Goal: Information Seeking & Learning: Learn about a topic

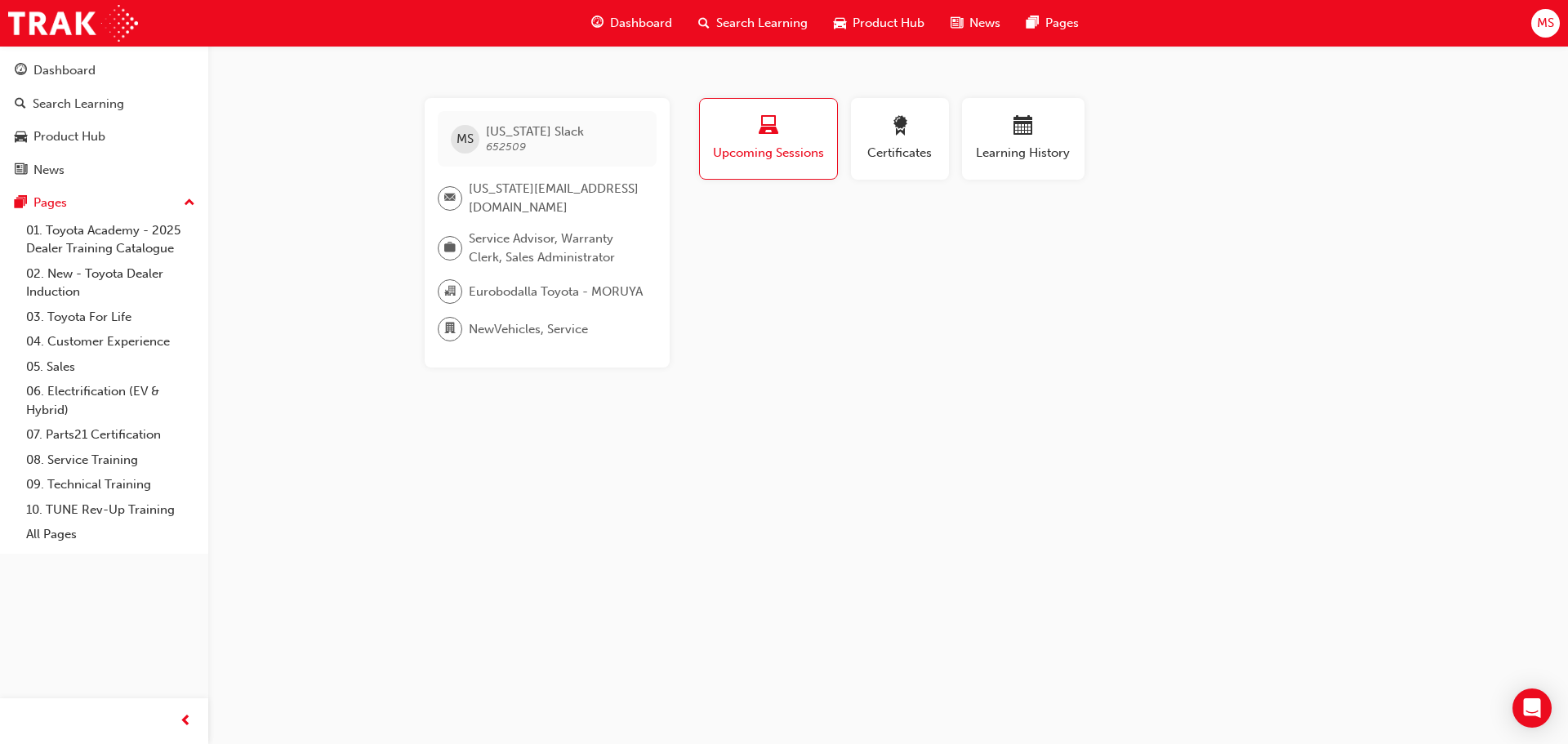
click at [645, 28] on span "Dashboard" at bounding box center [641, 23] width 62 height 19
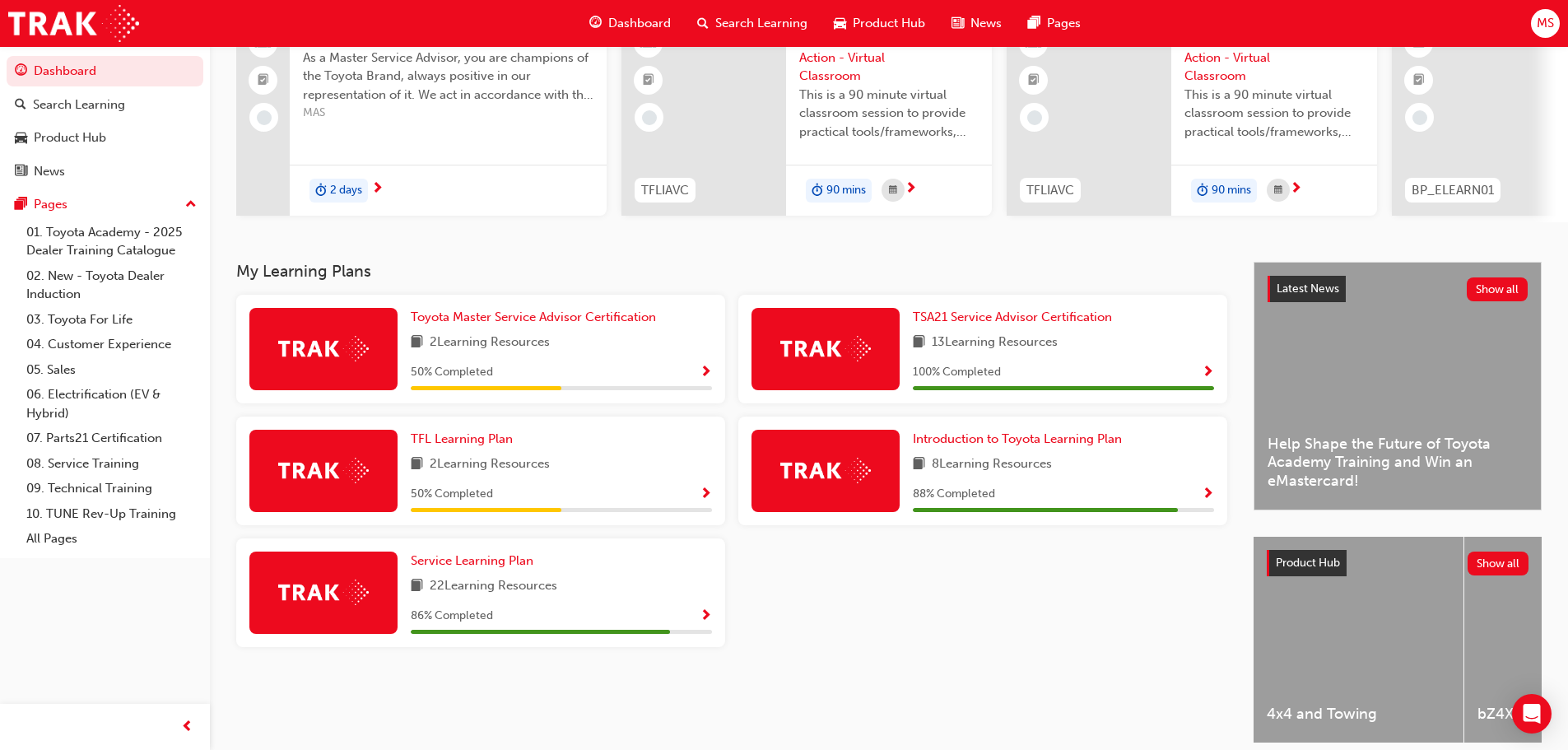
scroll to position [165, 0]
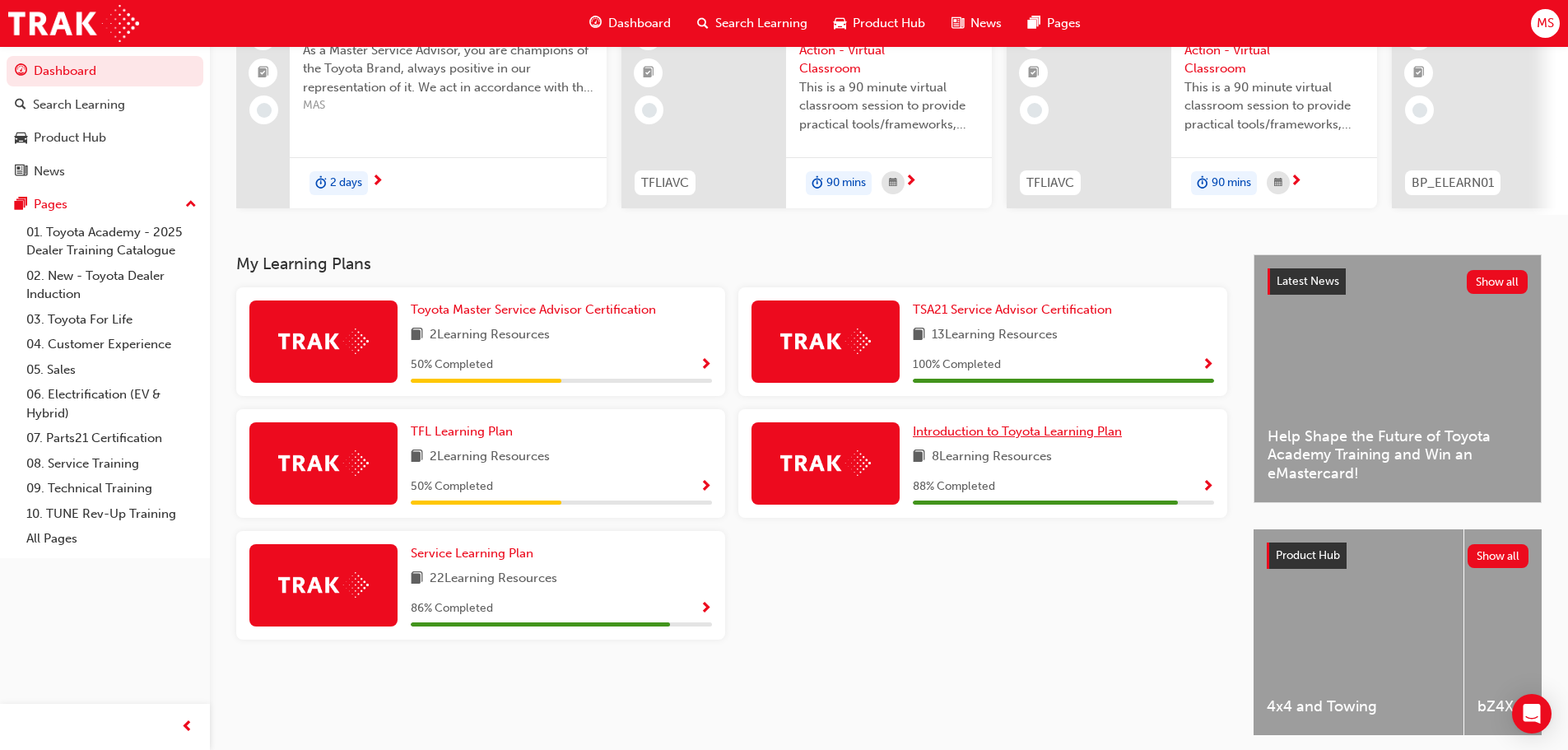
click at [1049, 439] on span "Introduction to Toyota Learning Plan" at bounding box center [1017, 432] width 209 height 15
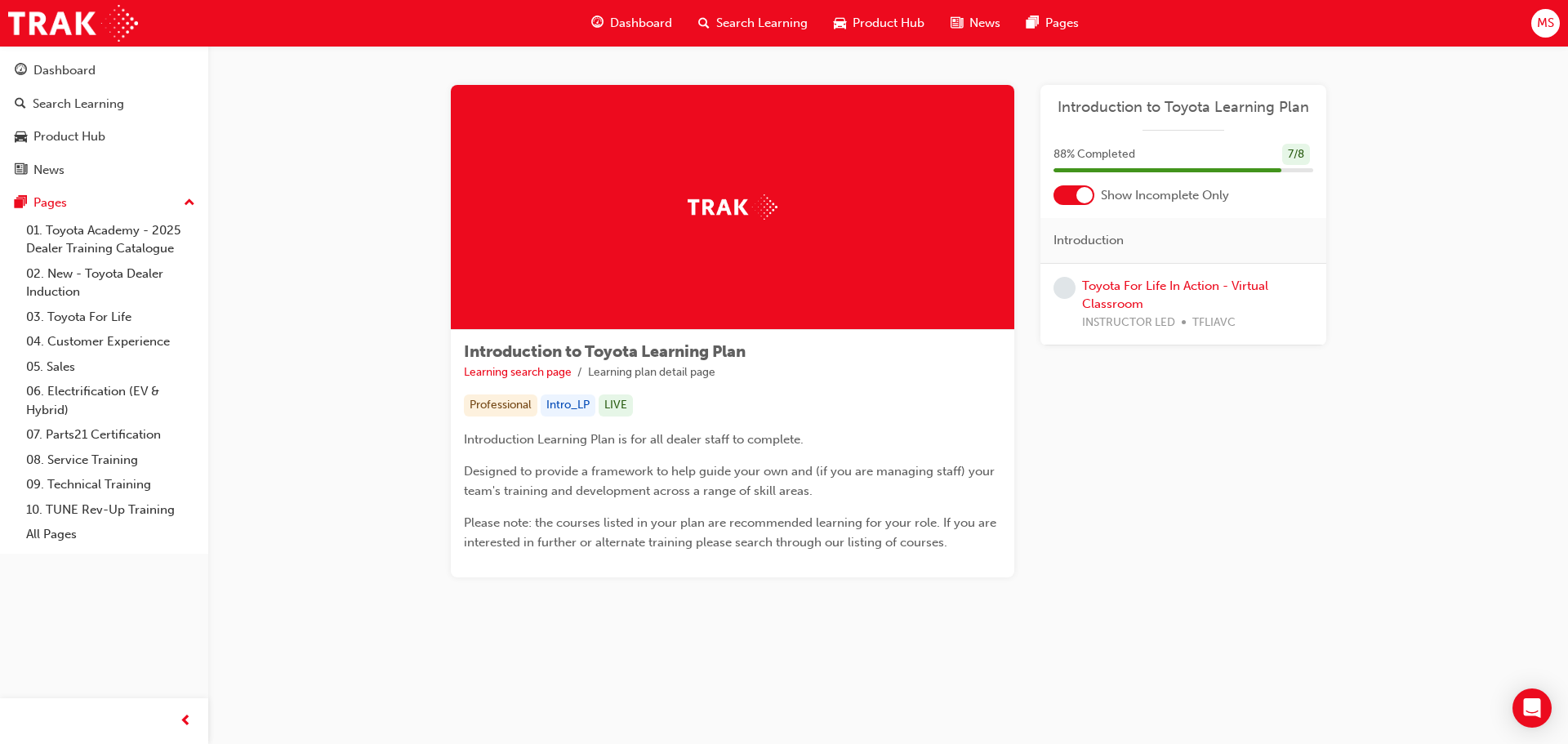
click at [652, 22] on span "Dashboard" at bounding box center [641, 23] width 62 height 19
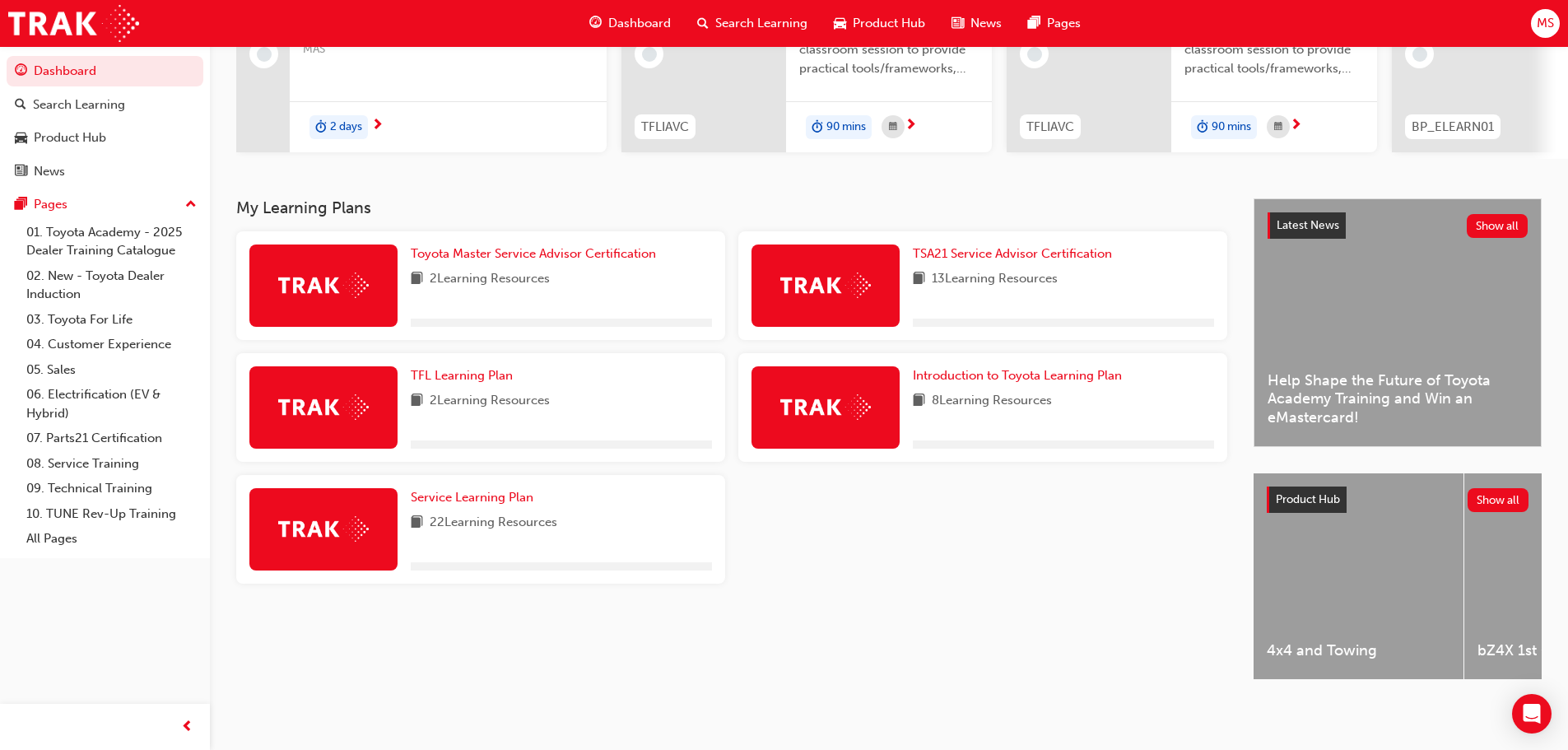
scroll to position [234, 0]
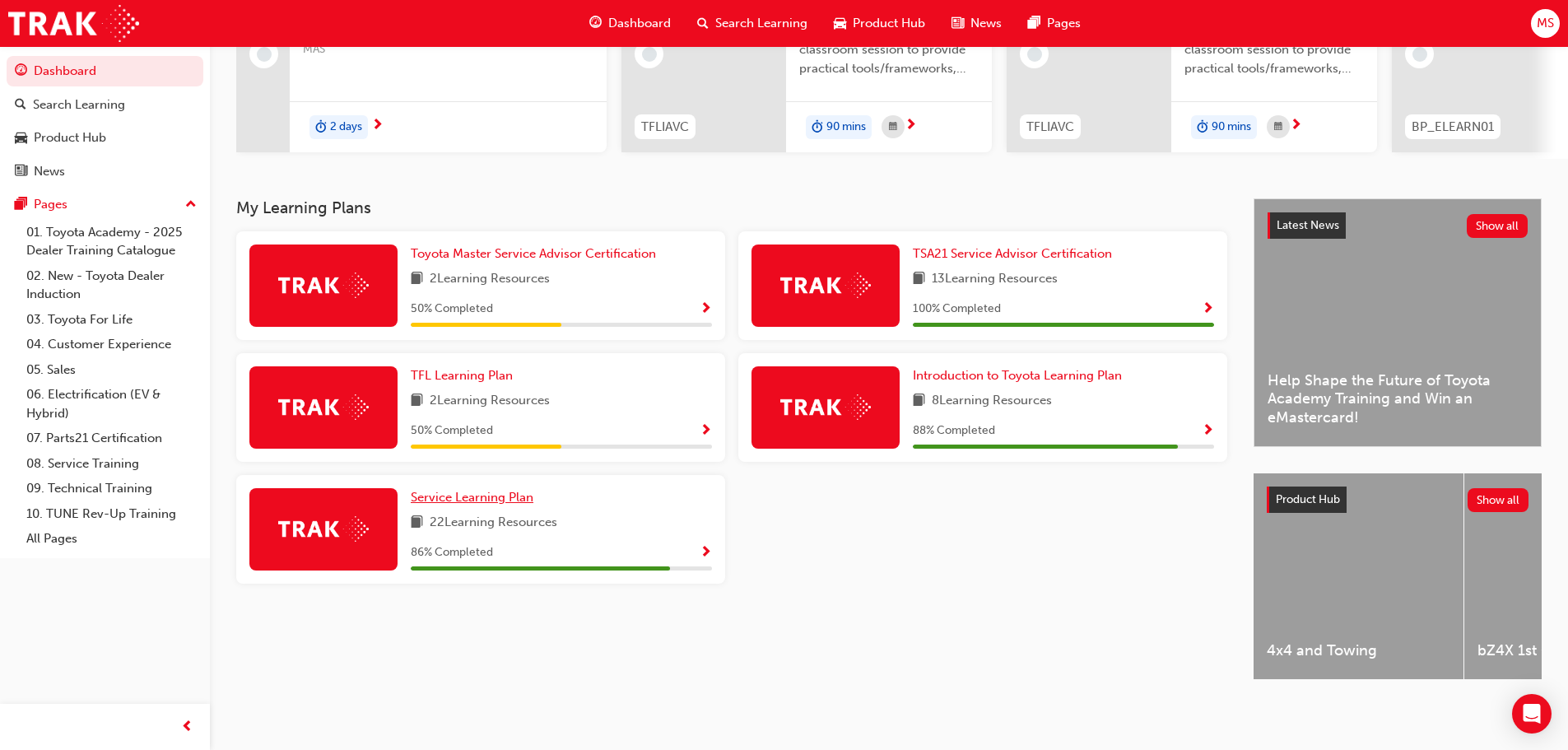
click at [491, 490] on span "Service Learning Plan" at bounding box center [472, 497] width 123 height 15
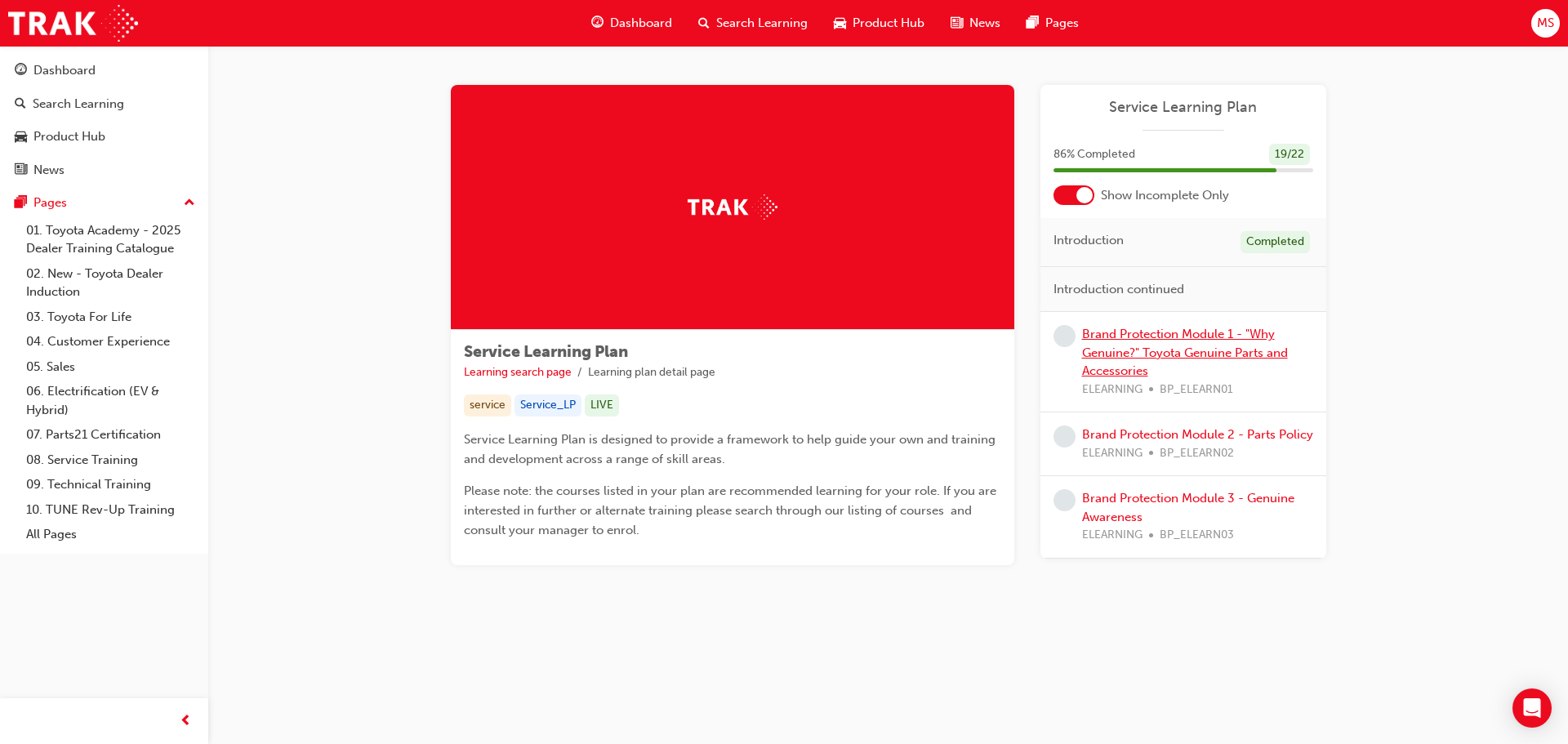
click at [1159, 350] on link "Brand Protection Module 1 - "Why Genuine?" Toyota Genuine Parts and Accessories" at bounding box center [1185, 352] width 206 height 51
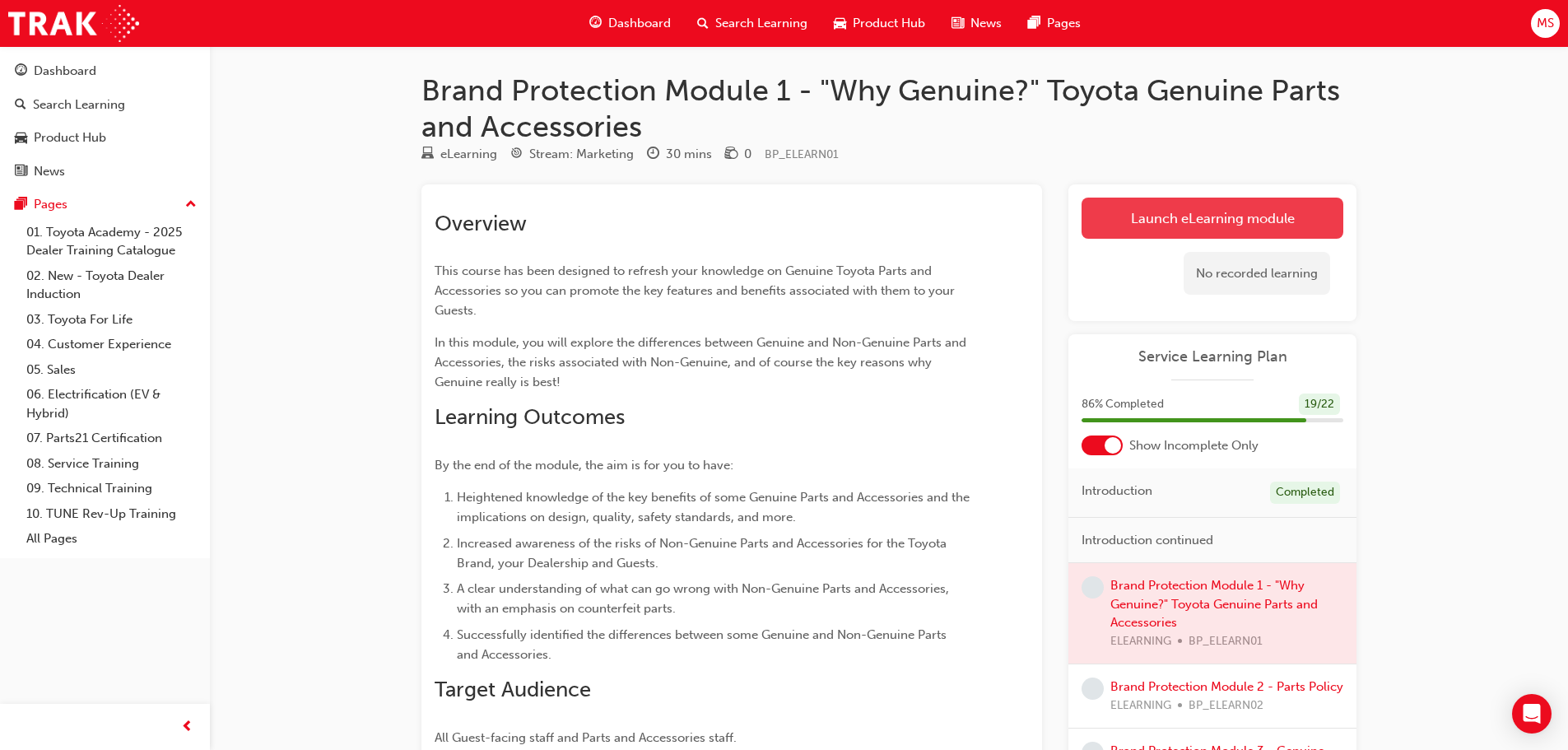
click at [1159, 225] on link "Launch eLearning module" at bounding box center [1212, 218] width 262 height 41
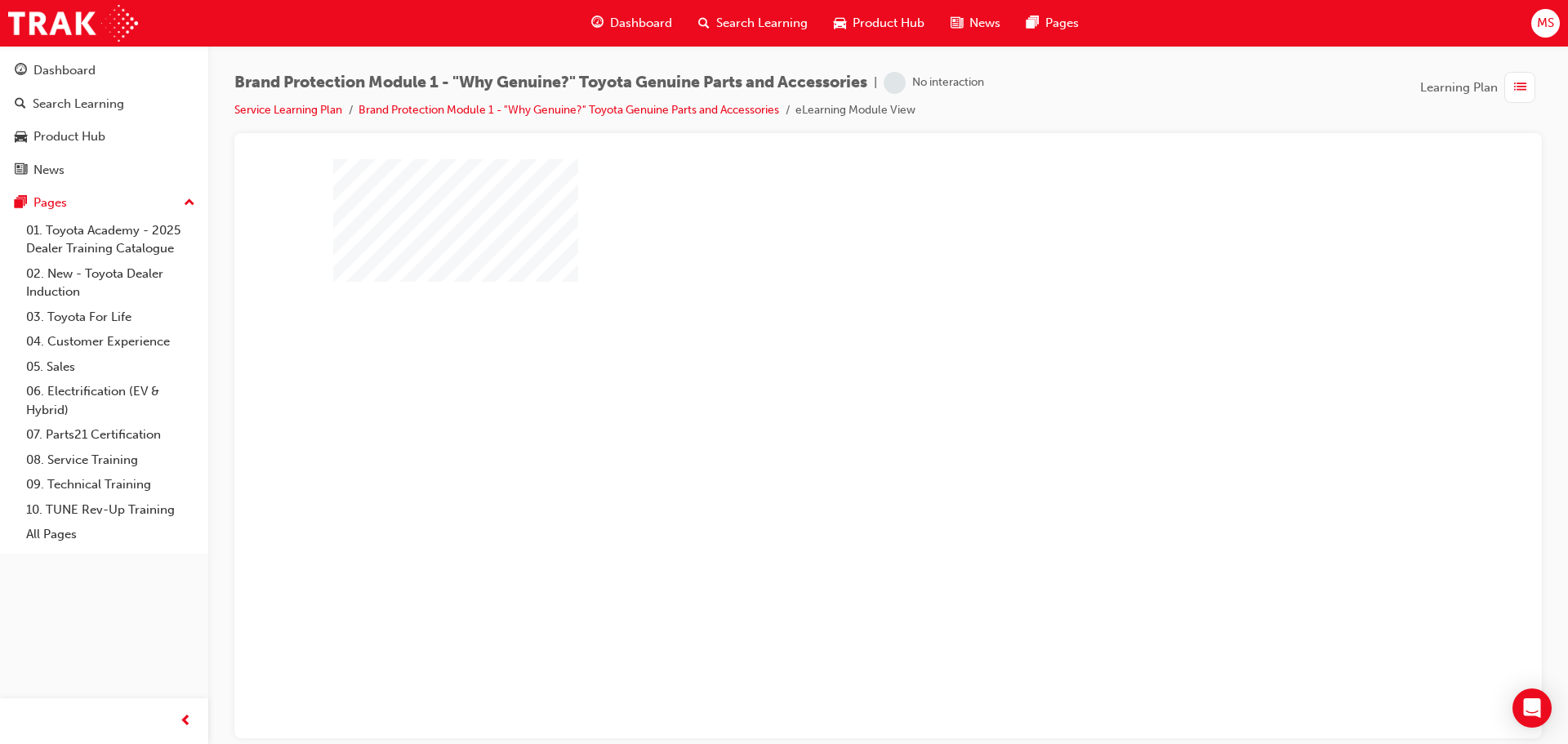
click at [842, 401] on div "play" at bounding box center [842, 401] width 0 height 0
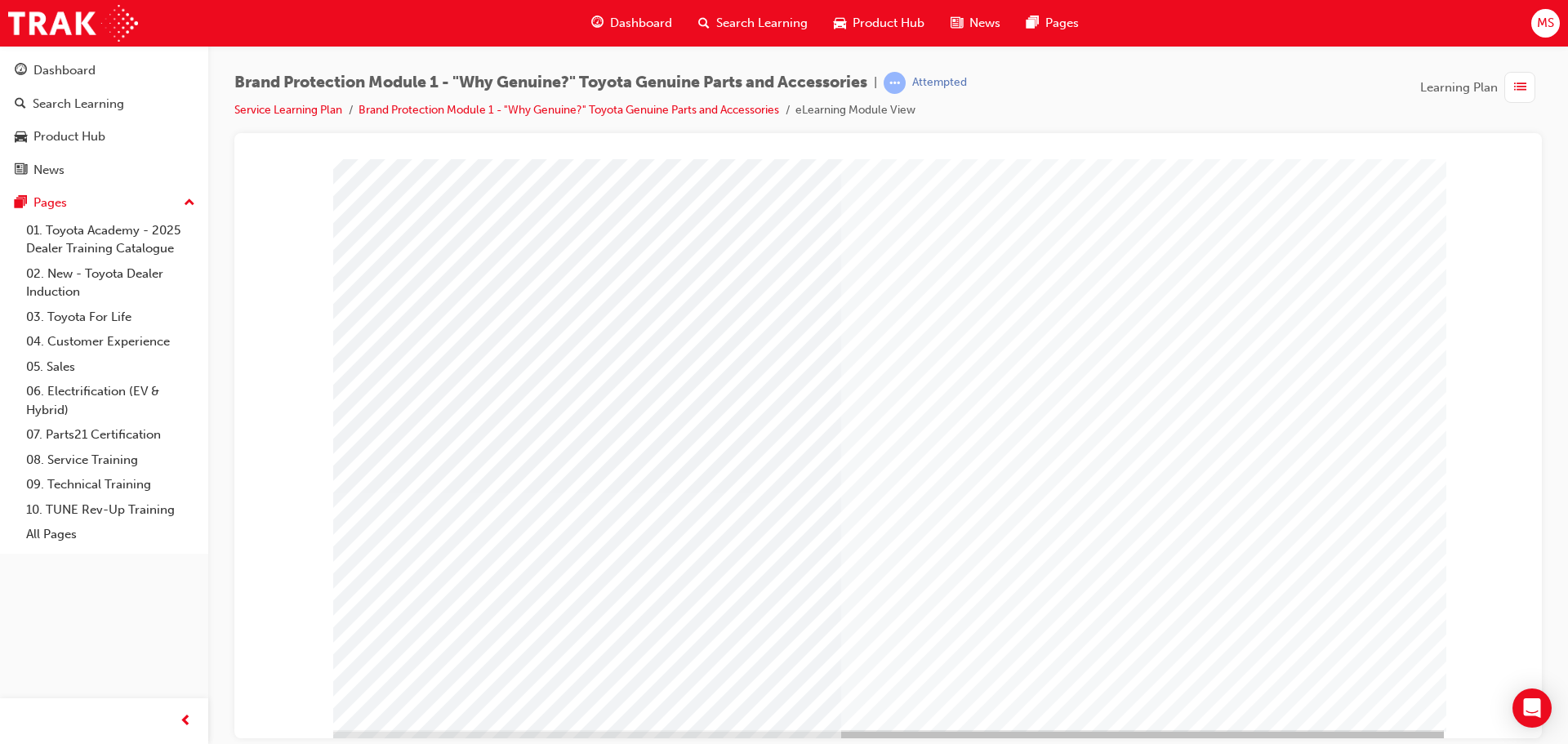
scroll to position [33, 0]
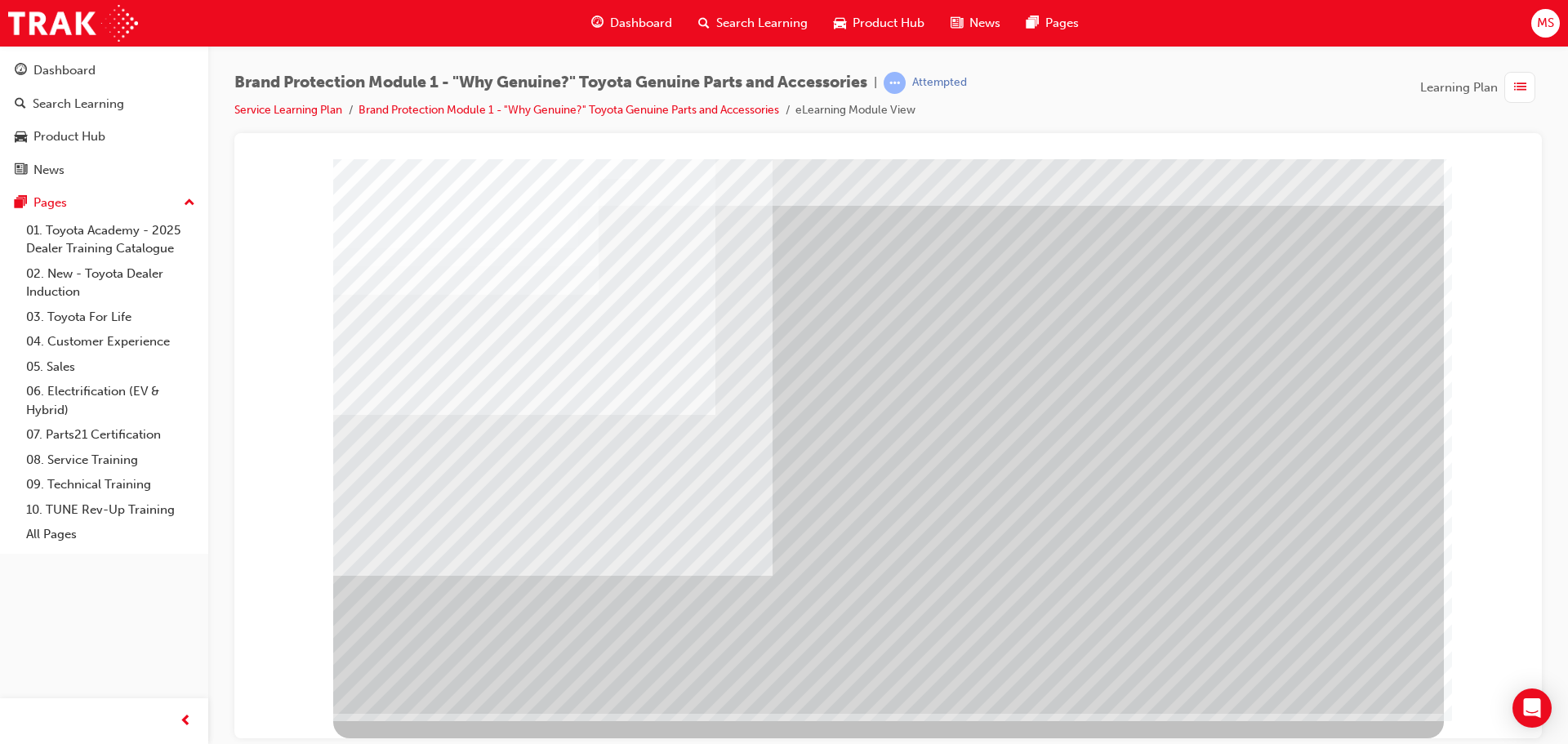
scroll to position [0, 0]
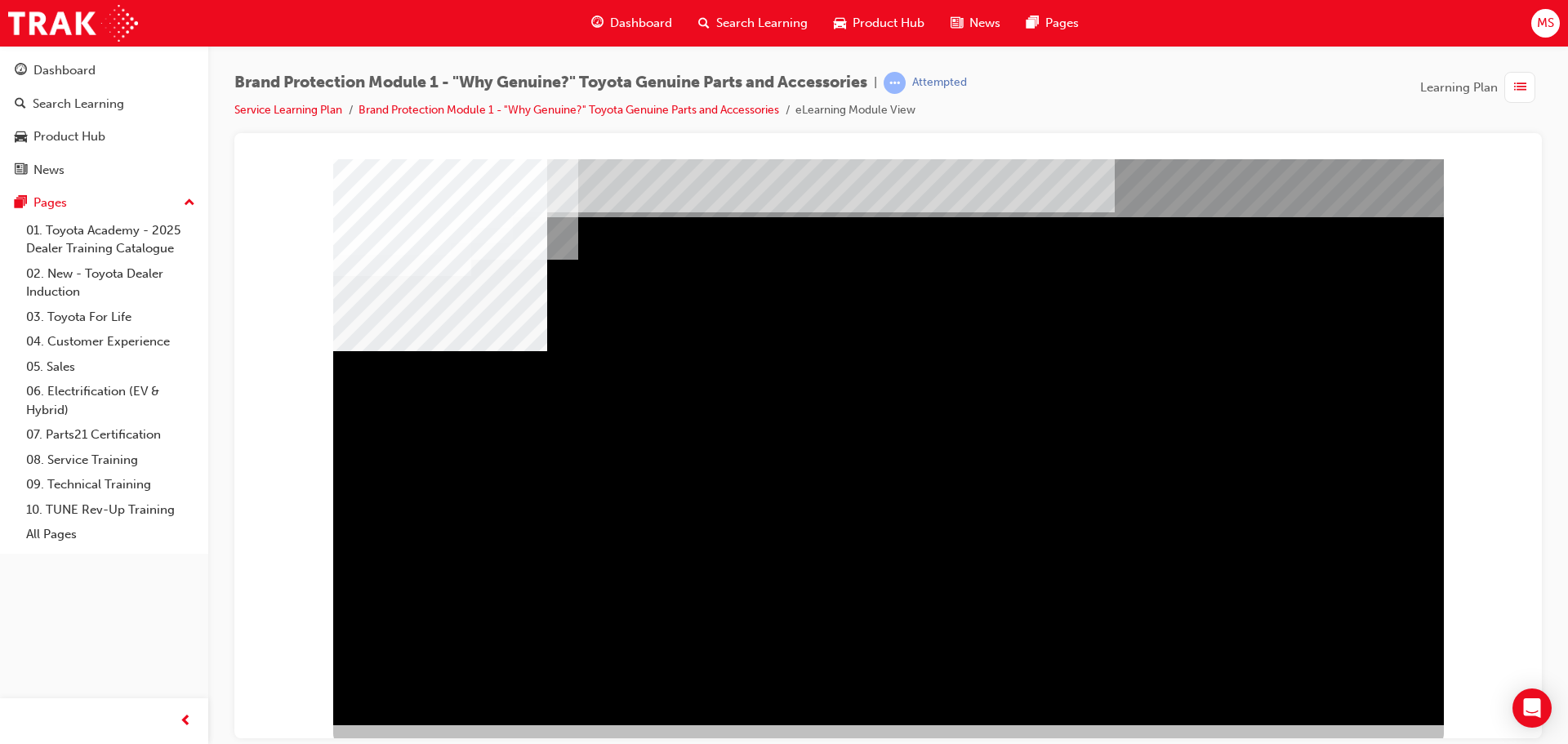
scroll to position [33, 0]
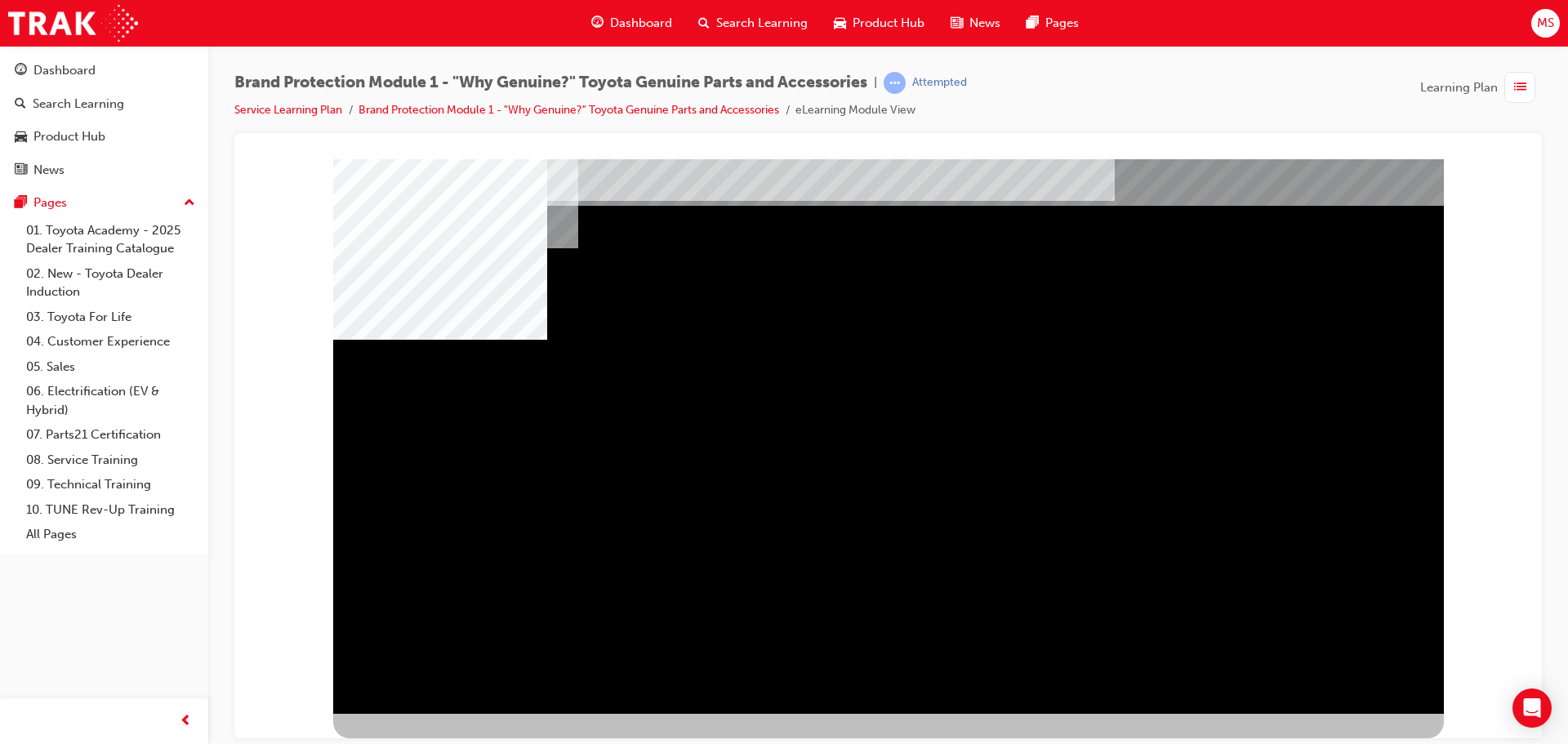
scroll to position [0, 0]
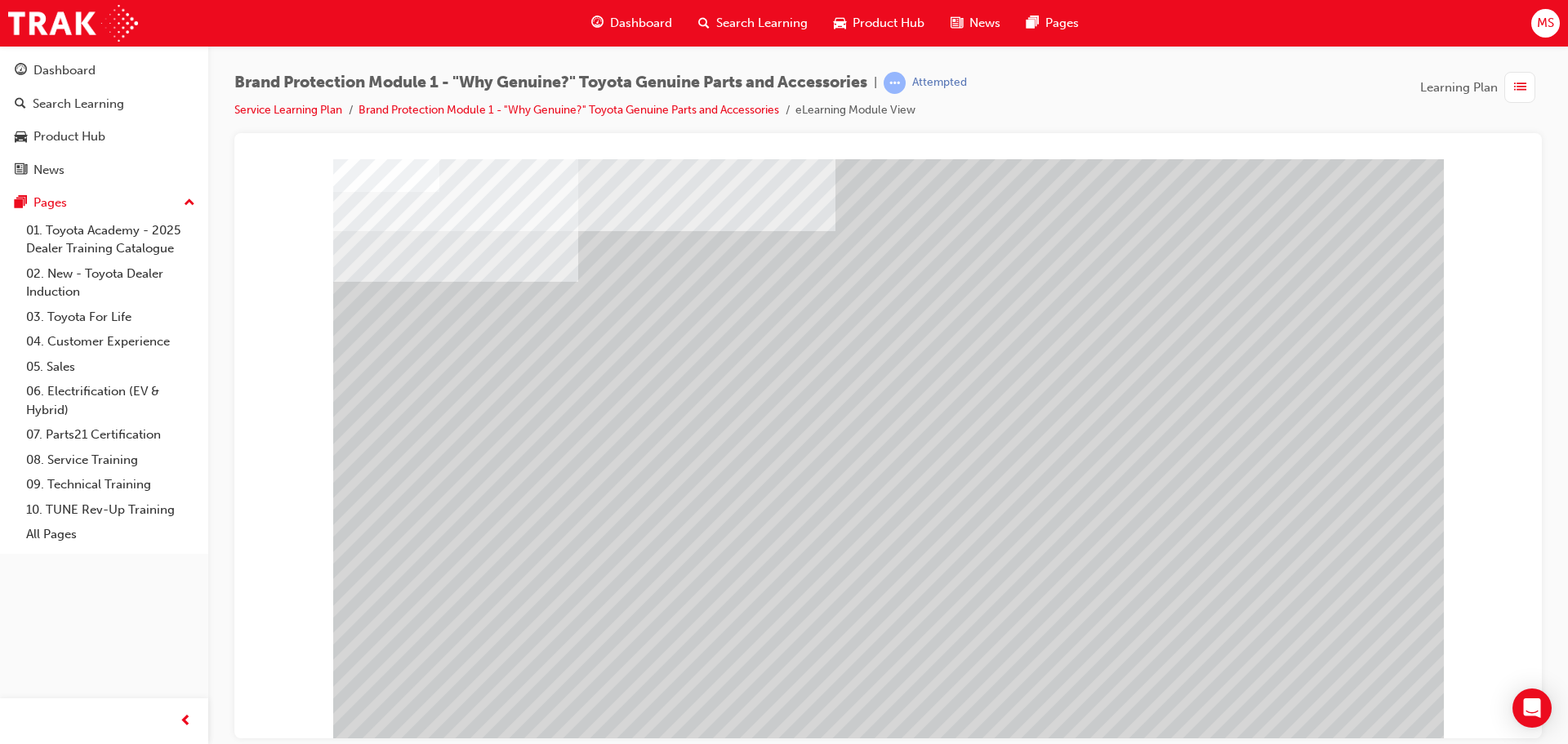
scroll to position [33, 0]
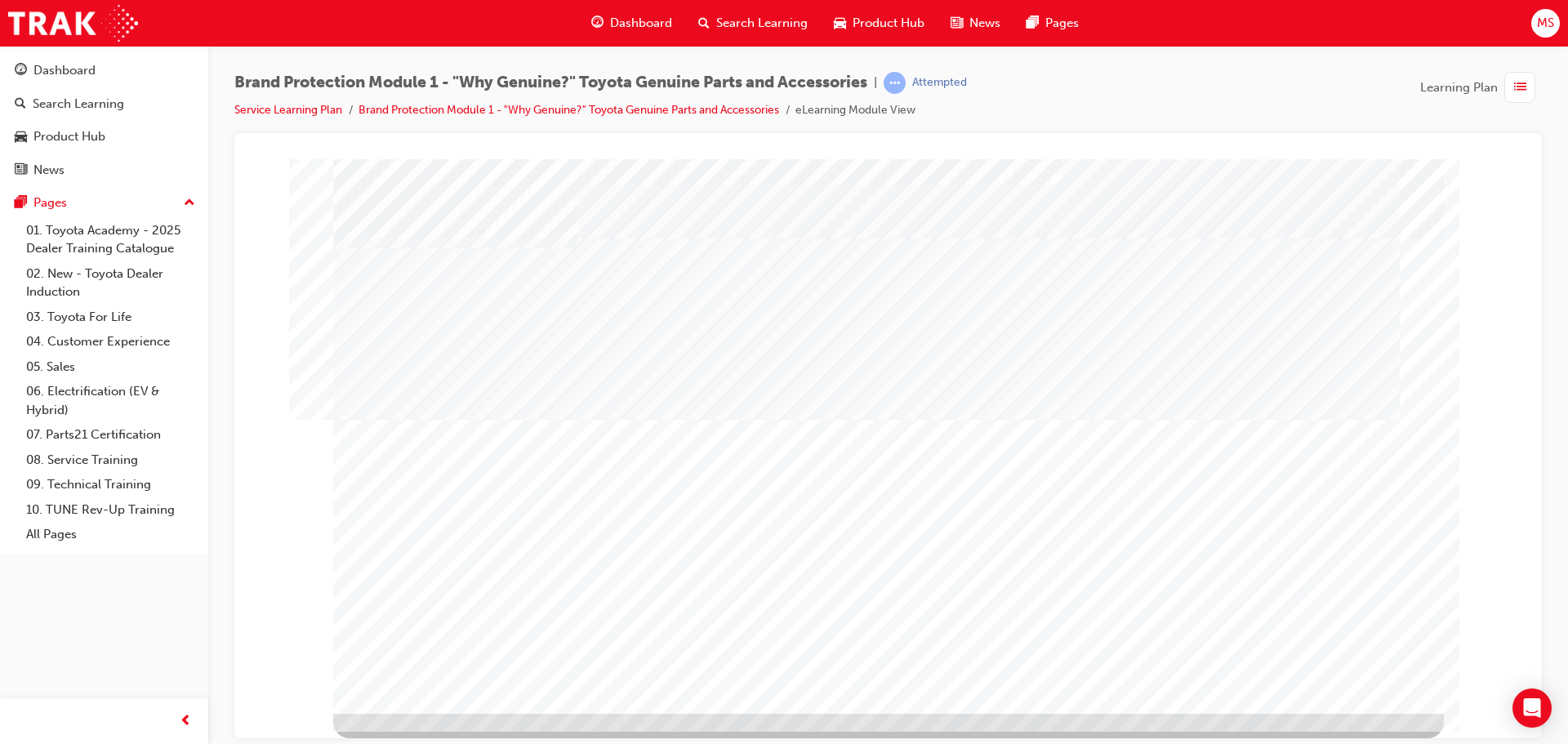
scroll to position [0, 0]
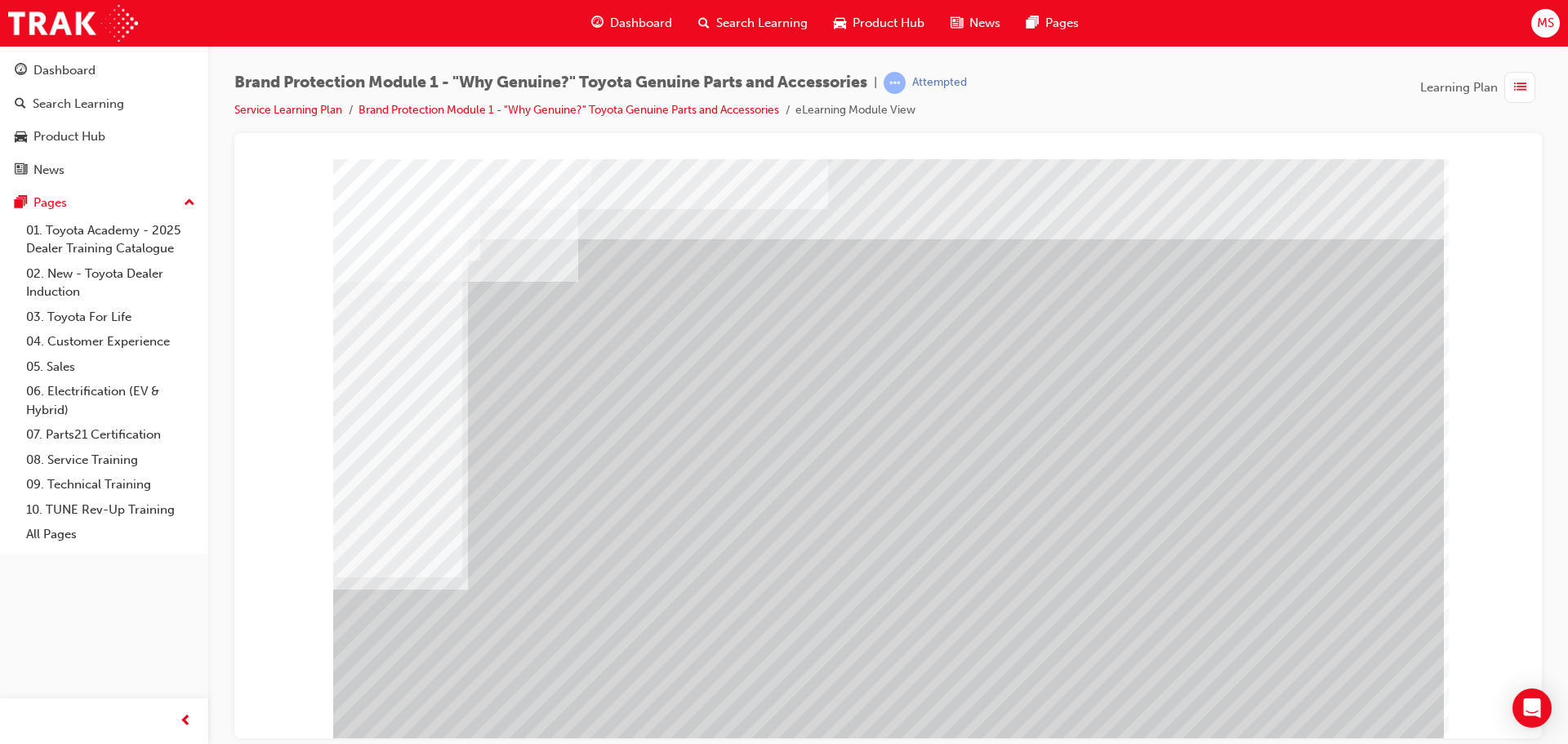
drag, startPoint x: 1154, startPoint y: 529, endPoint x: 1172, endPoint y: 490, distance: 43.0
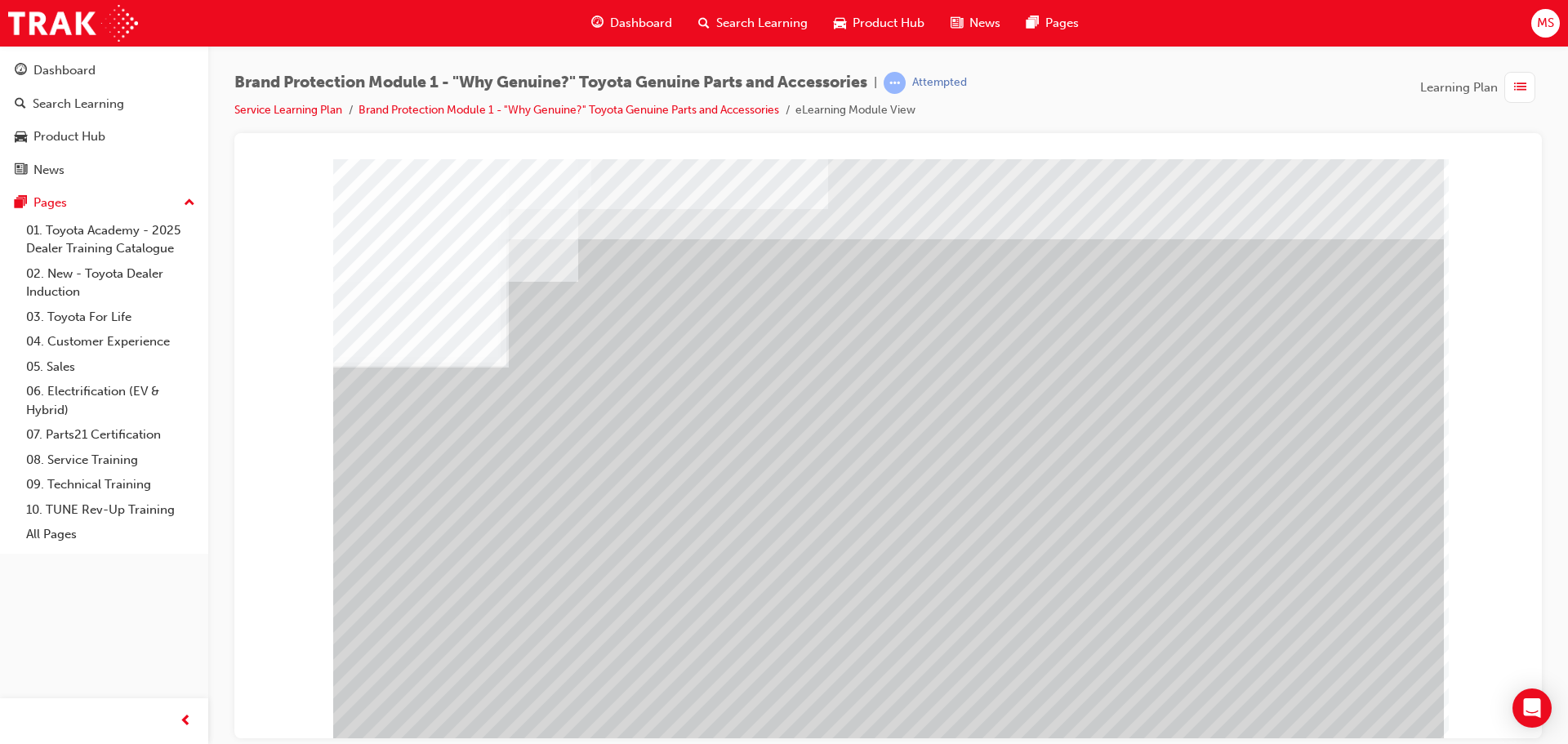
click at [678, 301] on div "multistate" at bounding box center [889, 452] width 1111 height 588
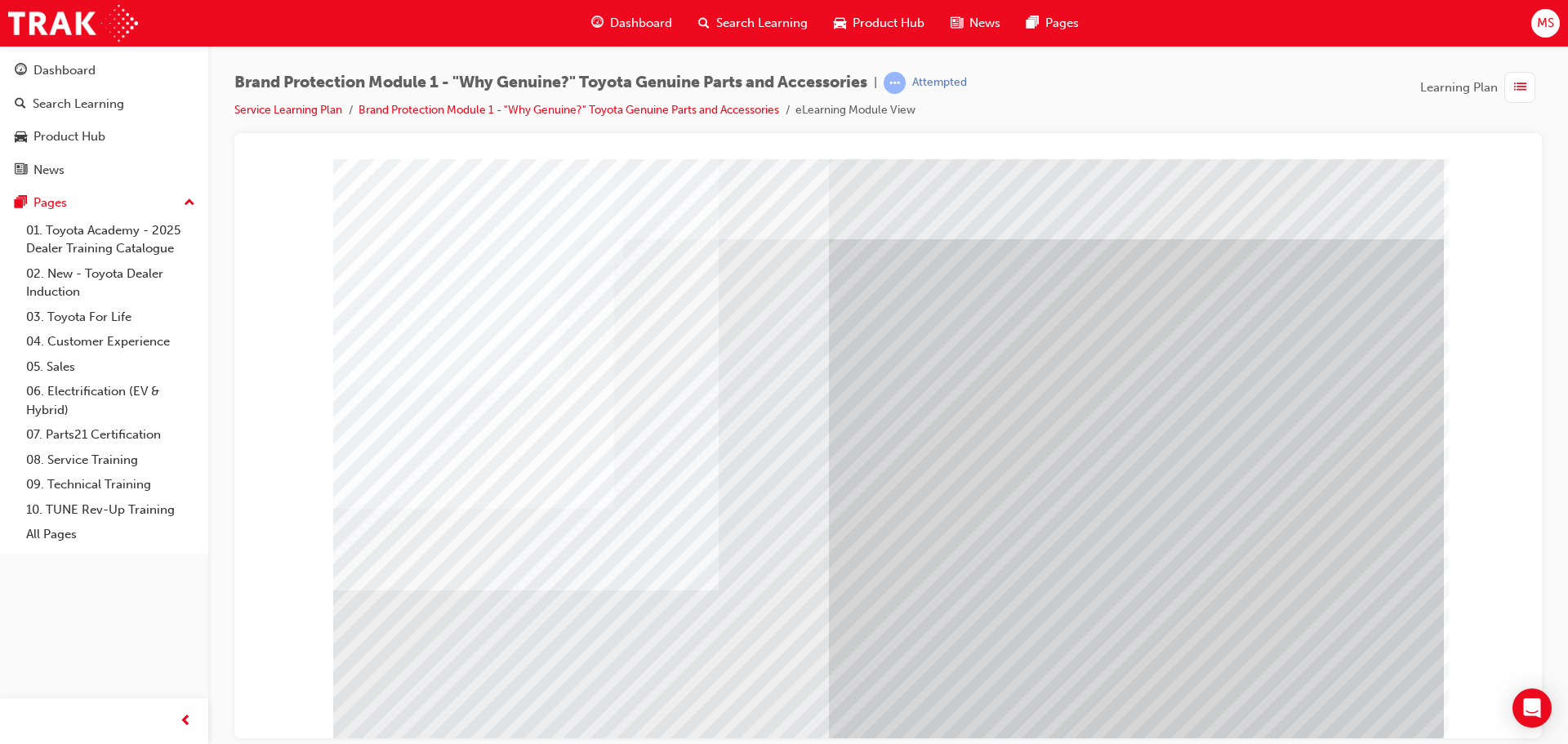
drag, startPoint x: 466, startPoint y: 605, endPoint x: 483, endPoint y: 607, distance: 17.1
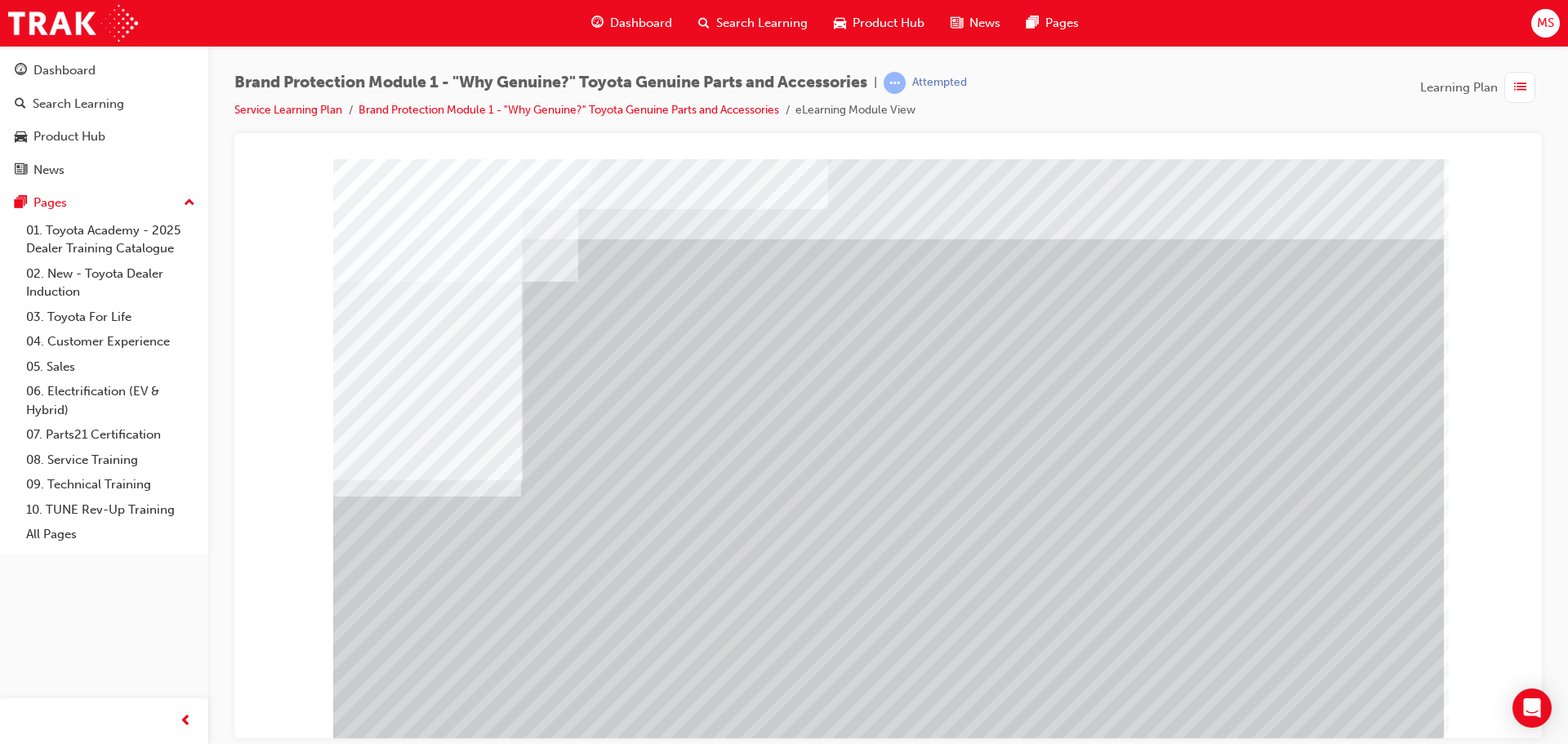
drag, startPoint x: 1314, startPoint y: 347, endPoint x: 1306, endPoint y: 349, distance: 8.2
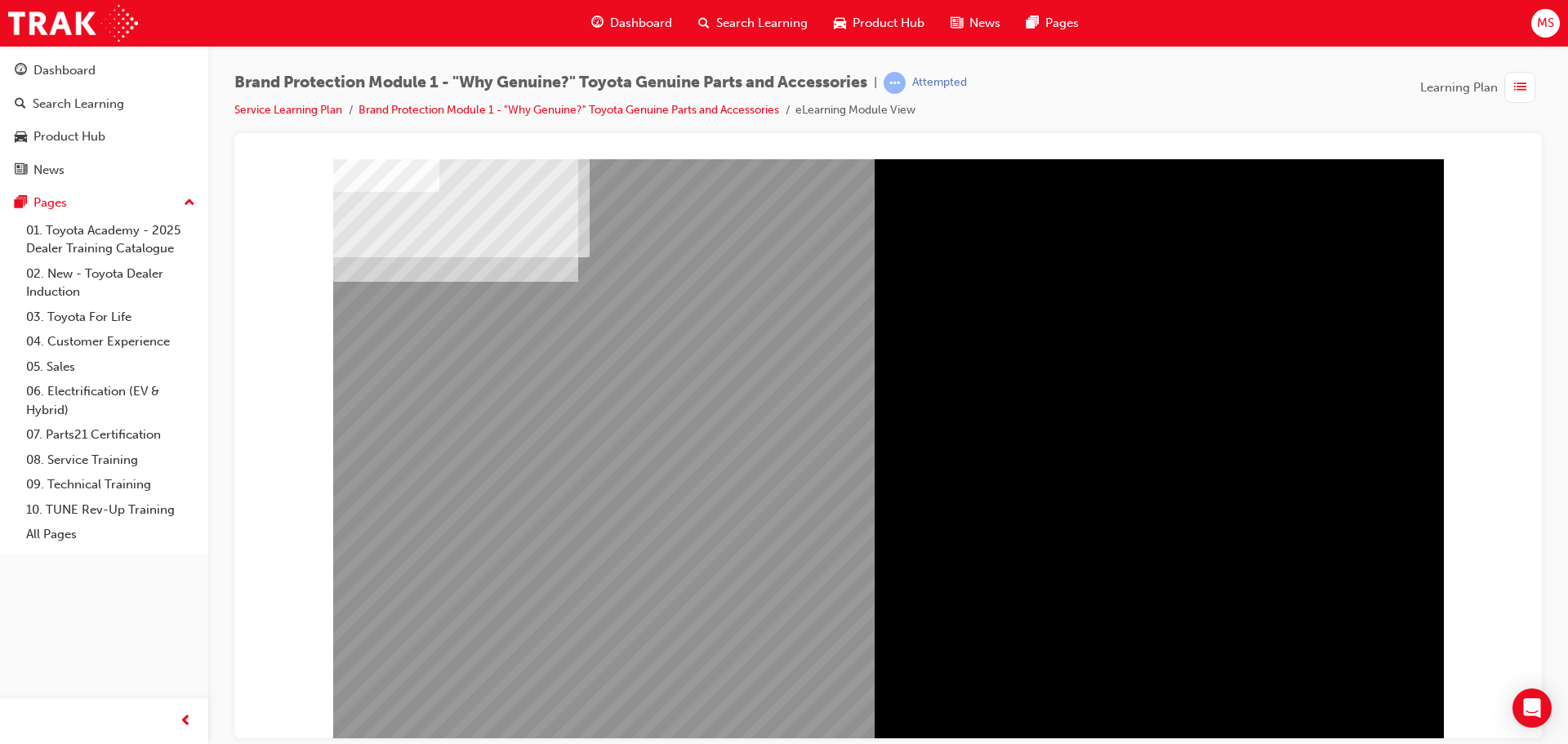
click at [1365, 724] on div "" at bounding box center [889, 466] width 1111 height 588
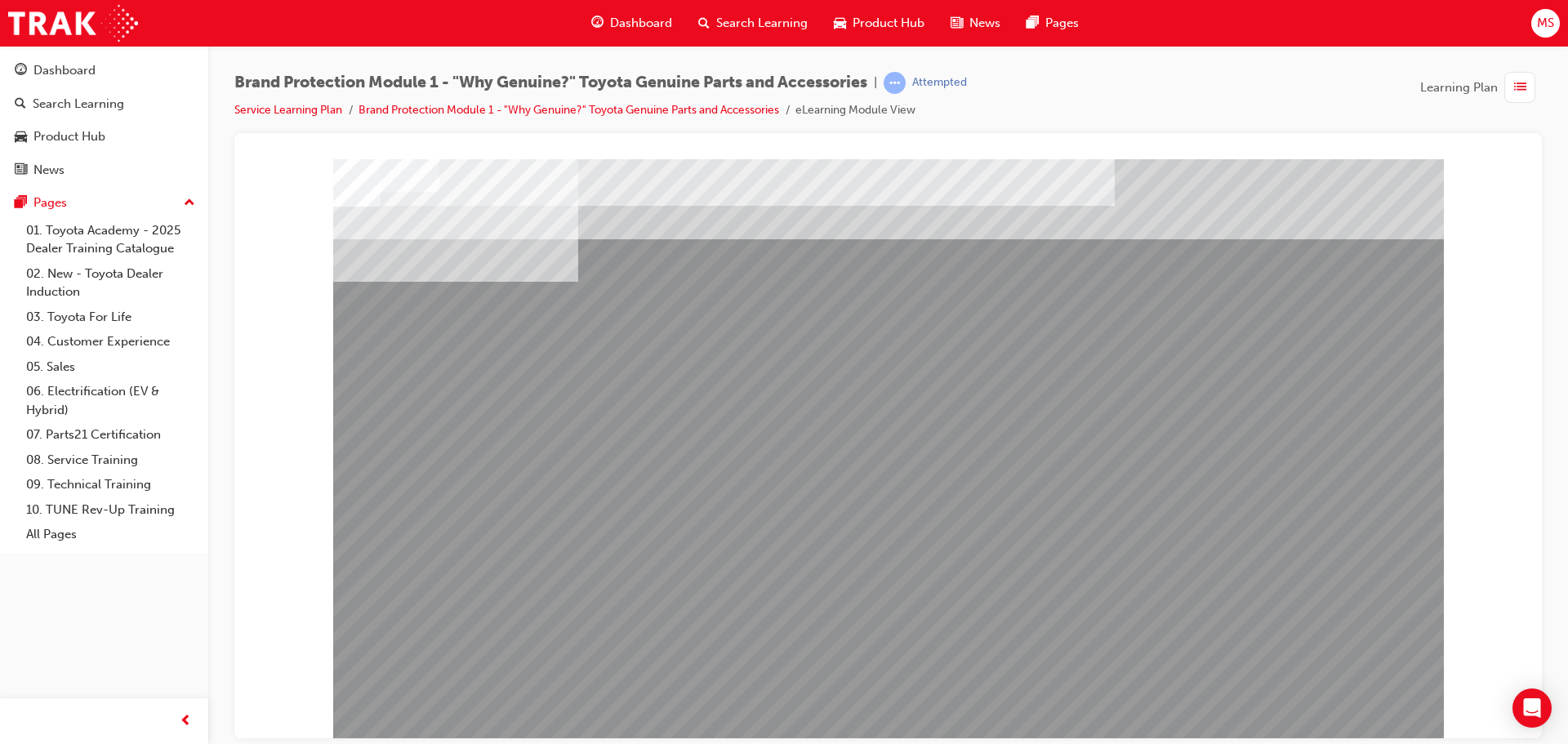
drag, startPoint x: 751, startPoint y: 592, endPoint x: 811, endPoint y: 584, distance: 60.5
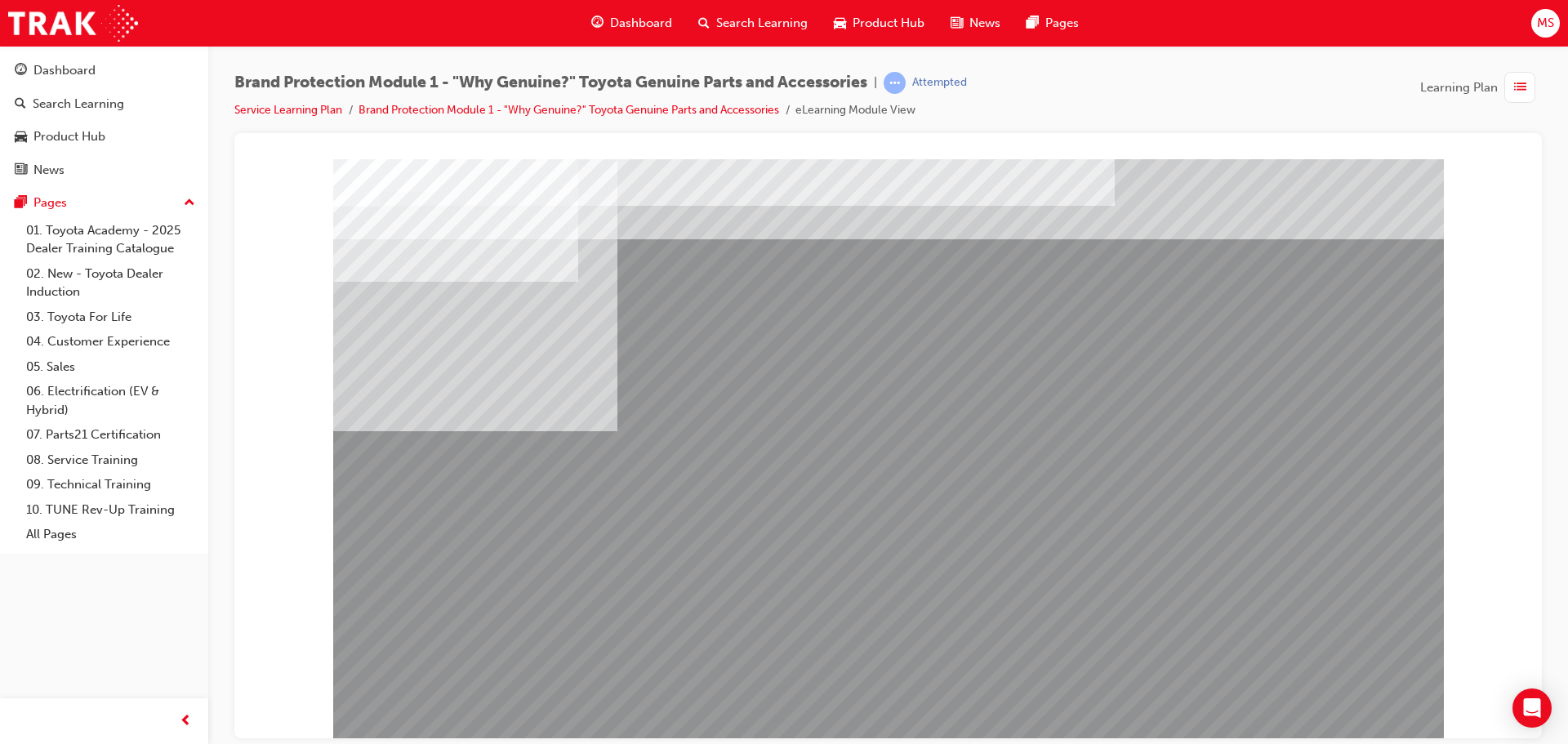
click at [1114, 522] on div "multistate" at bounding box center [889, 452] width 1111 height 588
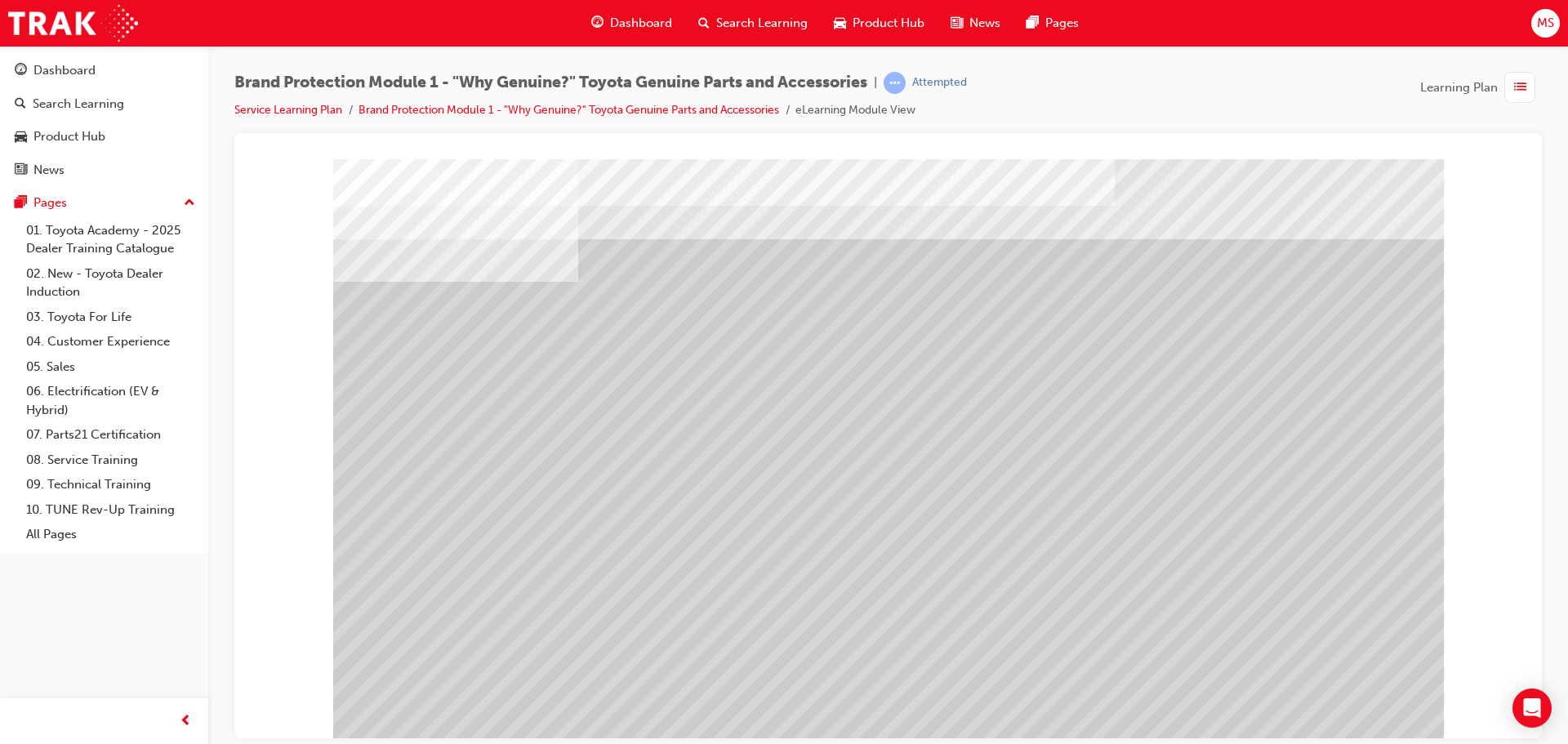
drag, startPoint x: 687, startPoint y: 281, endPoint x: 683, endPoint y: 298, distance: 17.5
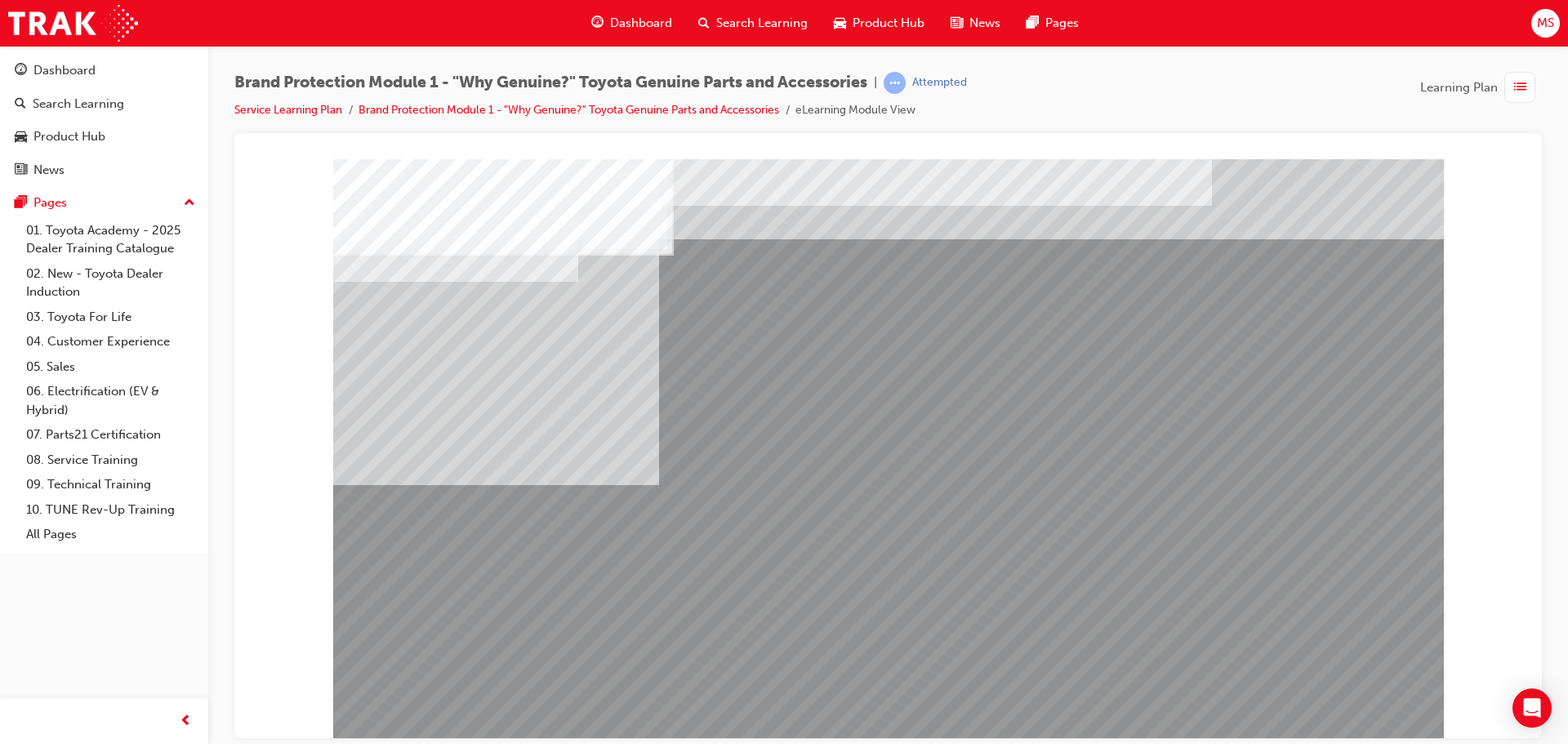
drag, startPoint x: 589, startPoint y: 556, endPoint x: 742, endPoint y: 548, distance: 153.2
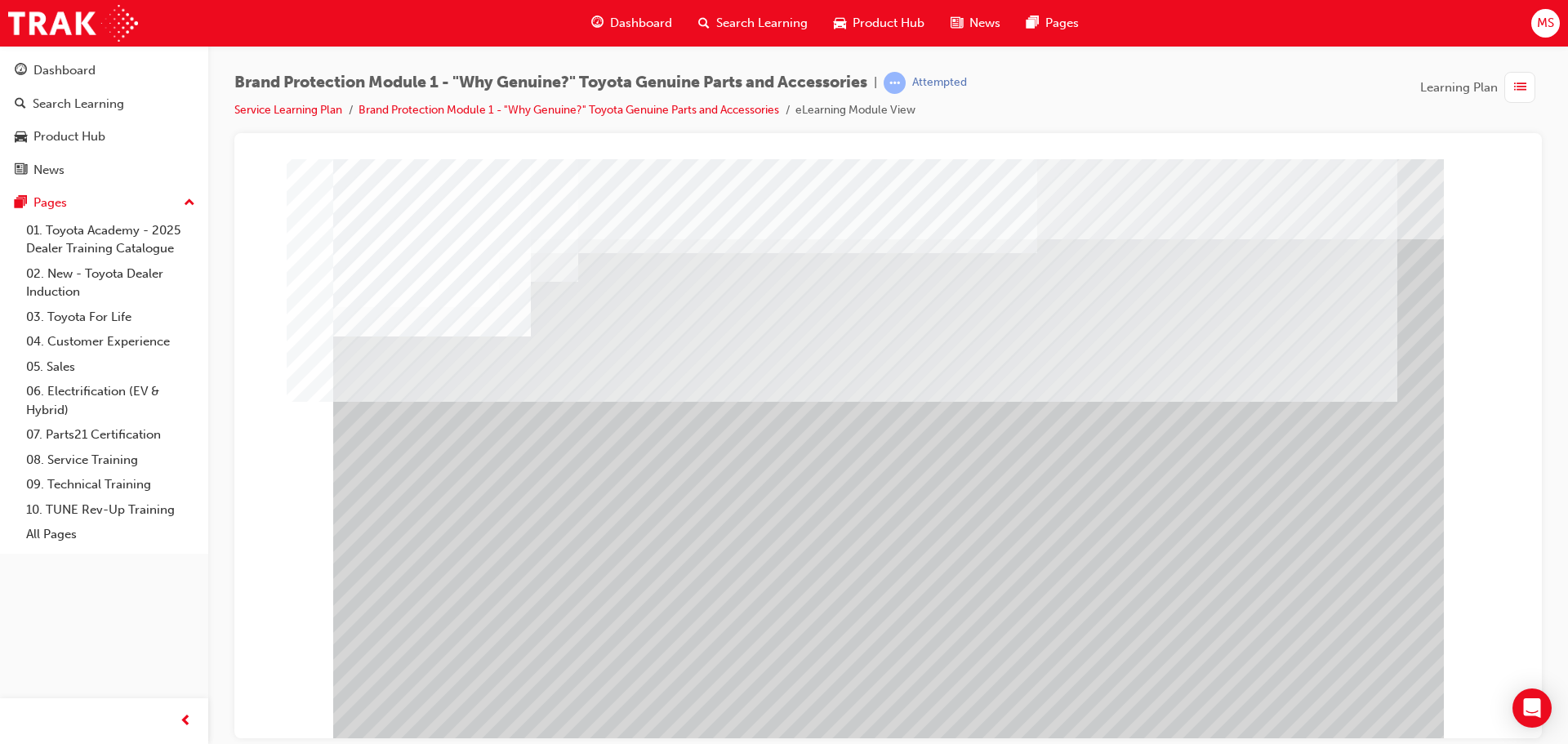
drag, startPoint x: 473, startPoint y: 414, endPoint x: 755, endPoint y: 544, distance: 310.5
click at [751, 544] on div at bounding box center [889, 452] width 1111 height 588
drag, startPoint x: 895, startPoint y: 564, endPoint x: 870, endPoint y: 568, distance: 25.3
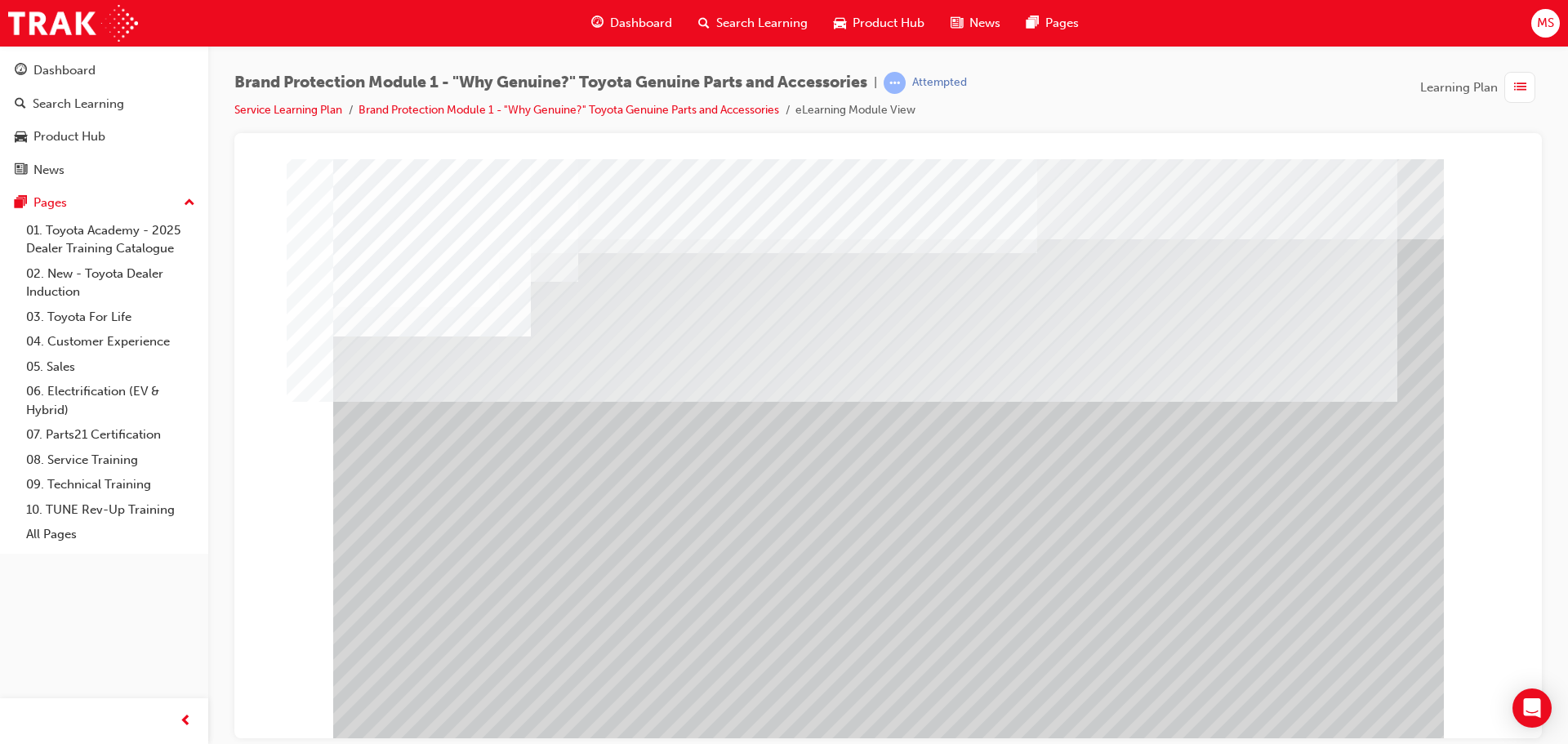
drag, startPoint x: 460, startPoint y: 398, endPoint x: 583, endPoint y: 486, distance: 151.2
click at [583, 486] on div at bounding box center [889, 452] width 1111 height 588
drag, startPoint x: 467, startPoint y: 408, endPoint x: 901, endPoint y: 584, distance: 468.3
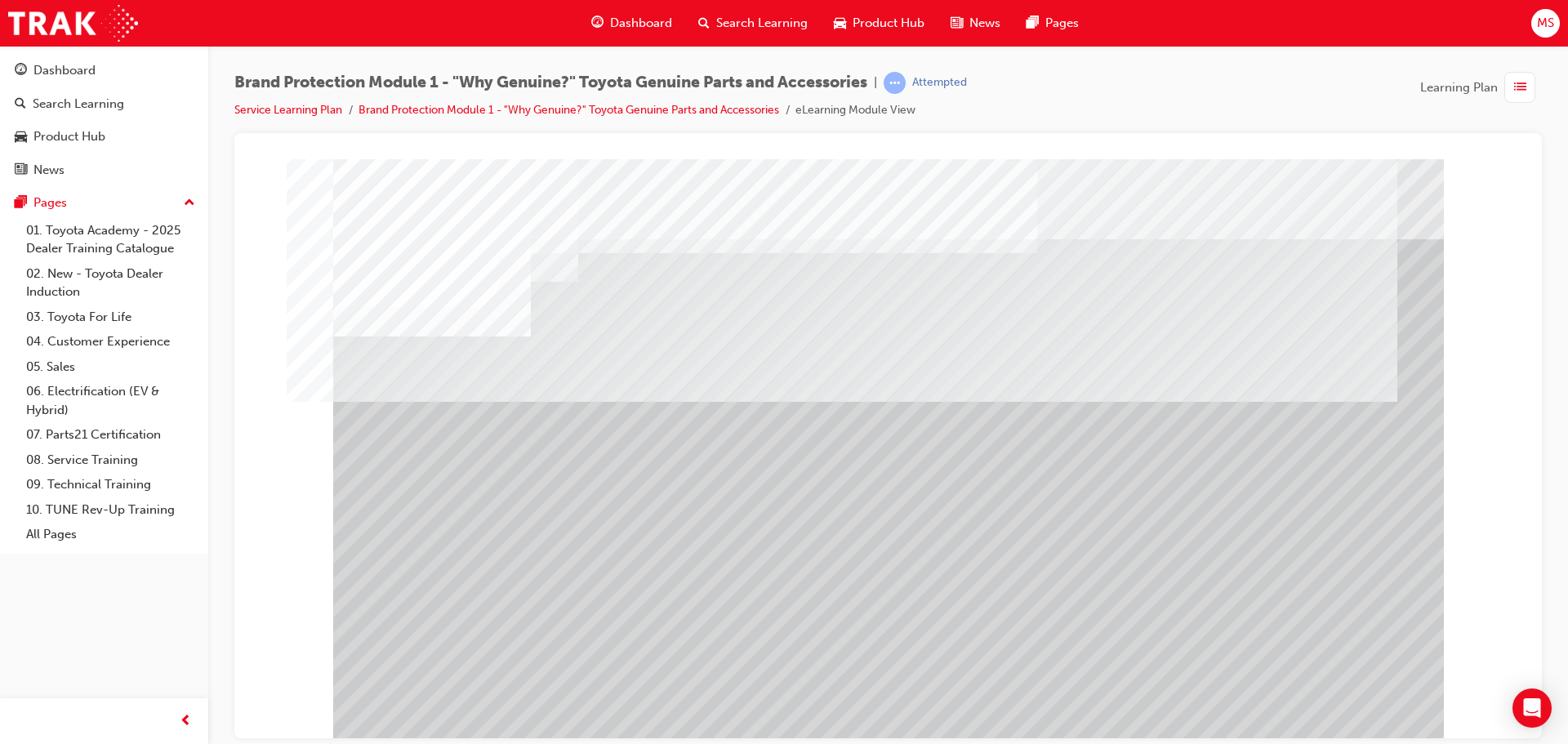
click at [901, 584] on div at bounding box center [889, 452] width 1111 height 588
drag, startPoint x: 905, startPoint y: 584, endPoint x: 776, endPoint y: 513, distance: 147.2
click at [789, 528] on div at bounding box center [889, 452] width 1111 height 588
drag, startPoint x: 698, startPoint y: 405, endPoint x: 701, endPoint y: 470, distance: 65.1
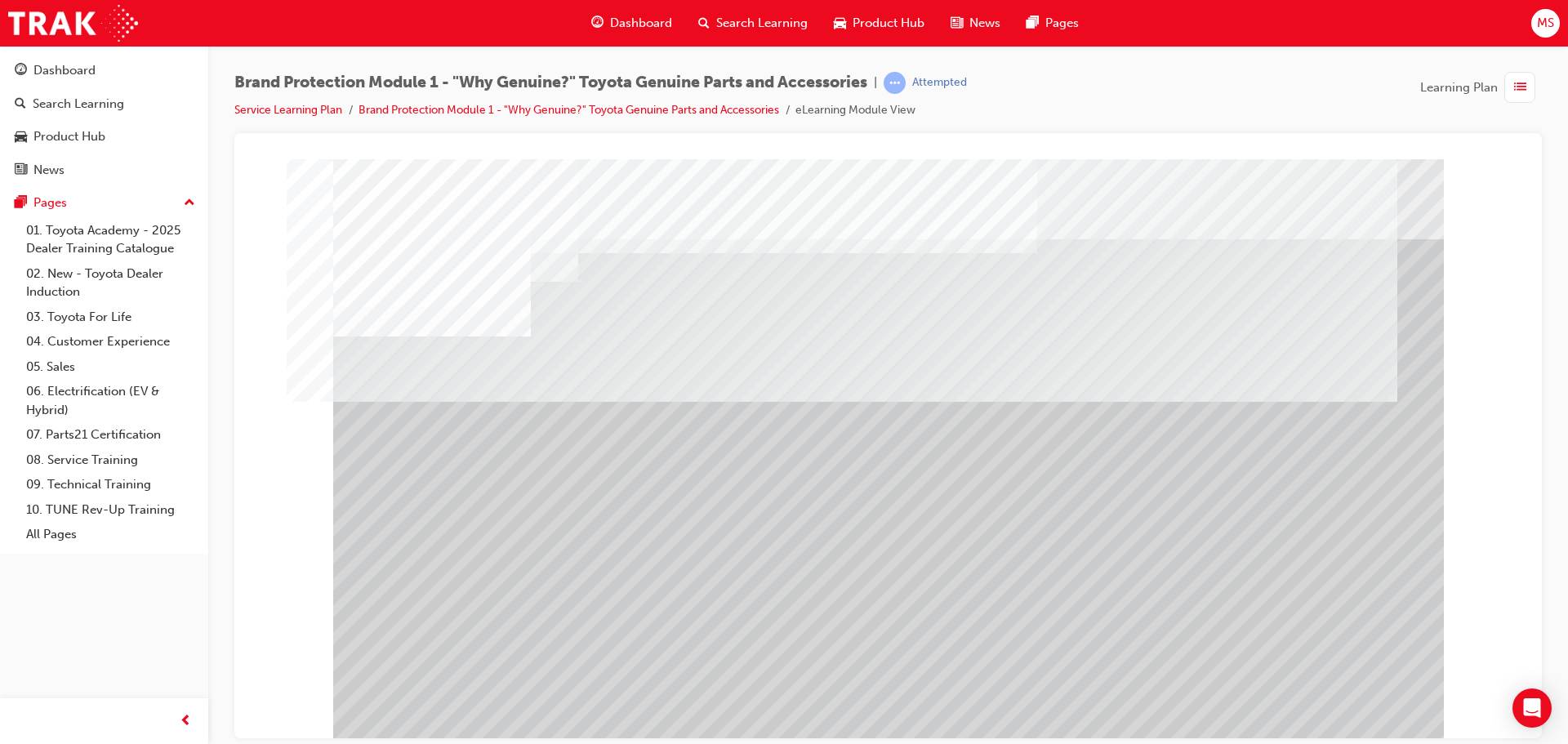
drag, startPoint x: 652, startPoint y: 412, endPoint x: 559, endPoint y: 433, distance: 95.3
click at [651, 498] on div at bounding box center [889, 452] width 1111 height 588
drag, startPoint x: 472, startPoint y: 382, endPoint x: 537, endPoint y: 487, distance: 123.5
click at [537, 487] on div at bounding box center [889, 452] width 1111 height 588
drag, startPoint x: 450, startPoint y: 382, endPoint x: 637, endPoint y: 540, distance: 244.8
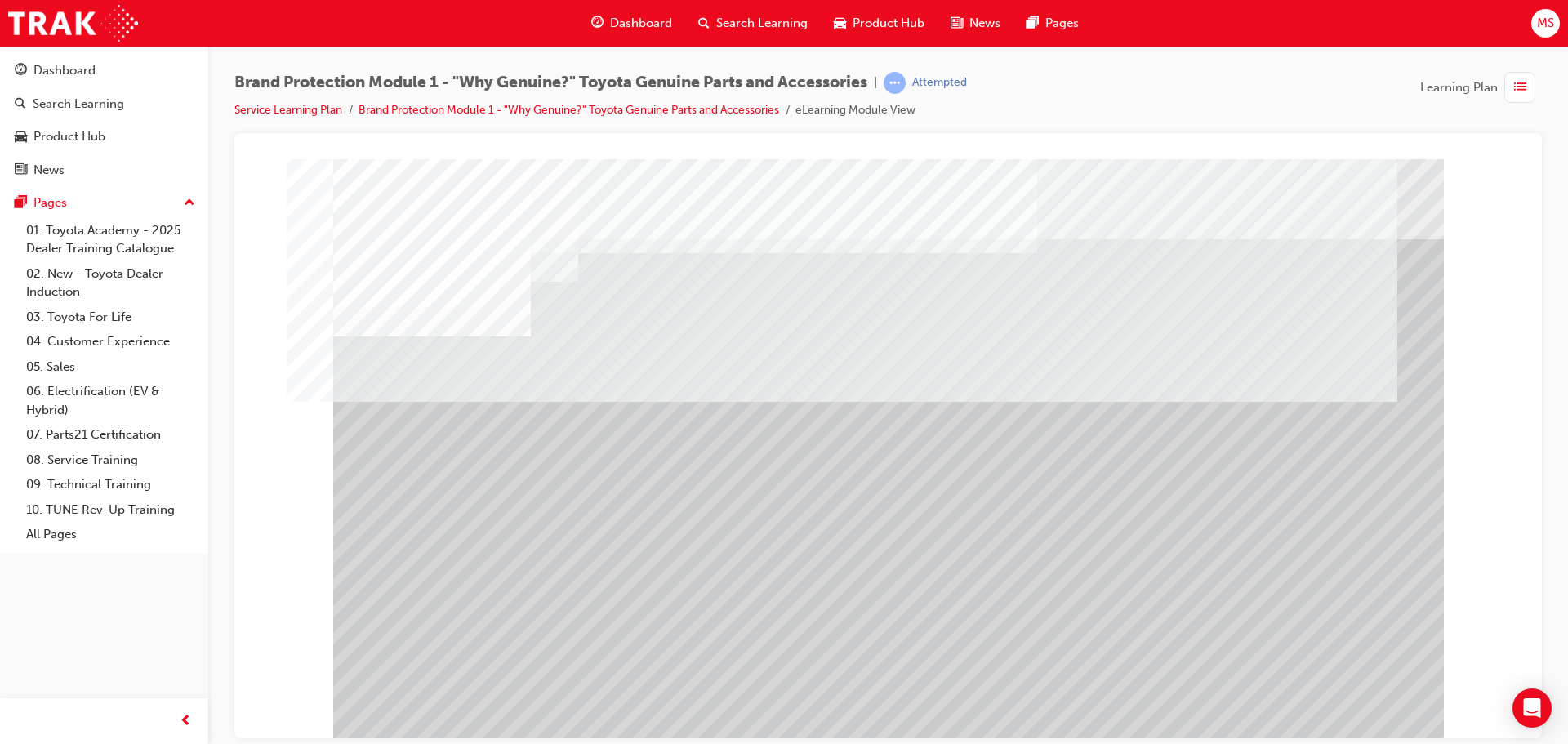
click at [637, 540] on div at bounding box center [889, 452] width 1111 height 588
drag, startPoint x: 409, startPoint y: 388, endPoint x: 656, endPoint y: 486, distance: 265.7
click at [664, 490] on div at bounding box center [889, 452] width 1111 height 588
drag, startPoint x: 359, startPoint y: 411, endPoint x: 612, endPoint y: 463, distance: 258.3
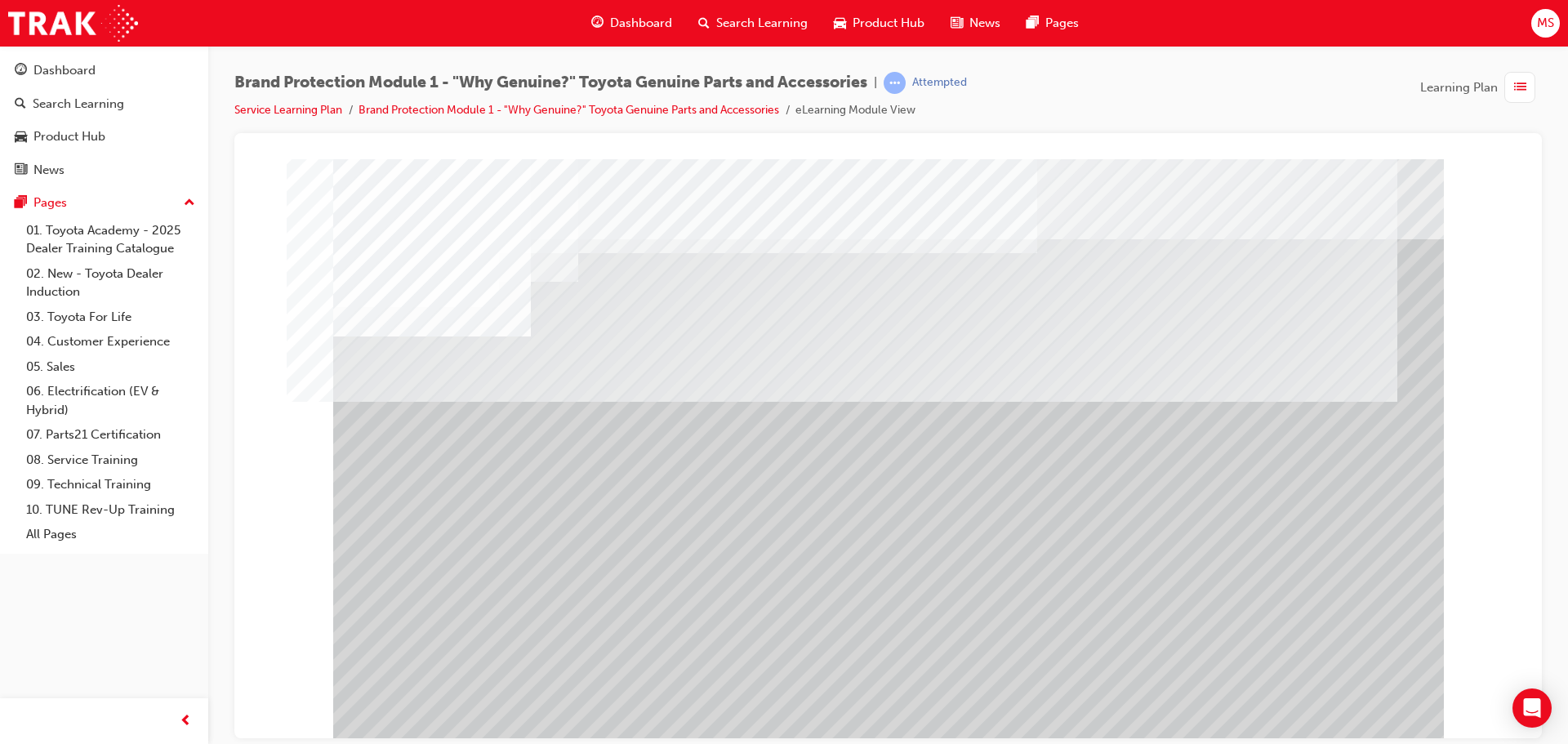
drag, startPoint x: 451, startPoint y: 383, endPoint x: 457, endPoint y: 503, distance: 120.1
click at [457, 503] on div at bounding box center [889, 452] width 1111 height 588
drag, startPoint x: 423, startPoint y: 456, endPoint x: 490, endPoint y: 542, distance: 109.0
click at [493, 531] on div at bounding box center [889, 452] width 1111 height 588
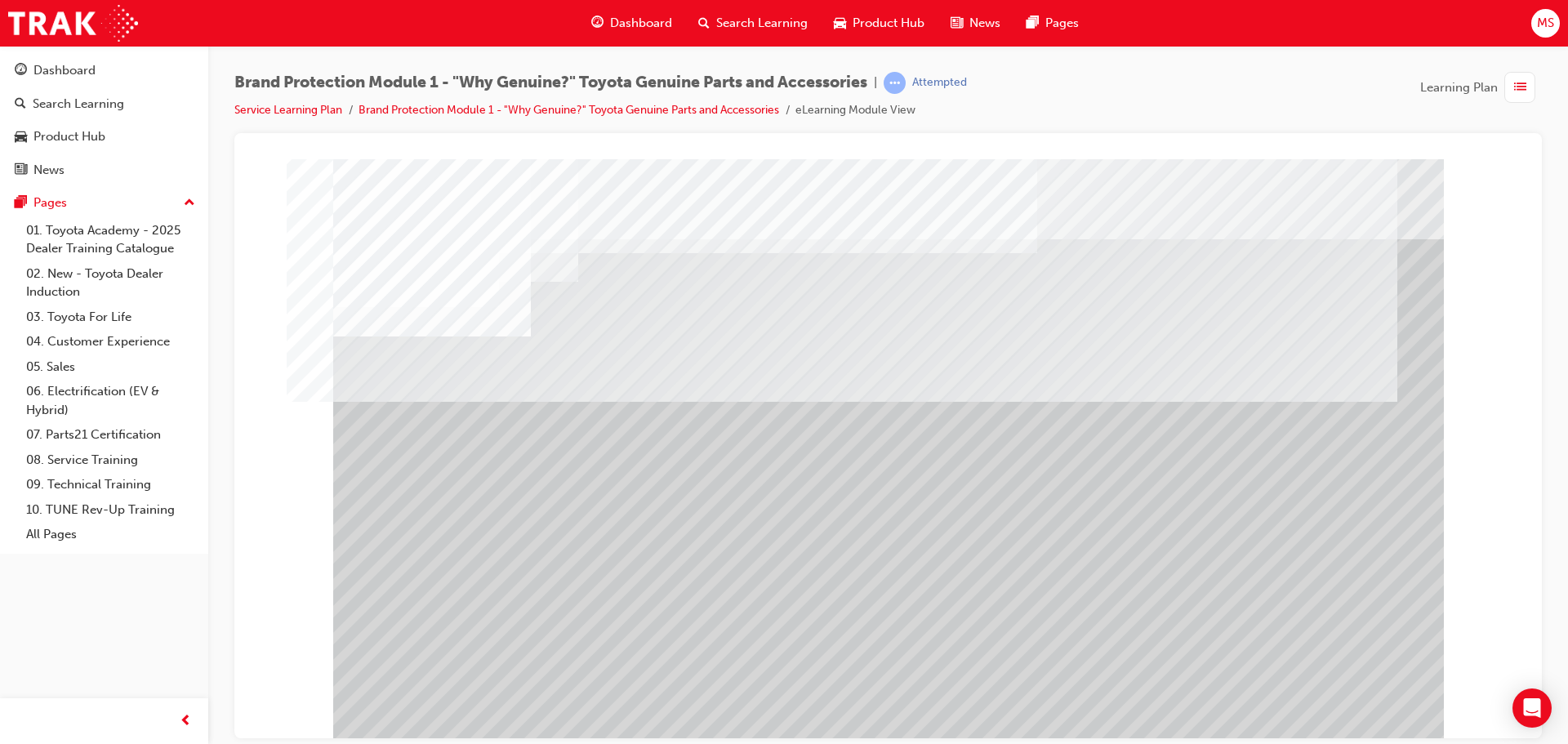
drag, startPoint x: 461, startPoint y: 706, endPoint x: 471, endPoint y: 695, distance: 14.9
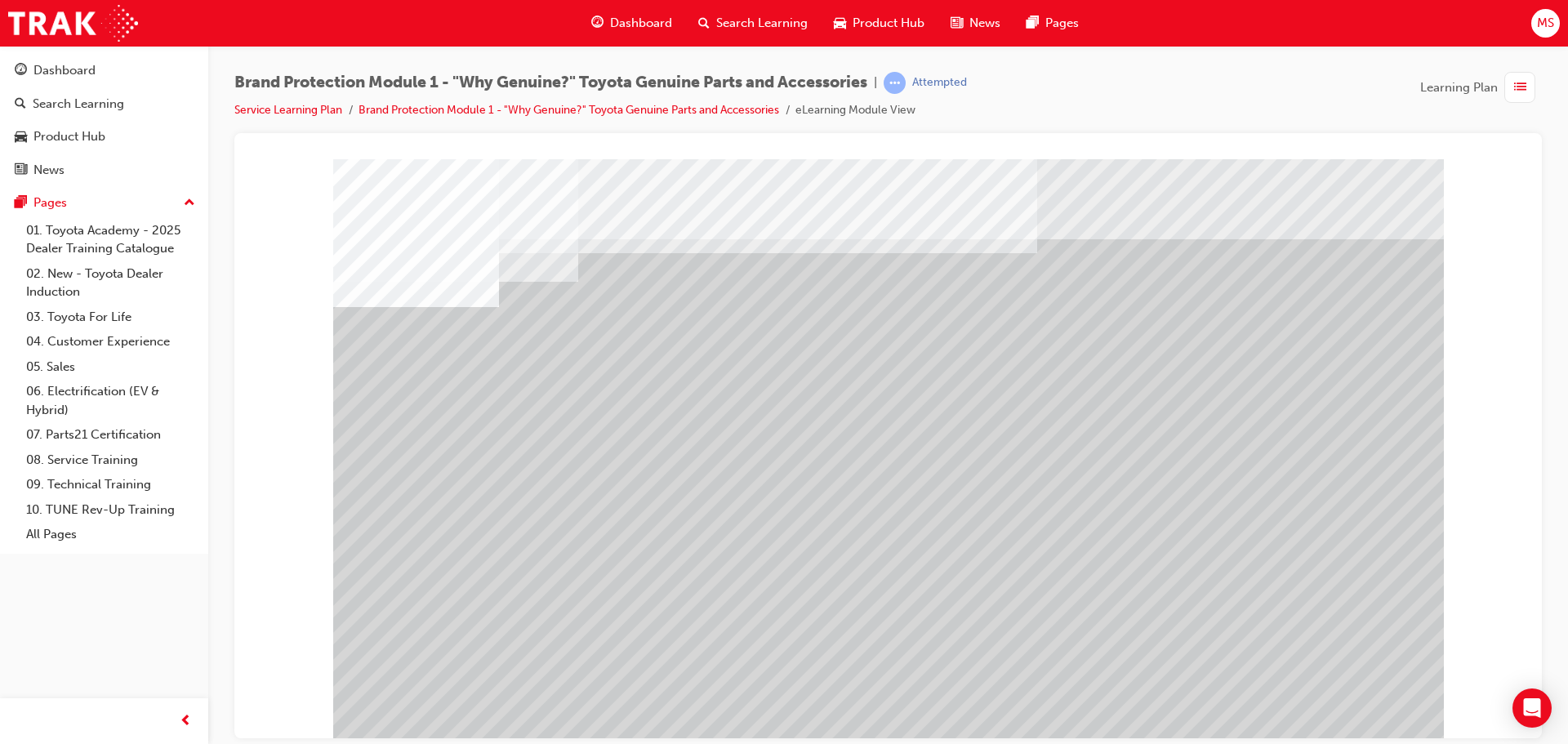
drag, startPoint x: 702, startPoint y: 628, endPoint x: 725, endPoint y: 555, distance: 76.5
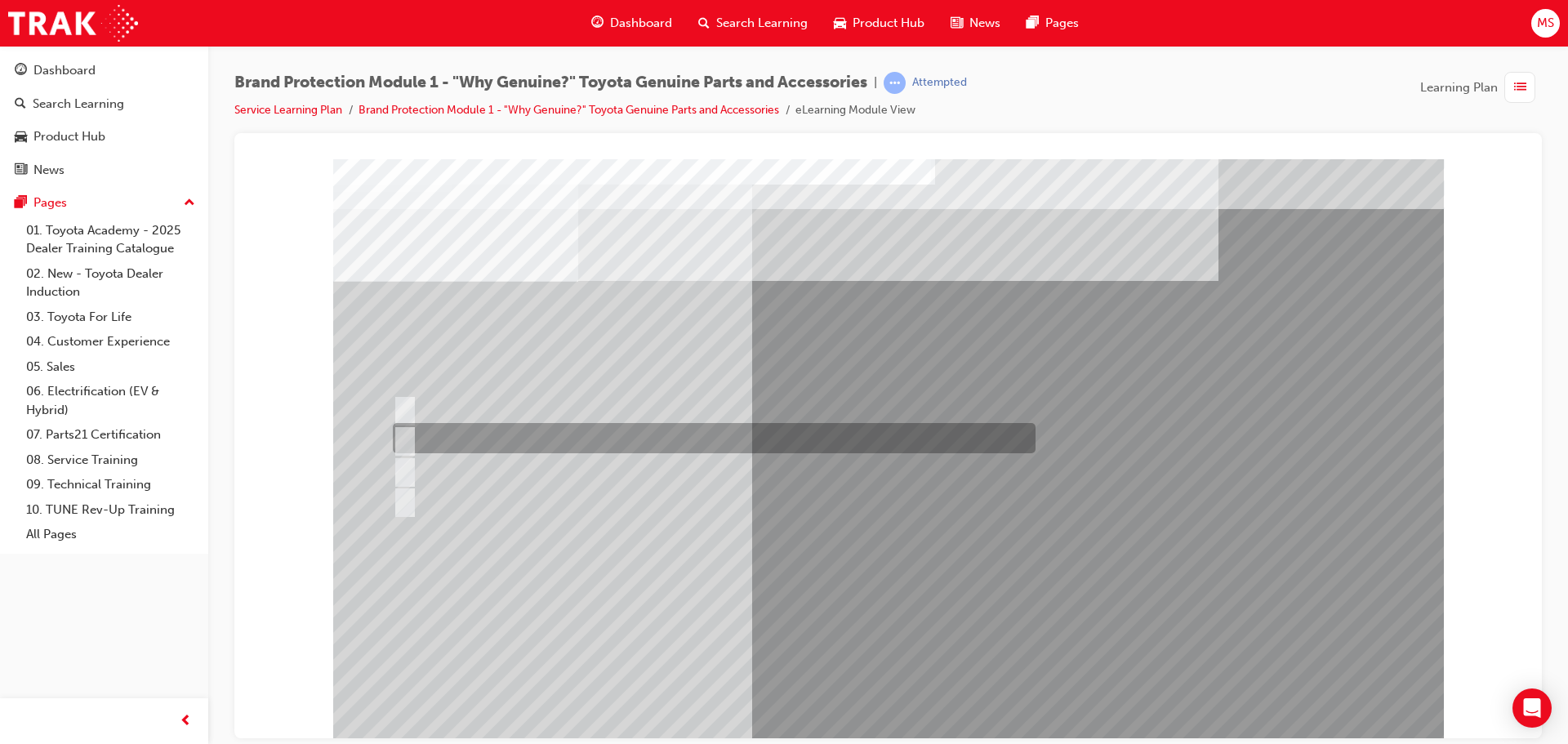
click at [578, 436] on div at bounding box center [710, 437] width 643 height 31
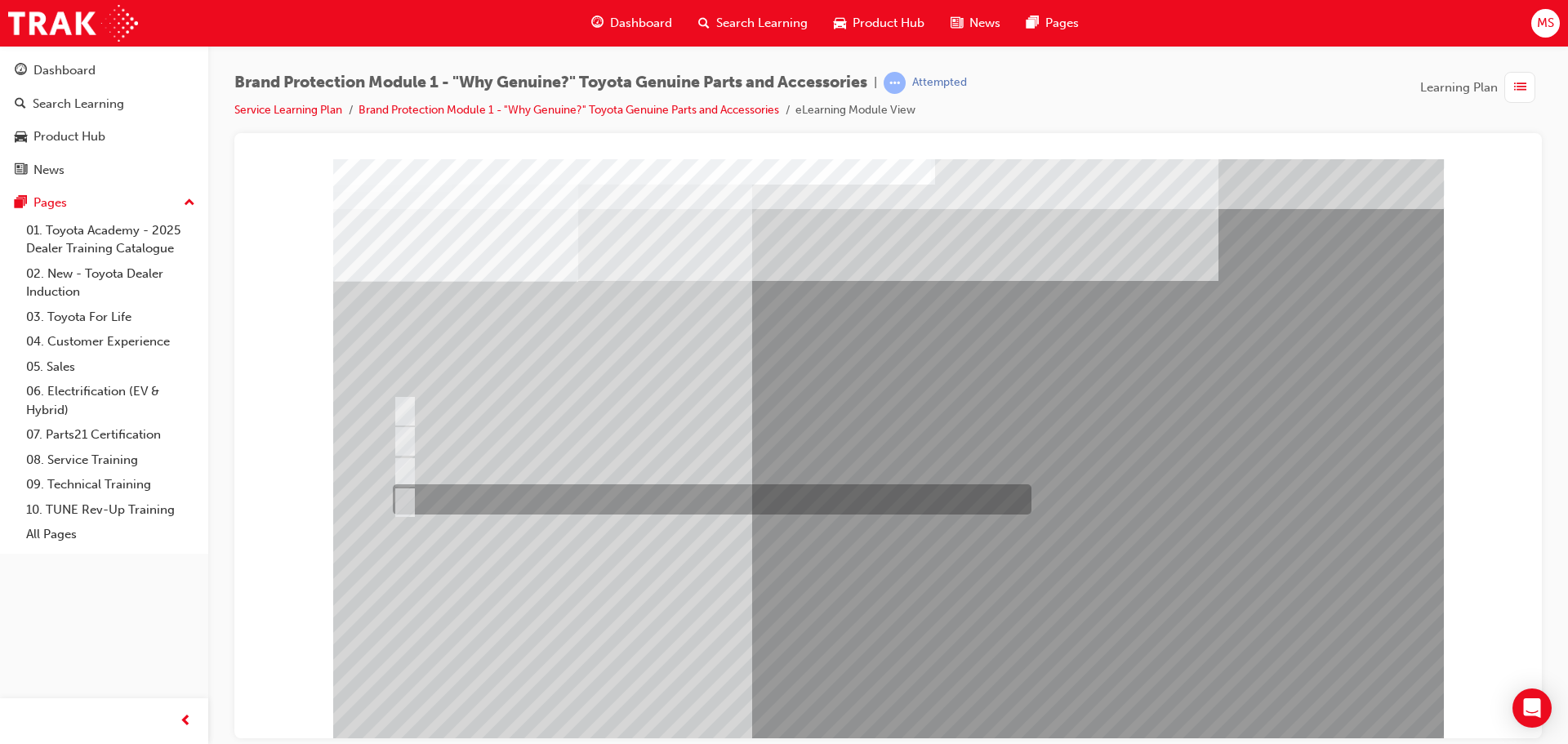
click at [575, 491] on div at bounding box center [708, 499] width 639 height 31
radio input "false"
radio input "true"
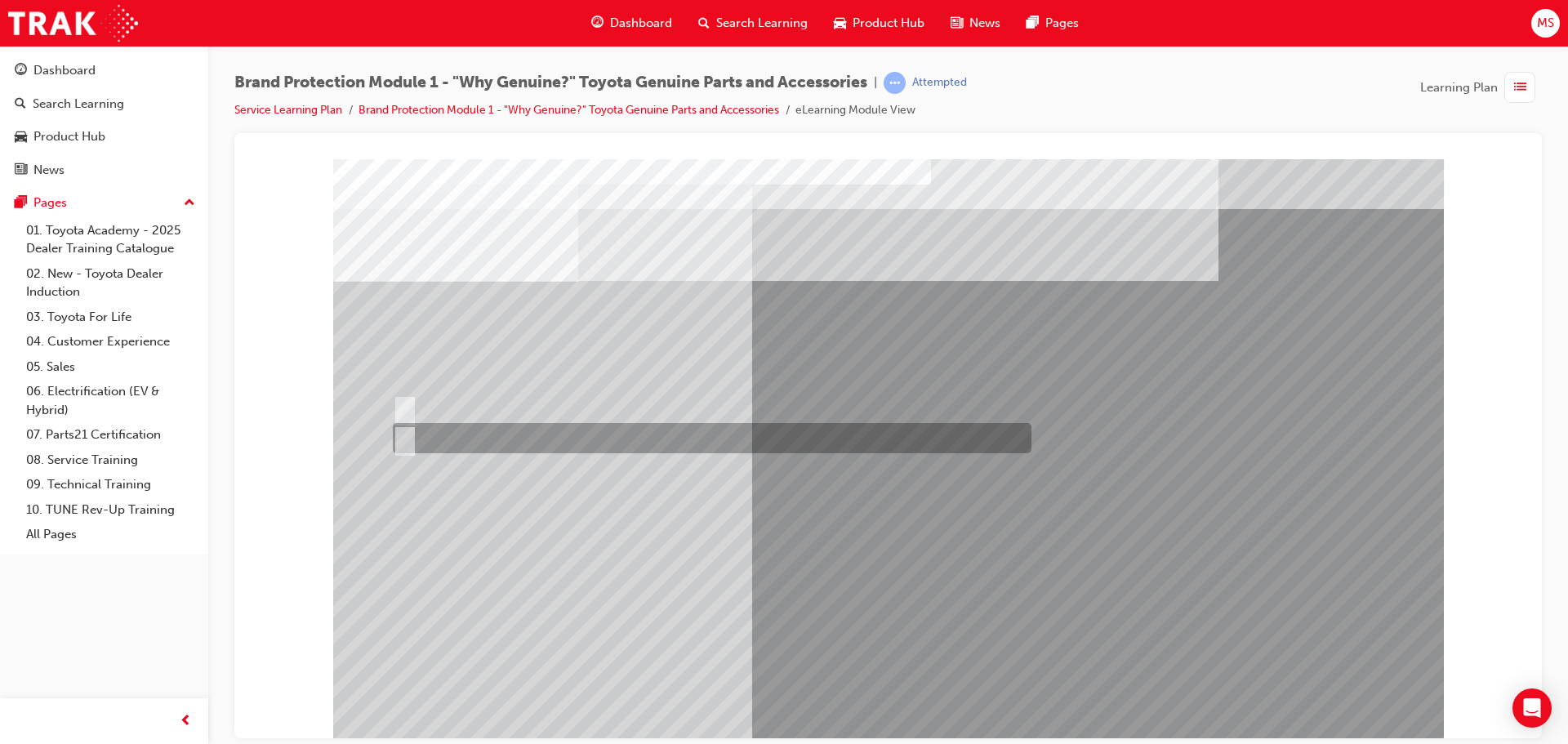
click at [478, 436] on div at bounding box center [708, 437] width 639 height 31
radio input "true"
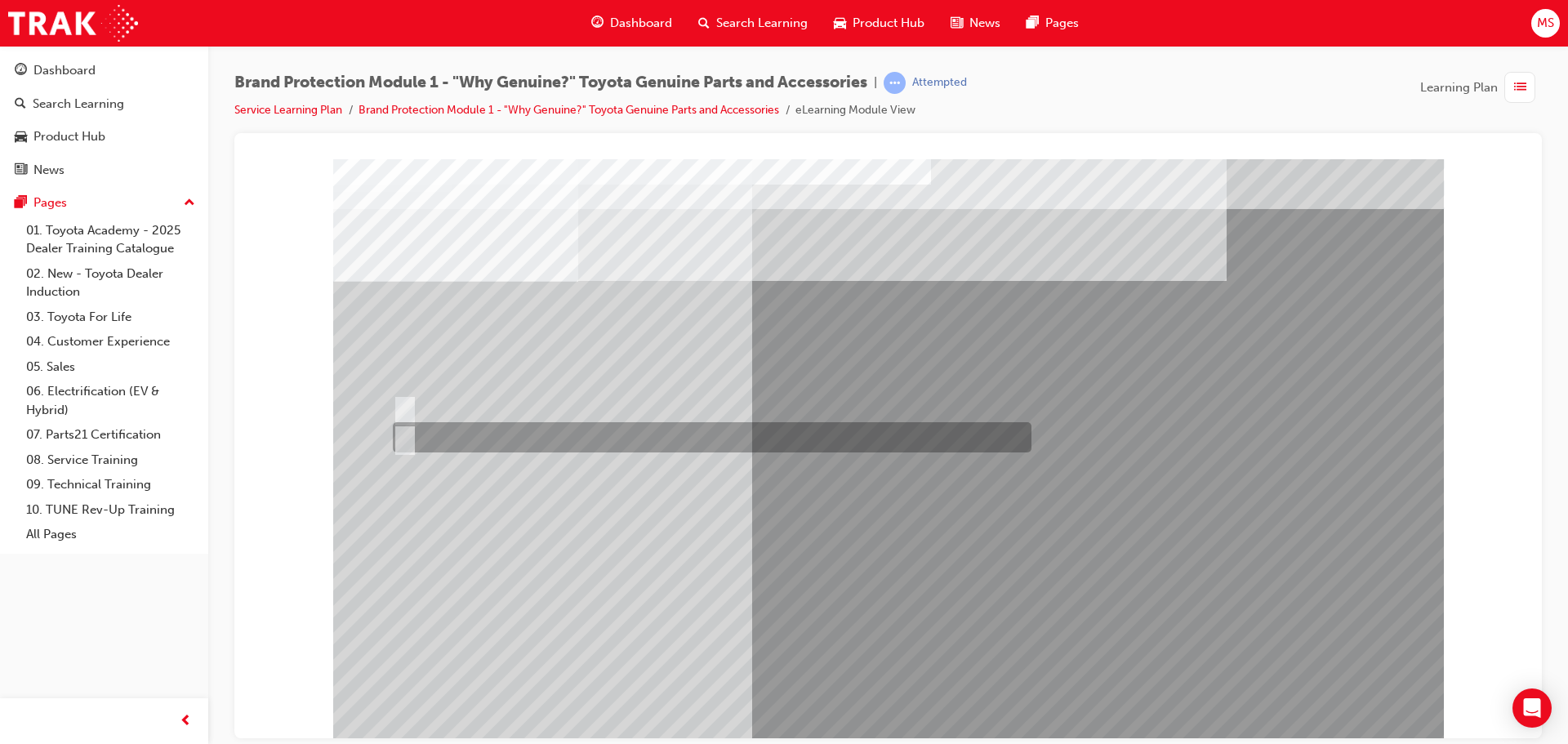
click at [549, 424] on div at bounding box center [708, 437] width 639 height 31
radio input "true"
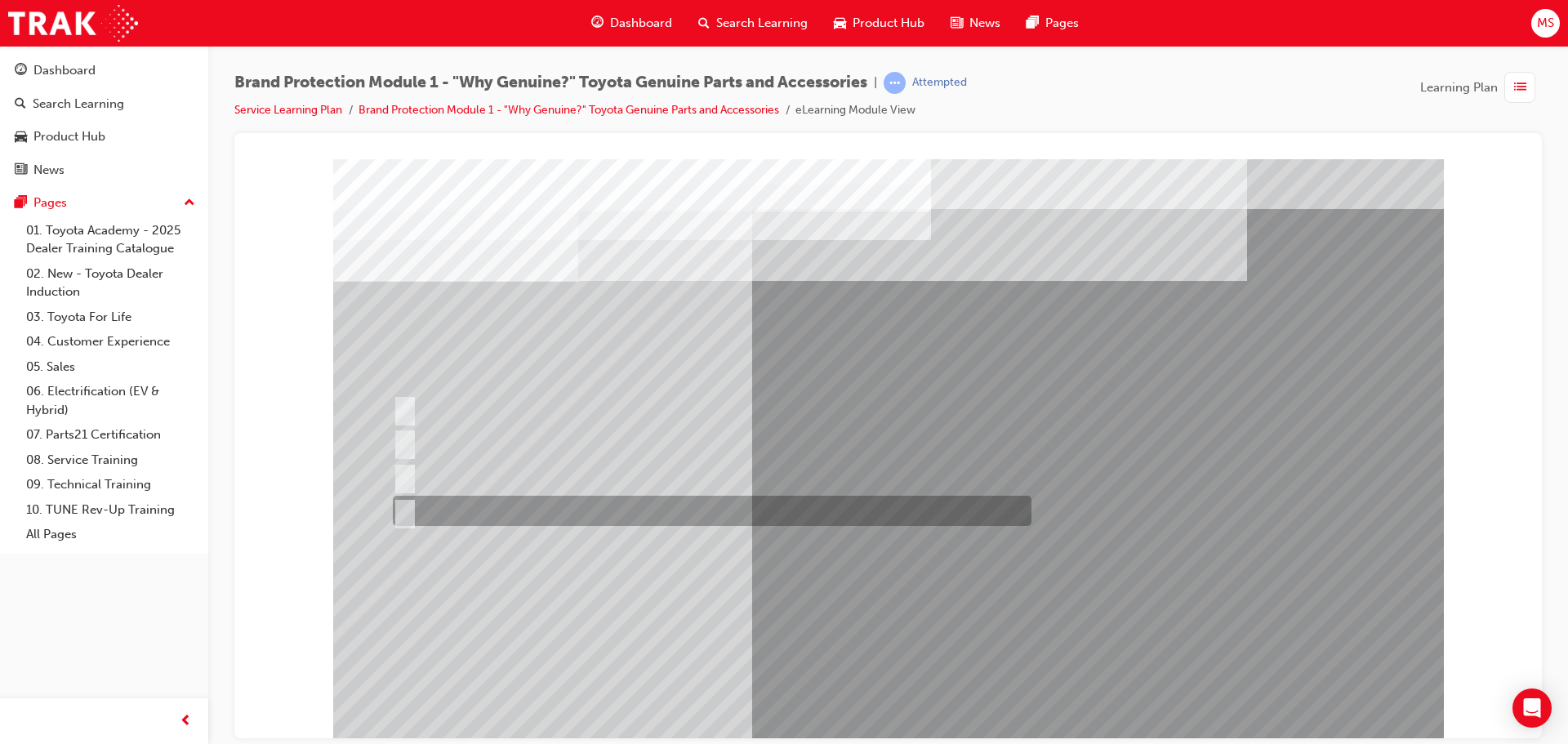
click at [544, 507] on div at bounding box center [708, 511] width 639 height 31
radio input "true"
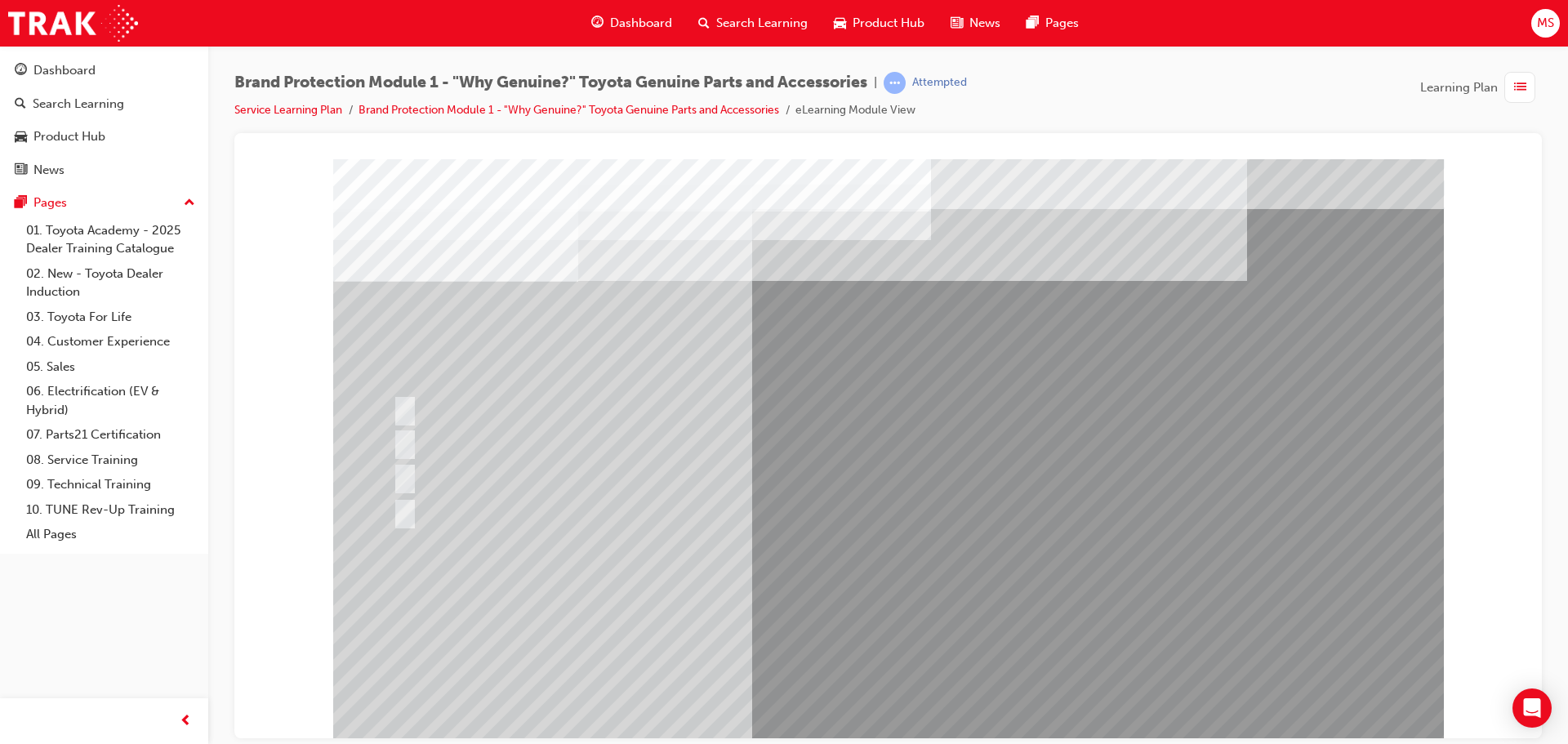
drag, startPoint x: 783, startPoint y: 588, endPoint x: 775, endPoint y: 587, distance: 8.1
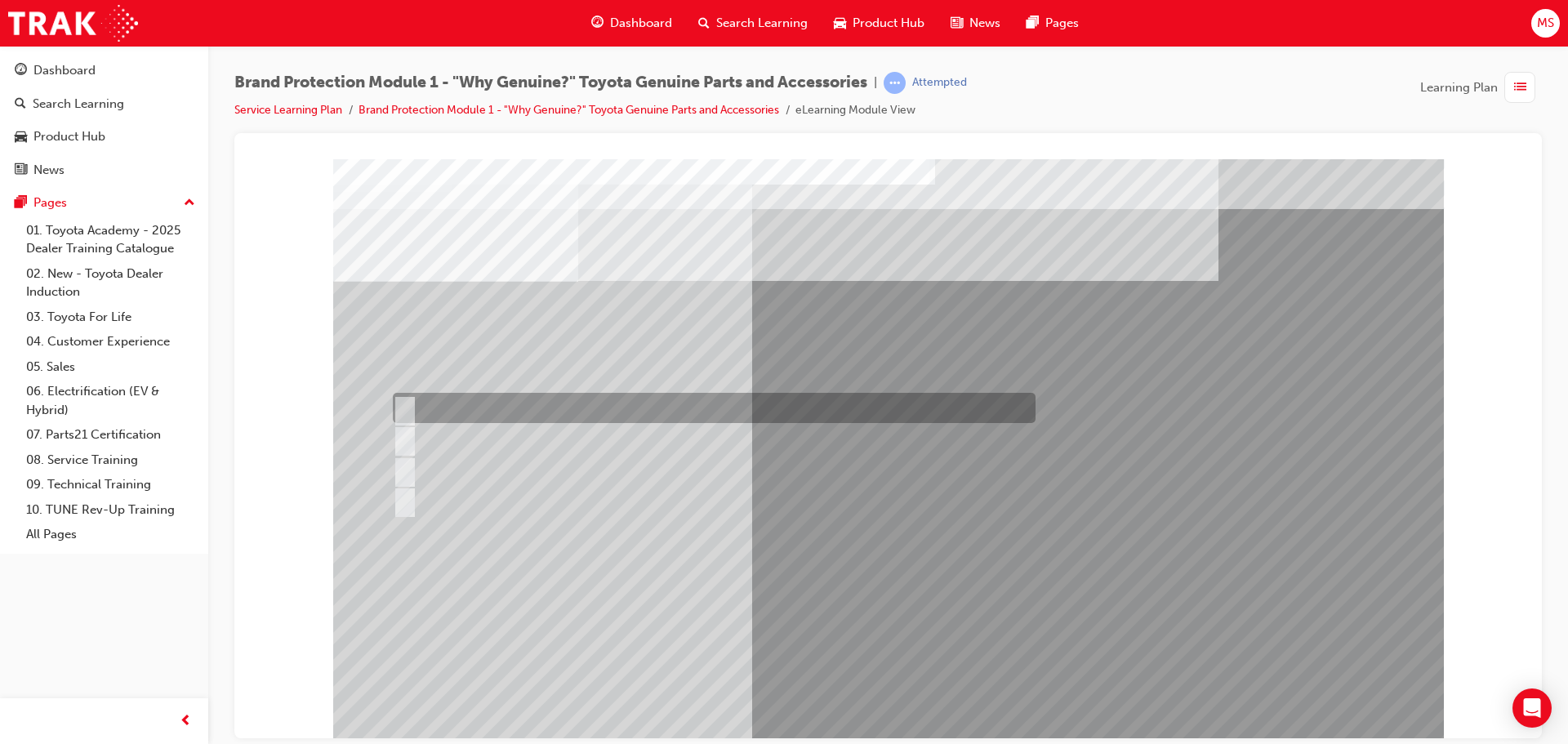
click at [607, 409] on div at bounding box center [710, 408] width 643 height 31
radio input "true"
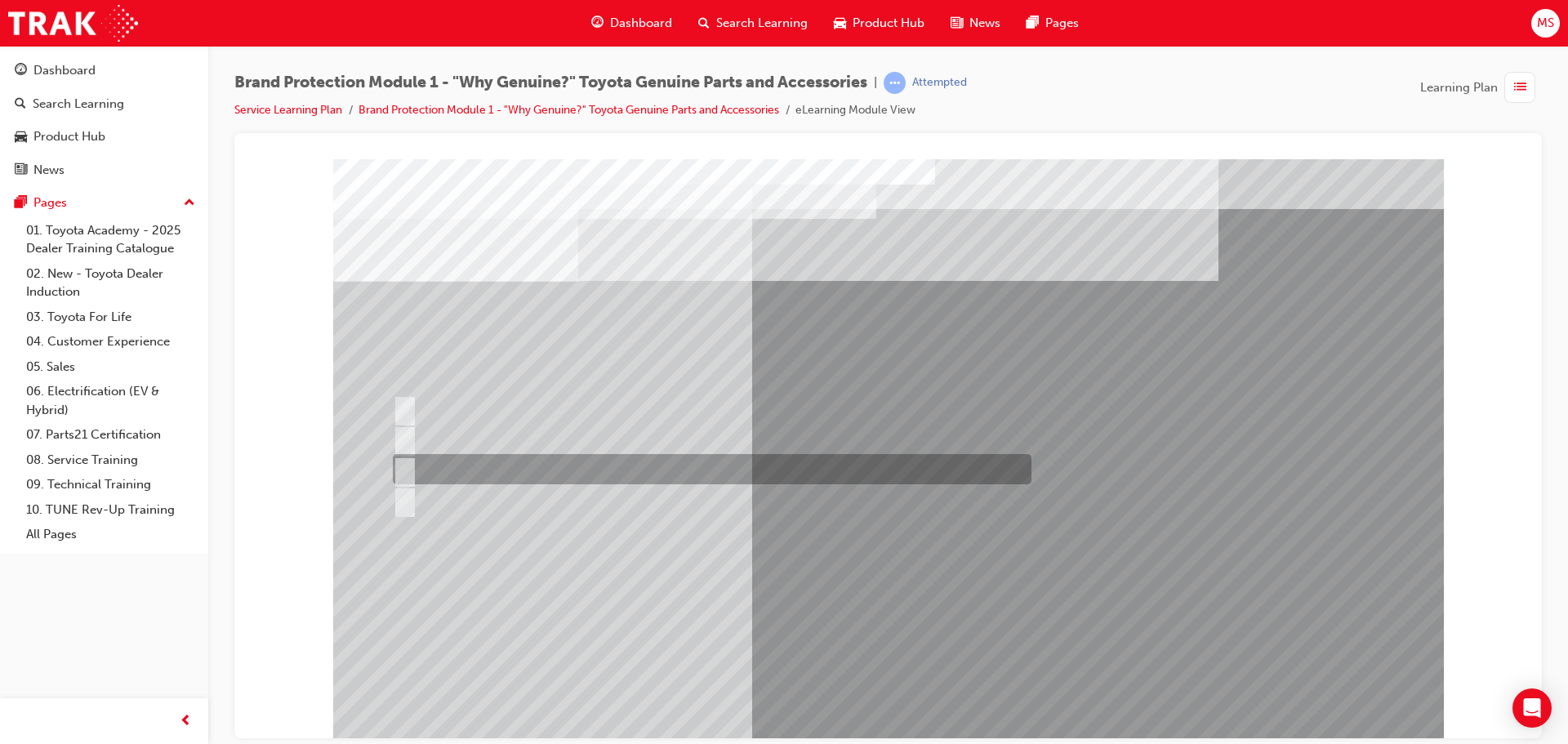
click at [590, 488] on div at bounding box center [708, 499] width 639 height 31
radio input "true"
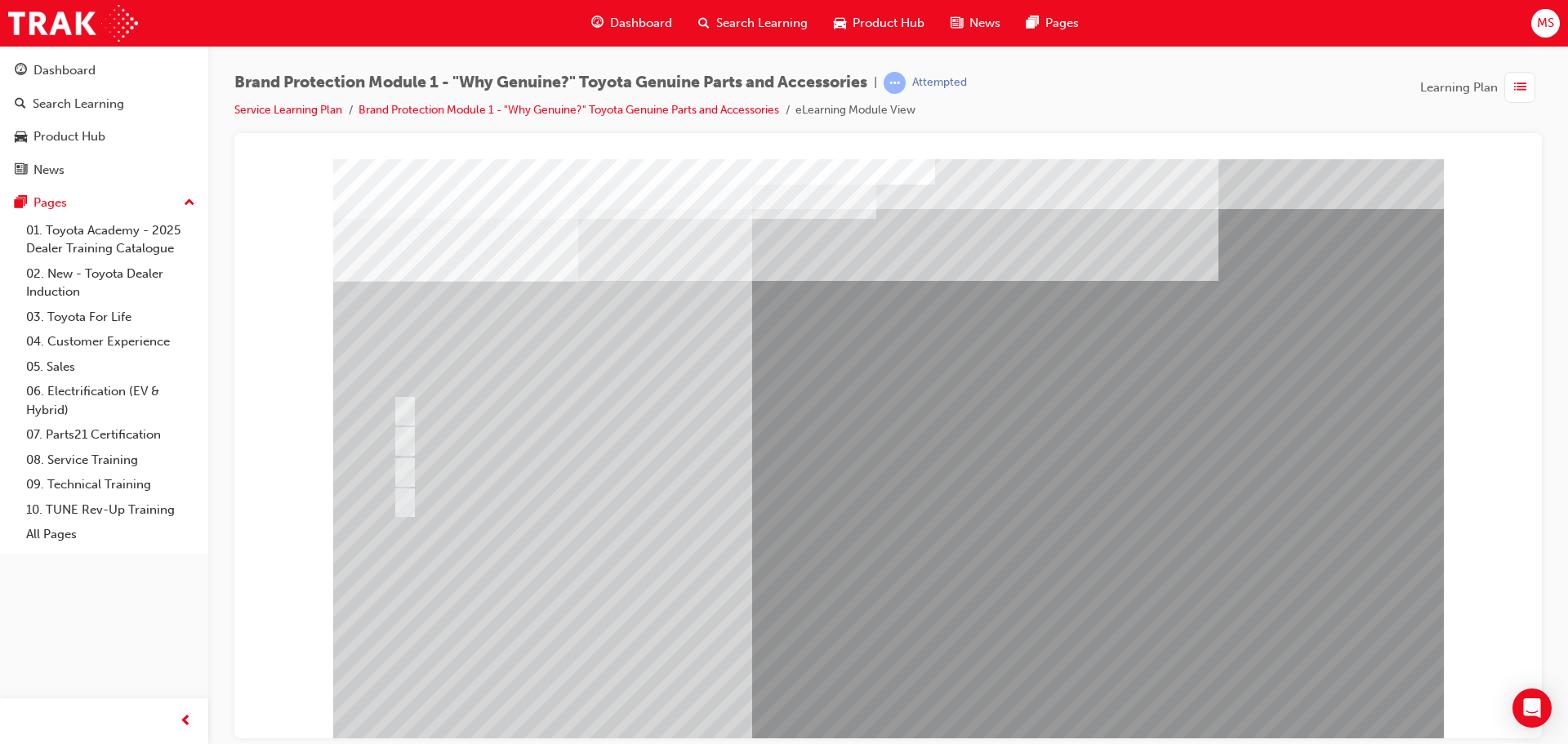
click at [530, 499] on div at bounding box center [708, 499] width 639 height 31
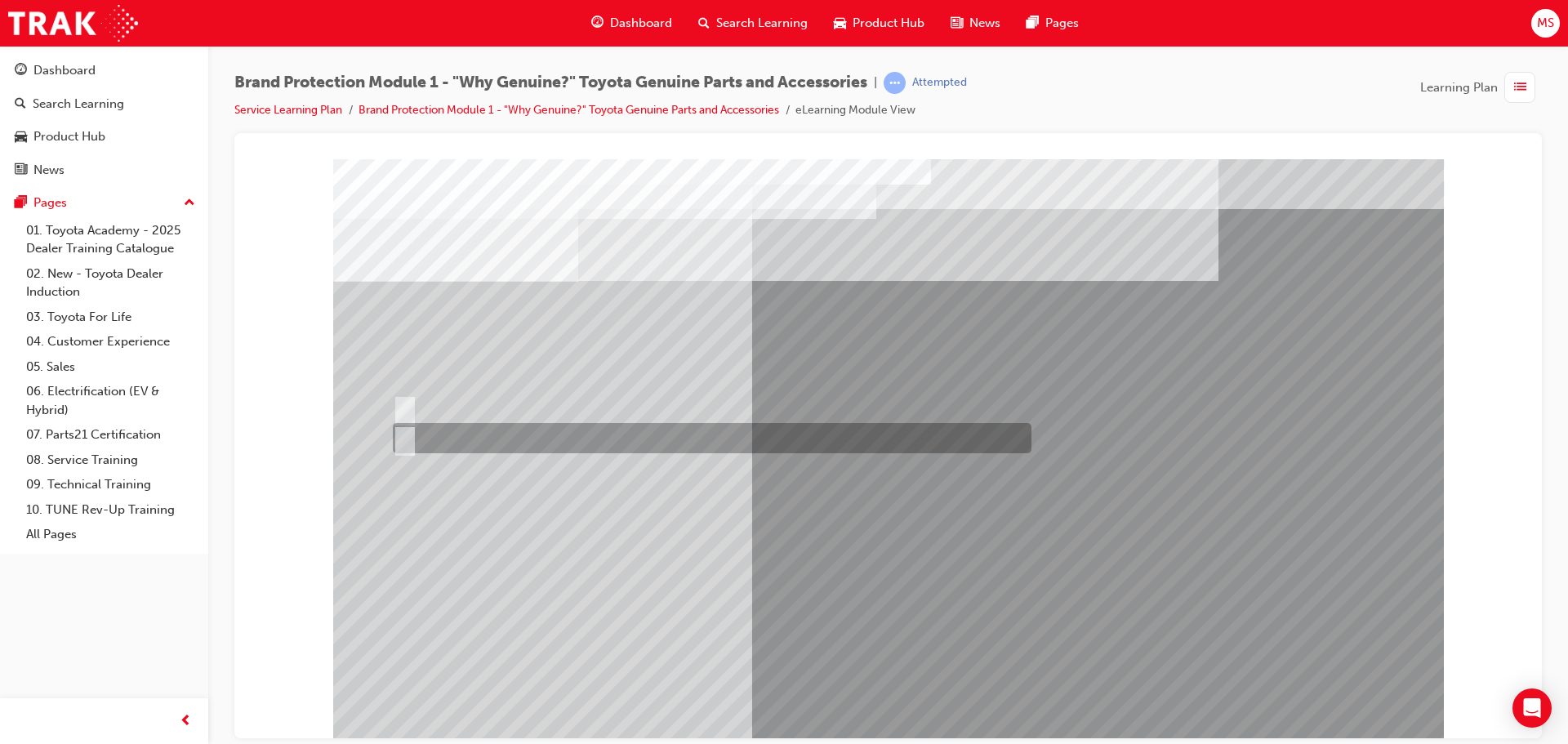
click at [476, 438] on div at bounding box center [708, 437] width 639 height 31
radio input "true"
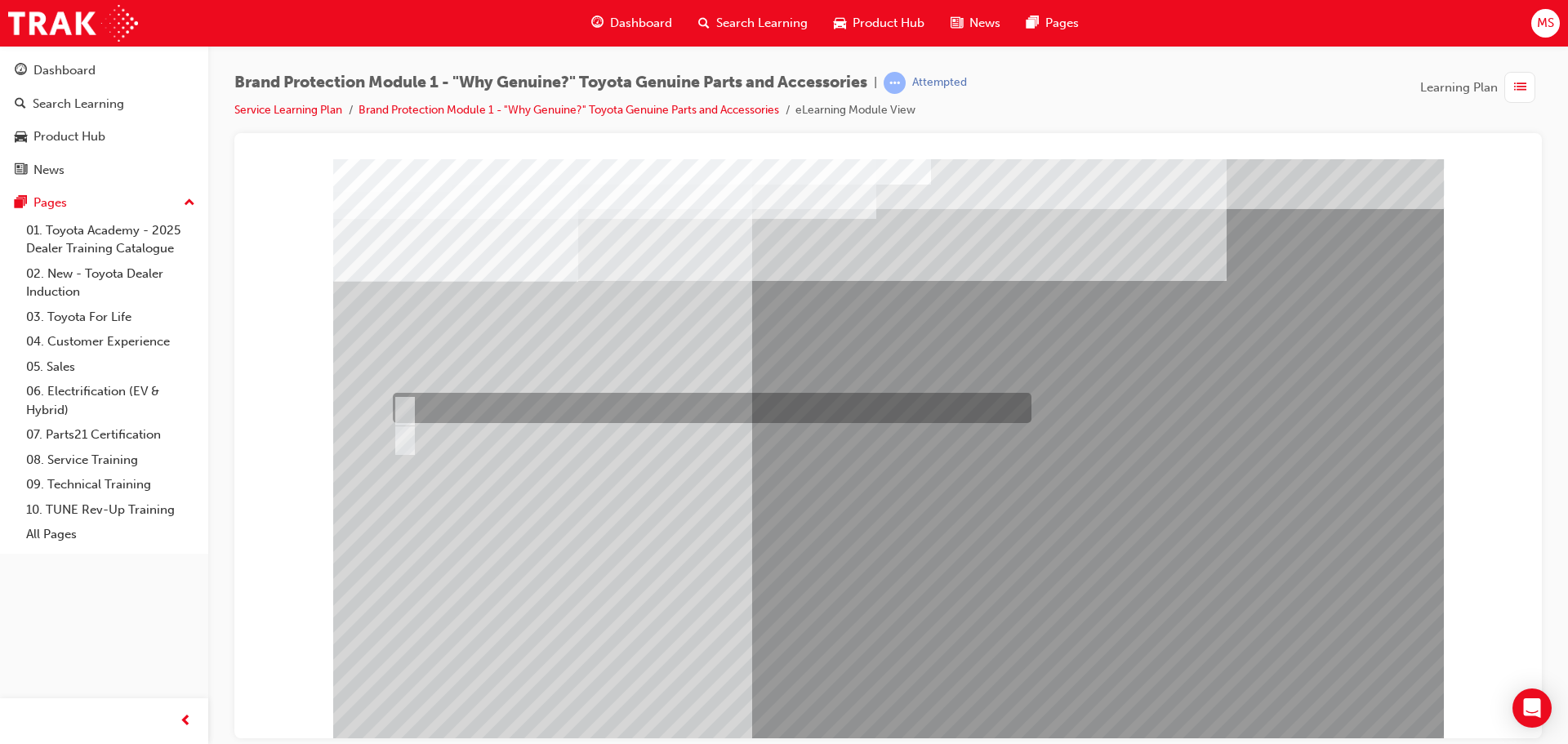
click at [462, 437] on div at bounding box center [708, 437] width 639 height 31
radio input "true"
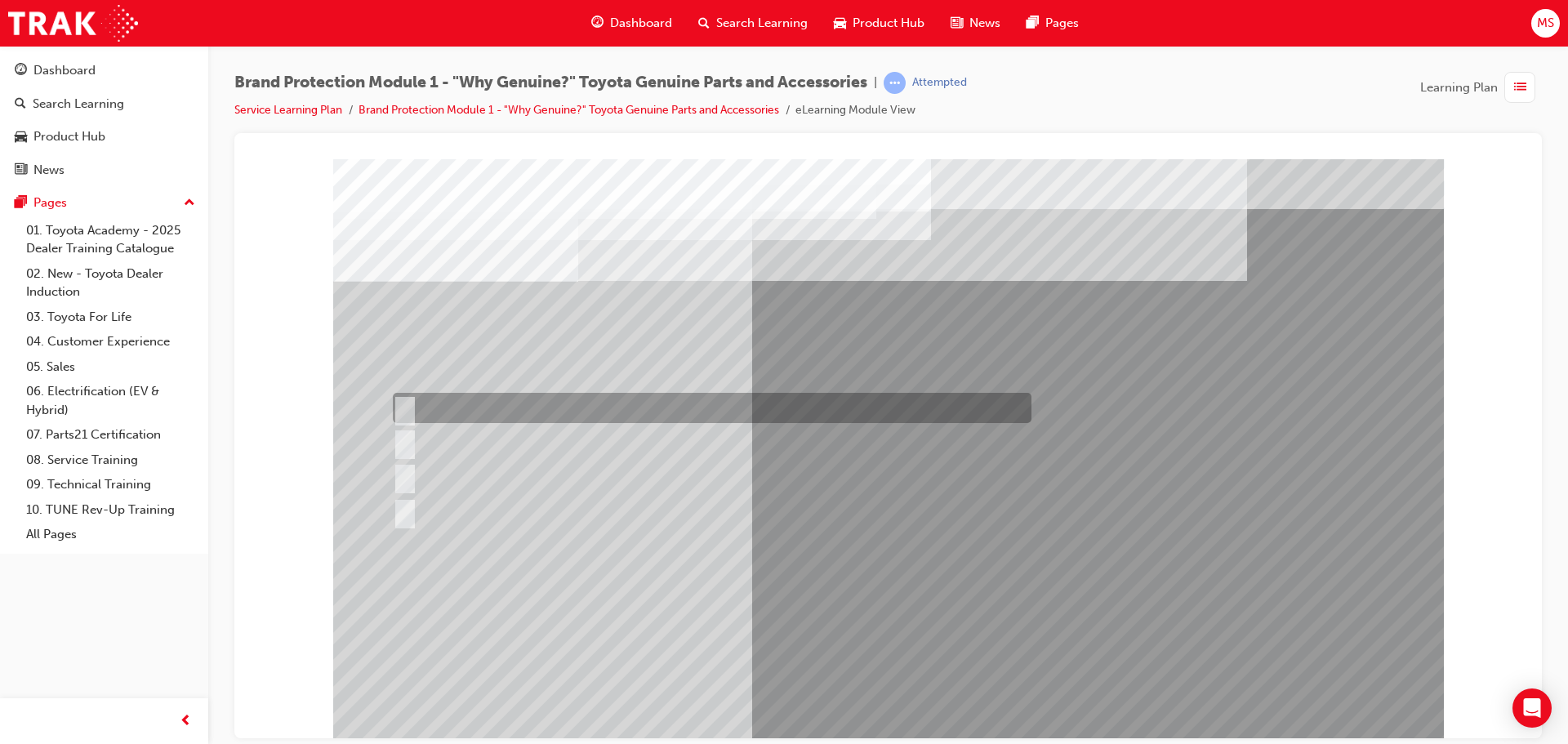
click at [574, 410] on div at bounding box center [708, 408] width 639 height 31
radio input "true"
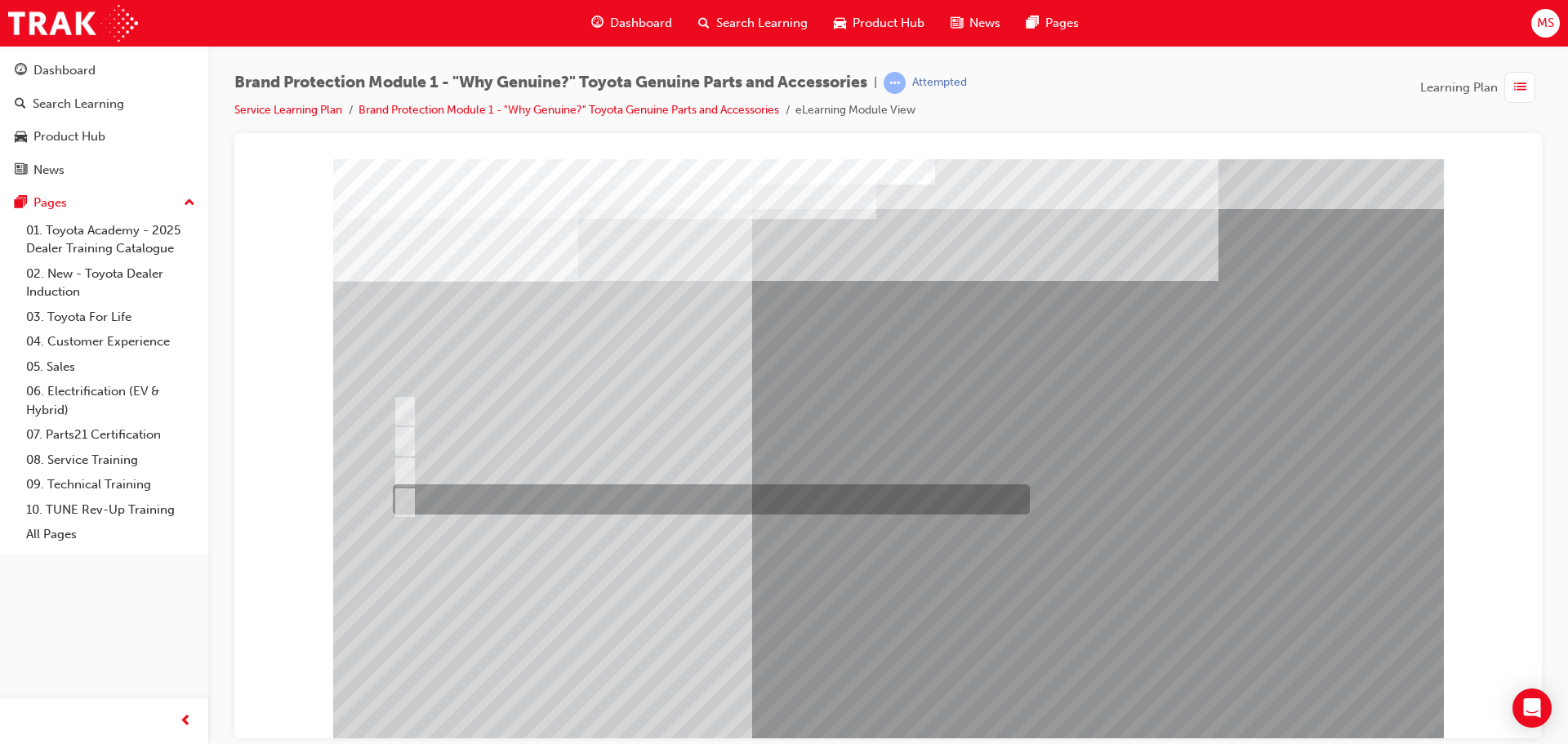
click at [571, 486] on div at bounding box center [707, 499] width 637 height 31
radio input "true"
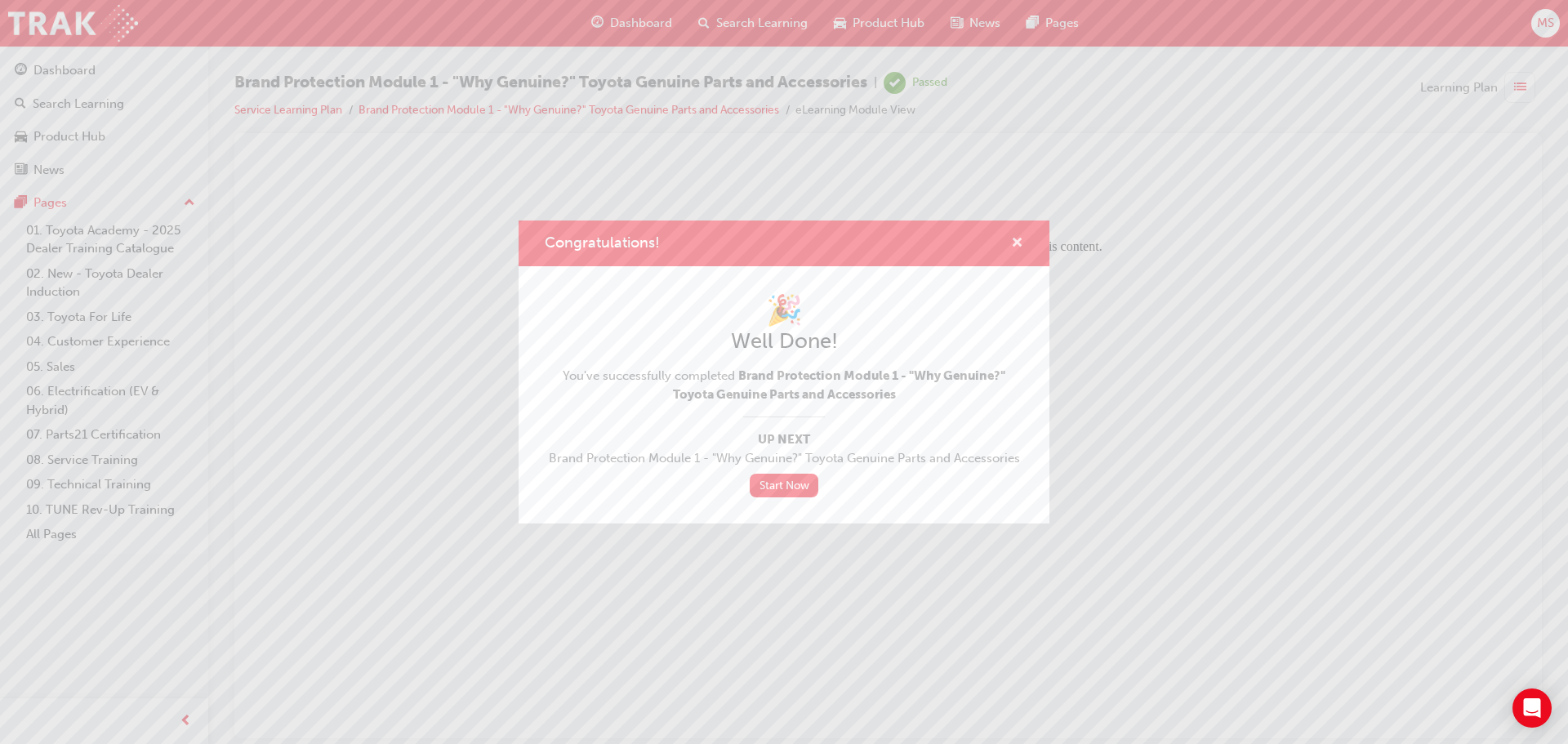
click at [1022, 241] on span "cross-icon" at bounding box center [1016, 244] width 12 height 15
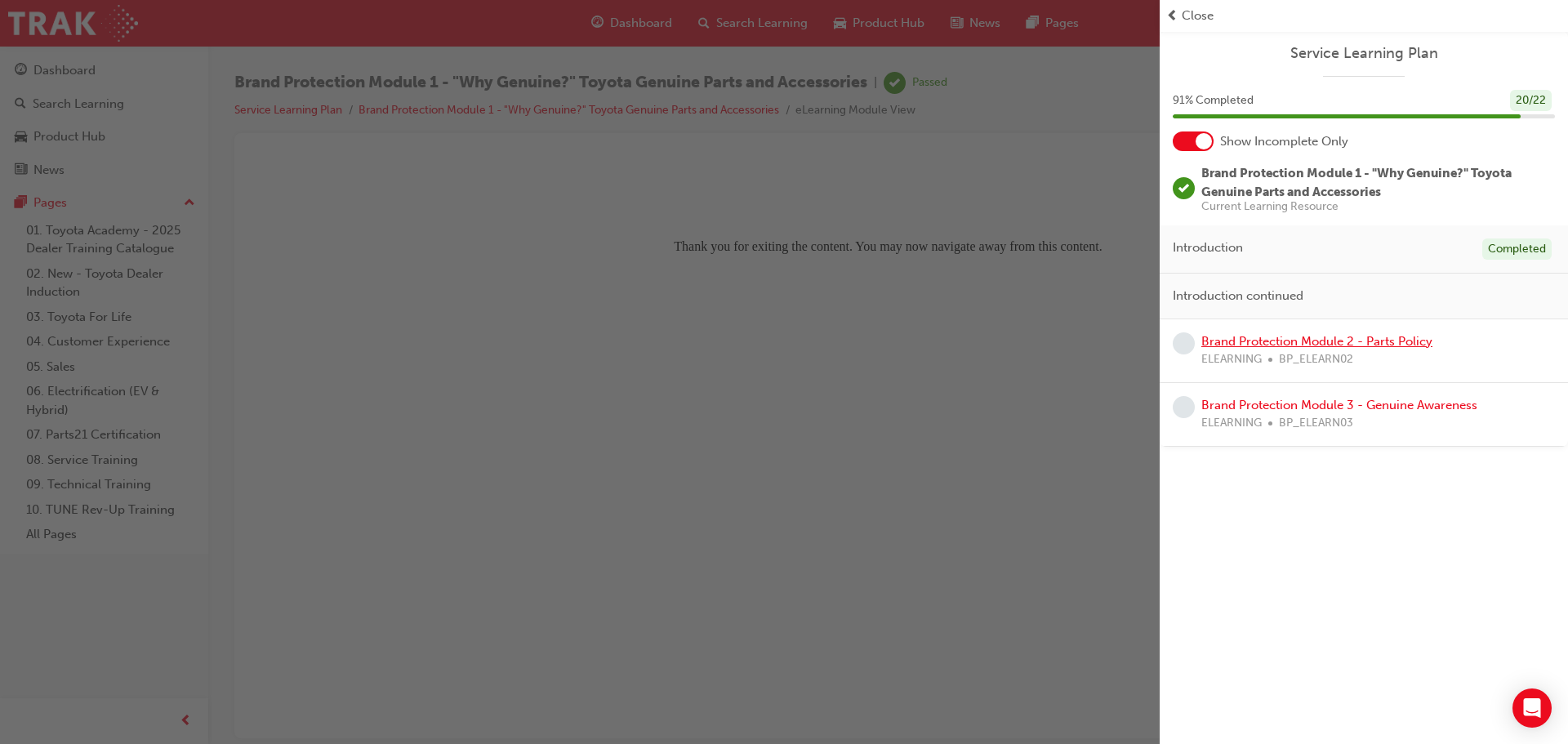
click at [1292, 342] on link "Brand Protection Module 2 - Parts Policy" at bounding box center [1316, 342] width 231 height 15
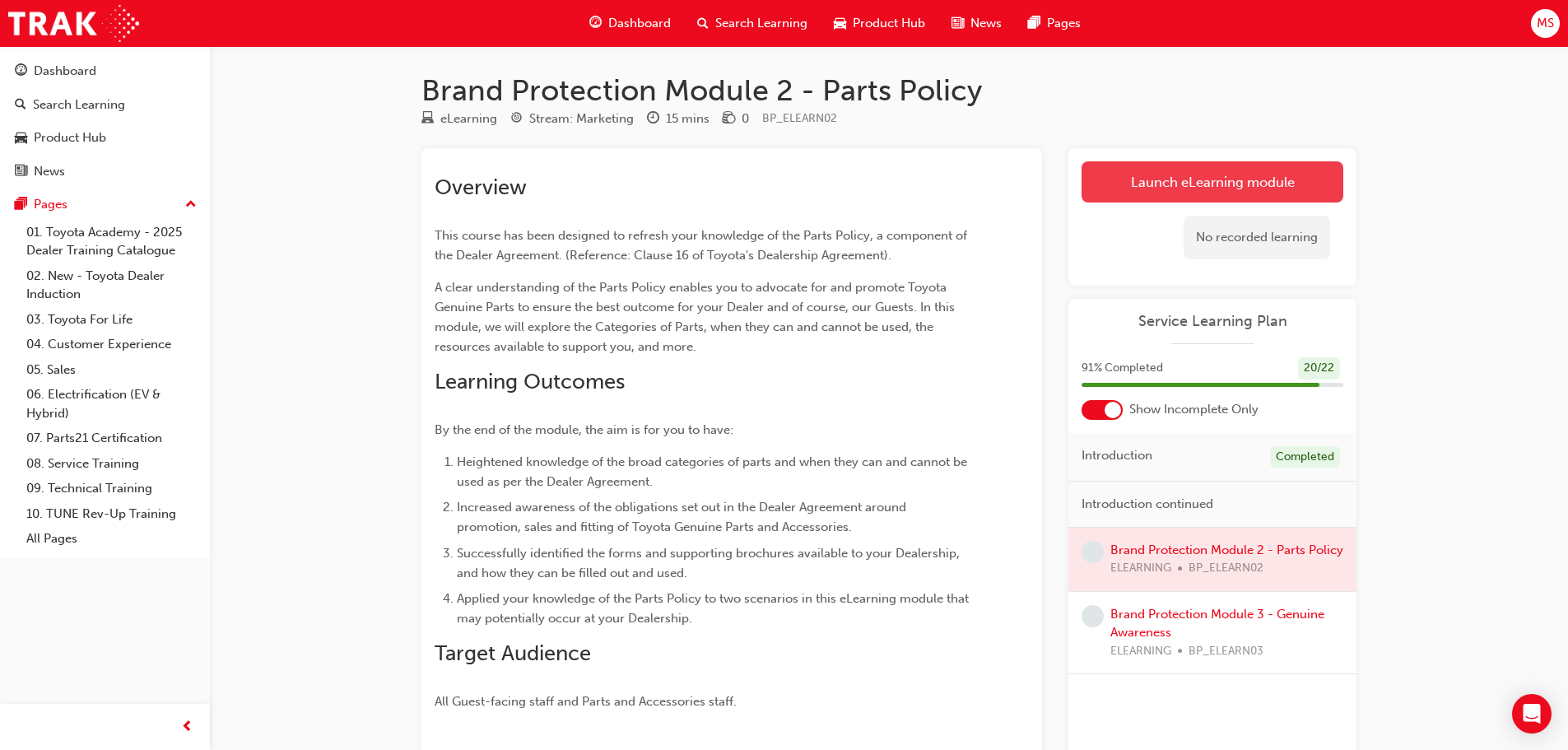
click at [1135, 189] on link "Launch eLearning module" at bounding box center [1212, 182] width 262 height 41
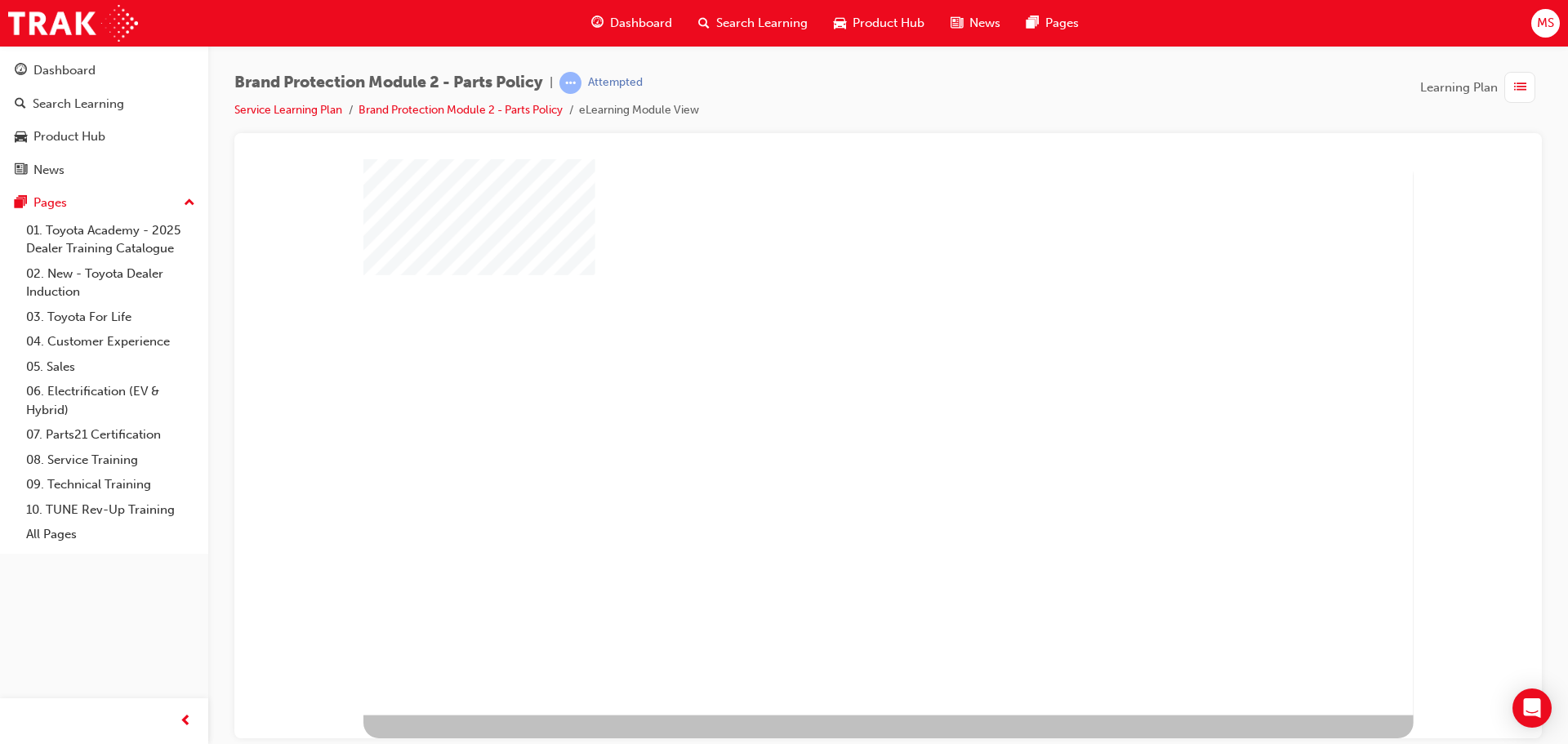
click at [833, 400] on div at bounding box center [888, 437] width 1051 height 556
click at [843, 391] on div "play" at bounding box center [843, 391] width 0 height 0
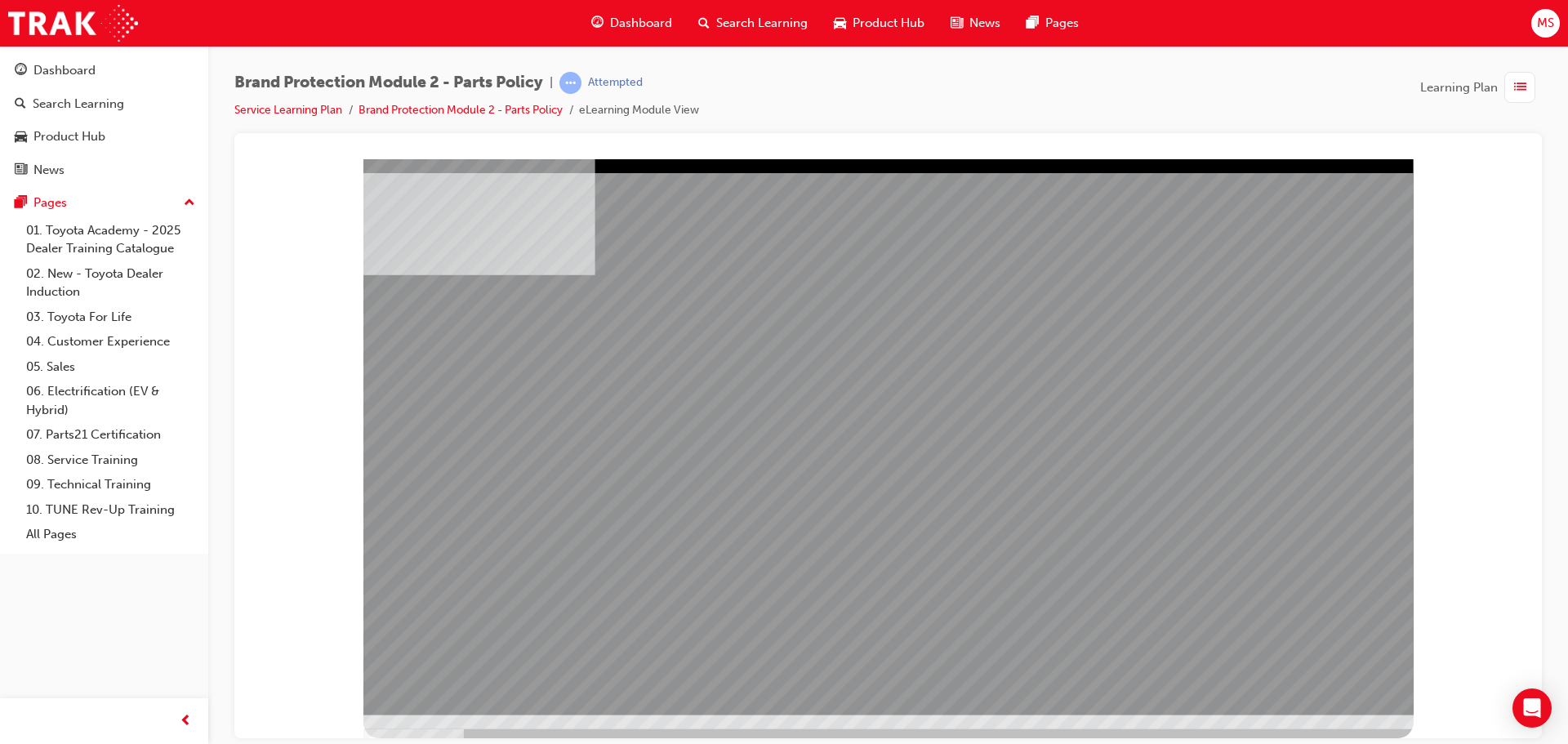
drag, startPoint x: 860, startPoint y: 524, endPoint x: 905, endPoint y: 526, distance: 45.0
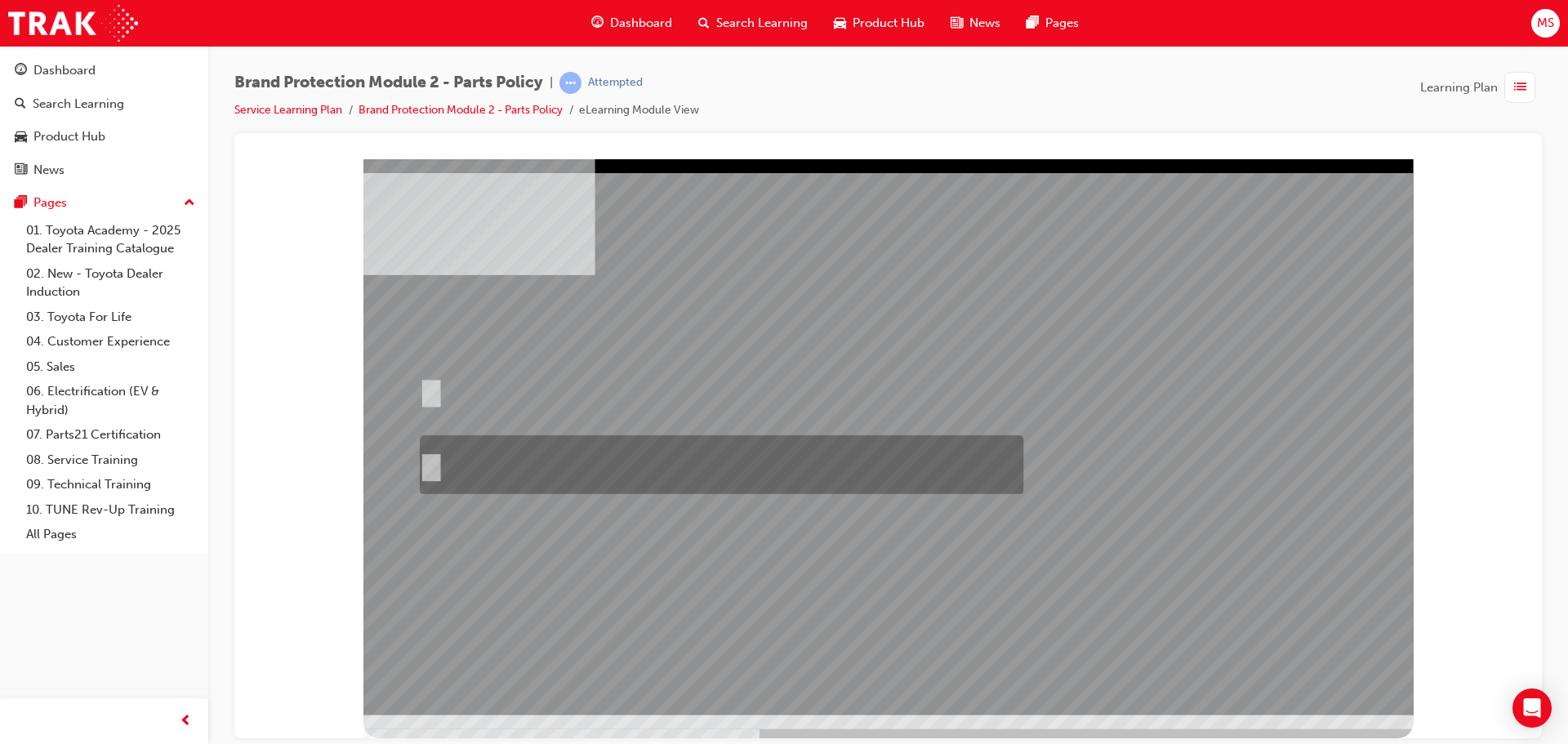
radio input "true"
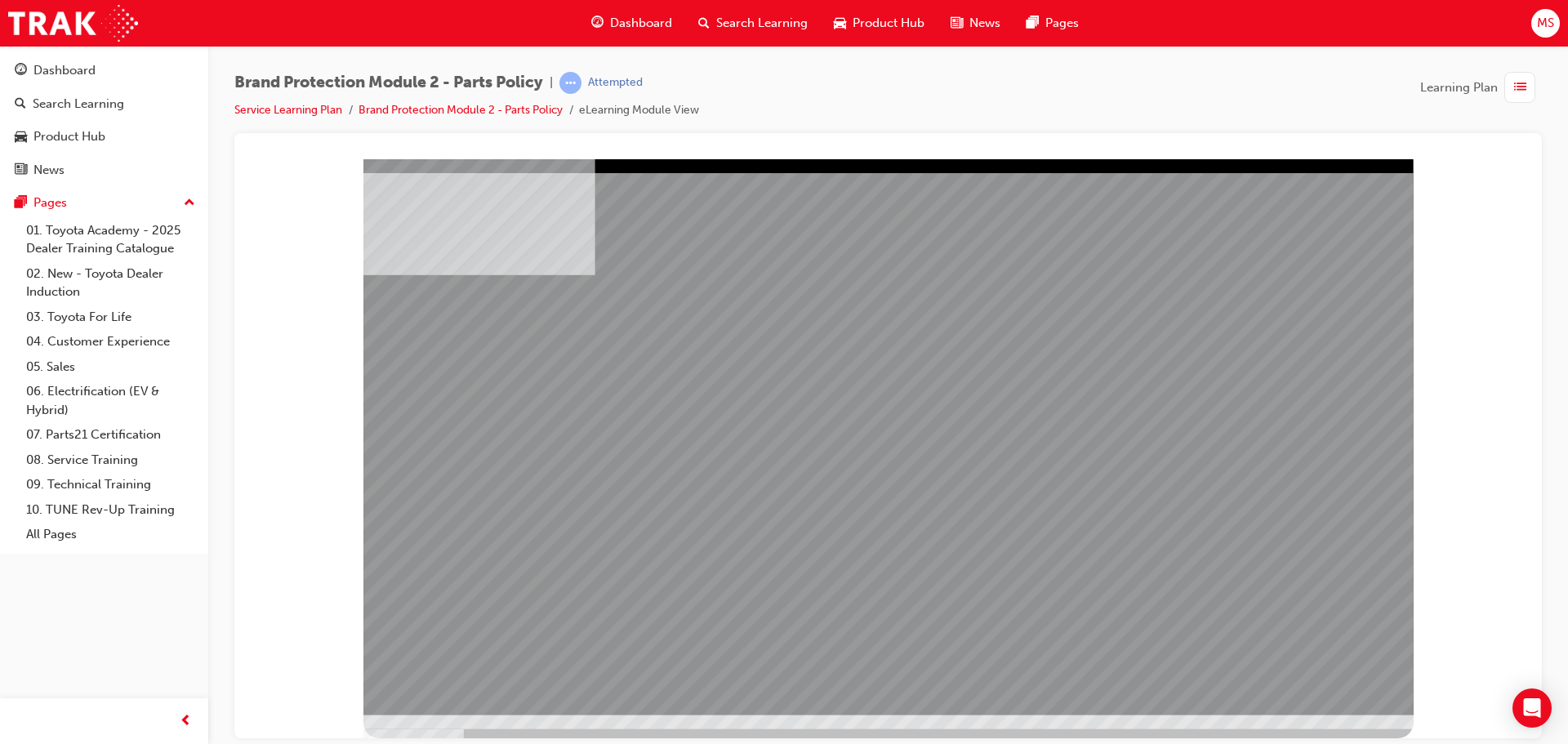
drag, startPoint x: 618, startPoint y: 463, endPoint x: 654, endPoint y: 460, distance: 36.1
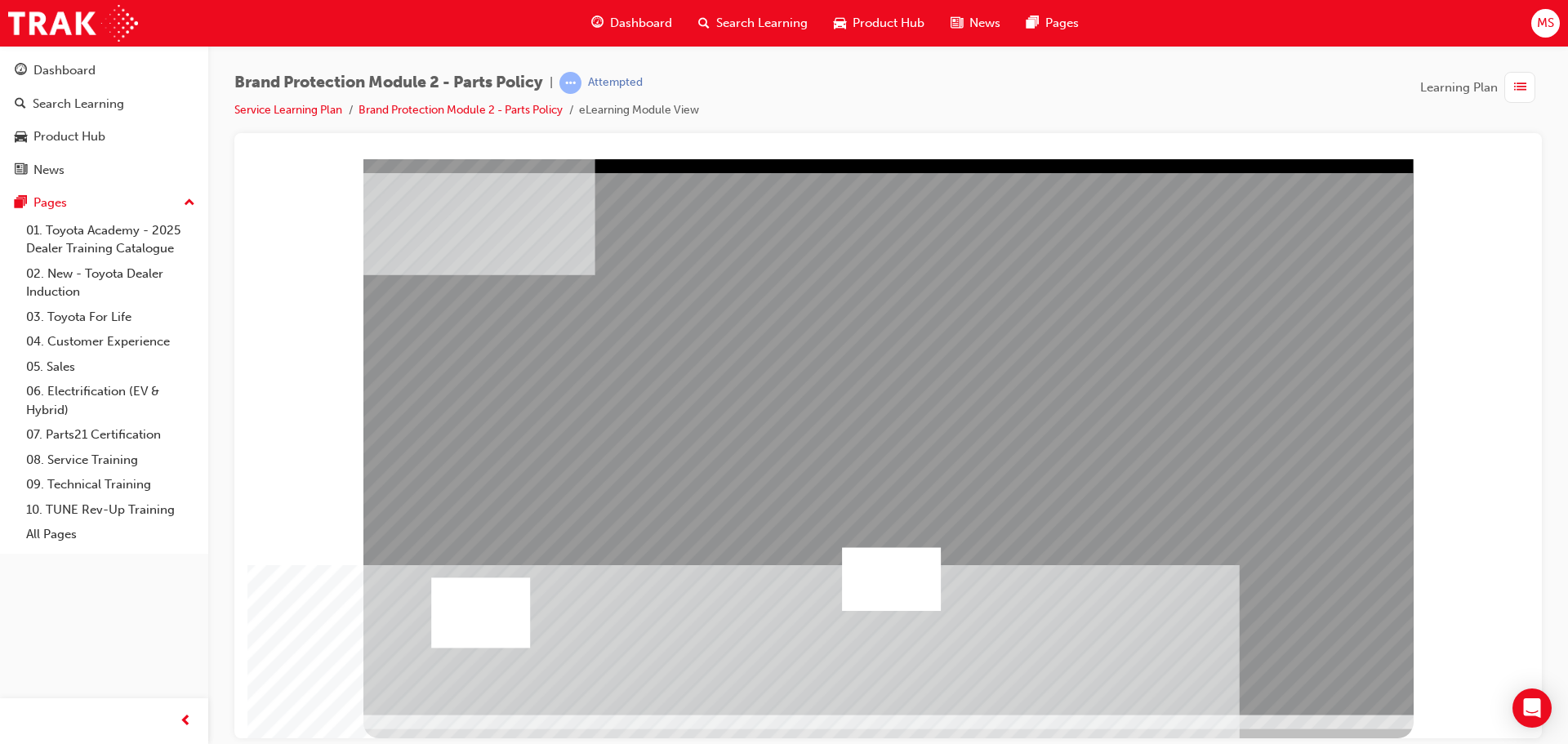
drag, startPoint x: 755, startPoint y: 660, endPoint x: 784, endPoint y: 659, distance: 29.0
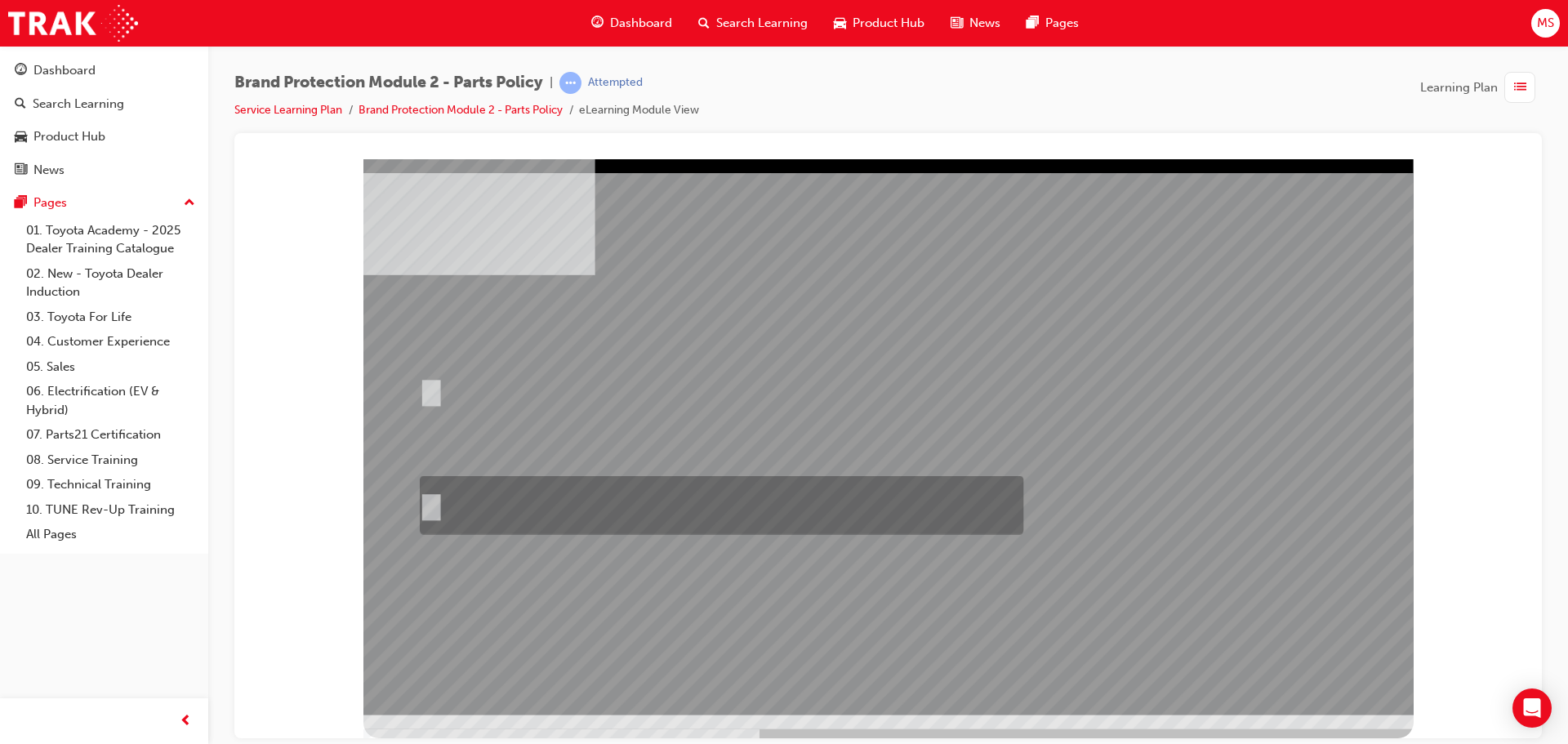
radio input "true"
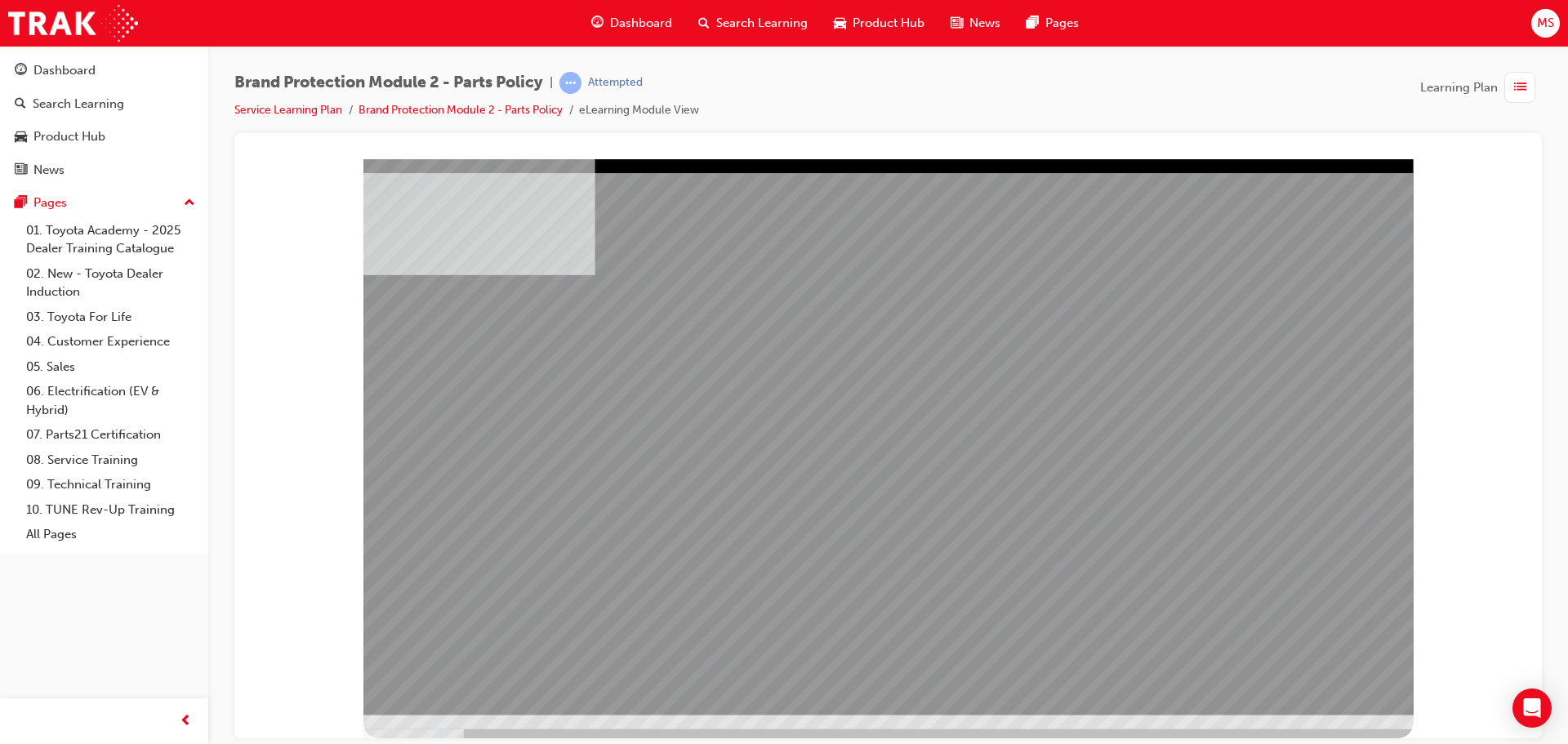
drag, startPoint x: 720, startPoint y: 450, endPoint x: 826, endPoint y: 462, distance: 106.7
drag, startPoint x: 893, startPoint y: 474, endPoint x: 923, endPoint y: 476, distance: 30.1
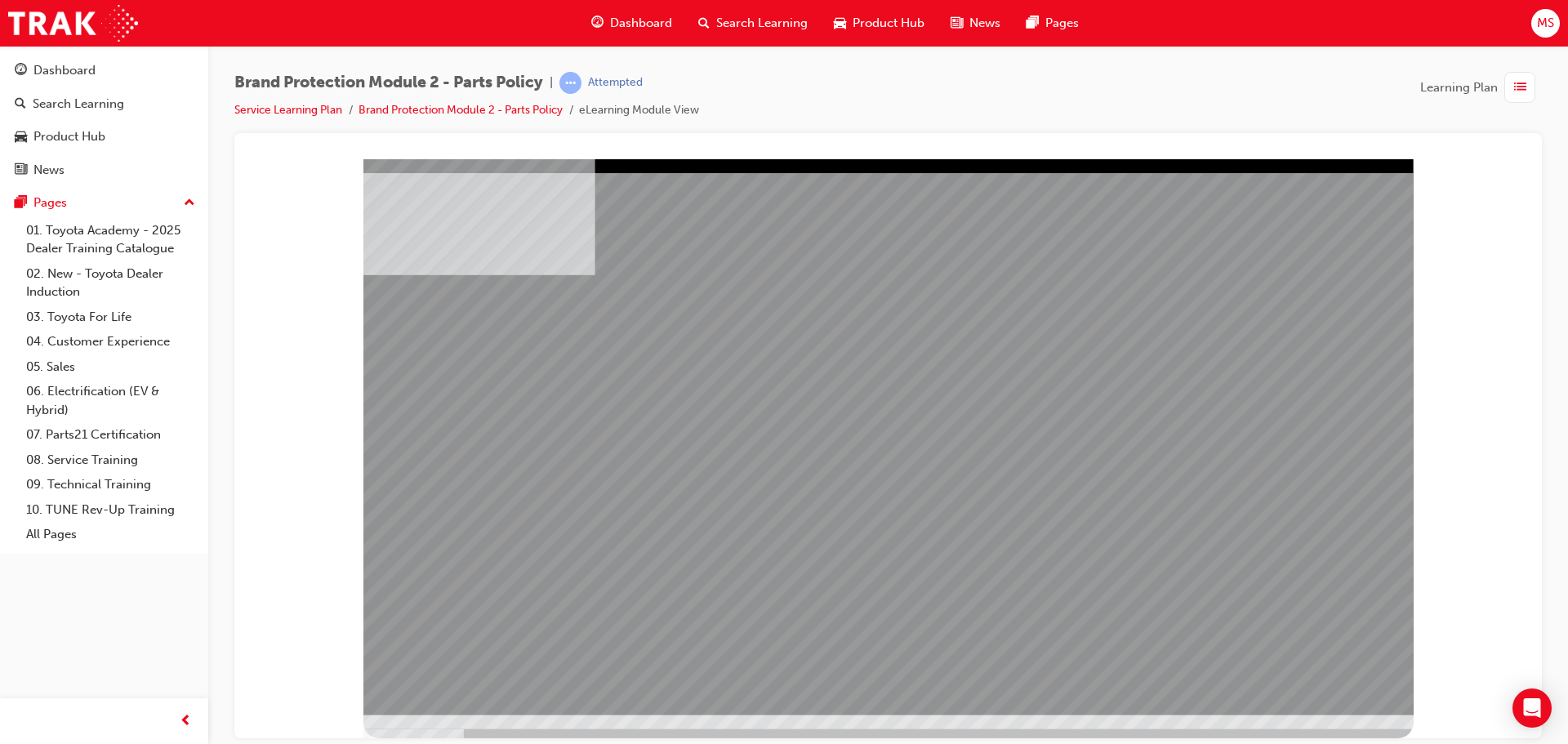
drag, startPoint x: 1171, startPoint y: 592, endPoint x: 1100, endPoint y: 558, distance: 78.7
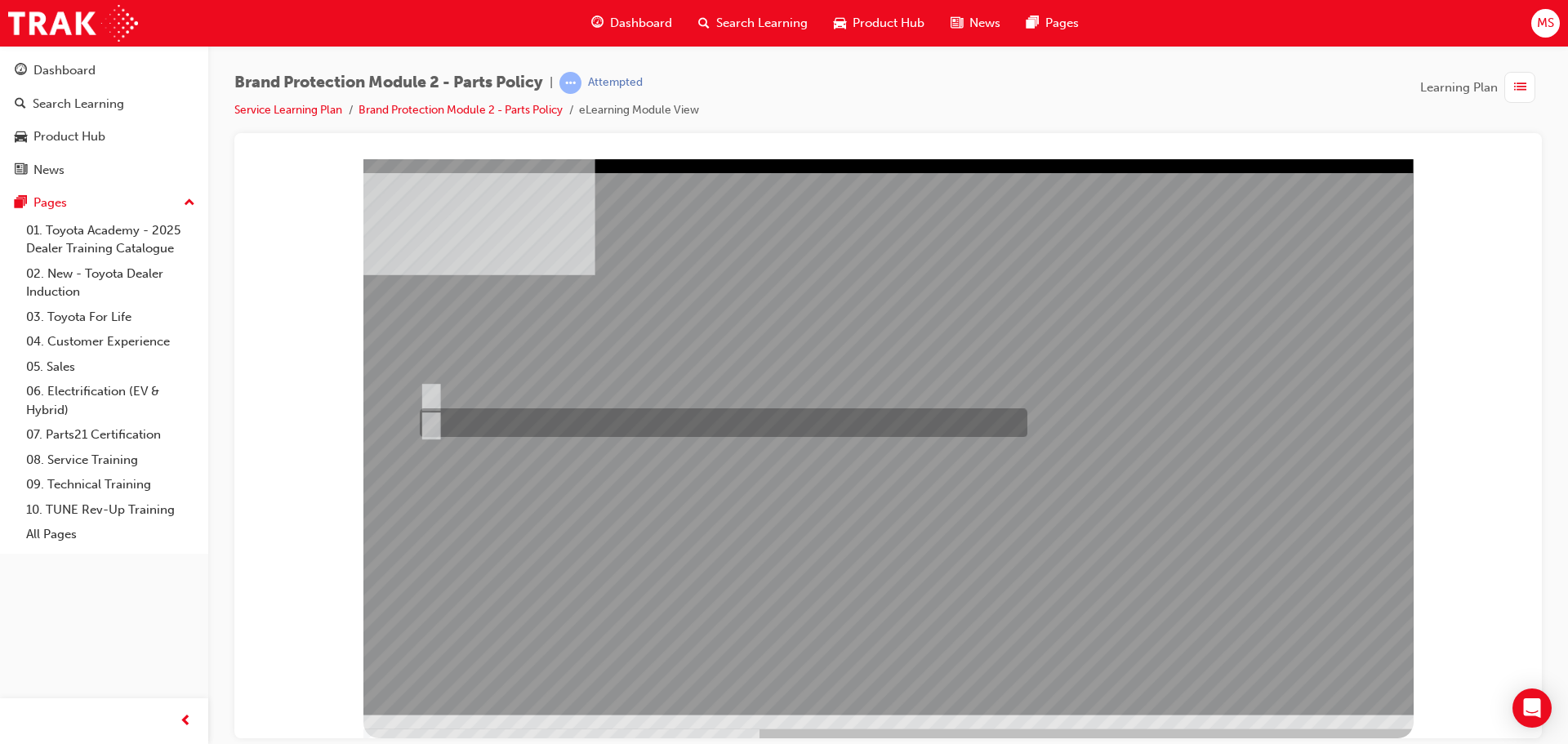
radio input "true"
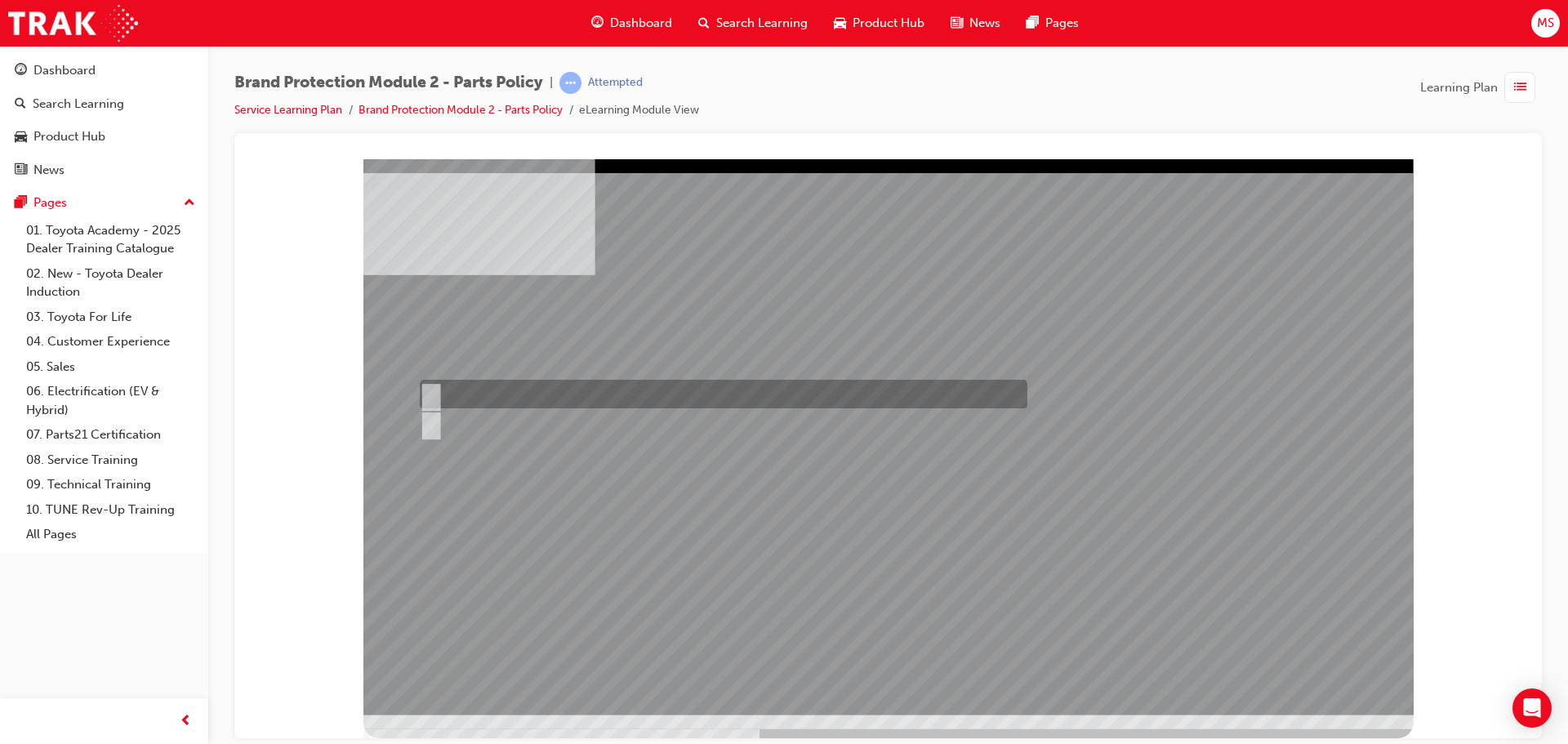
radio input "true"
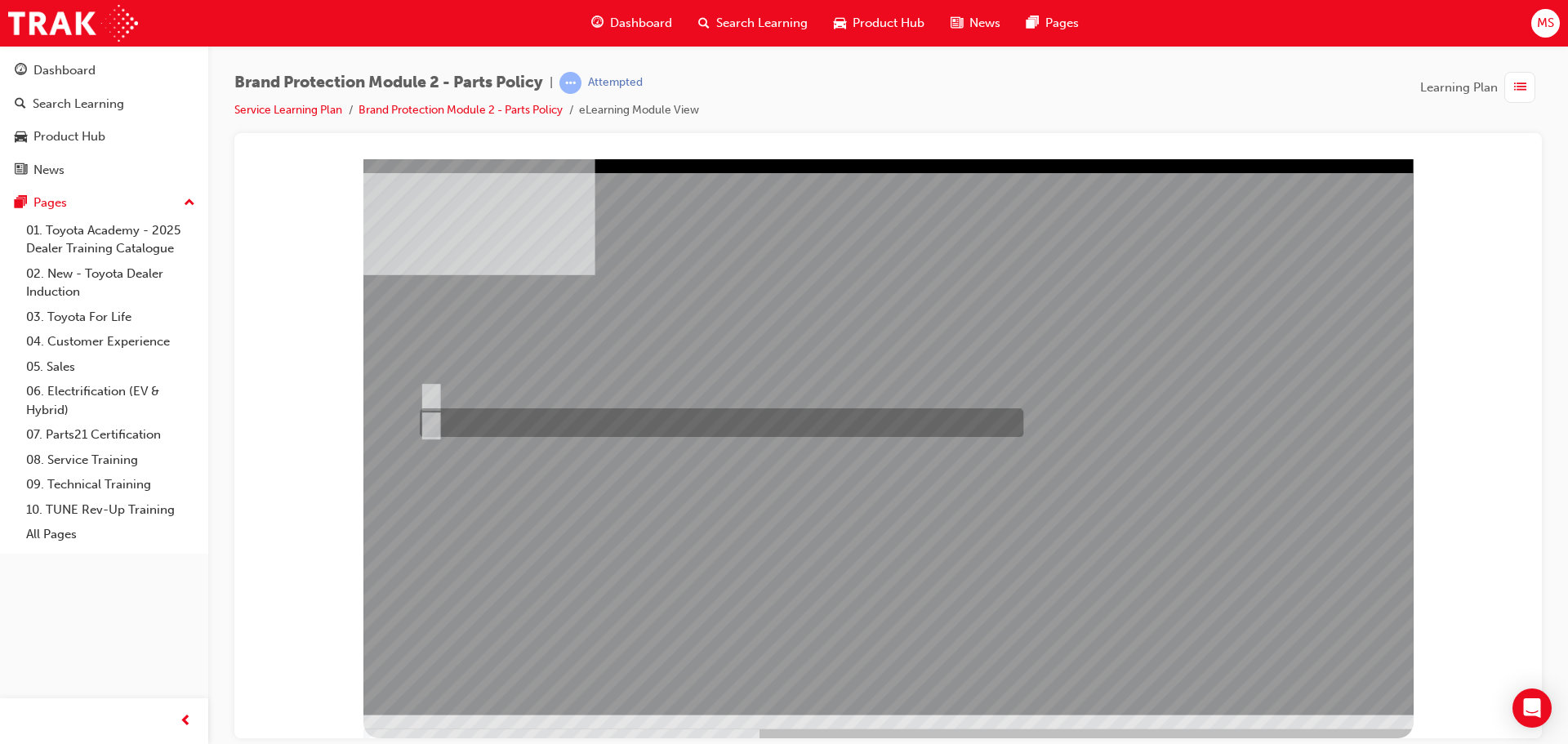
radio input "true"
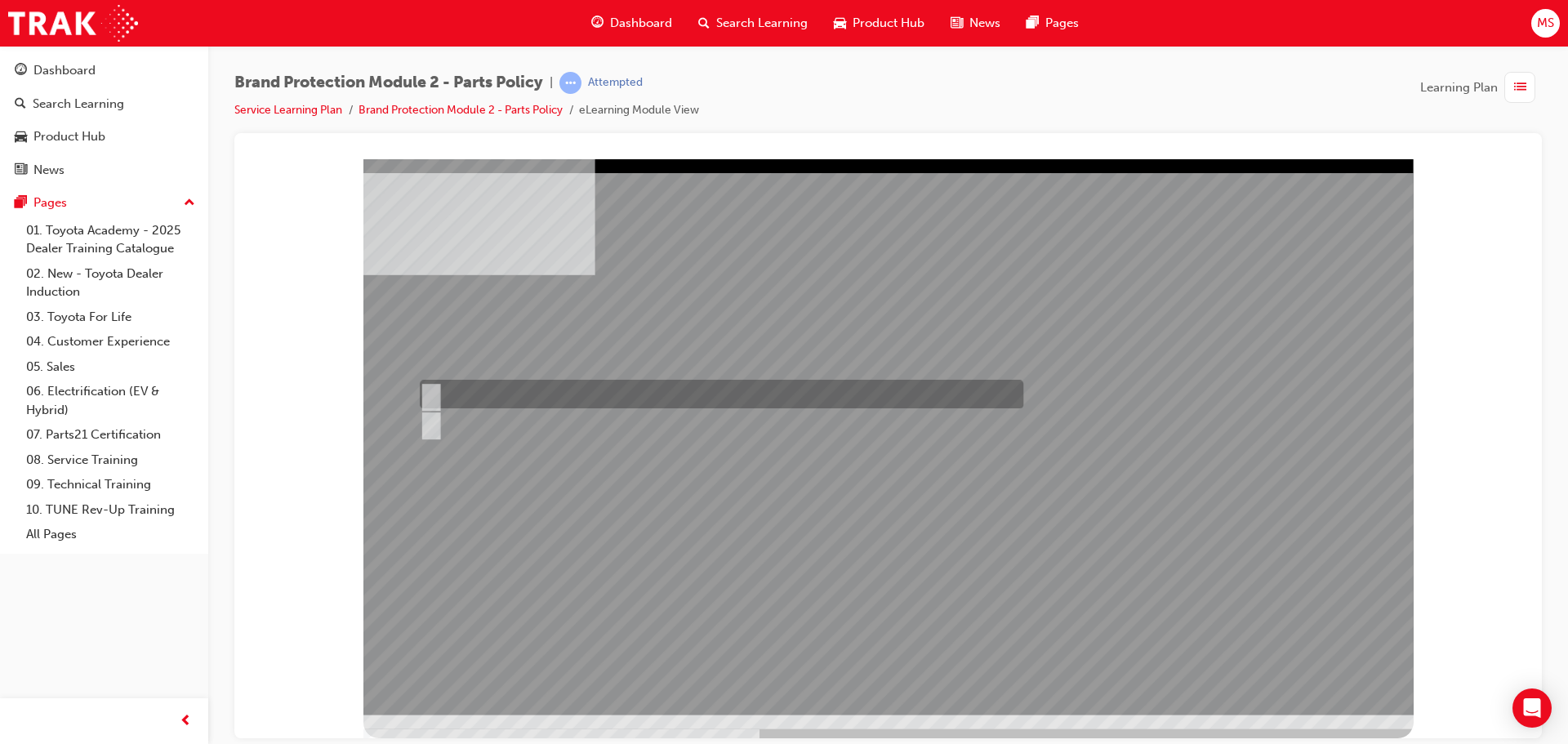
radio input "true"
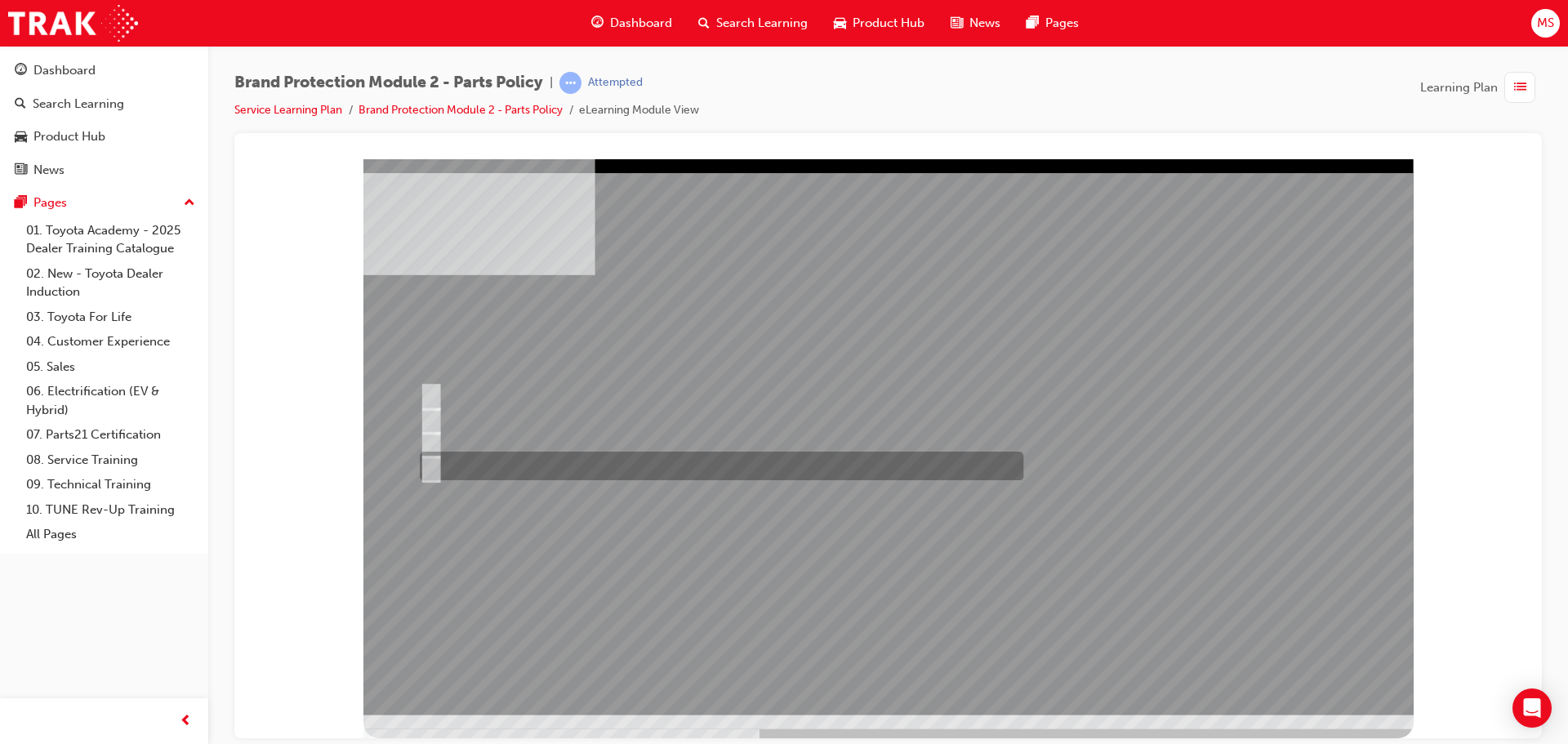
radio input "true"
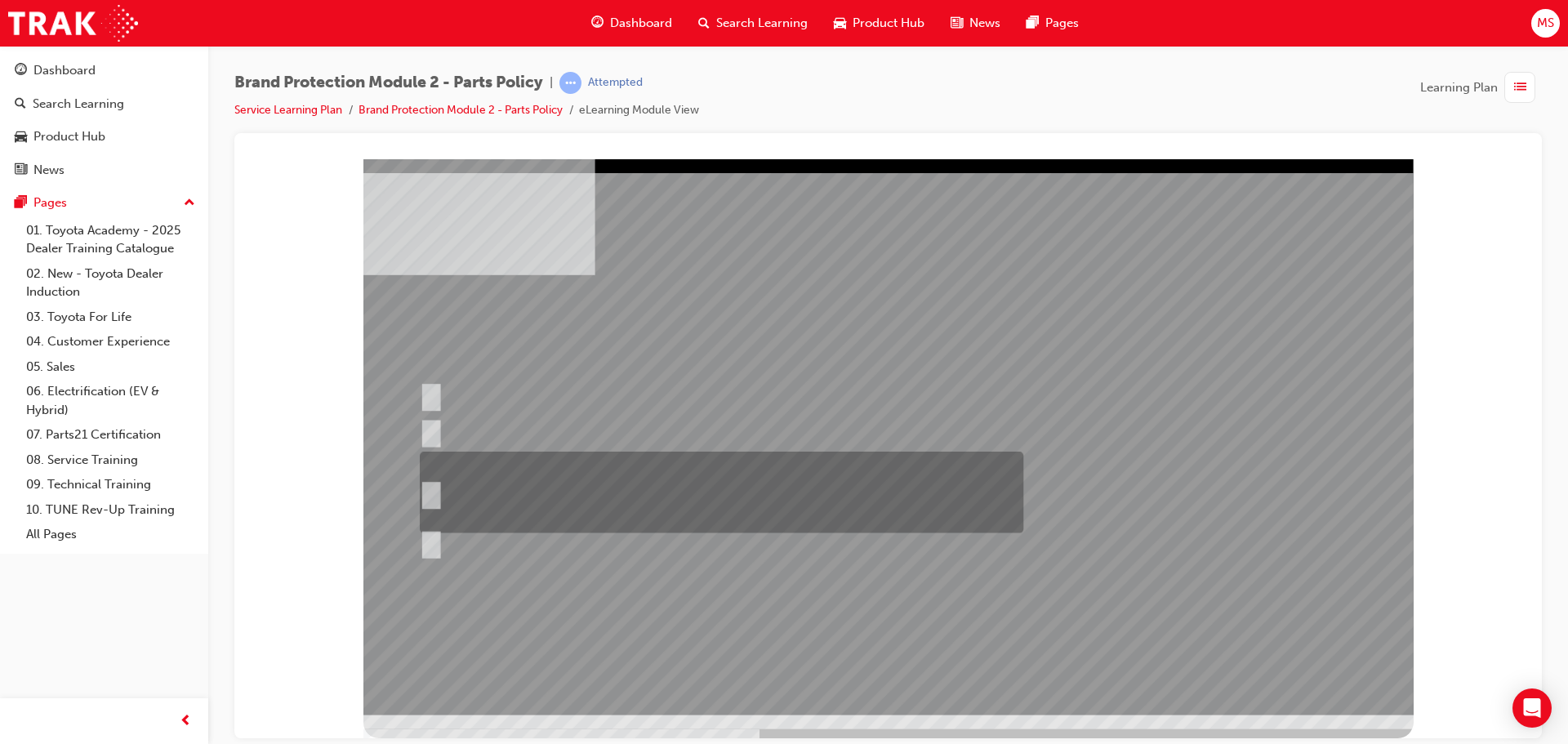
radio input "true"
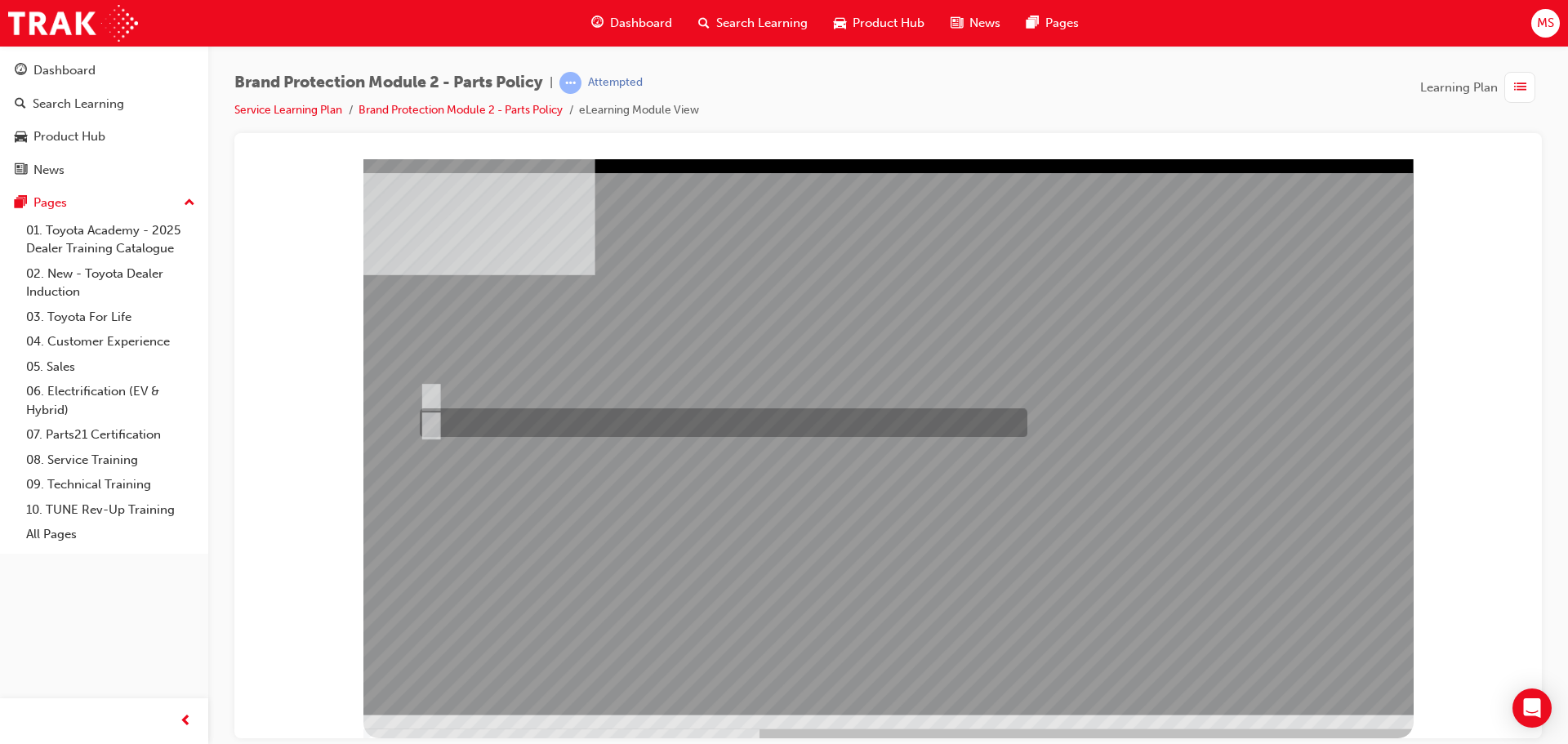
radio input "true"
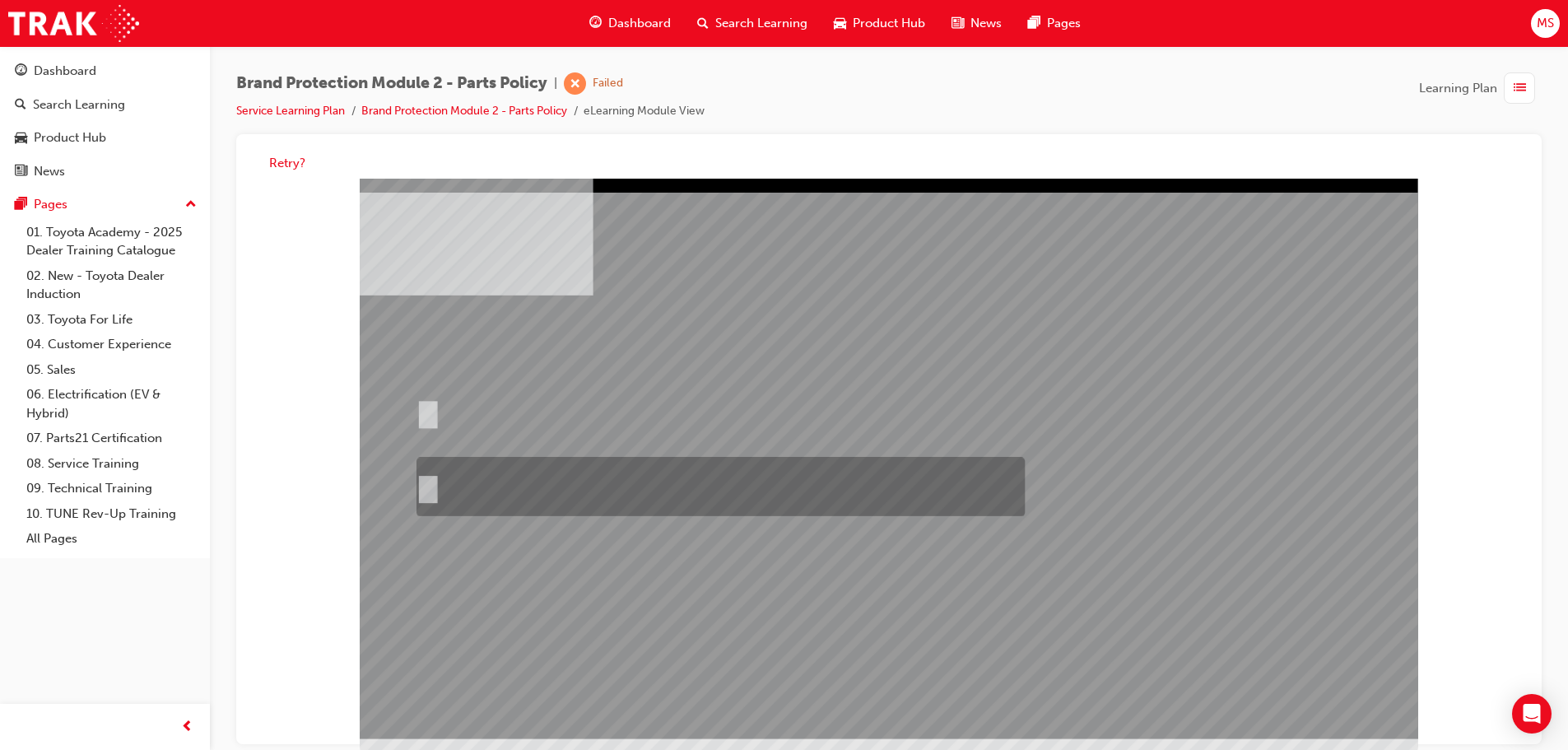
radio input "true"
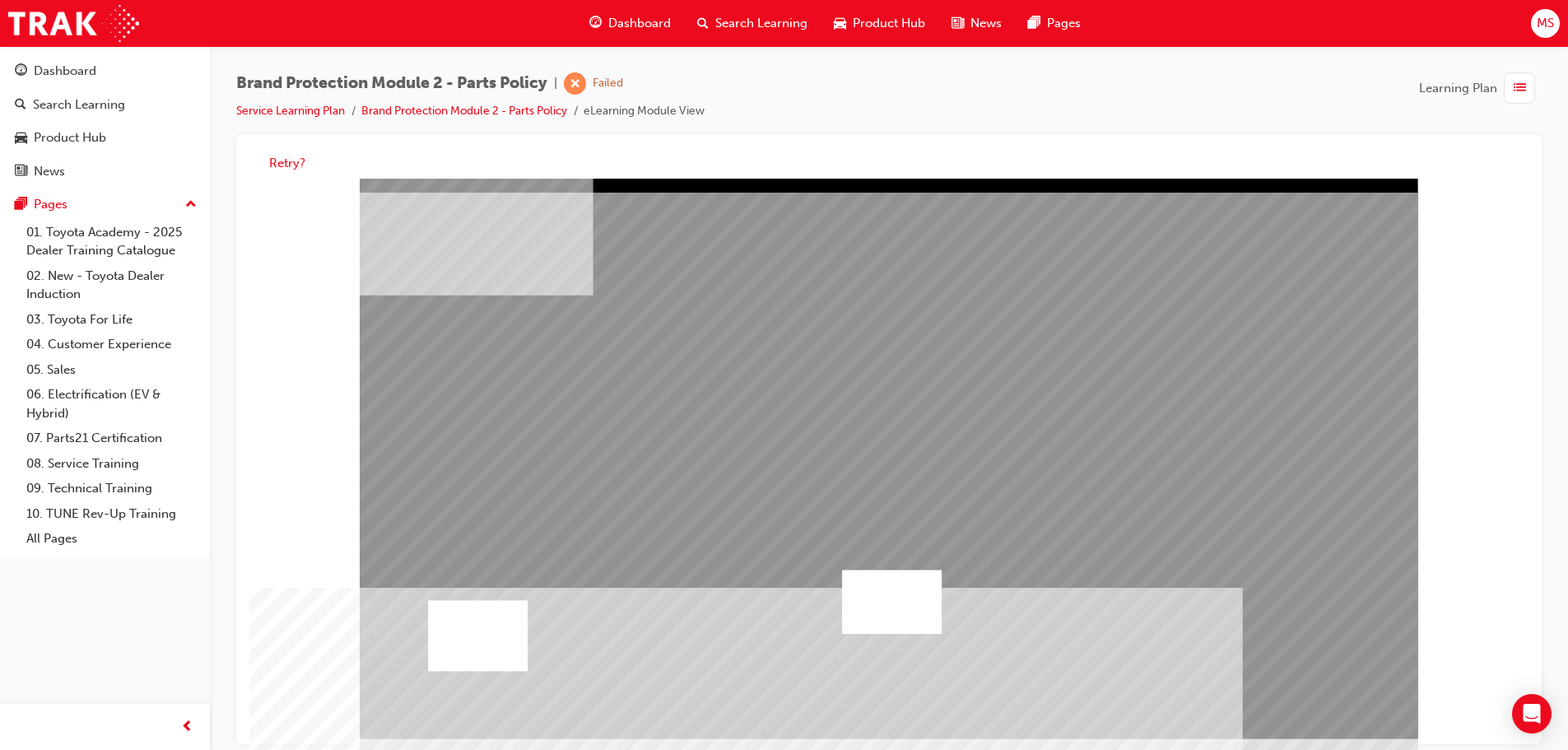
drag, startPoint x: 548, startPoint y: 508, endPoint x: 719, endPoint y: 576, distance: 184.0
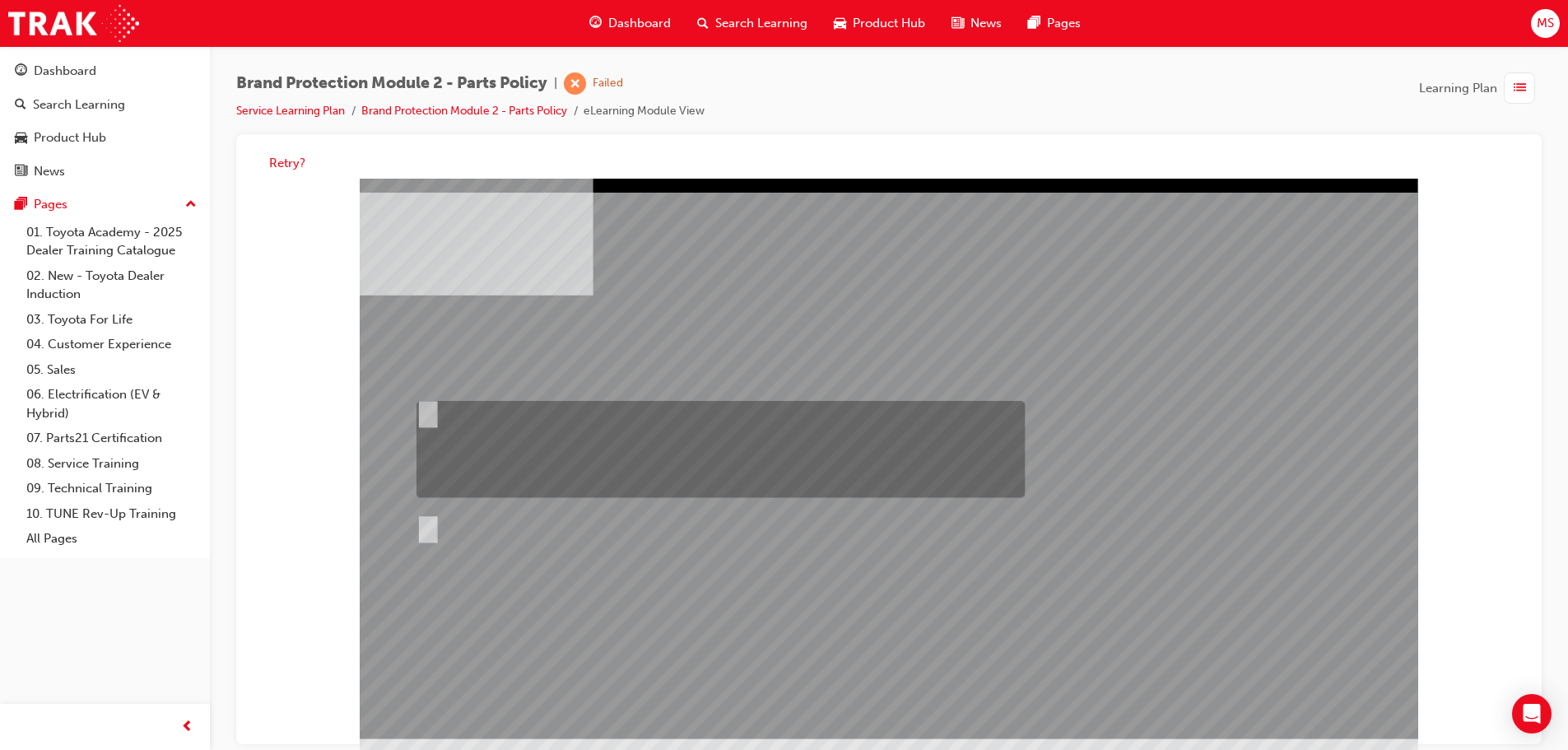
radio input "true"
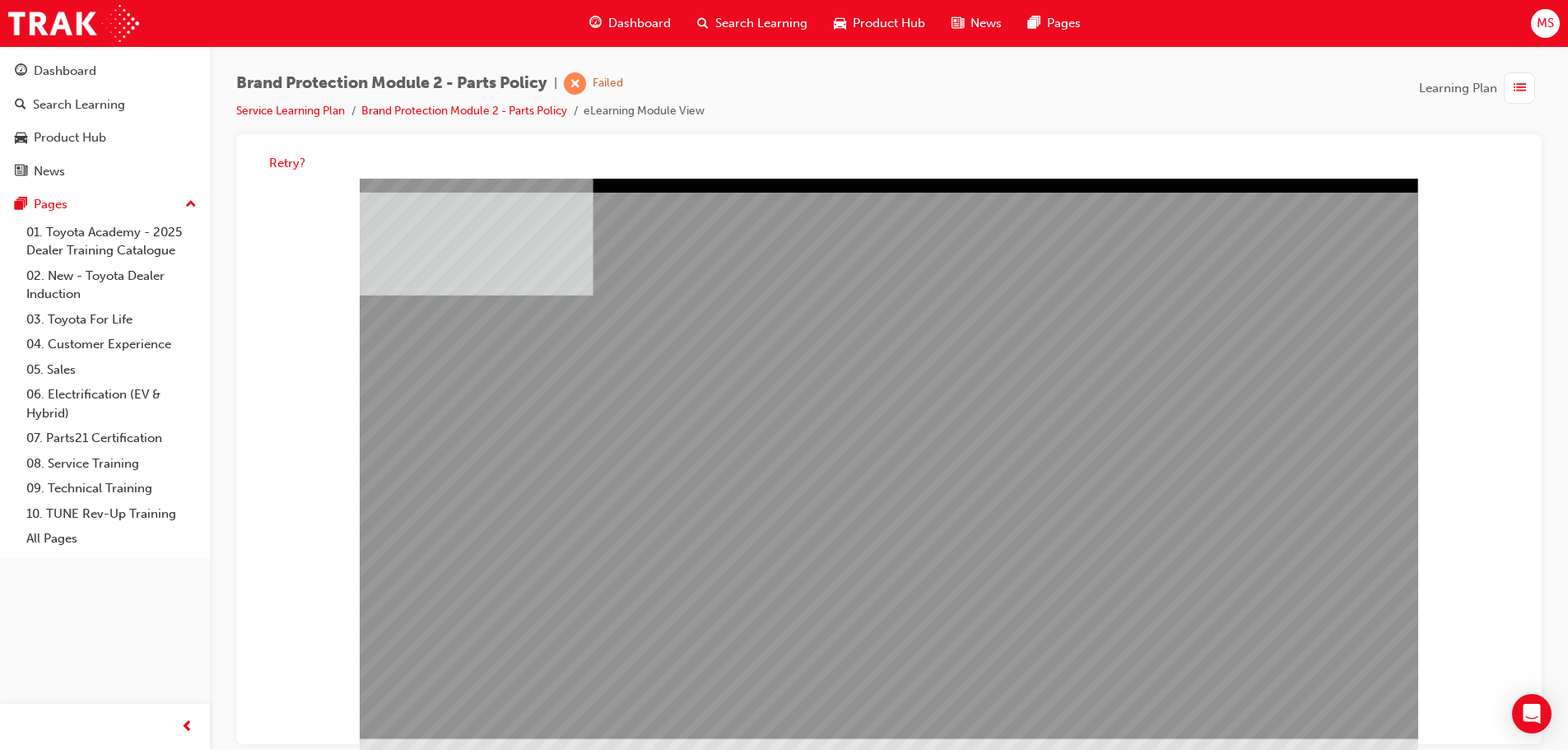
drag, startPoint x: 731, startPoint y: 562, endPoint x: 784, endPoint y: 558, distance: 53.2
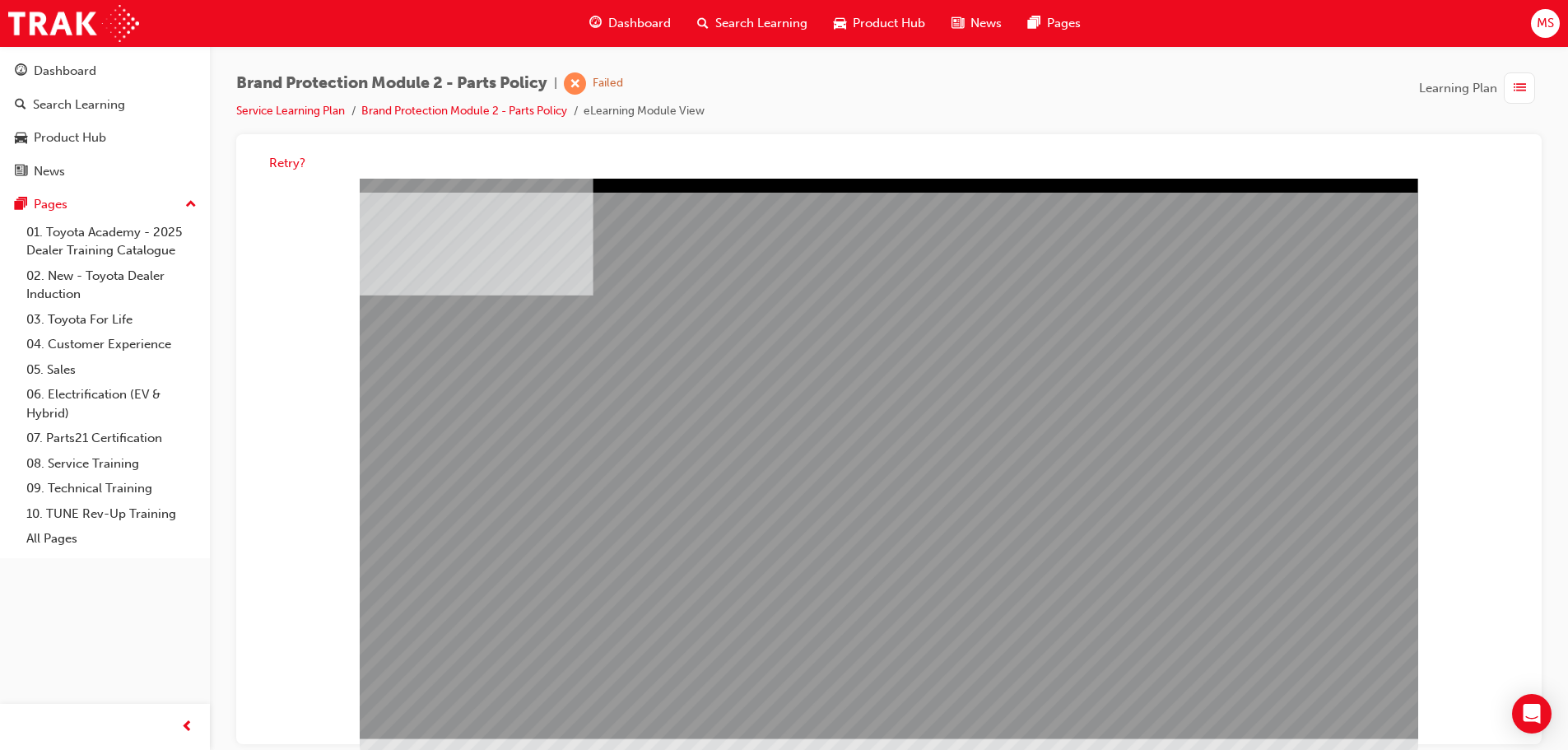
drag, startPoint x: 627, startPoint y: 533, endPoint x: 644, endPoint y: 524, distance: 19.2
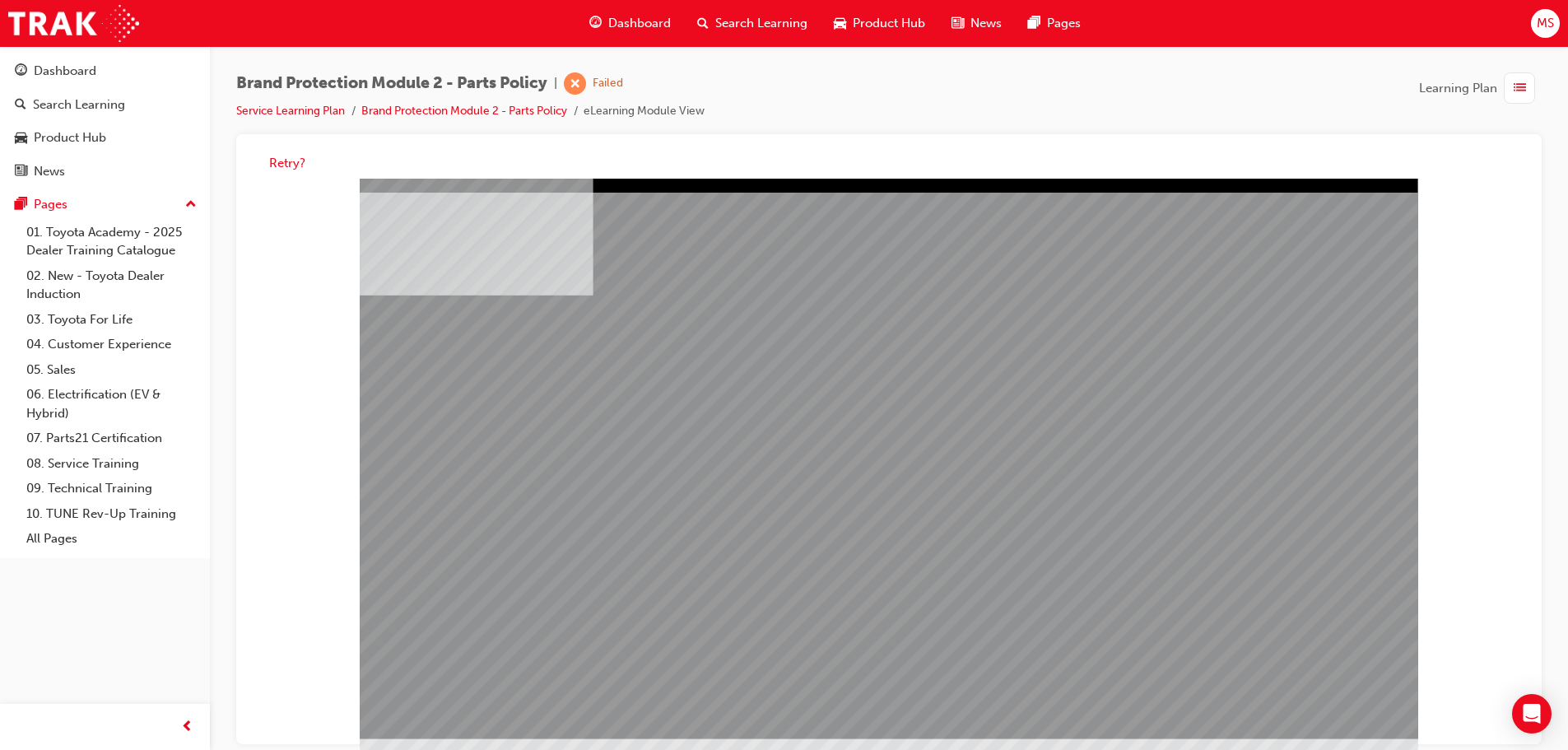
drag, startPoint x: 812, startPoint y: 439, endPoint x: 902, endPoint y: 463, distance: 93.1
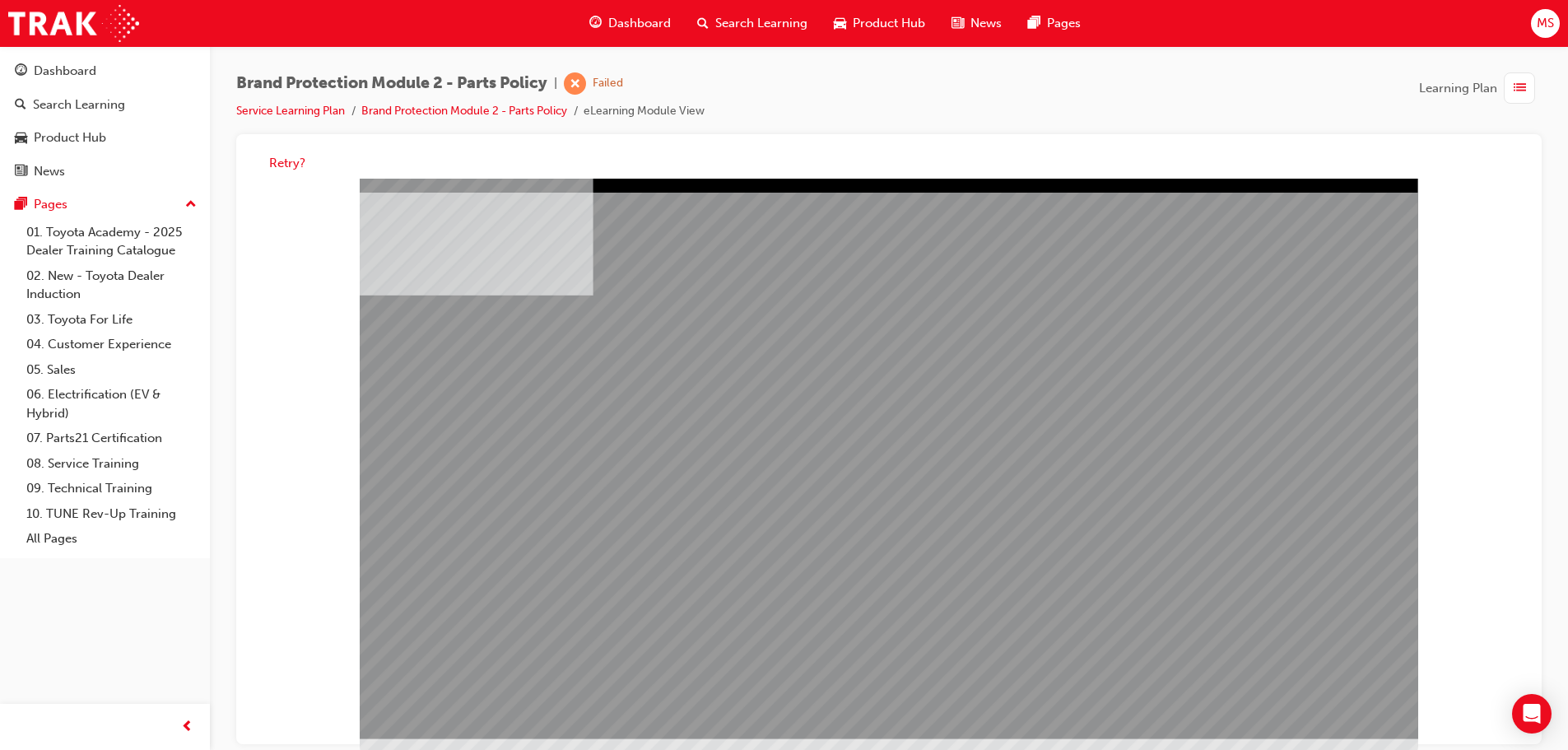
drag, startPoint x: 1013, startPoint y: 318, endPoint x: 1018, endPoint y: 331, distance: 13.9
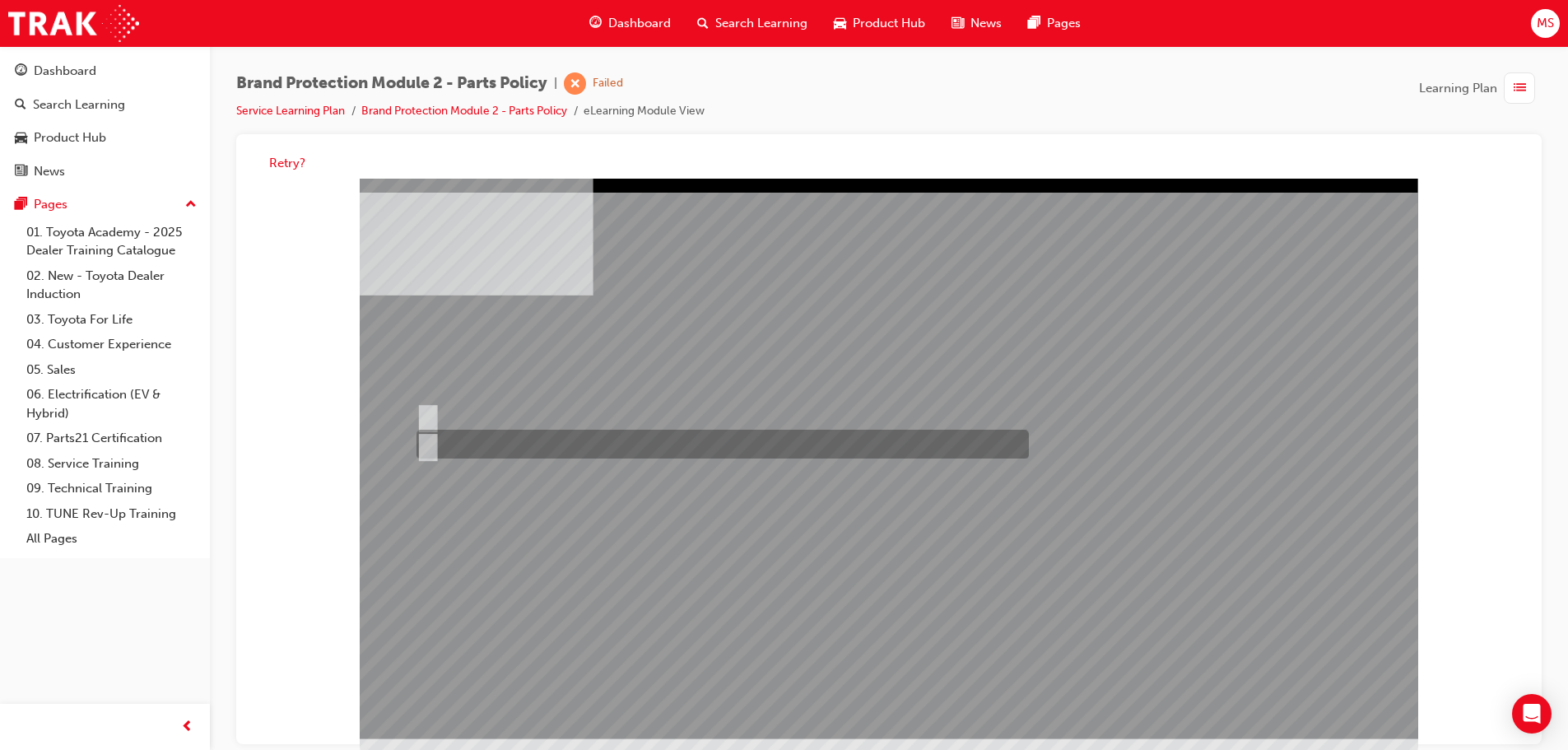
radio input "true"
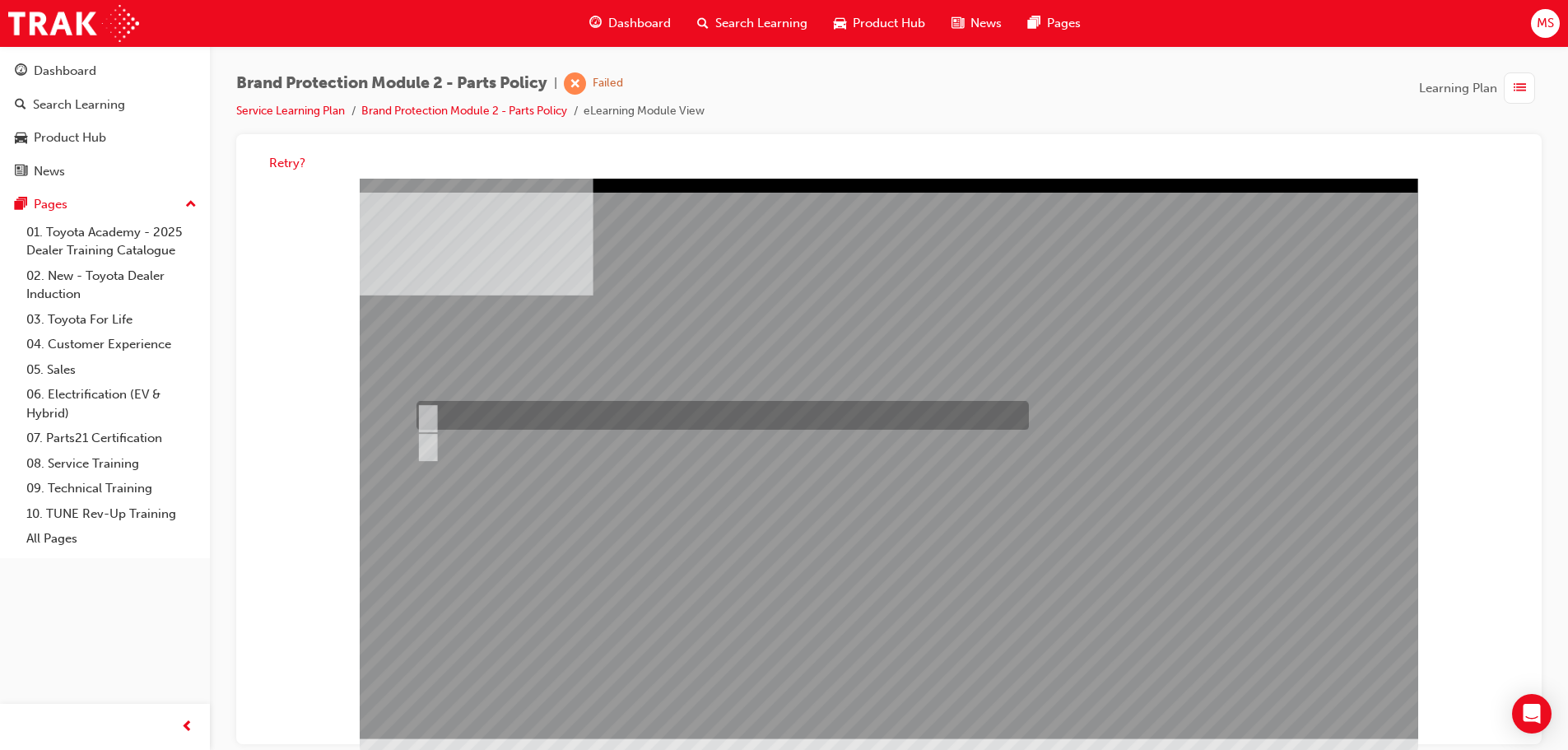
radio input "true"
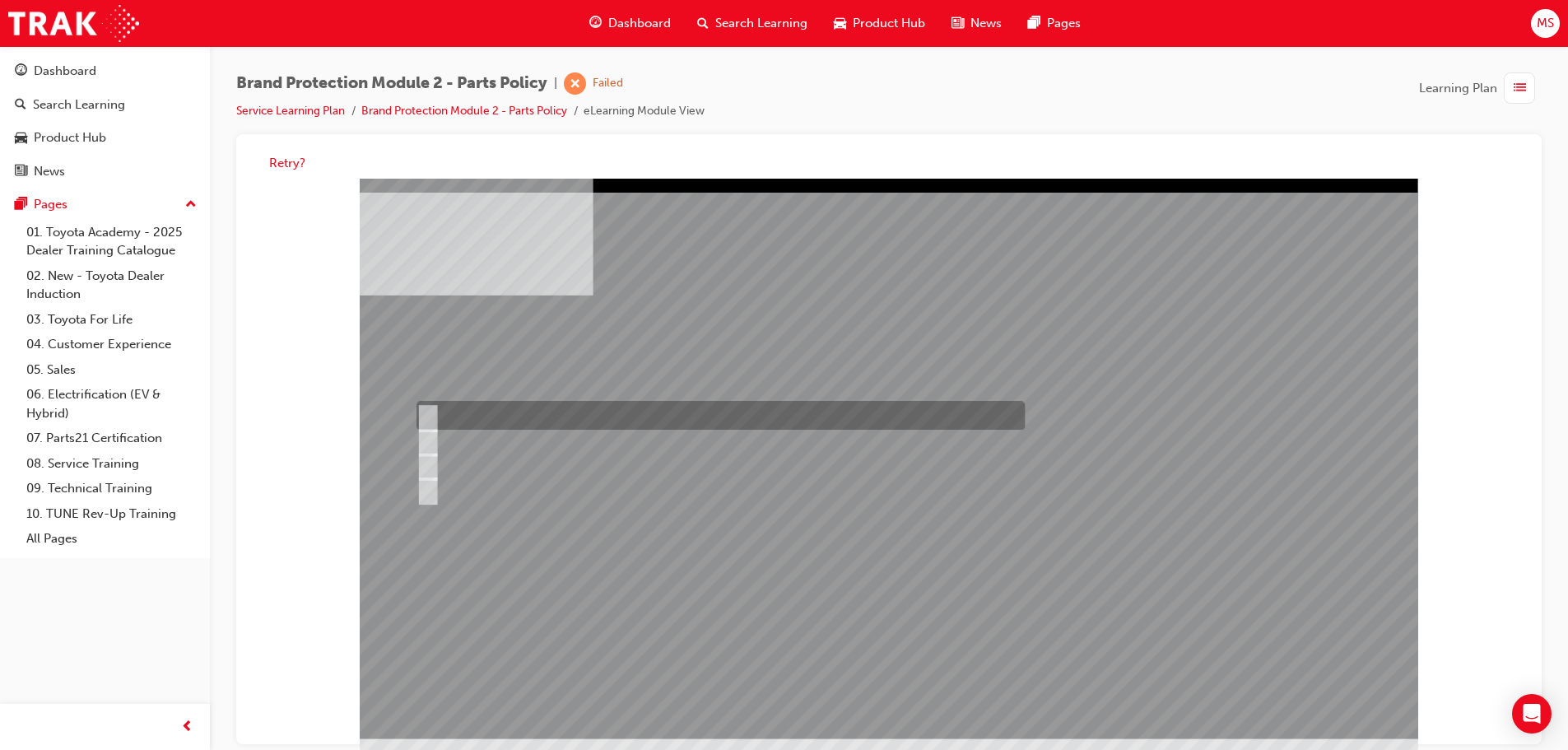
radio input "true"
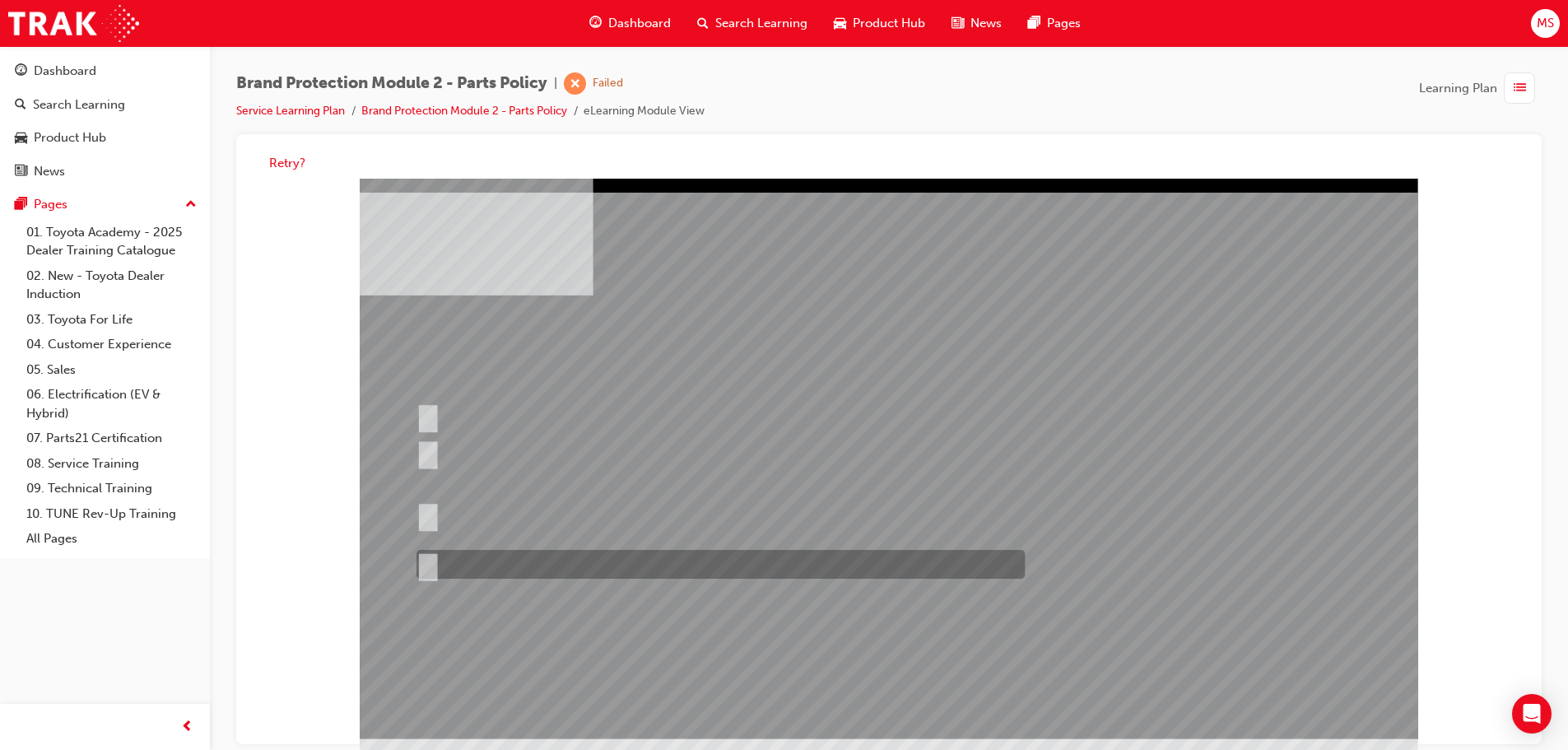
radio input "true"
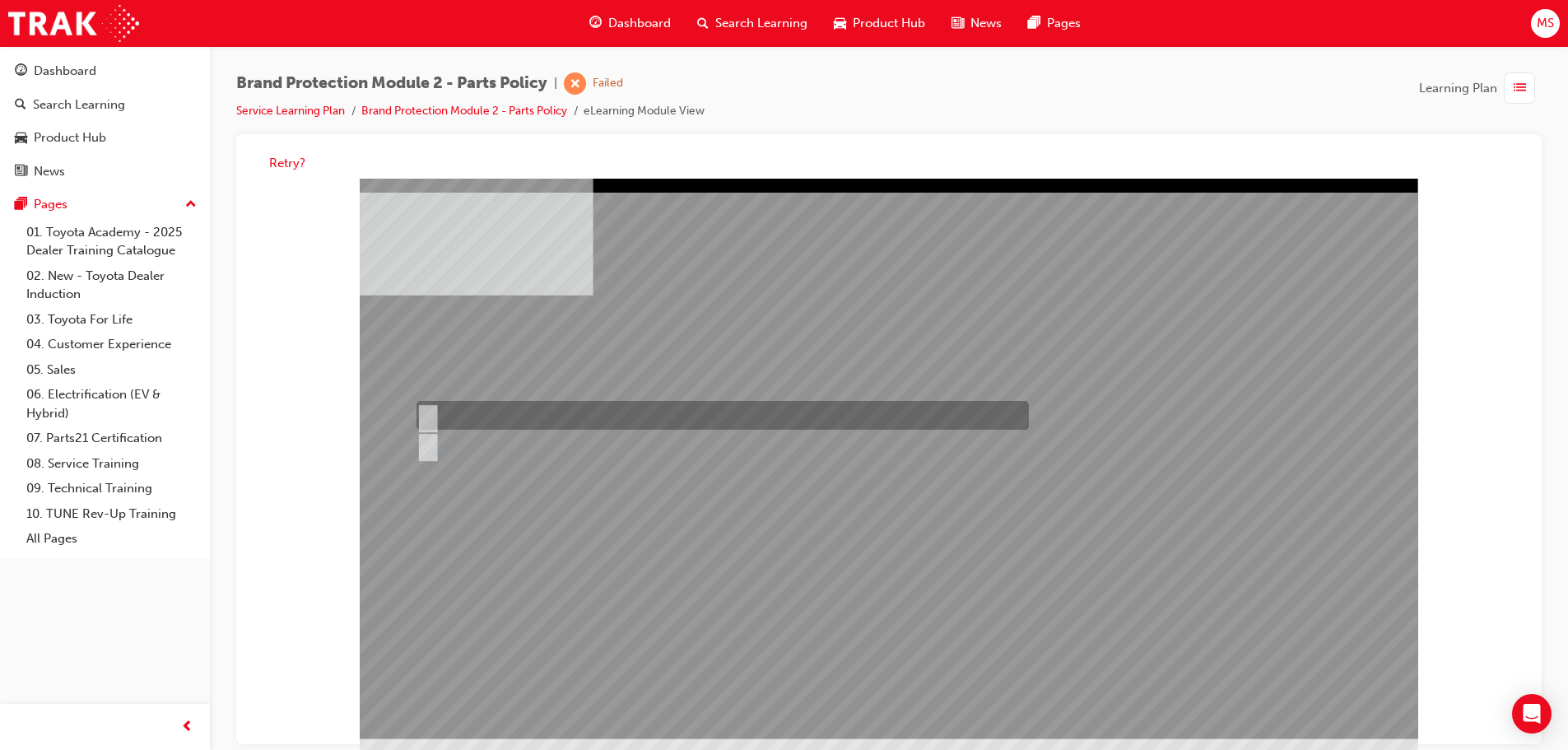
radio input "true"
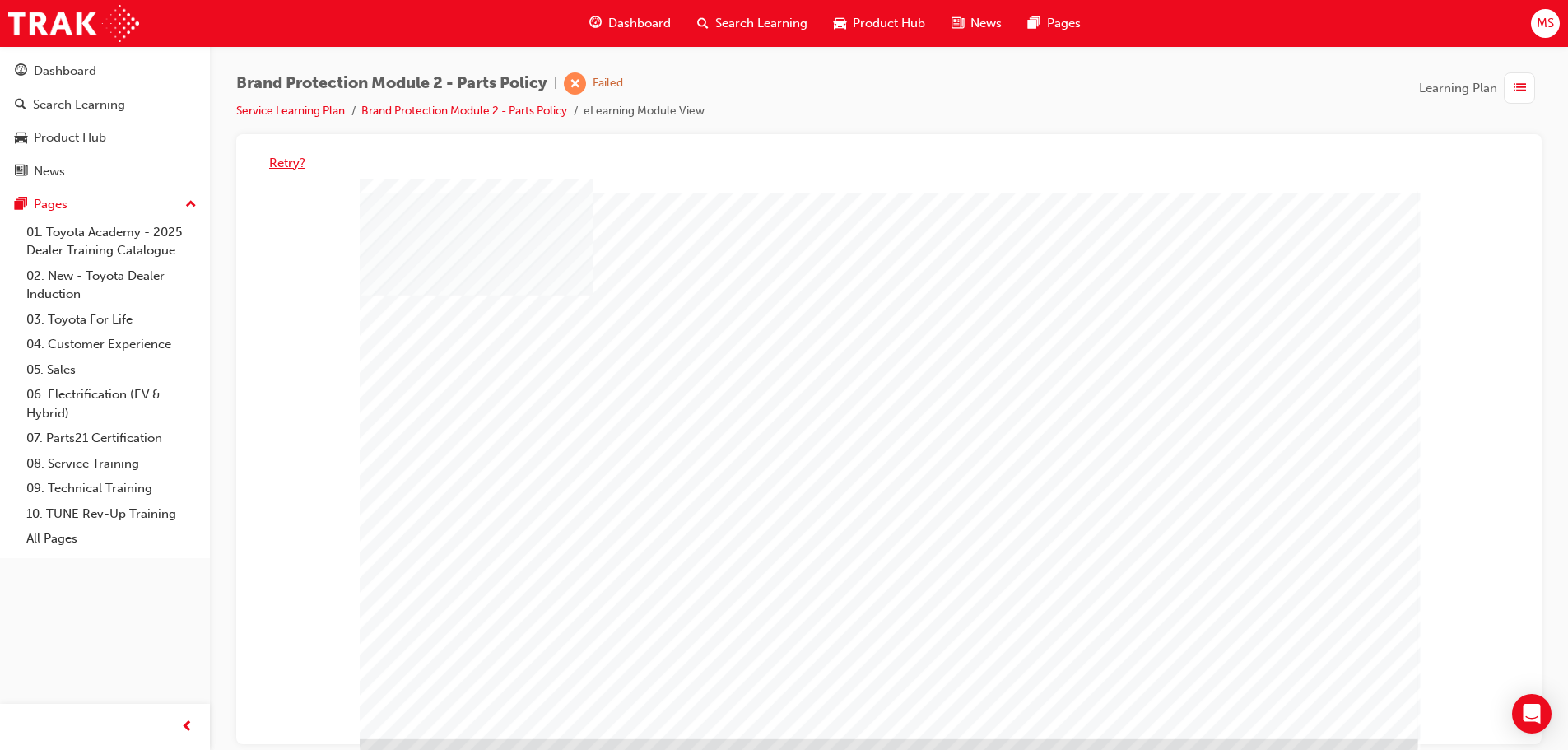
click at [286, 162] on button "Retry?" at bounding box center [286, 163] width 37 height 19
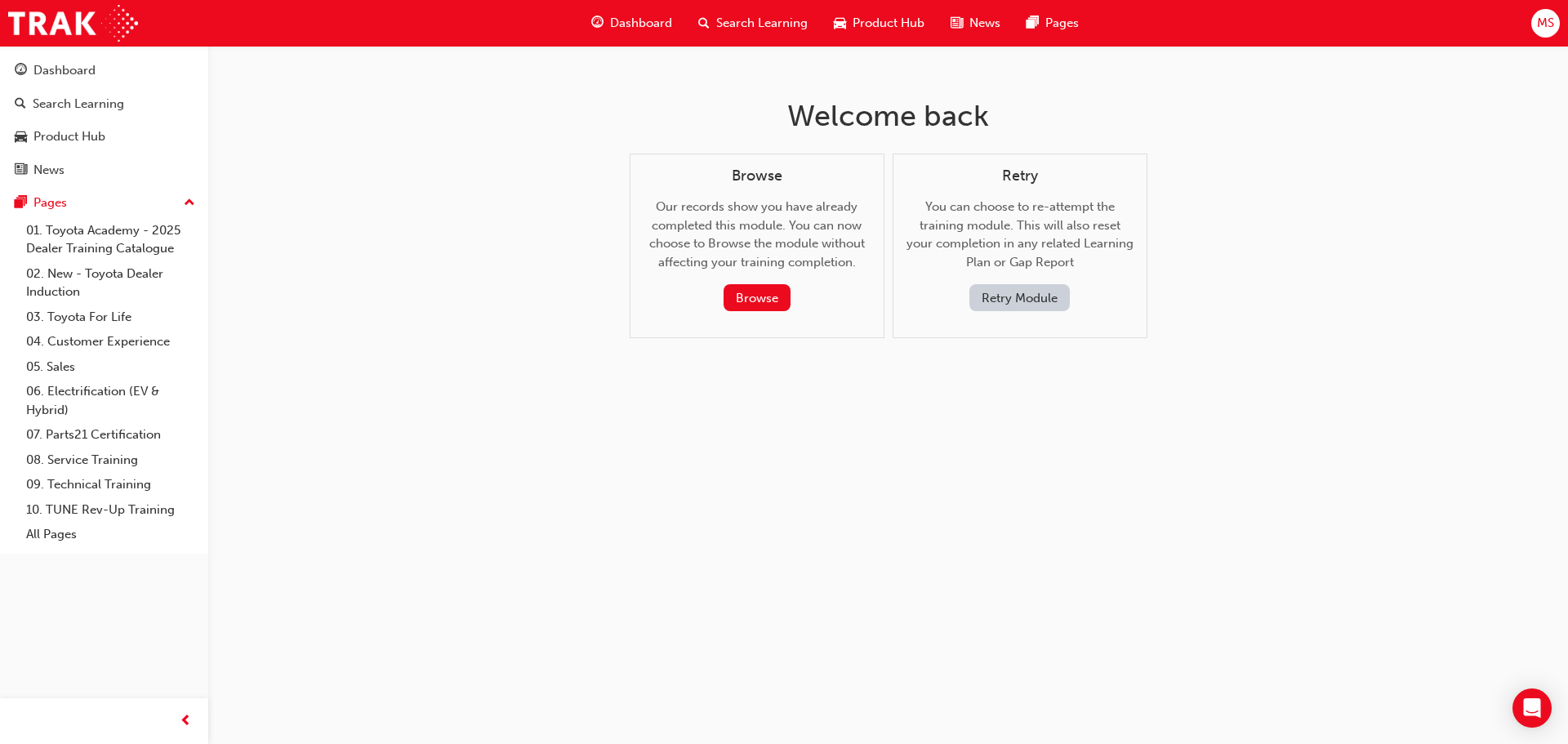
click at [1047, 296] on button "Retry Module" at bounding box center [1020, 297] width 100 height 27
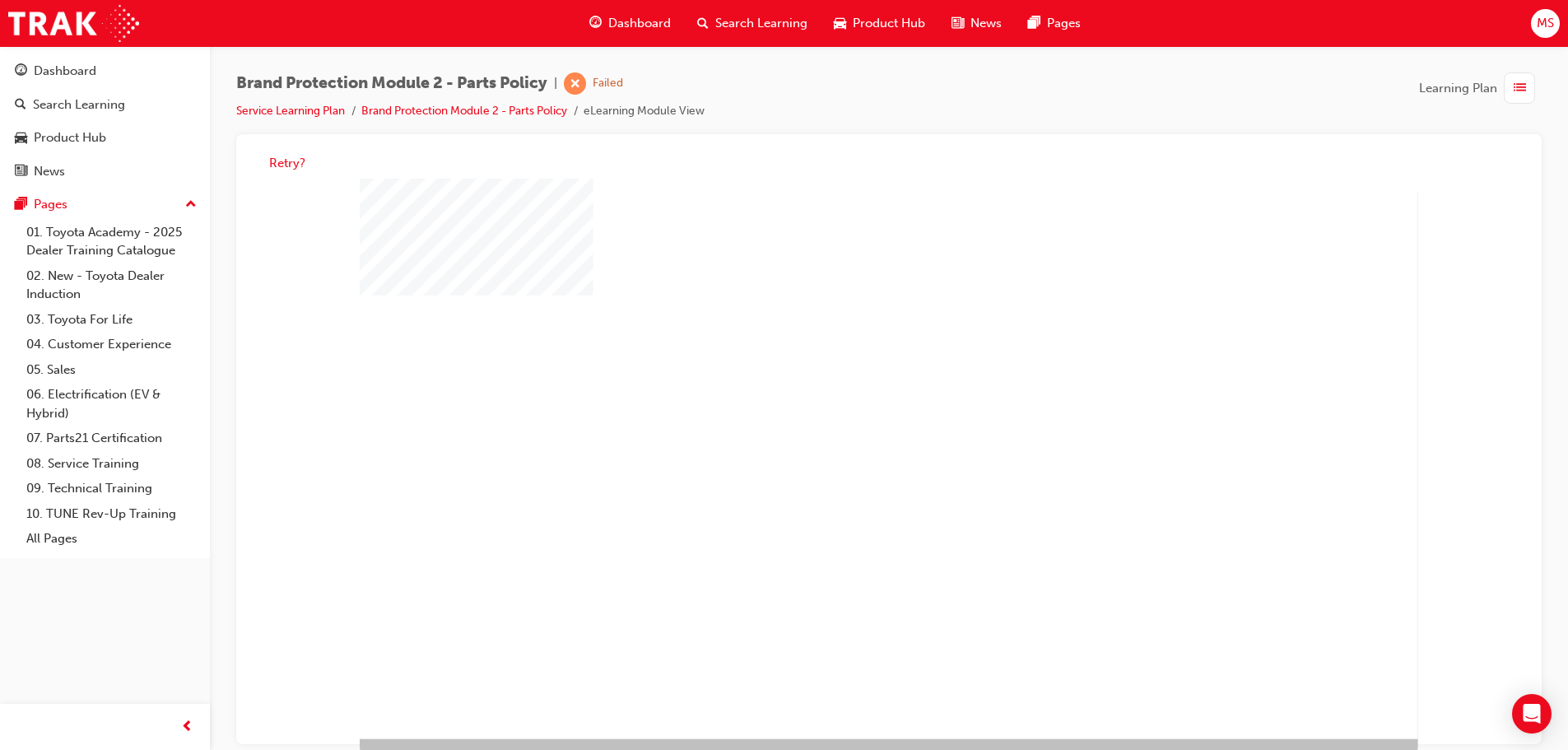
click at [843, 413] on div "play" at bounding box center [843, 413] width 0 height 0
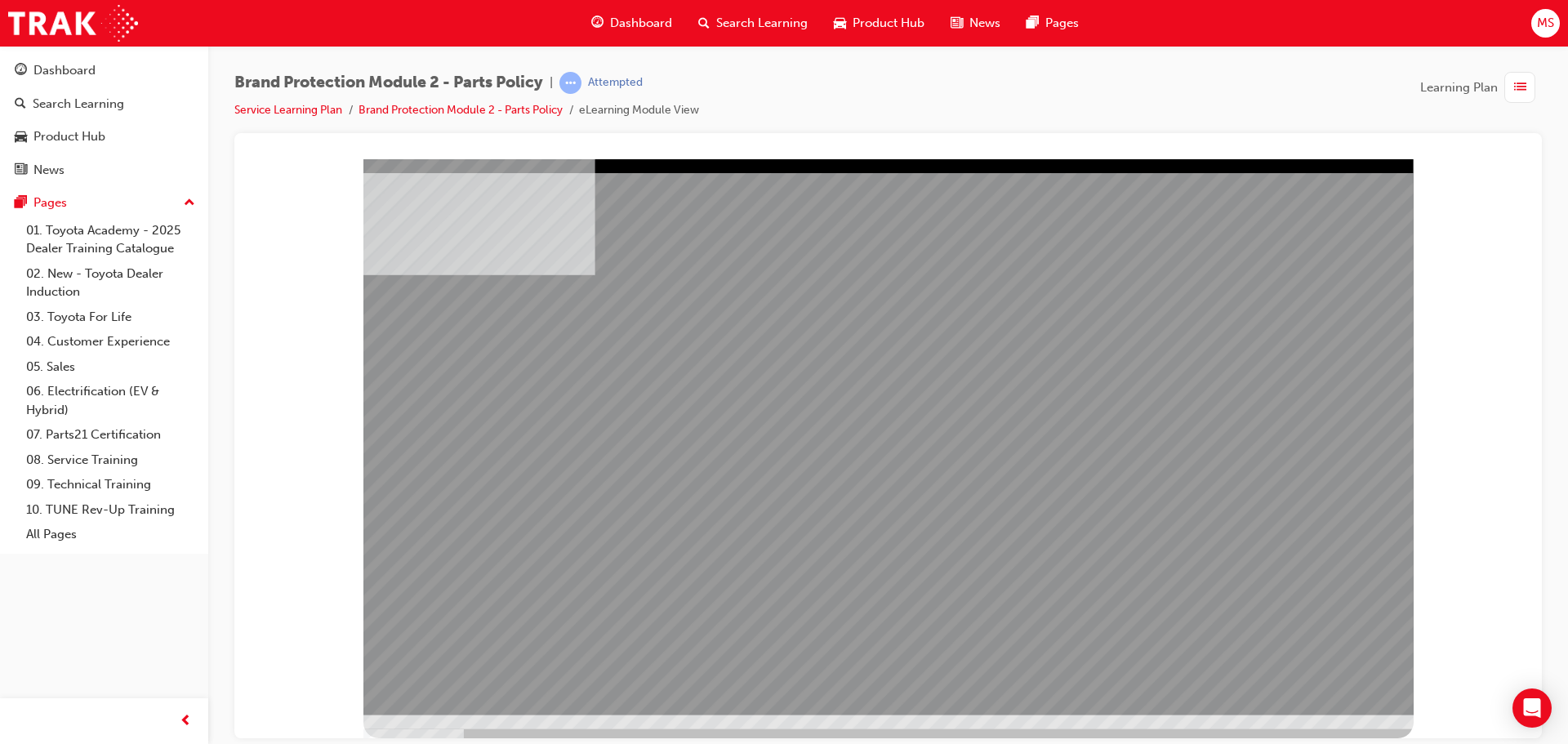
drag, startPoint x: 1319, startPoint y: 660, endPoint x: 1310, endPoint y: 682, distance: 23.8
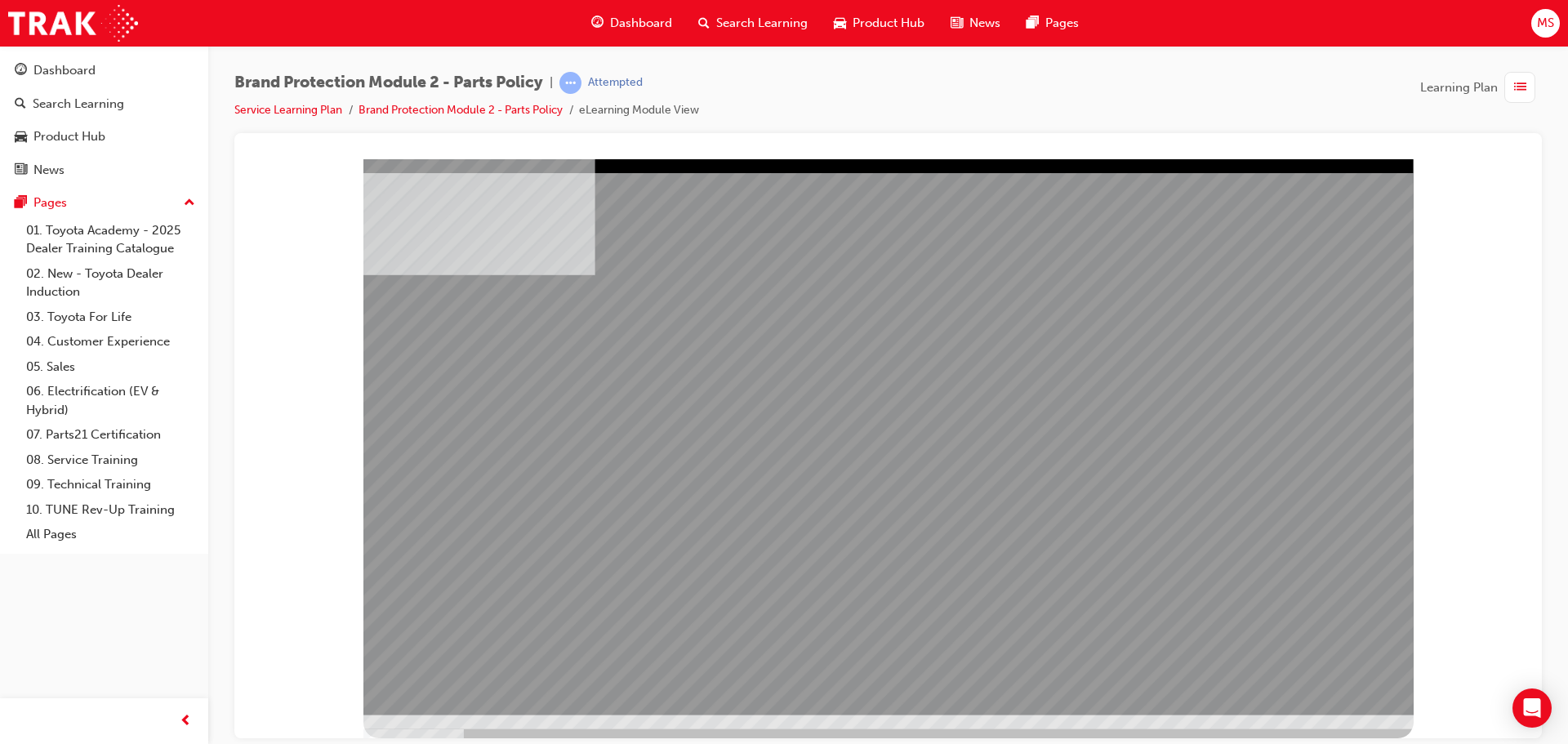
drag, startPoint x: 582, startPoint y: 470, endPoint x: 775, endPoint y: 457, distance: 193.4
drag, startPoint x: 777, startPoint y: 457, endPoint x: 801, endPoint y: 457, distance: 24.0
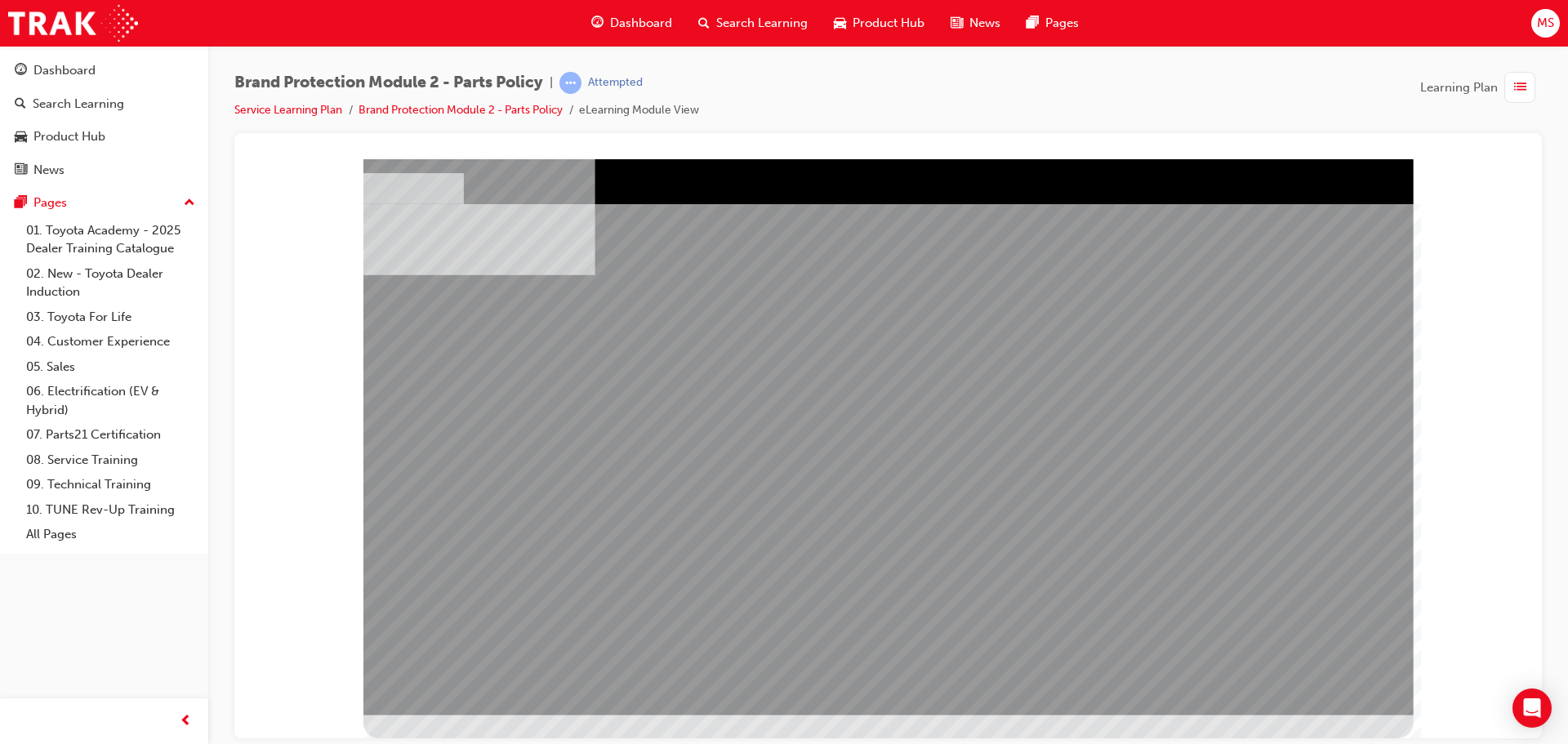
drag, startPoint x: 571, startPoint y: 490, endPoint x: 746, endPoint y: 506, distance: 175.7
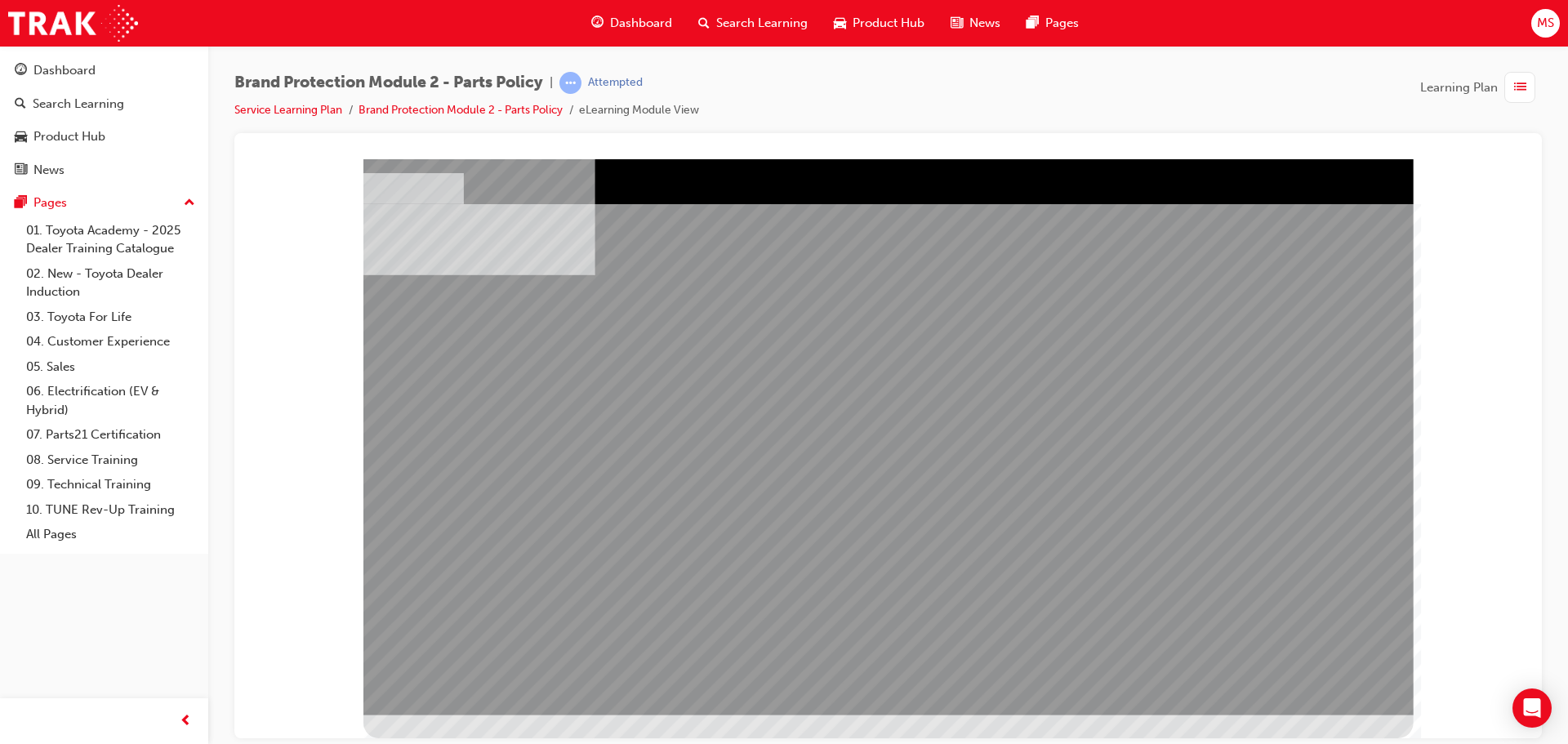
drag, startPoint x: 1114, startPoint y: 463, endPoint x: 1130, endPoint y: 463, distance: 16.0
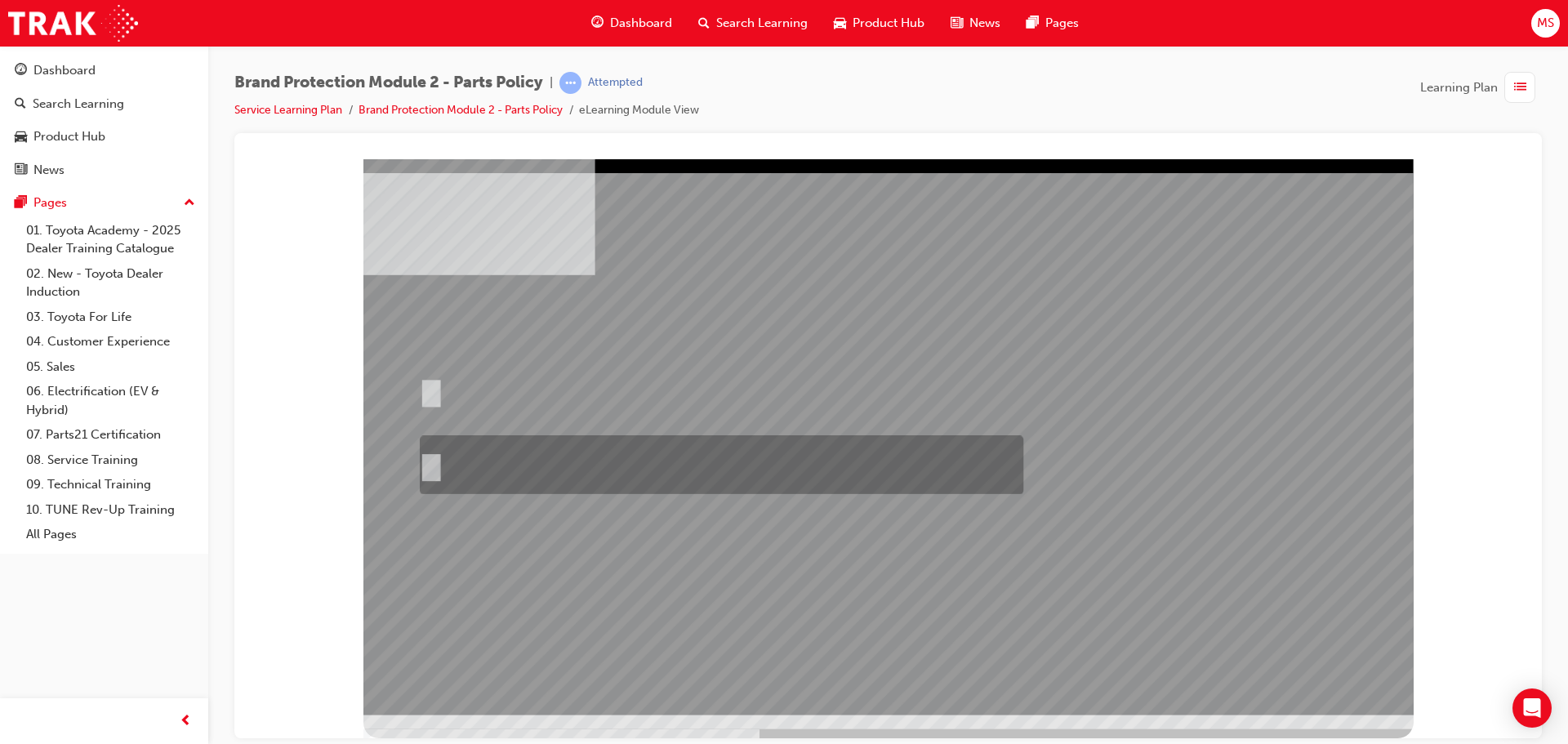
radio input "true"
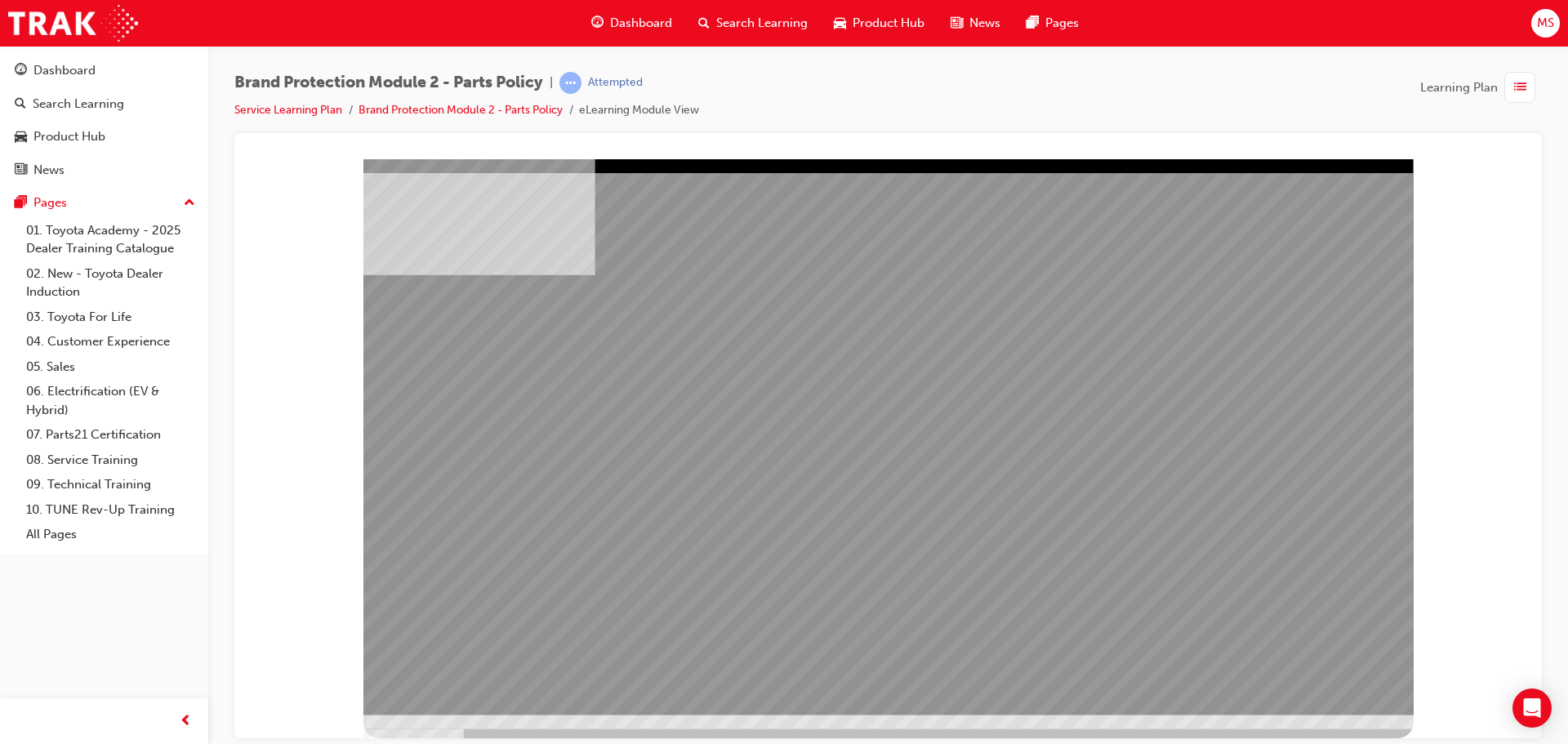
drag, startPoint x: 1254, startPoint y: 657, endPoint x: 1263, endPoint y: 660, distance: 9.5
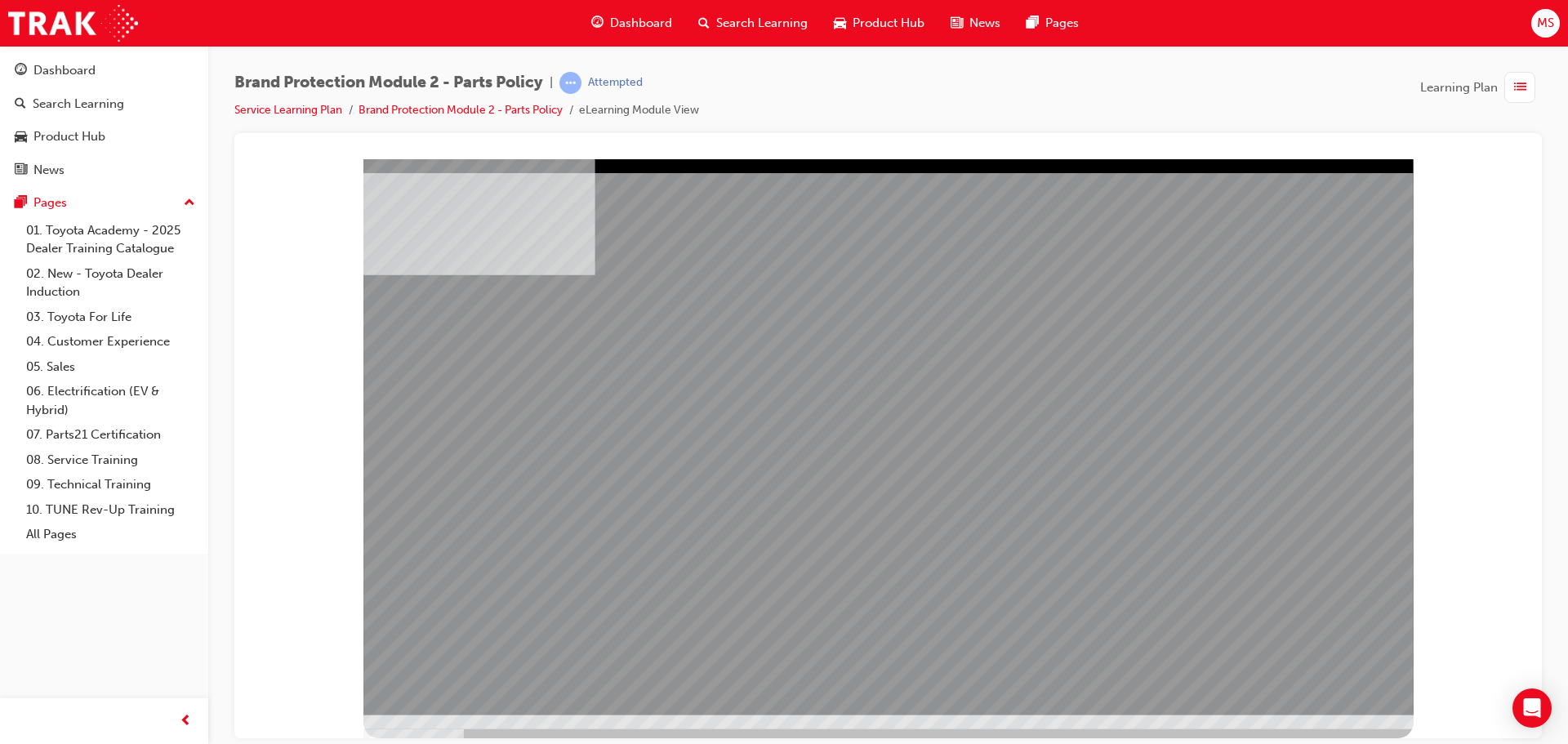
click at [1291, 663] on div at bounding box center [888, 437] width 1051 height 556
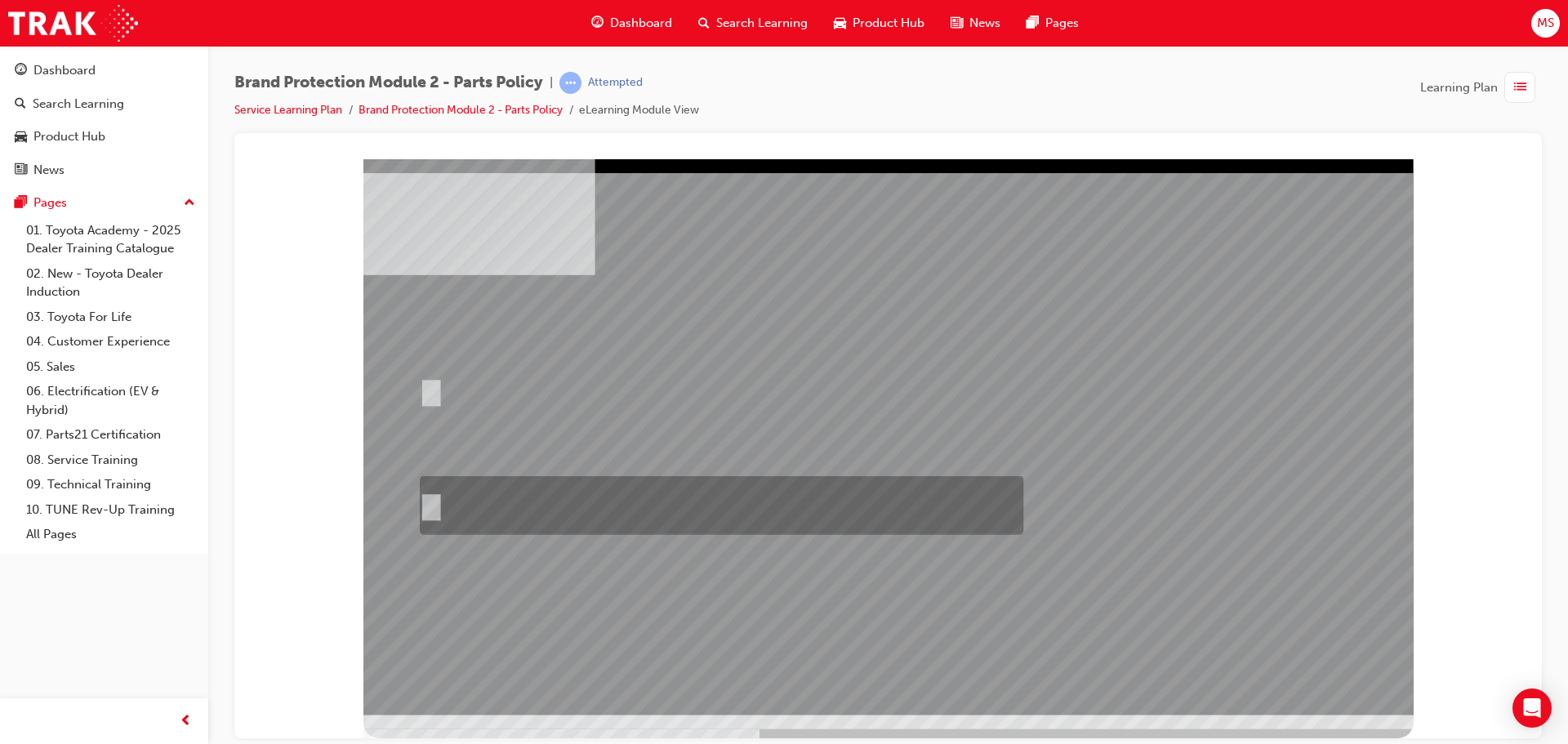
radio input "true"
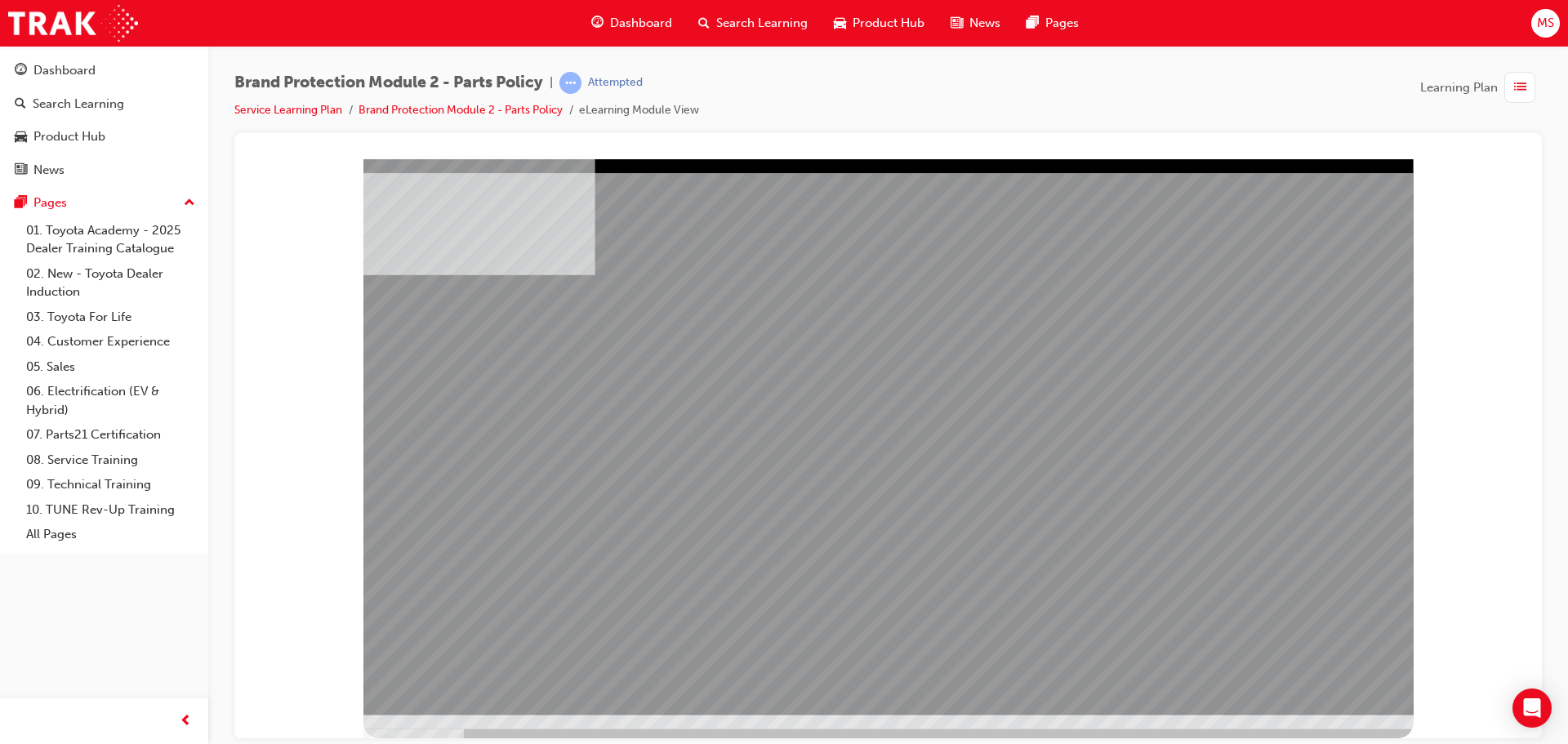
drag, startPoint x: 988, startPoint y: 548, endPoint x: 927, endPoint y: 544, distance: 61.1
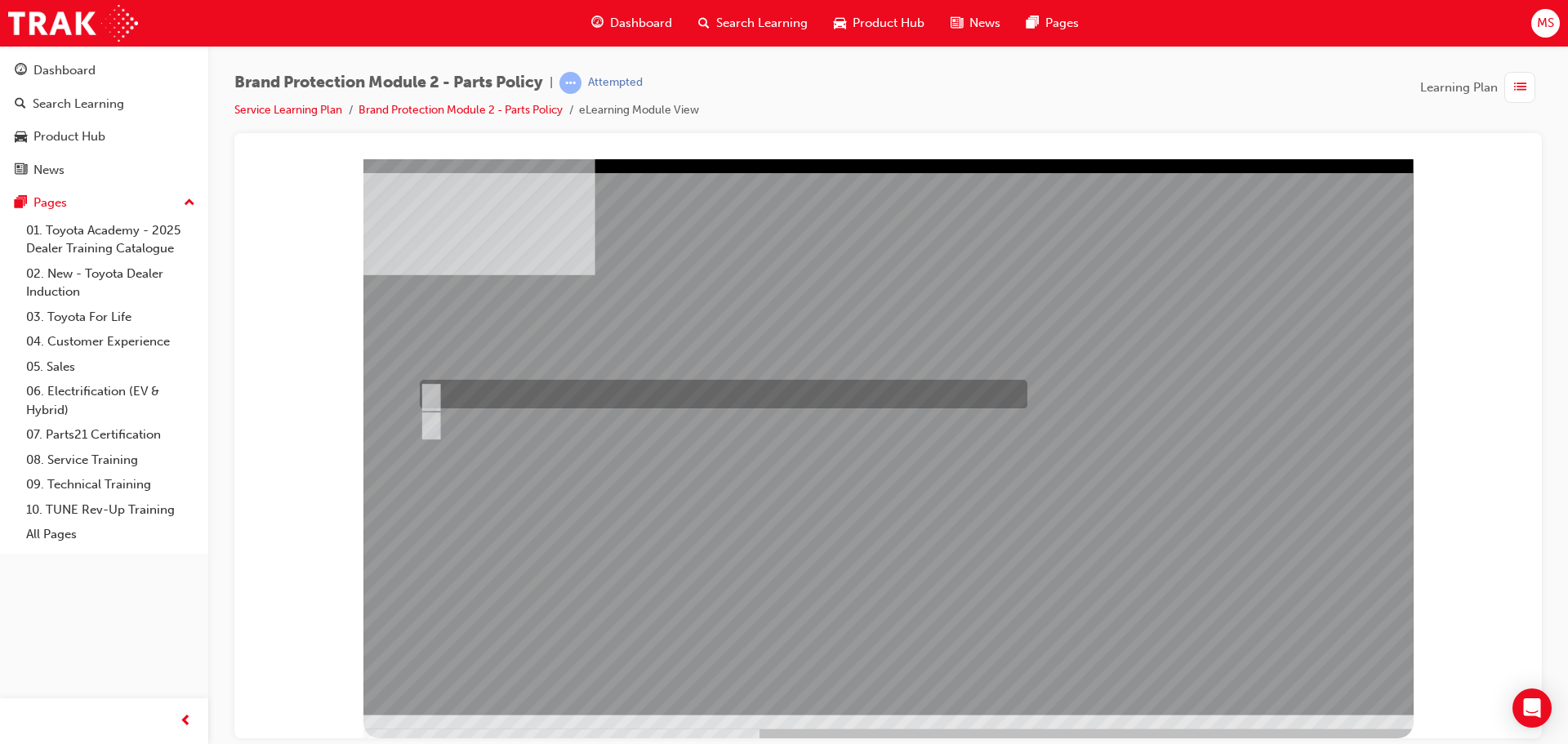
radio input "true"
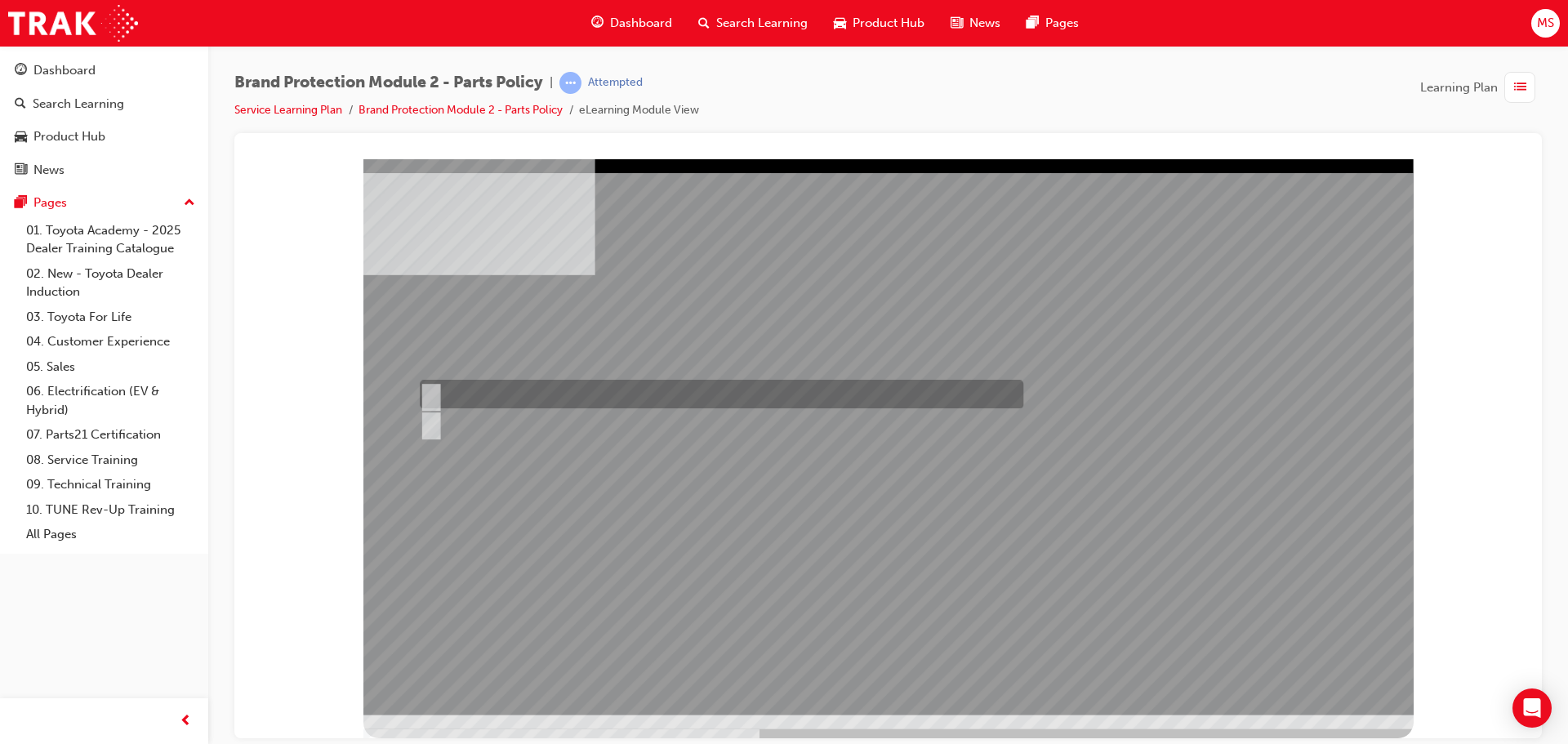
radio input "true"
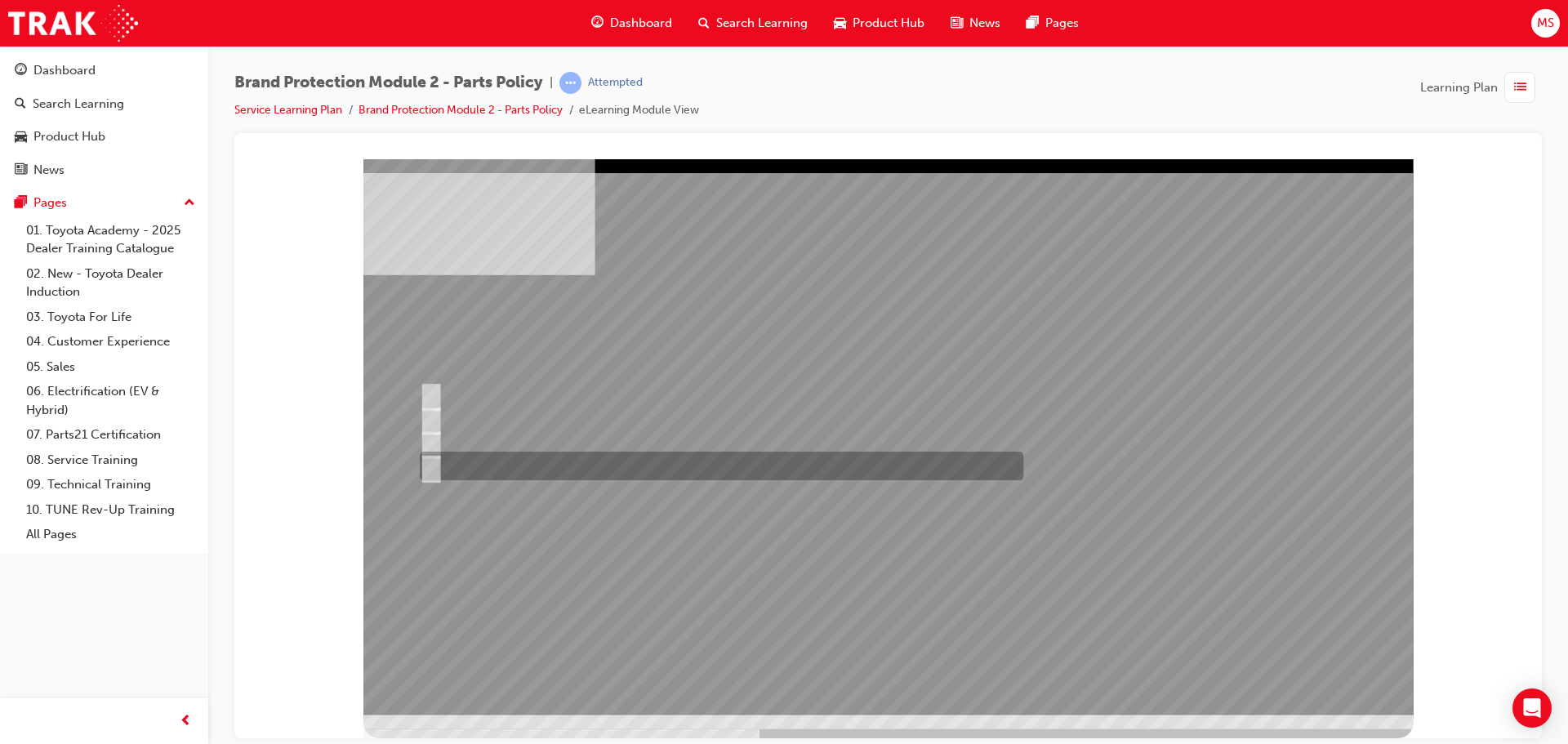
radio input "true"
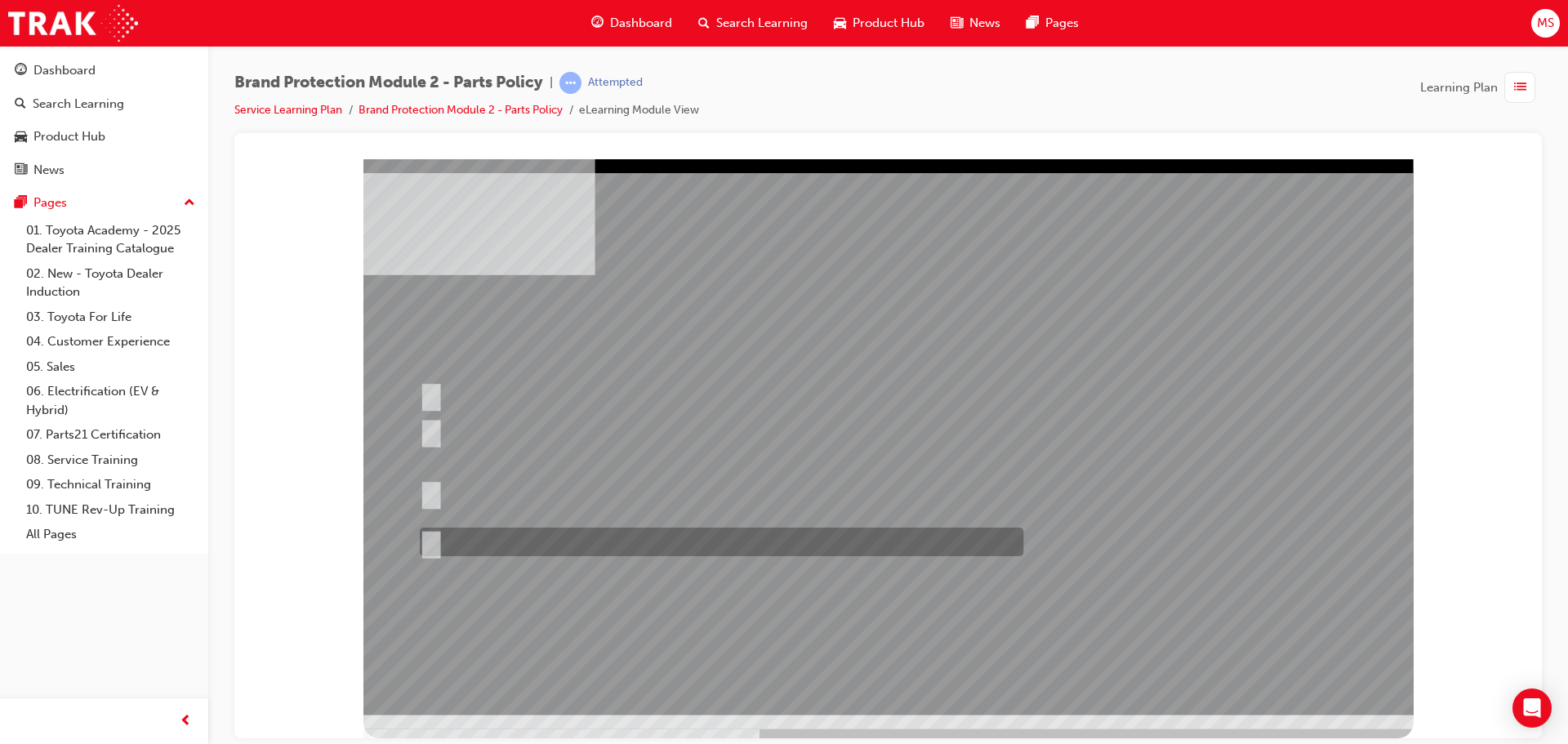
radio input "true"
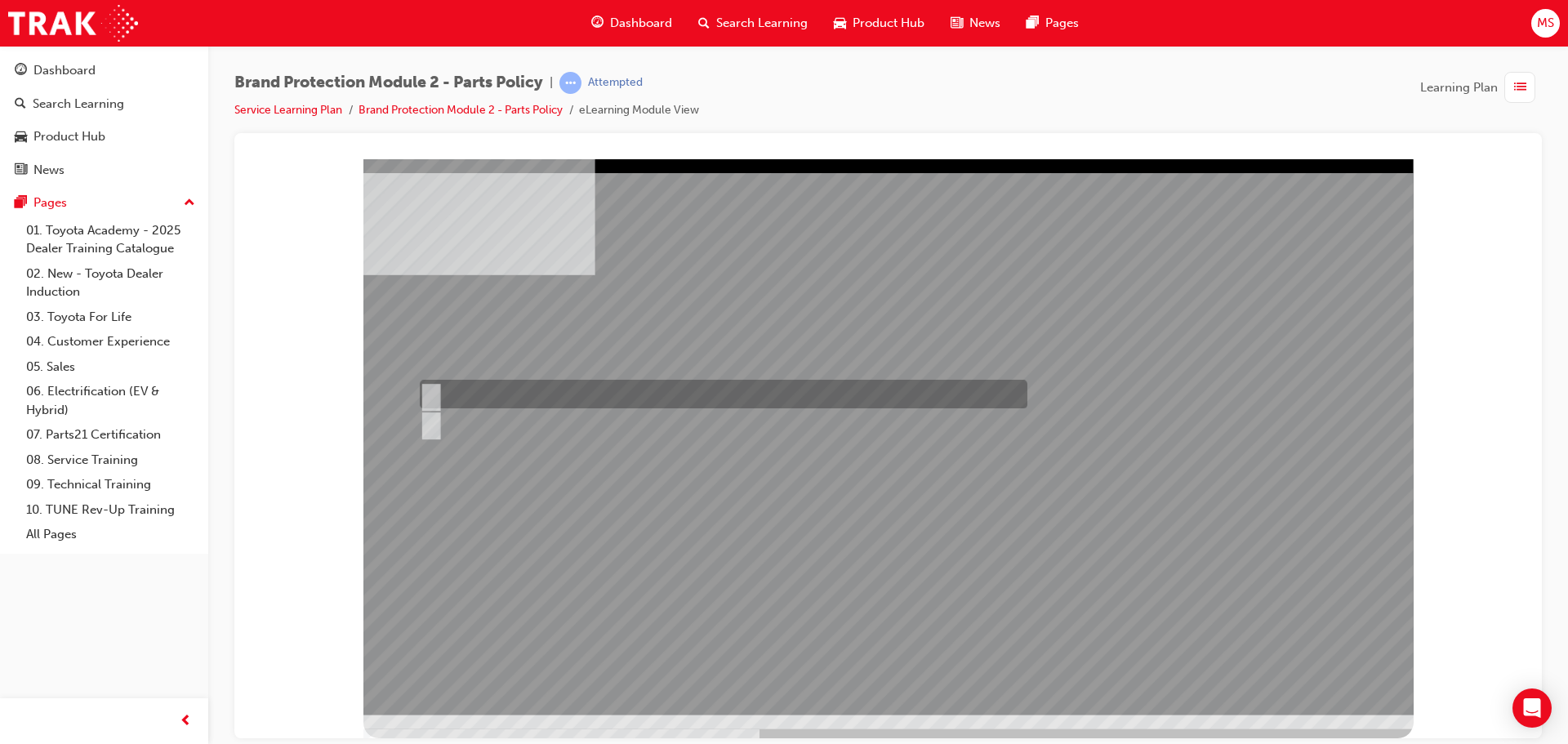
radio input "true"
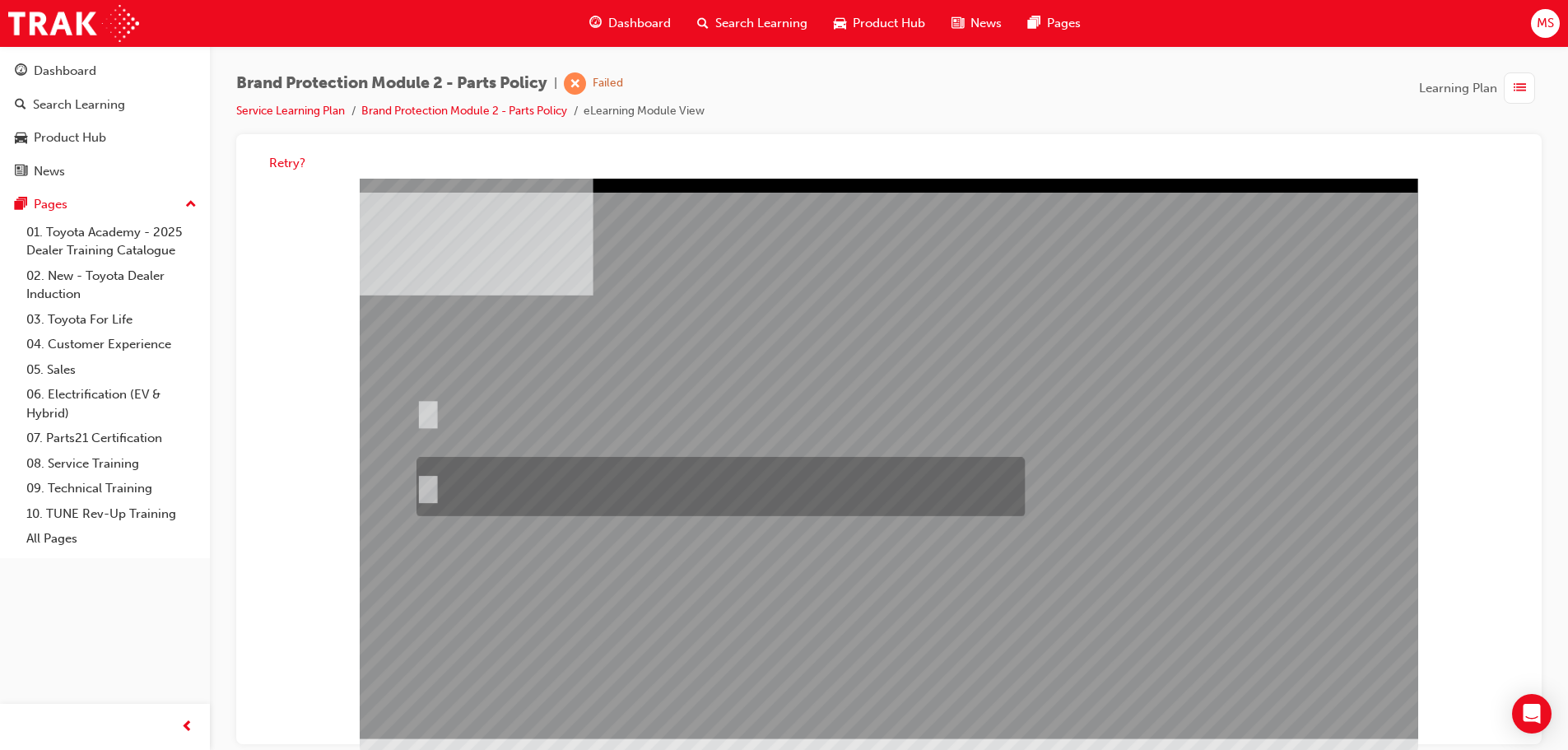
radio input "true"
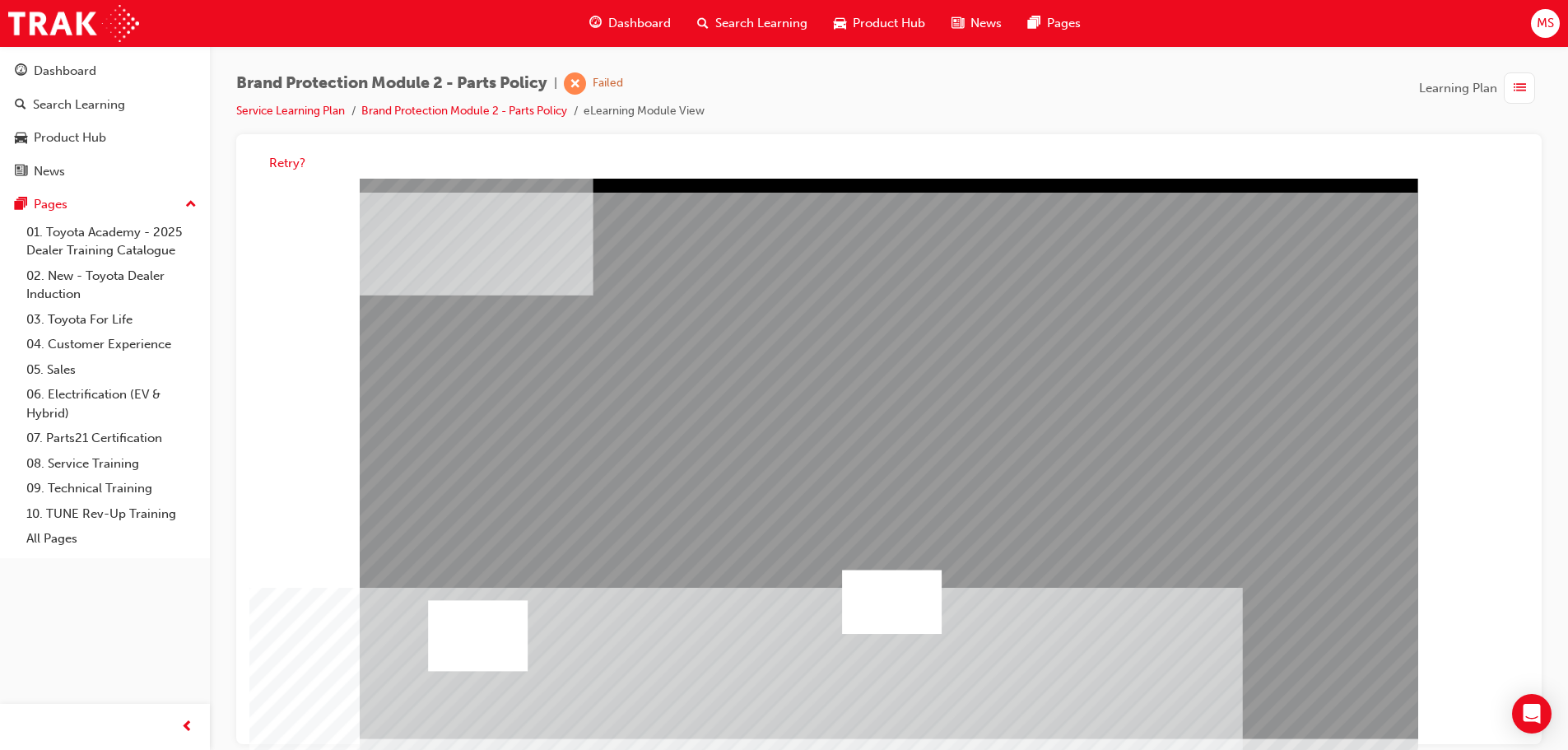
drag, startPoint x: 581, startPoint y: 419, endPoint x: 529, endPoint y: 428, distance: 52.8
drag, startPoint x: 527, startPoint y: 428, endPoint x: 532, endPoint y: 412, distance: 16.8
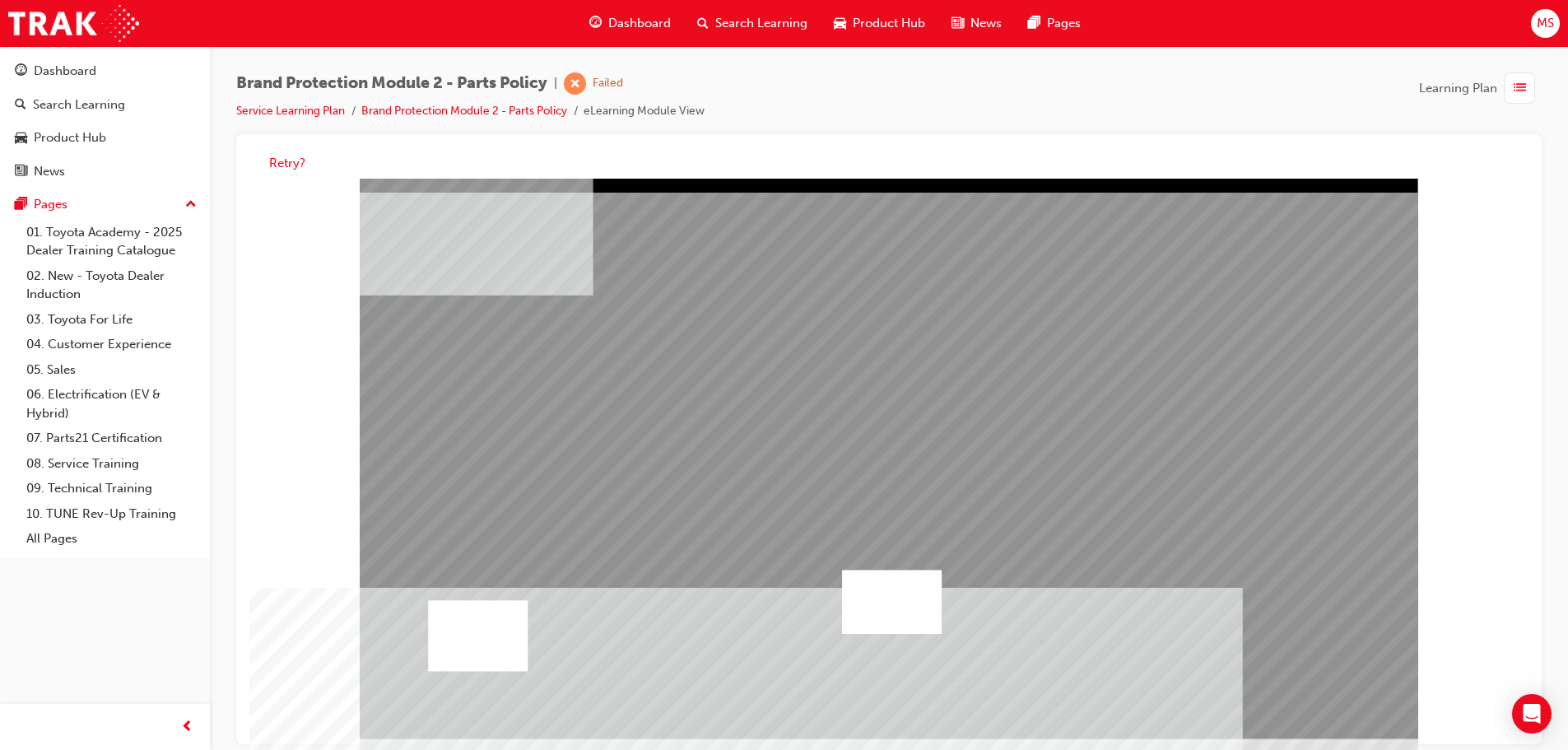
drag, startPoint x: 535, startPoint y: 511, endPoint x: 803, endPoint y: 627, distance: 292.0
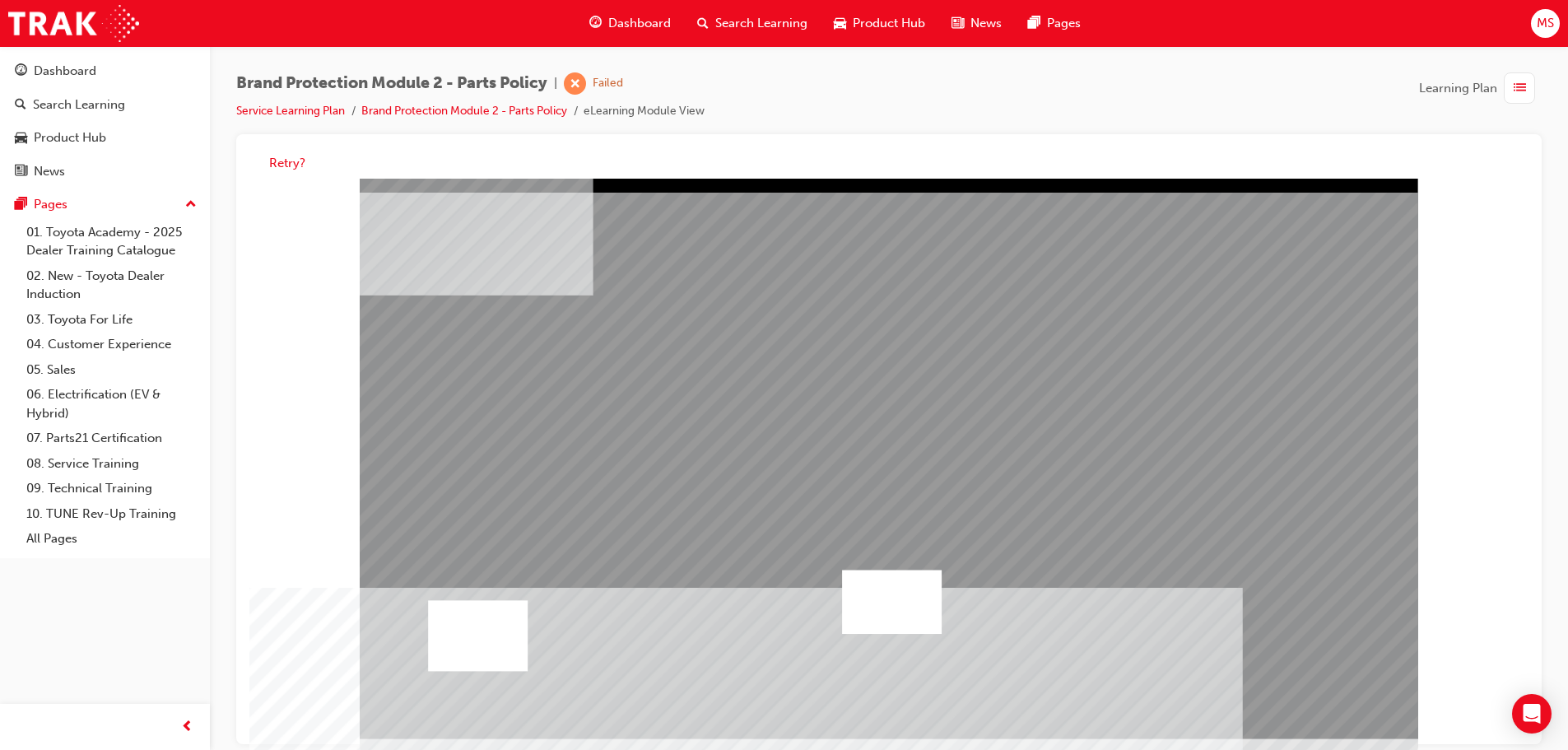
drag, startPoint x: 1338, startPoint y: 669, endPoint x: 1333, endPoint y: 684, distance: 15.8
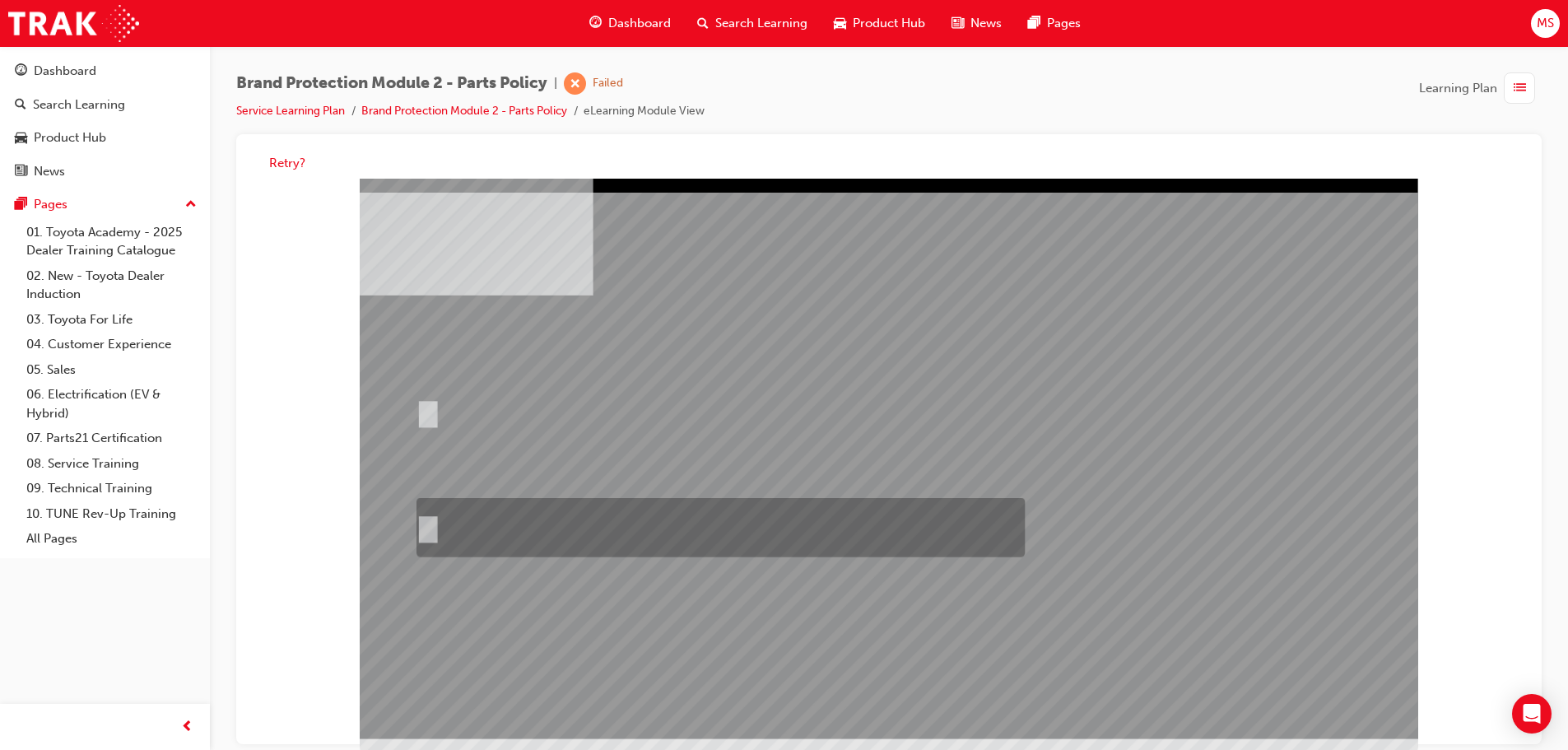
radio input "true"
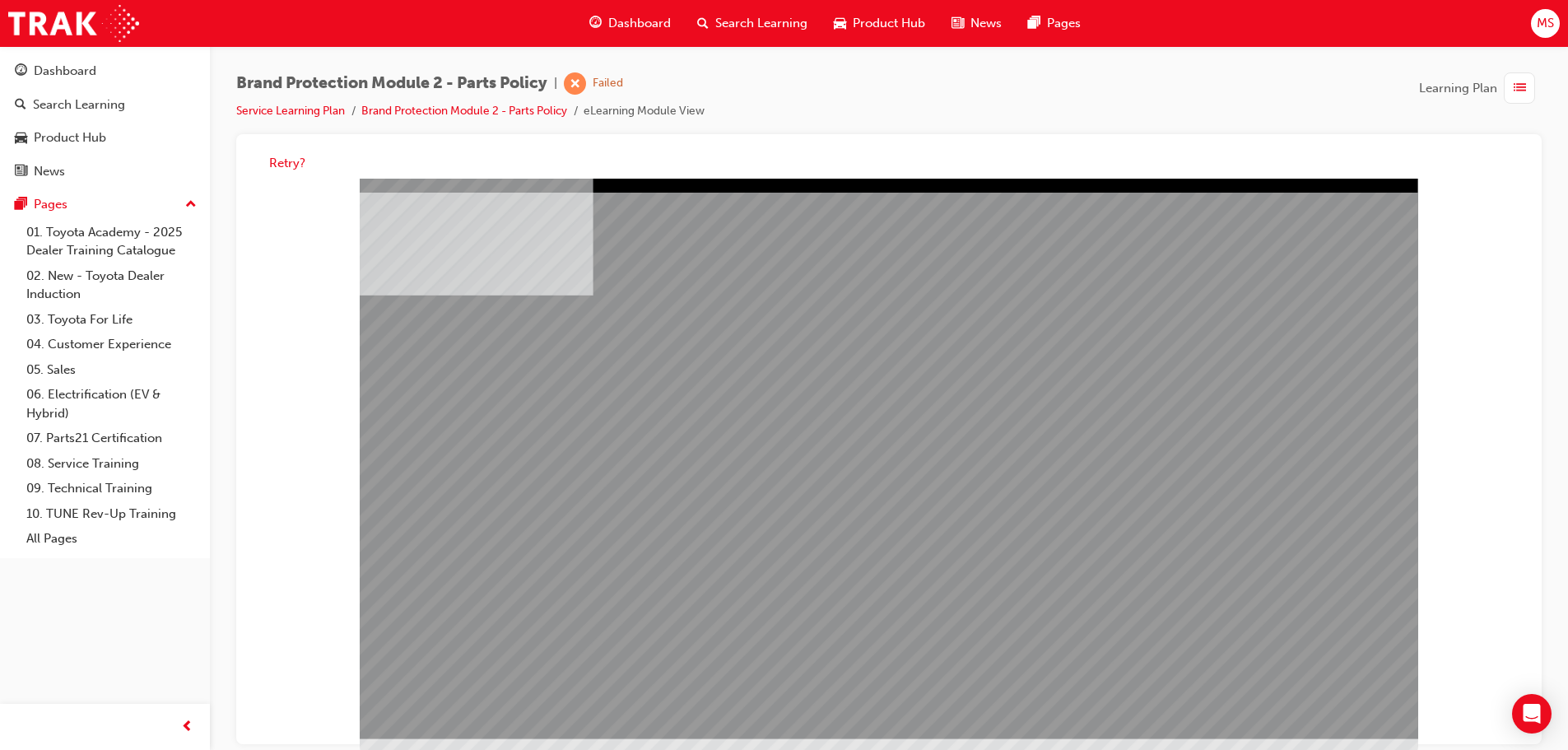
drag, startPoint x: 897, startPoint y: 507, endPoint x: 1077, endPoint y: 517, distance: 180.3
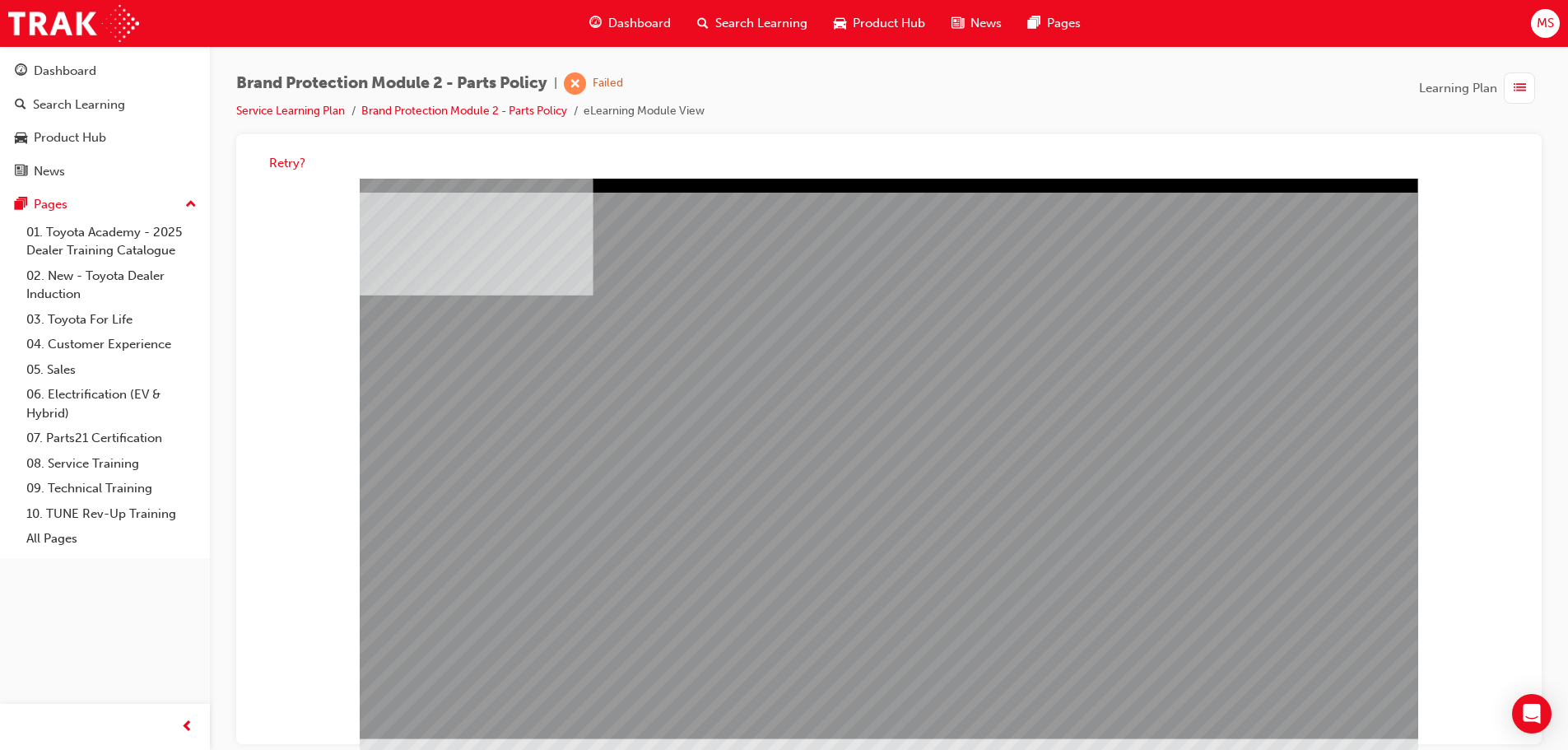
drag, startPoint x: 665, startPoint y: 394, endPoint x: 675, endPoint y: 404, distance: 14.1
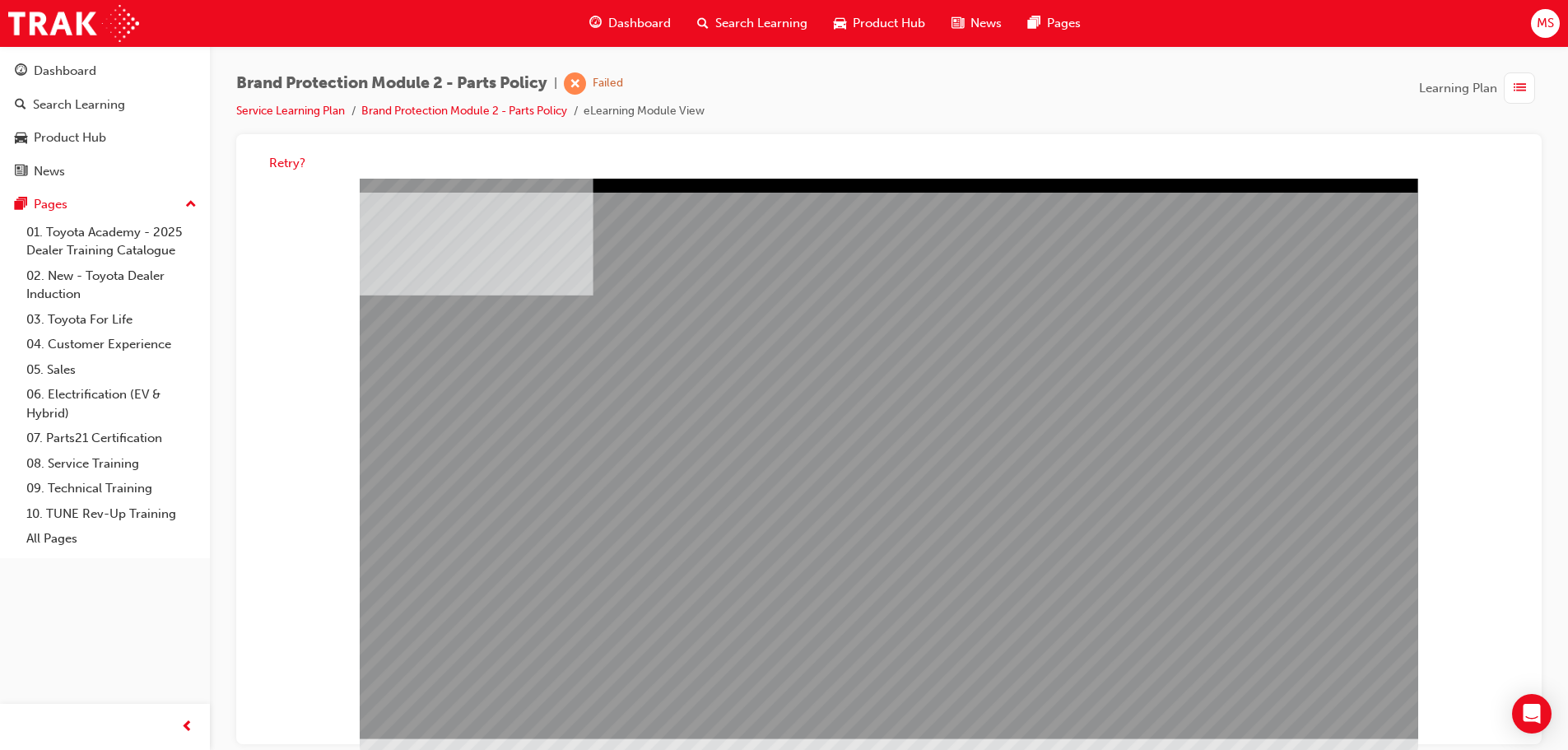
drag, startPoint x: 839, startPoint y: 443, endPoint x: 933, endPoint y: 483, distance: 102.2
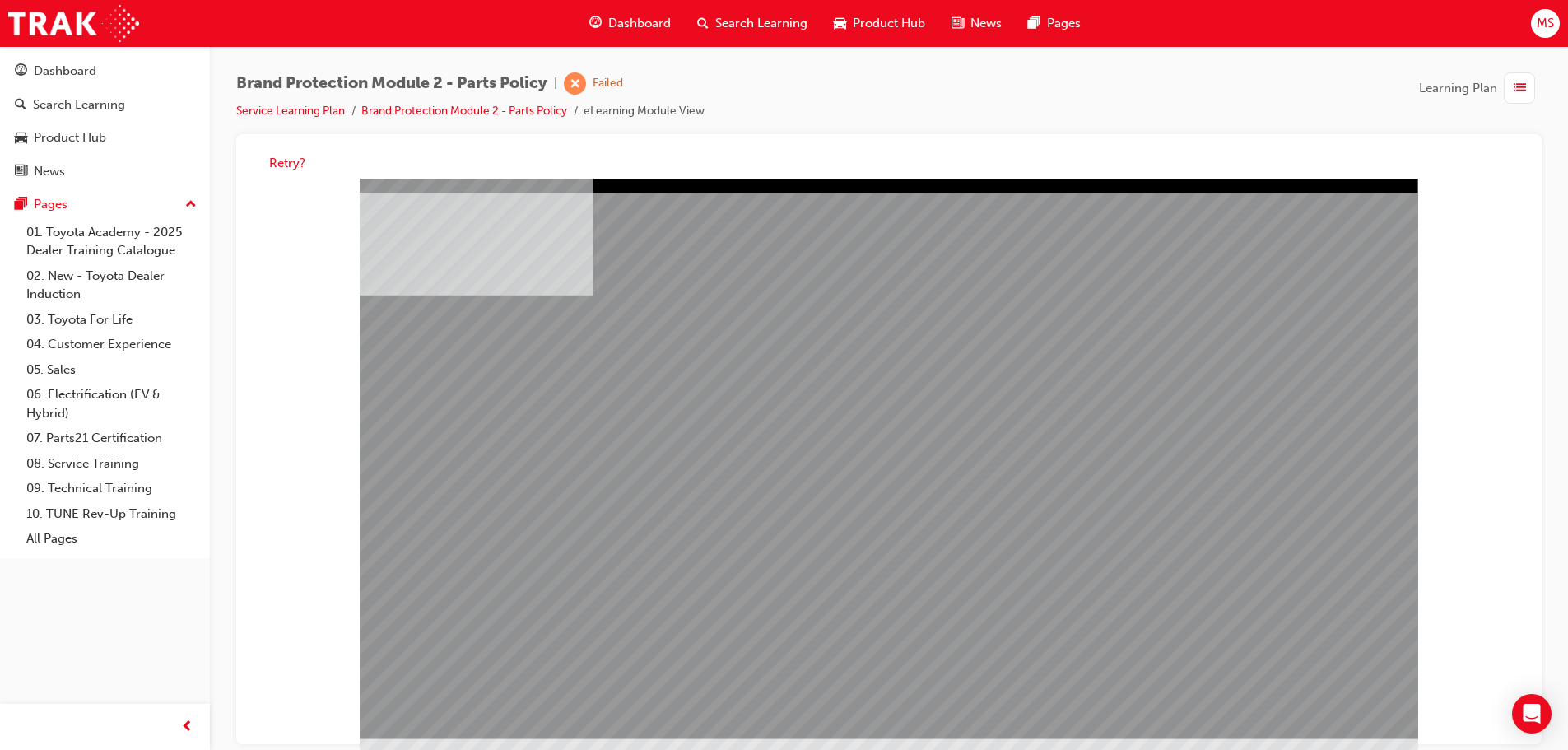
drag, startPoint x: 1180, startPoint y: 501, endPoint x: 1195, endPoint y: 542, distance: 43.7
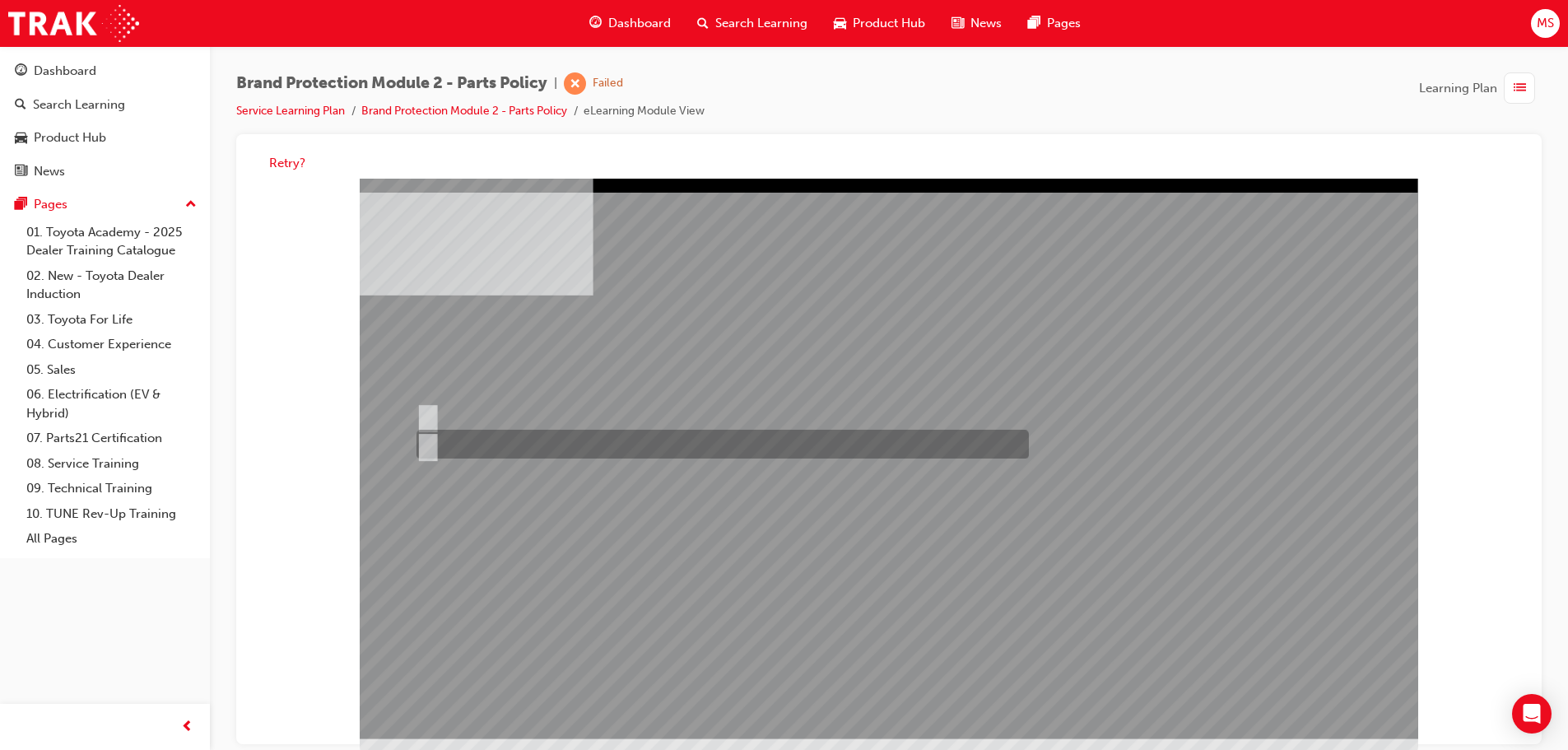
radio input "true"
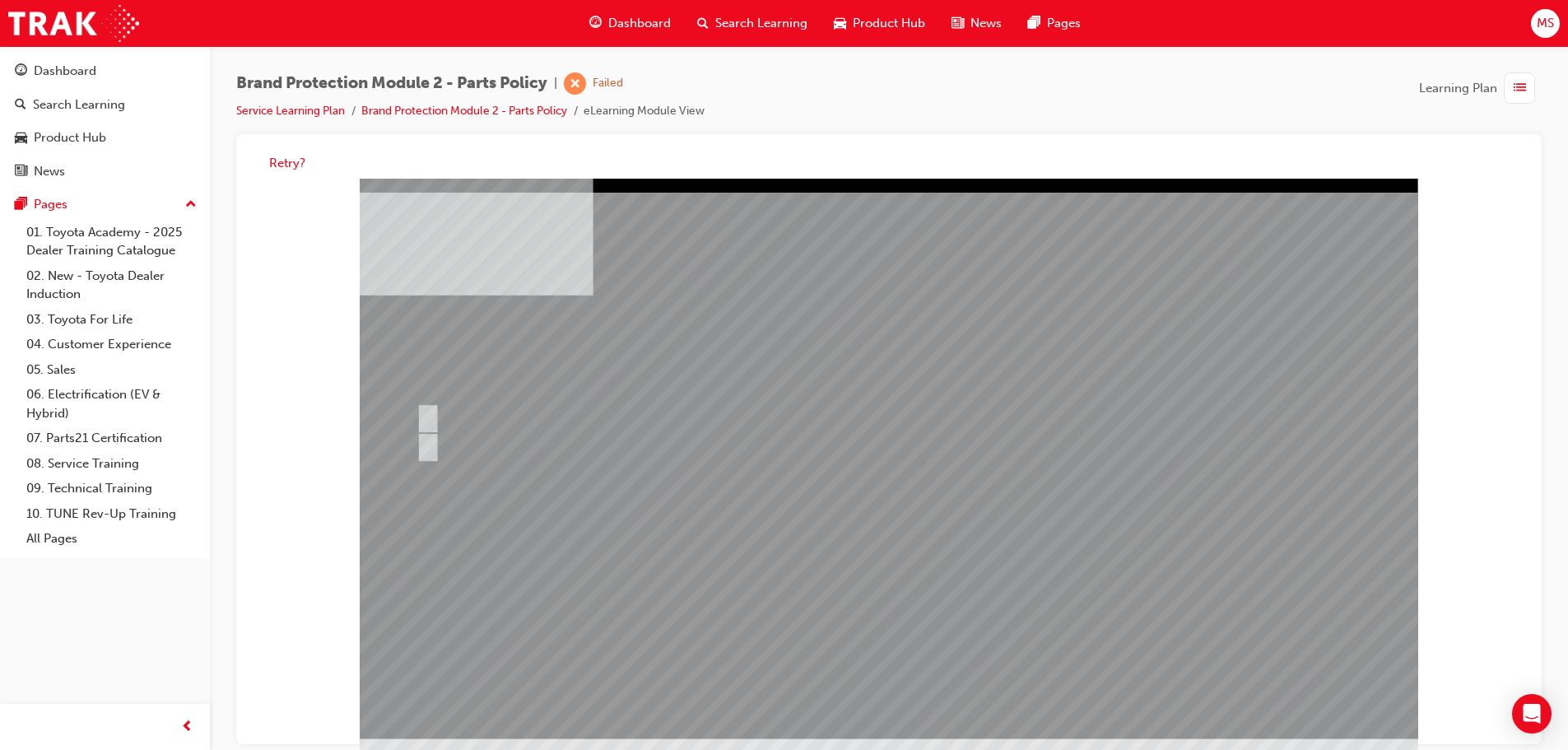
radio input "true"
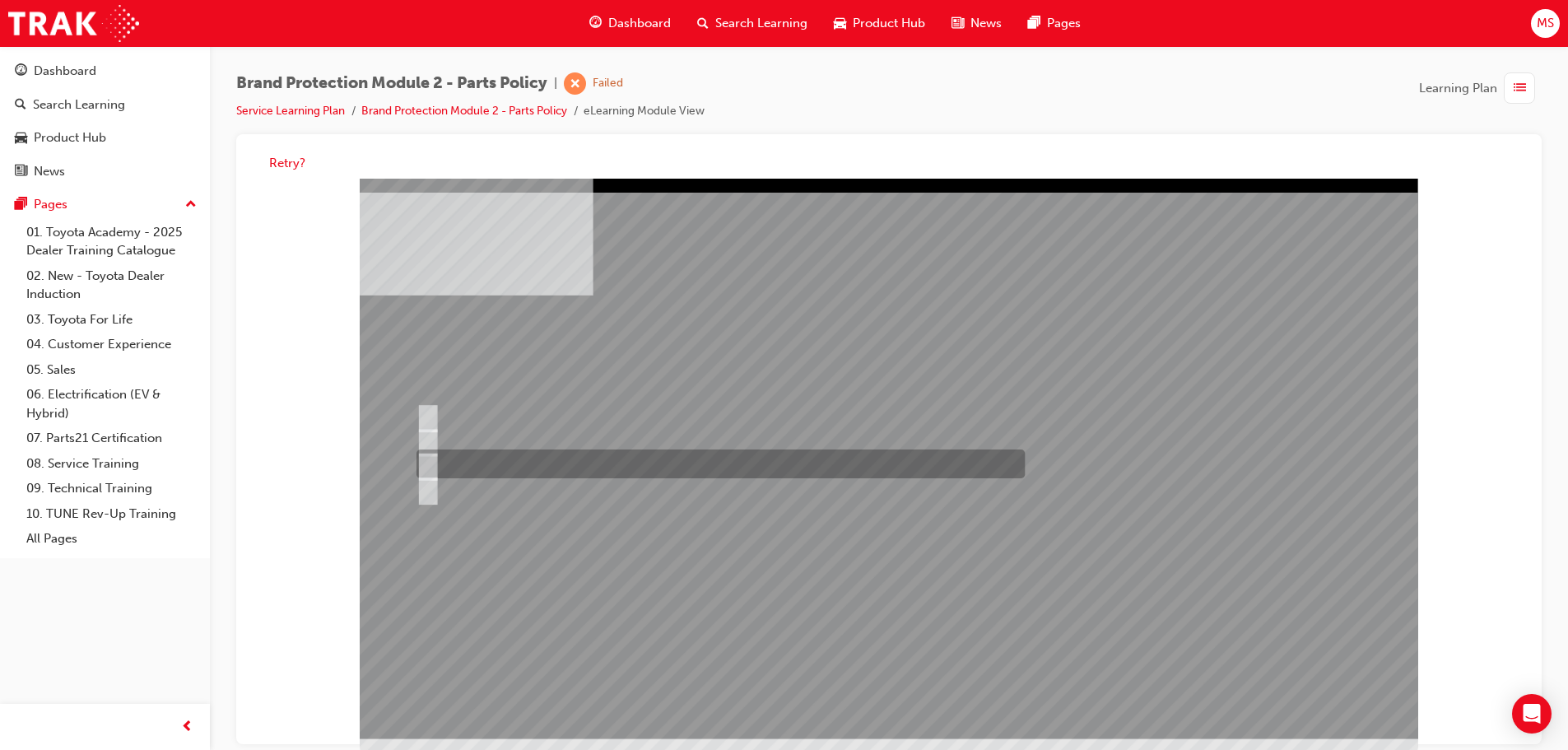
radio input "true"
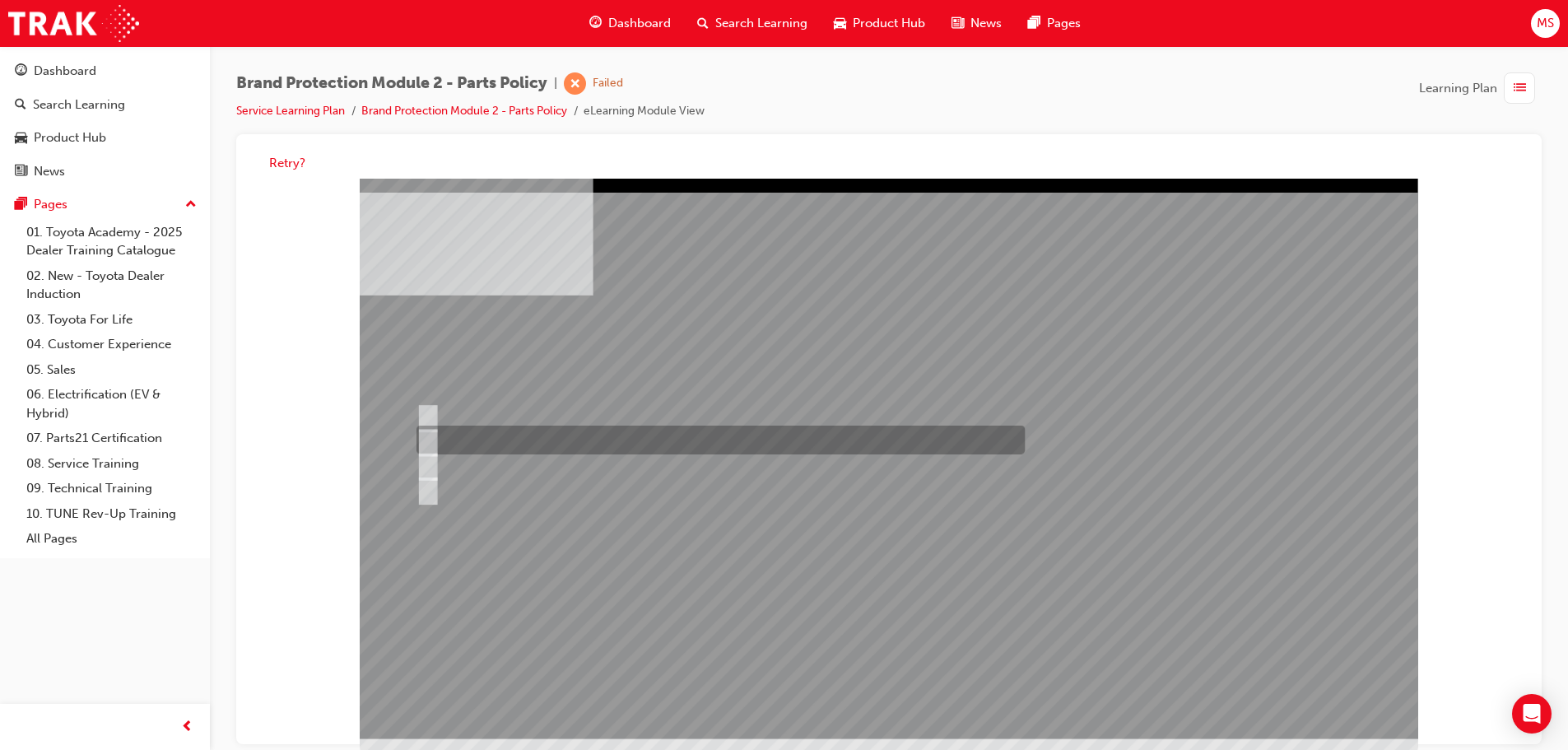
radio input "true"
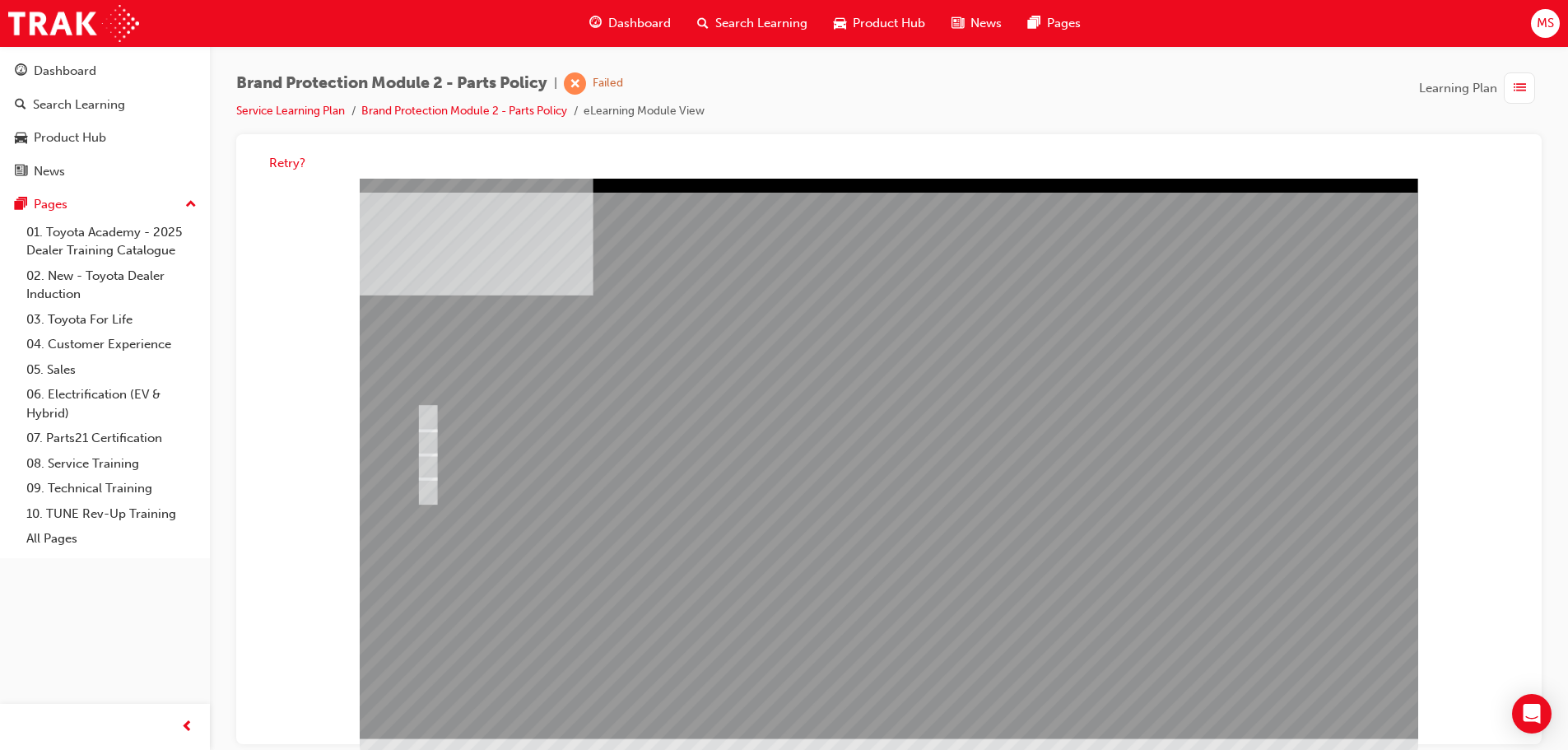
drag, startPoint x: 330, startPoint y: 155, endPoint x: 286, endPoint y: 167, distance: 45.6
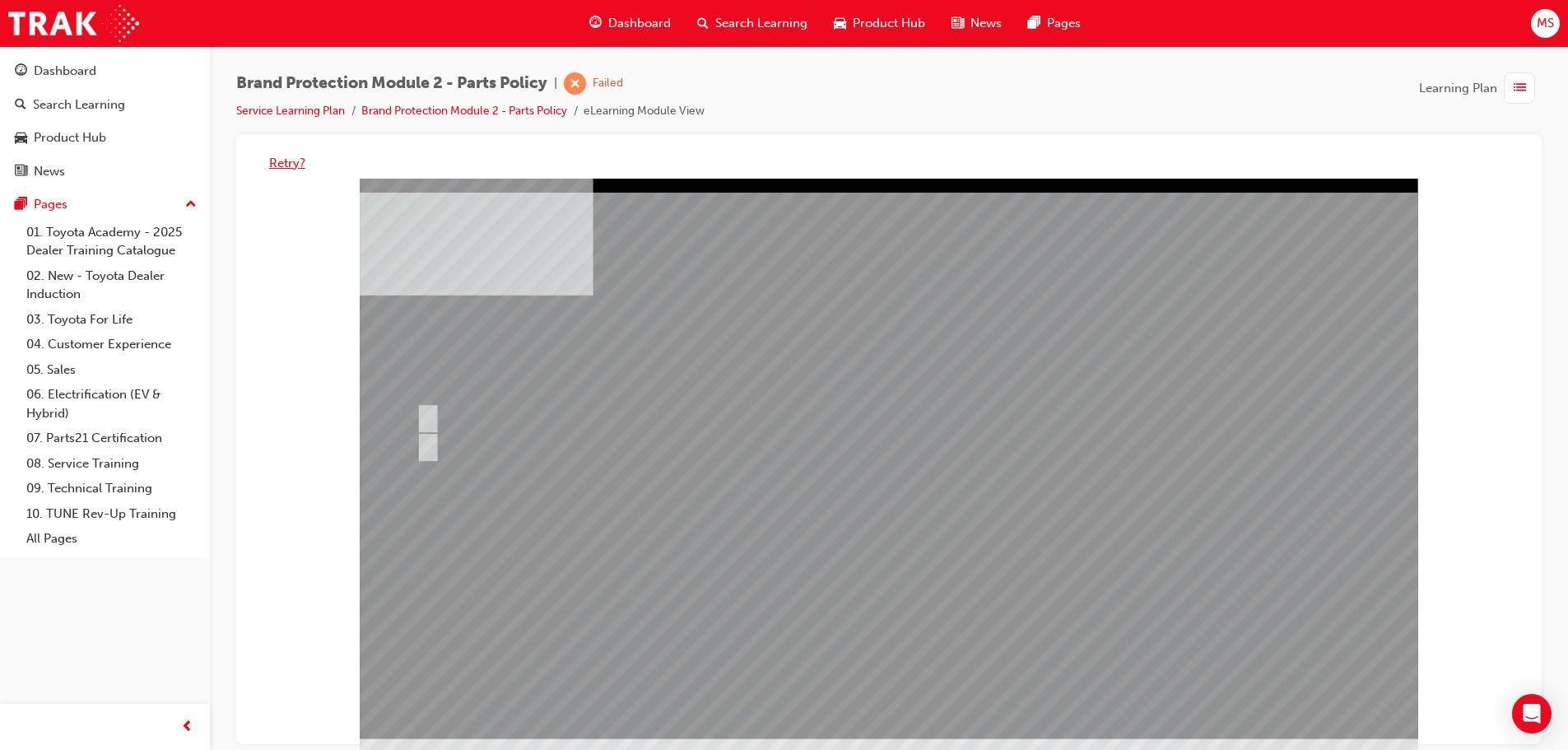
click at [322, 160] on div "Retry?" at bounding box center [888, 163] width 1279 height 32
click at [286, 167] on button "Retry?" at bounding box center [286, 163] width 37 height 19
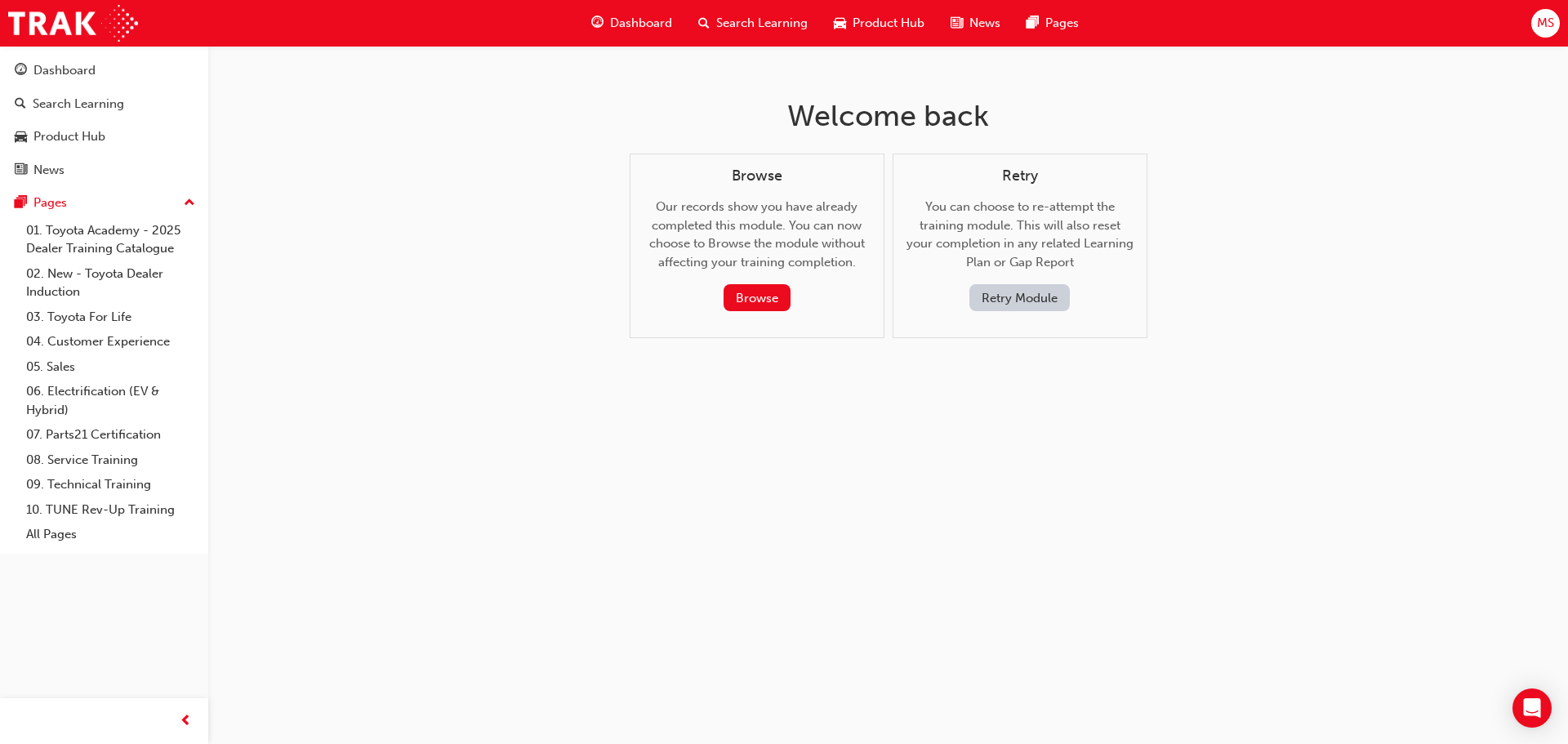
click at [987, 301] on button "Retry Module" at bounding box center [1020, 297] width 100 height 27
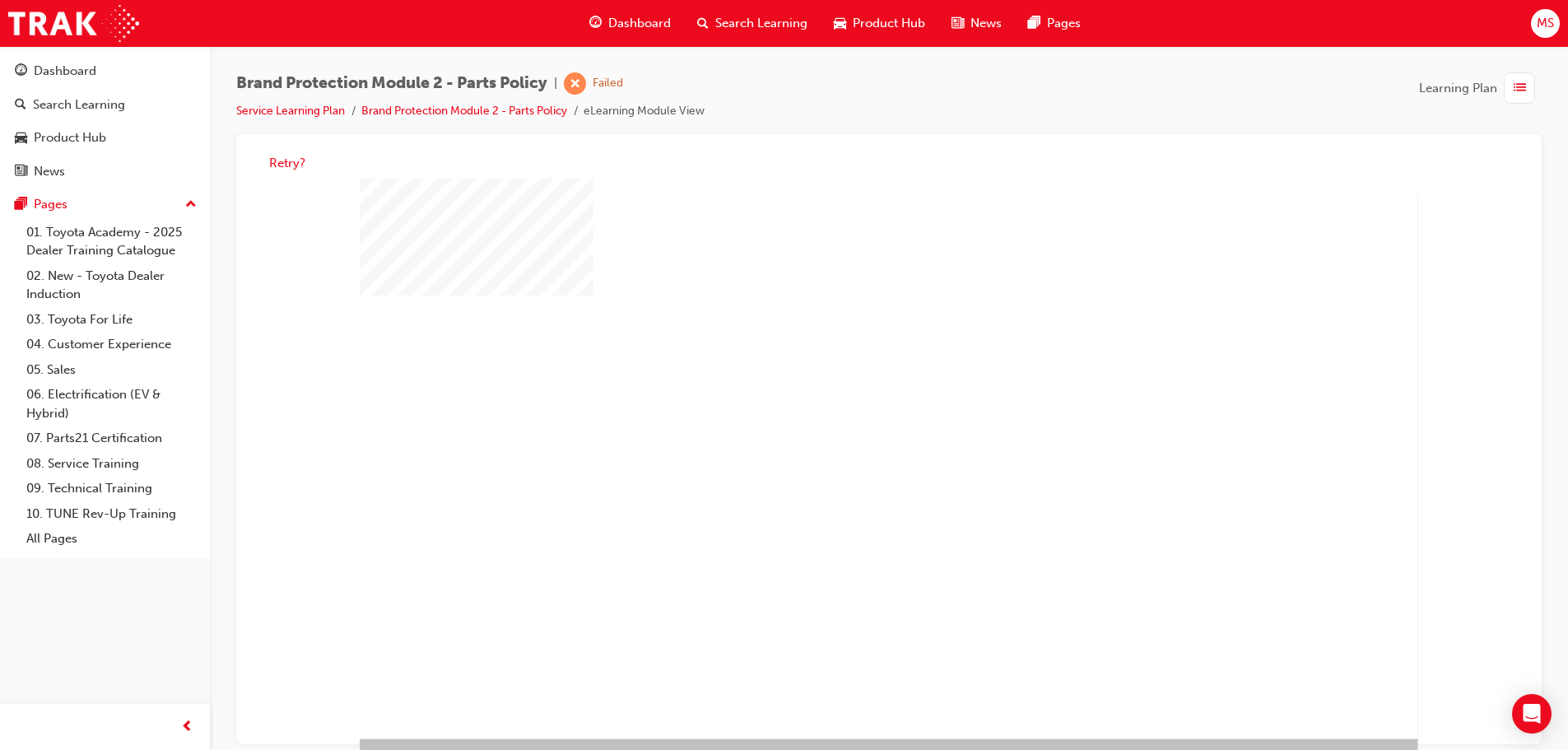
click at [843, 413] on div "play" at bounding box center [843, 413] width 0 height 0
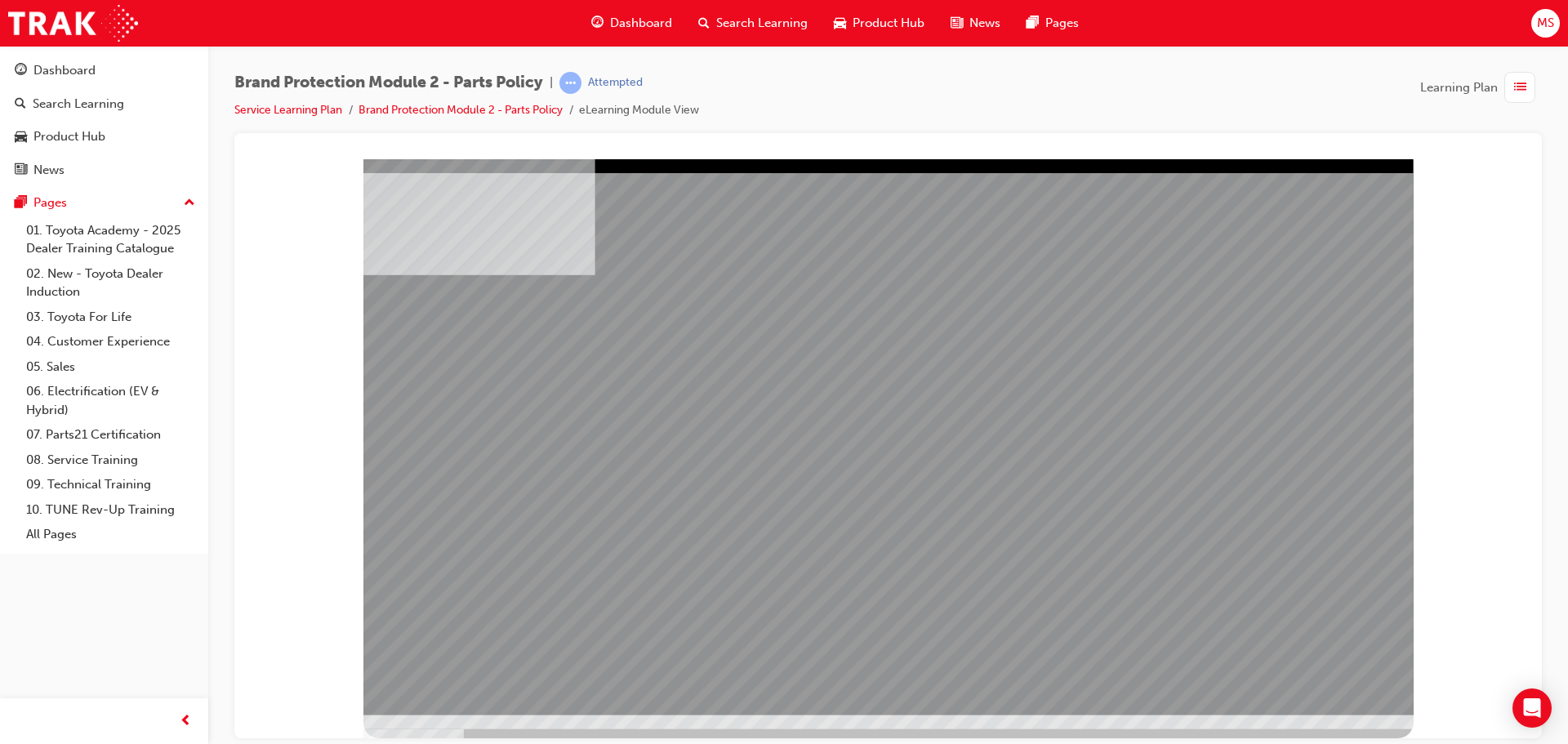
drag, startPoint x: 1133, startPoint y: 564, endPoint x: 670, endPoint y: 530, distance: 464.2
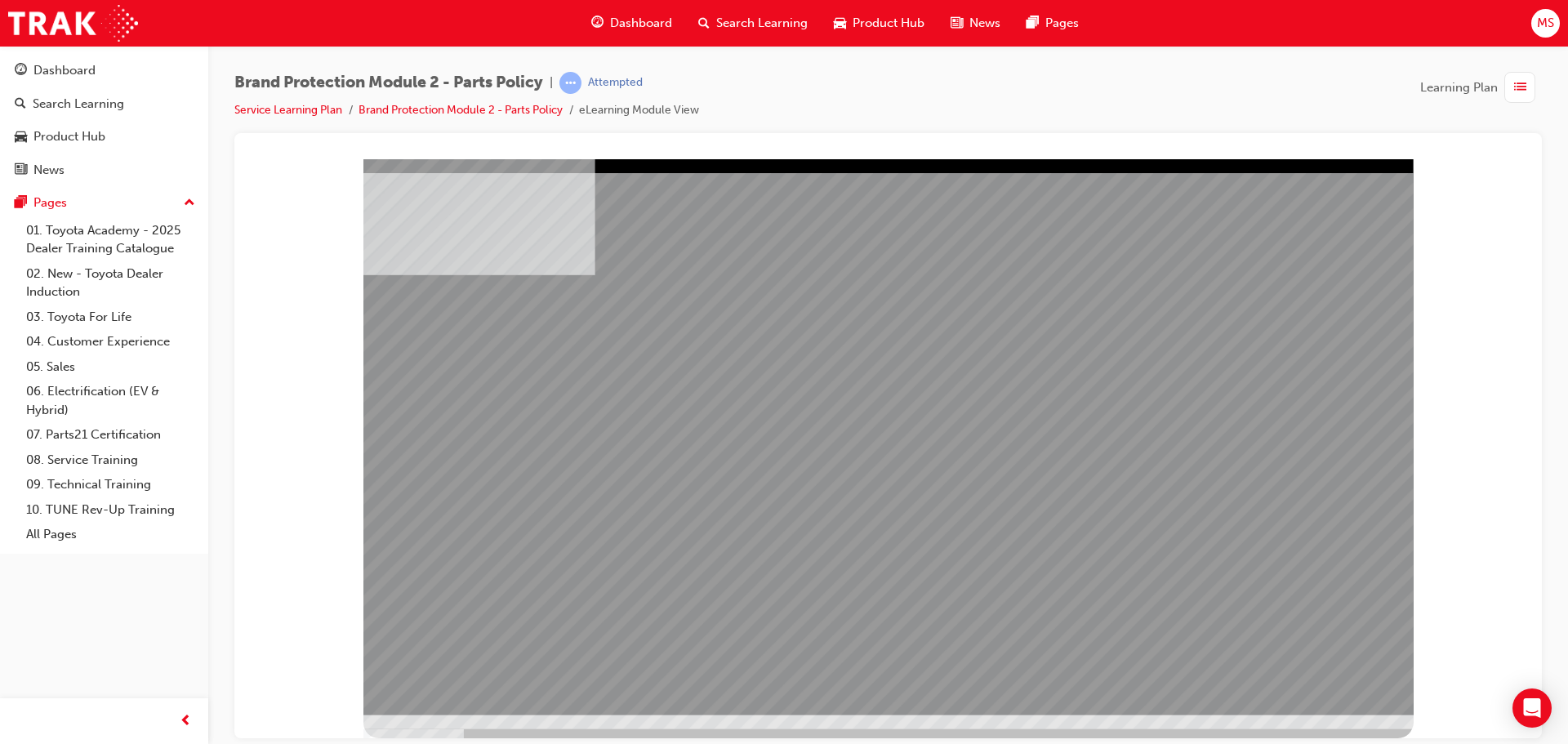
drag, startPoint x: 1345, startPoint y: 639, endPoint x: 1346, endPoint y: 651, distance: 12.0
click at [1346, 664] on div at bounding box center [888, 437] width 1051 height 556
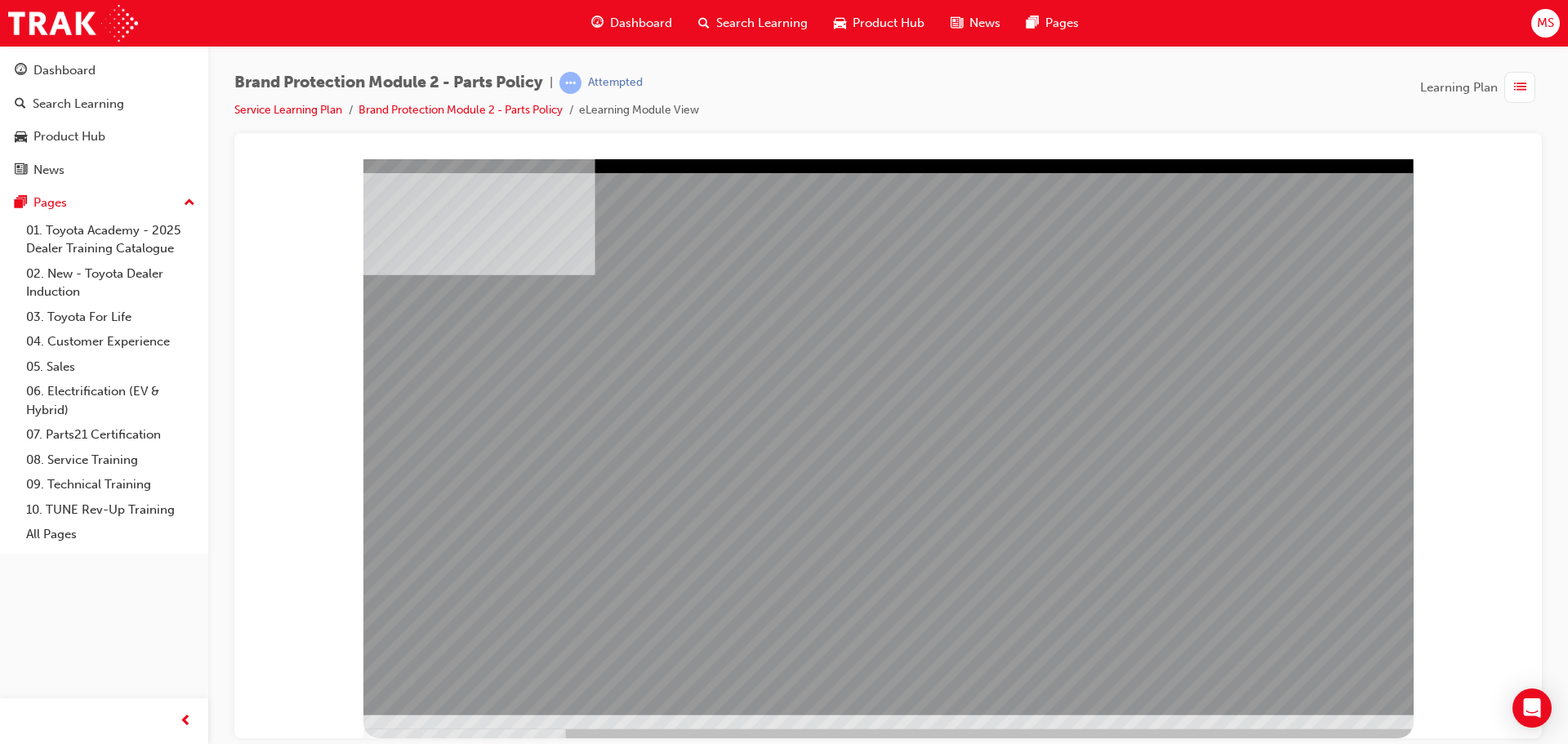
click at [673, 443] on div "multistate" at bounding box center [888, 437] width 1051 height 556
drag, startPoint x: 631, startPoint y: 447, endPoint x: 771, endPoint y: 429, distance: 141.2
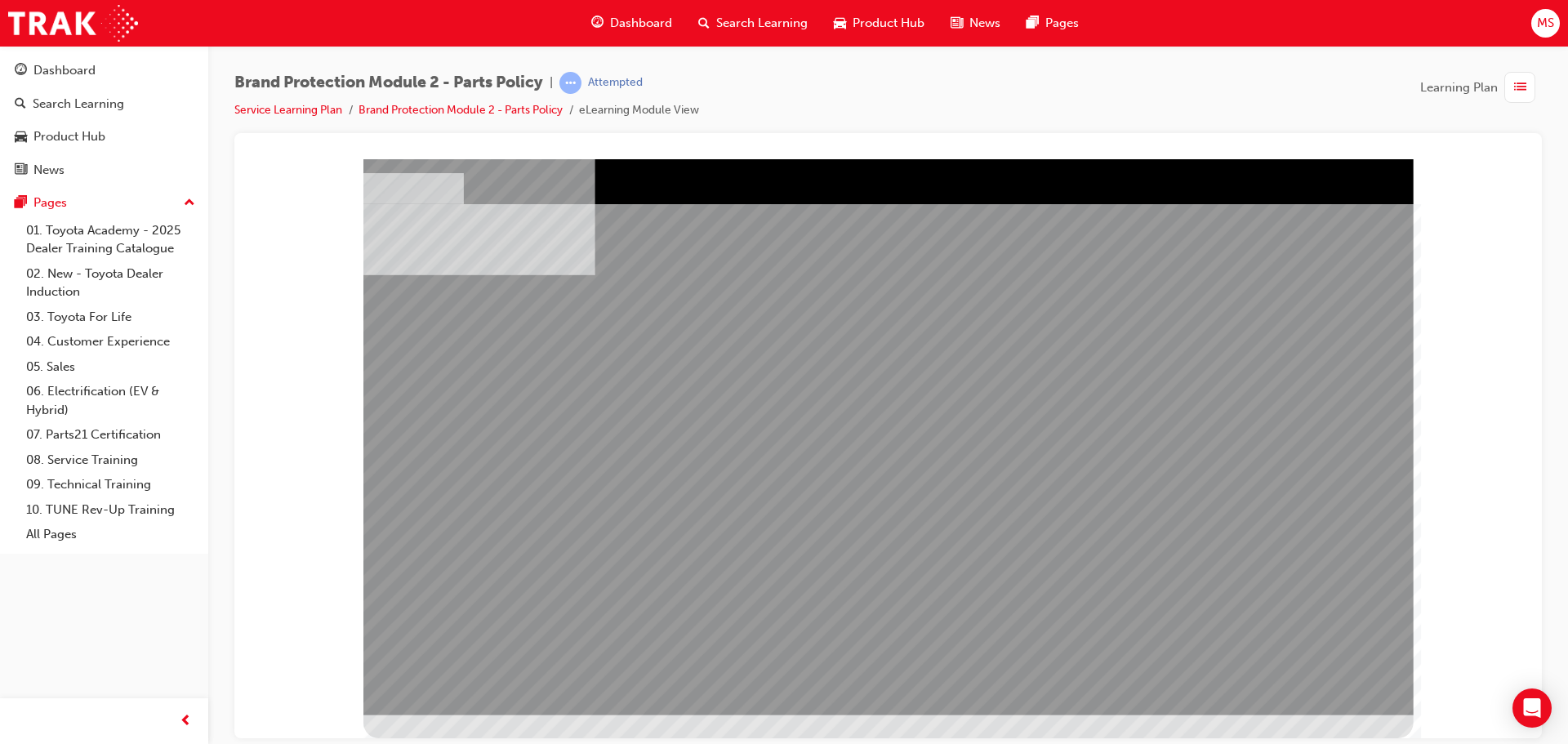
click at [1115, 447] on div "multistate" at bounding box center [888, 437] width 1051 height 556
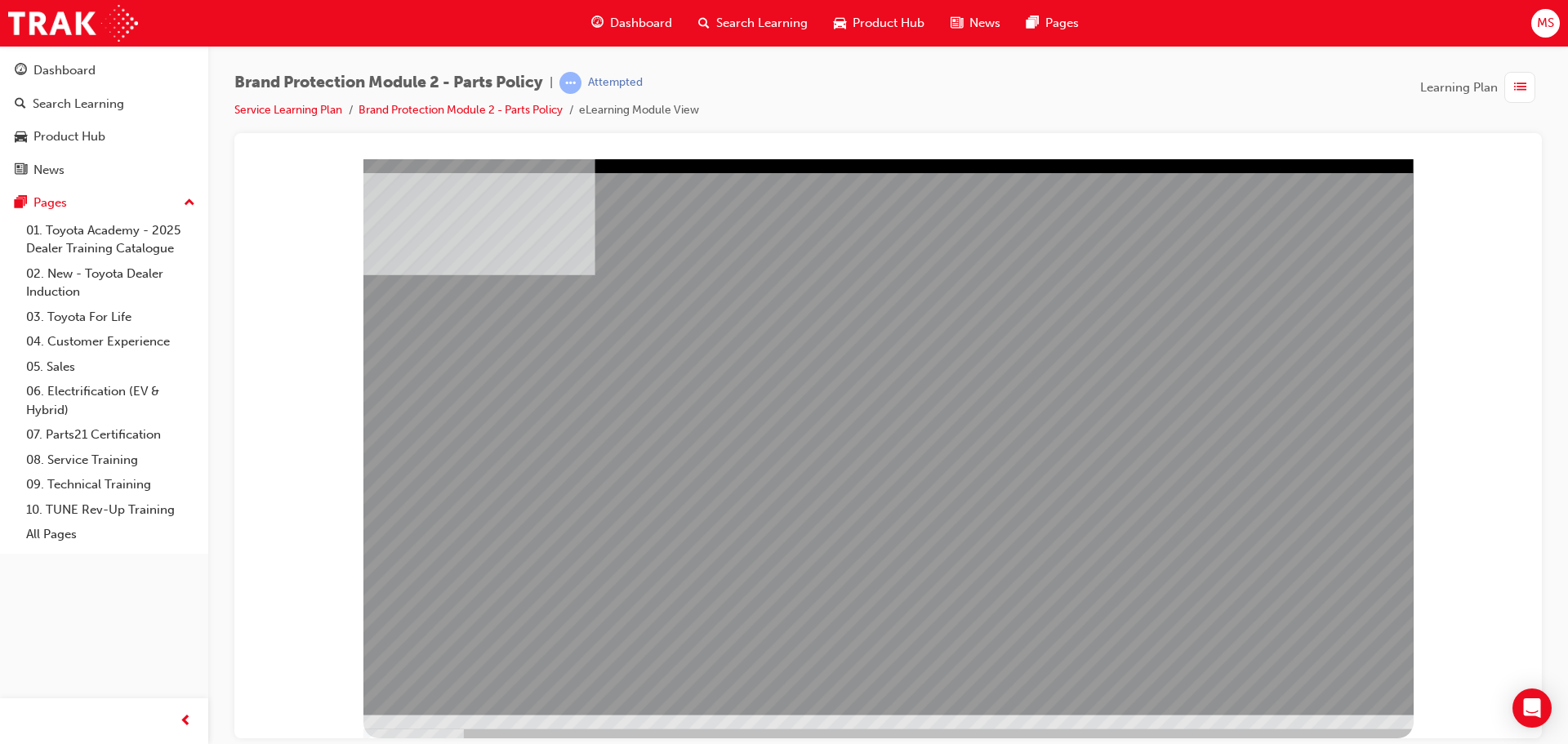
click at [1301, 669] on div at bounding box center [888, 437] width 1051 height 556
drag, startPoint x: 908, startPoint y: 427, endPoint x: 1011, endPoint y: 428, distance: 103.0
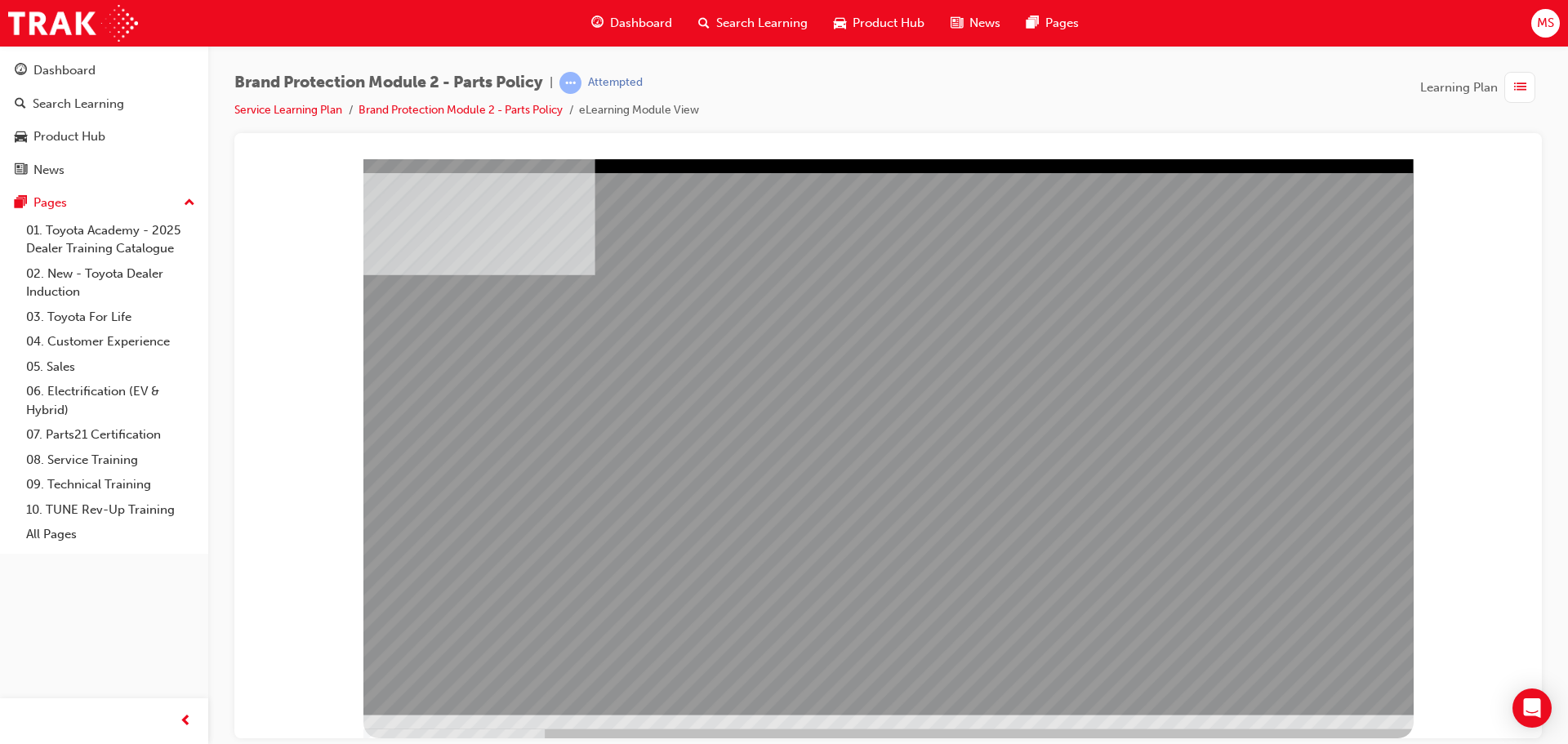
drag, startPoint x: 1054, startPoint y: 434, endPoint x: 1164, endPoint y: 443, distance: 110.4
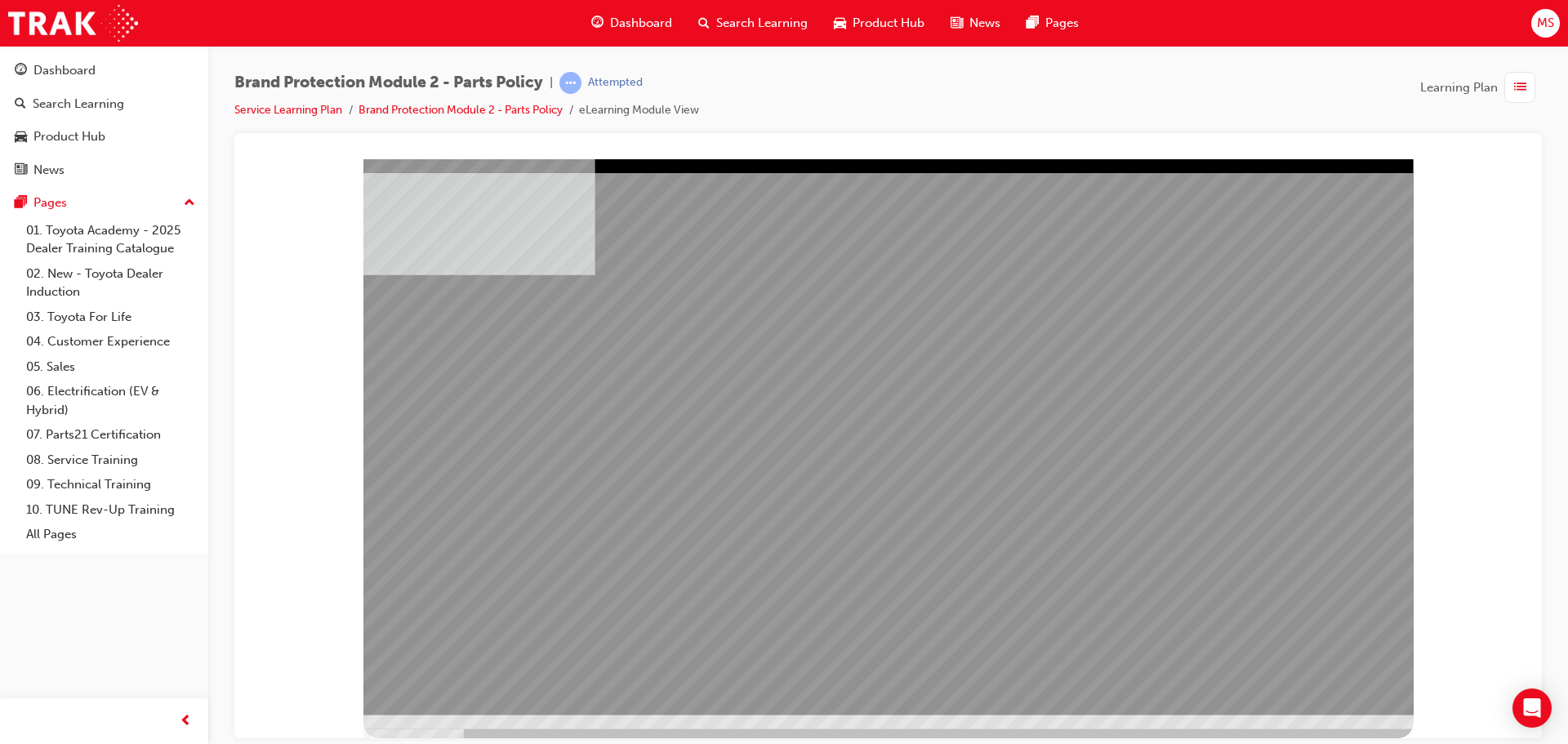
drag, startPoint x: 1248, startPoint y: 642, endPoint x: 1251, endPoint y: 652, distance: 10.4
drag, startPoint x: 1253, startPoint y: 654, endPoint x: 1284, endPoint y: 660, distance: 31.6
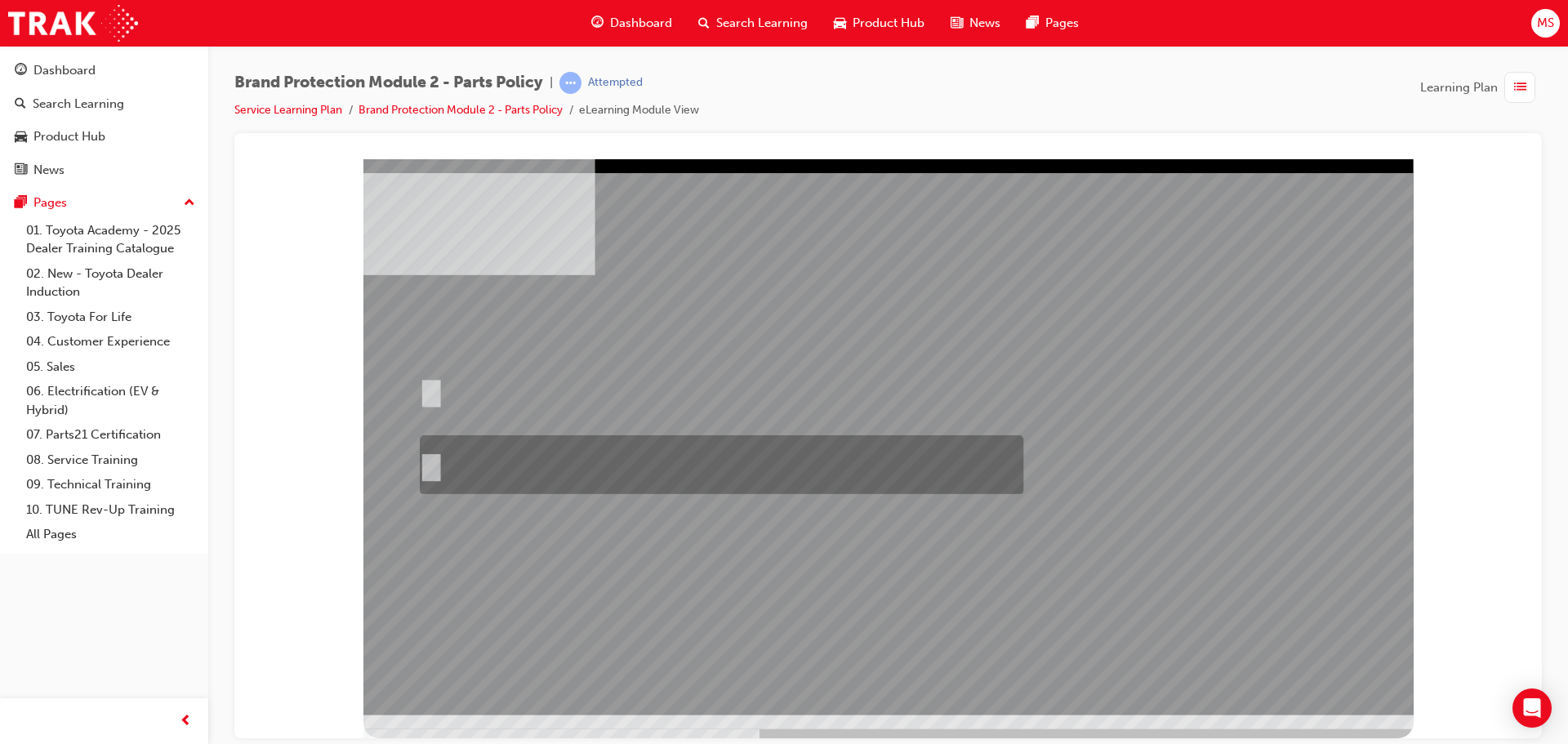
radio input "true"
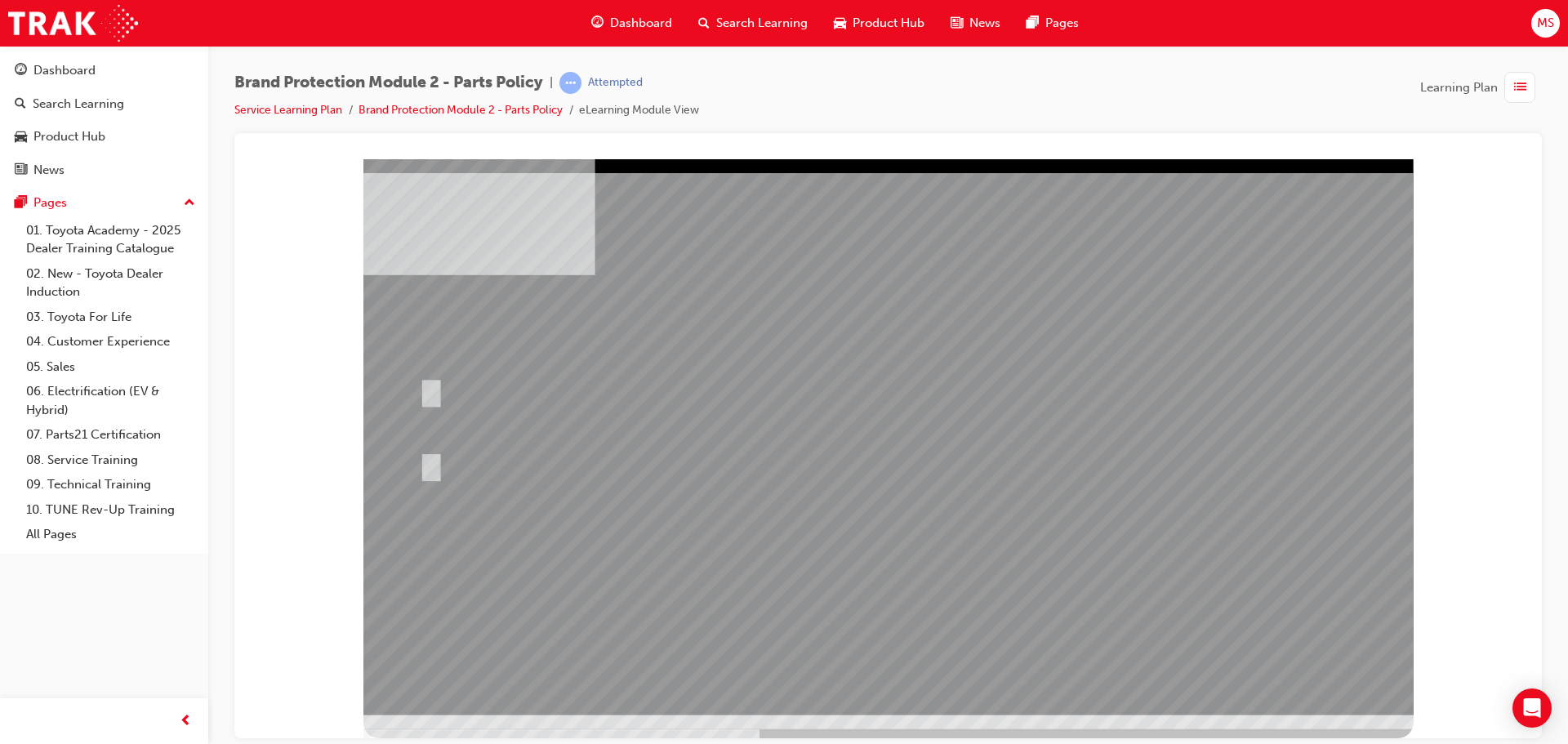
drag, startPoint x: 886, startPoint y: 618, endPoint x: 896, endPoint y: 624, distance: 11.7
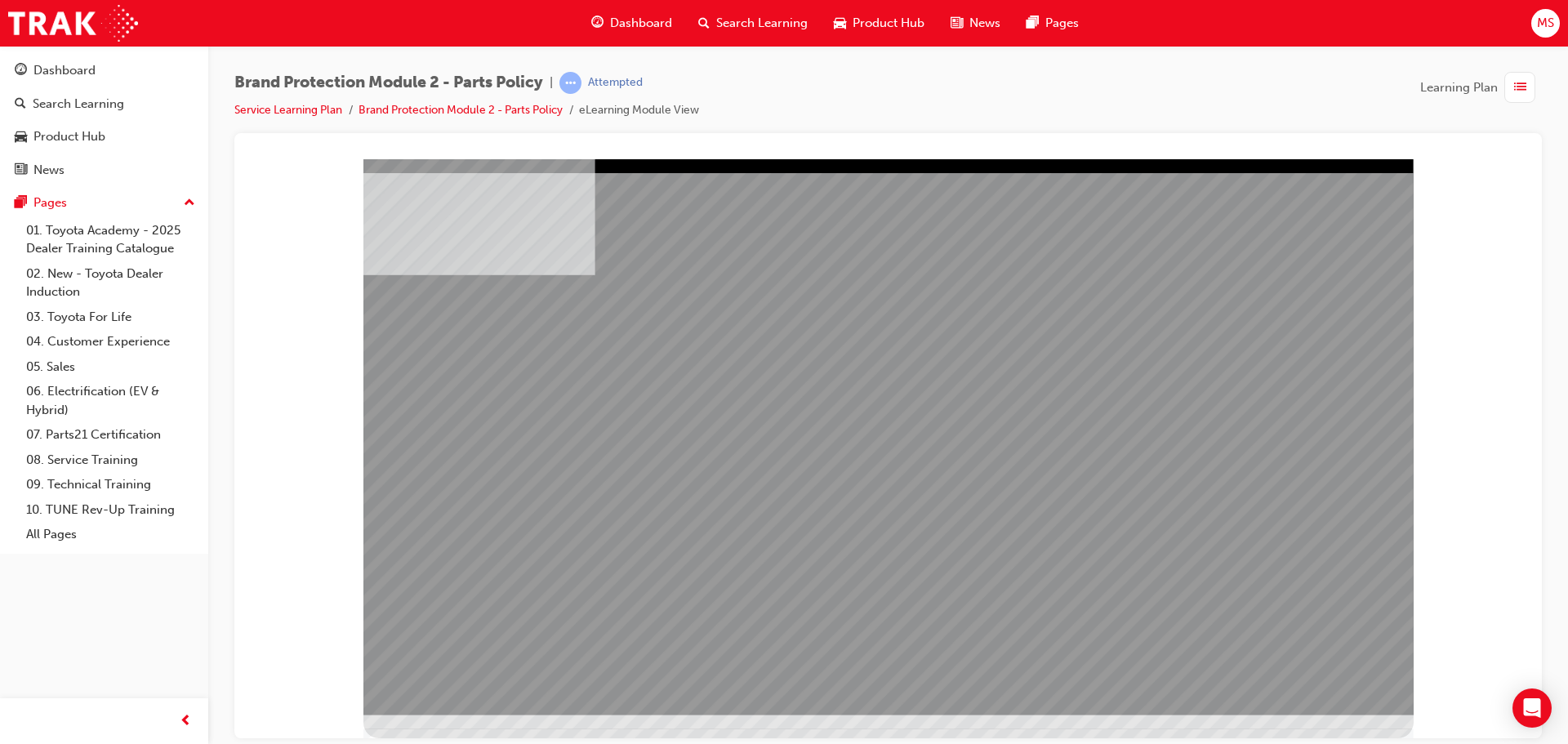
click
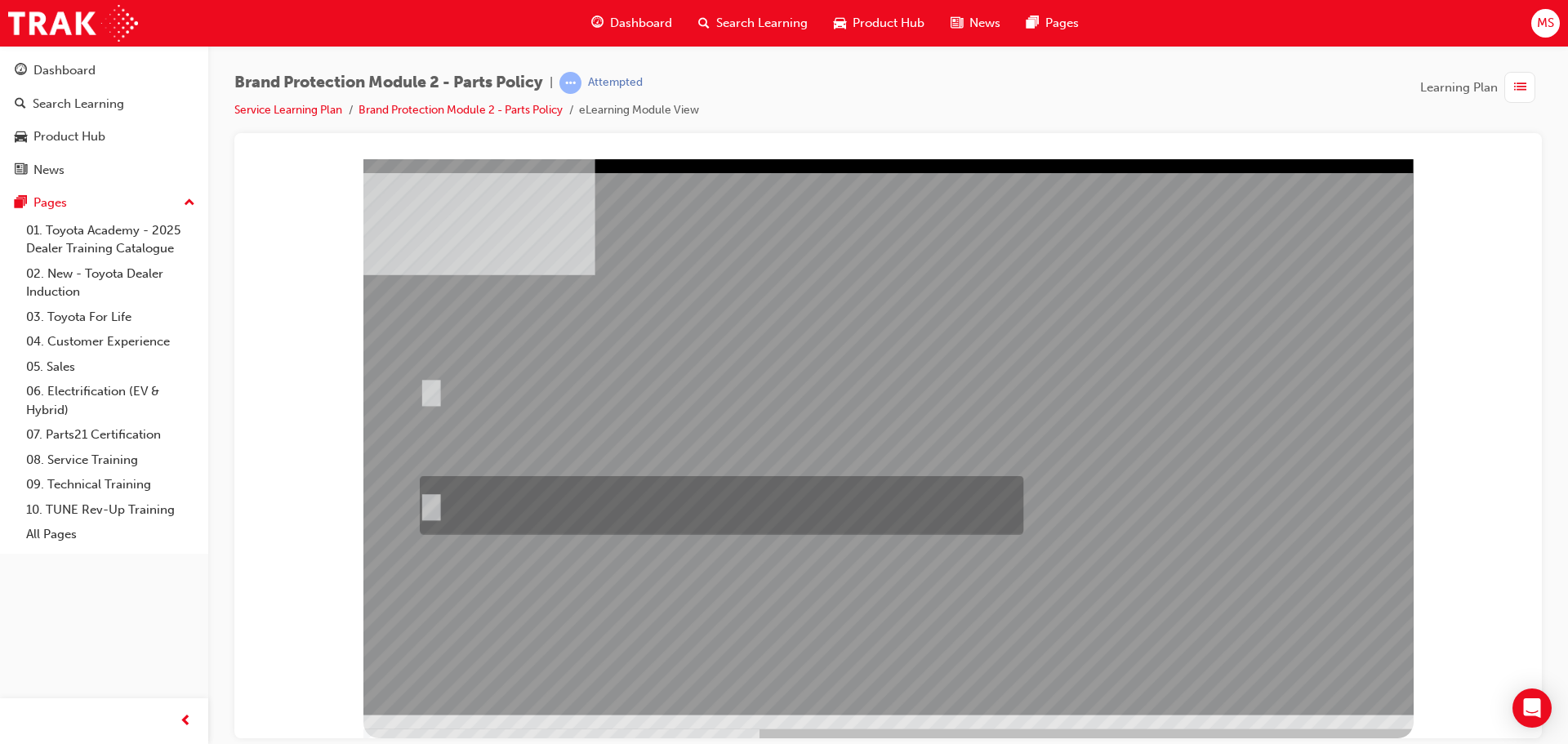
radio input "true"
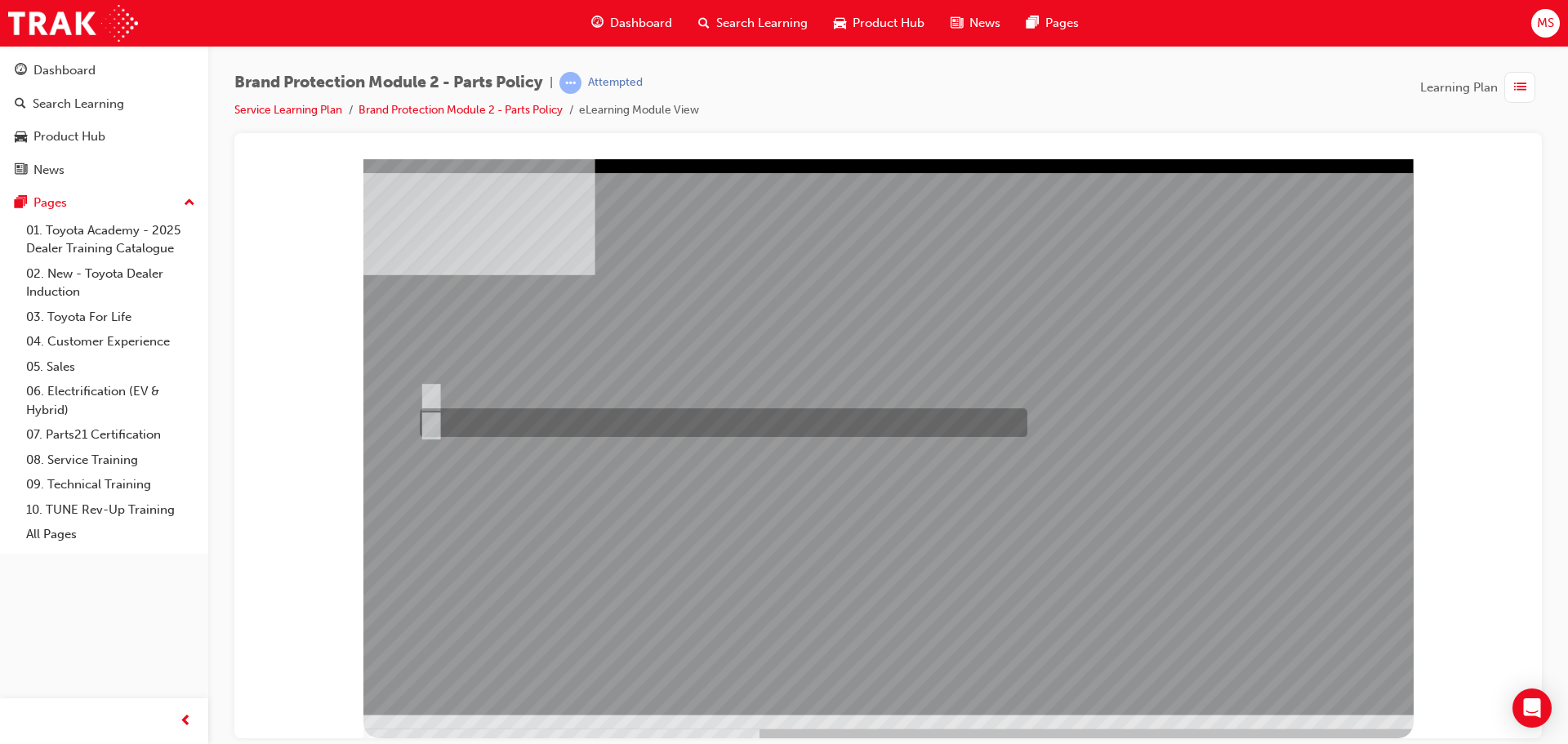
radio input "true"
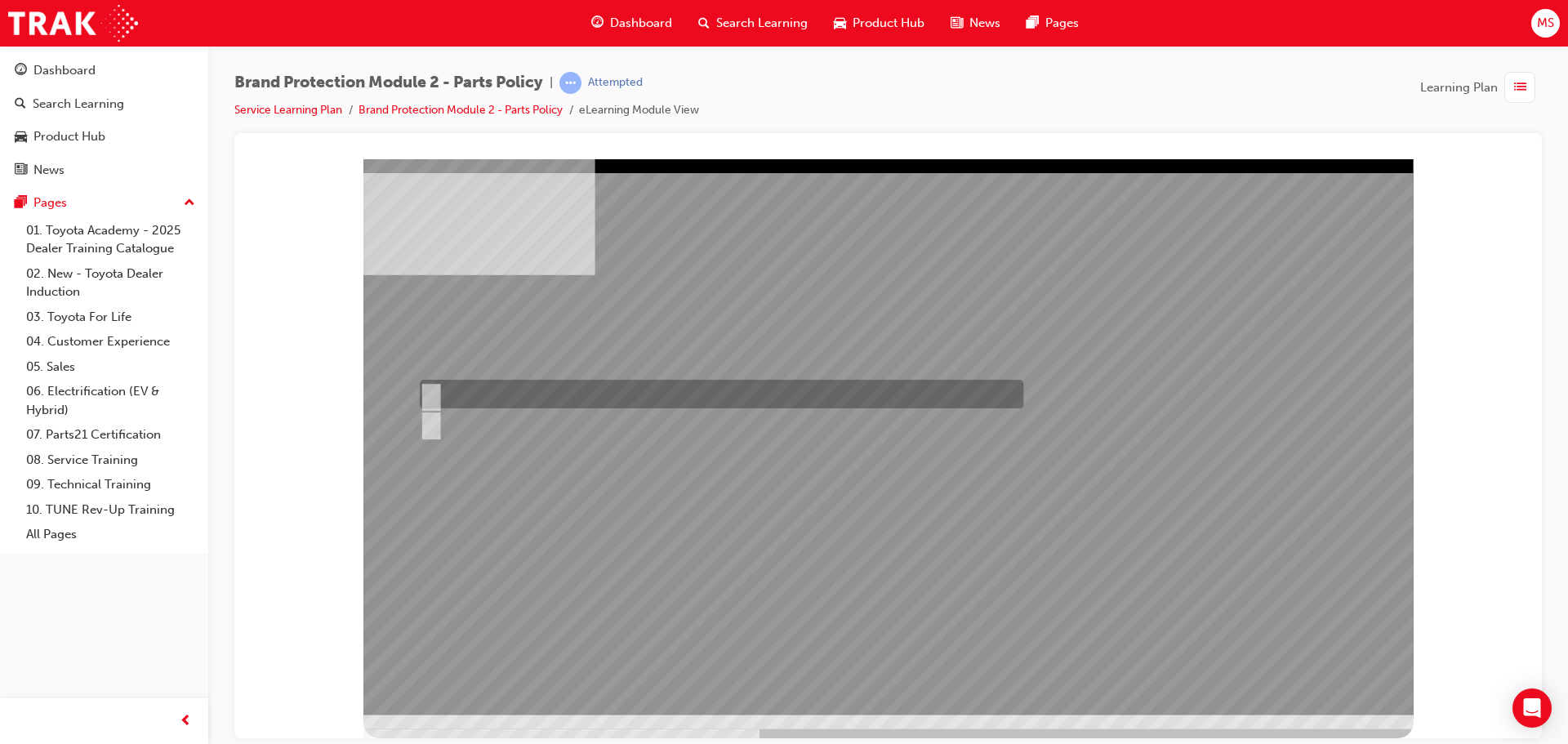
radio input "true"
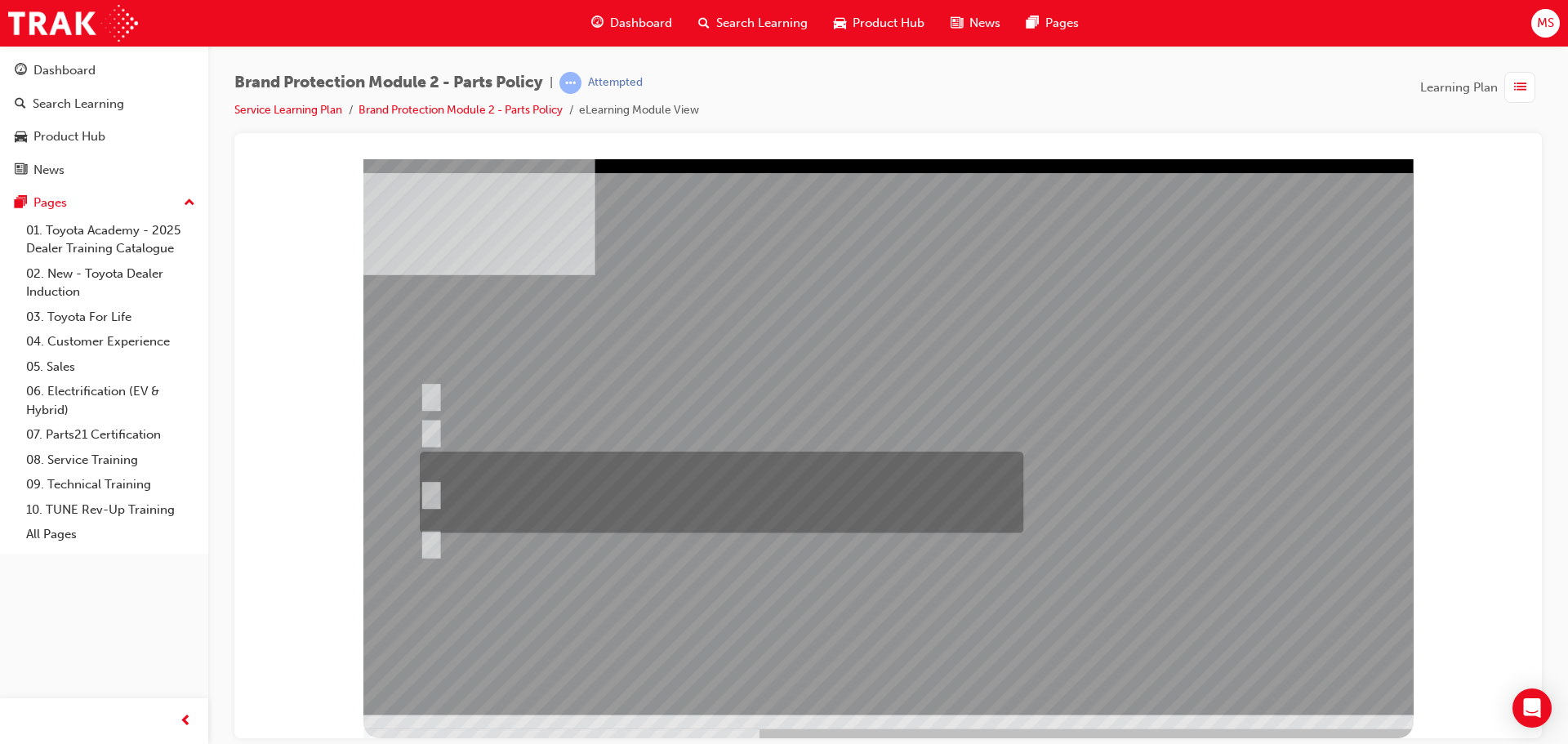
radio input "true"
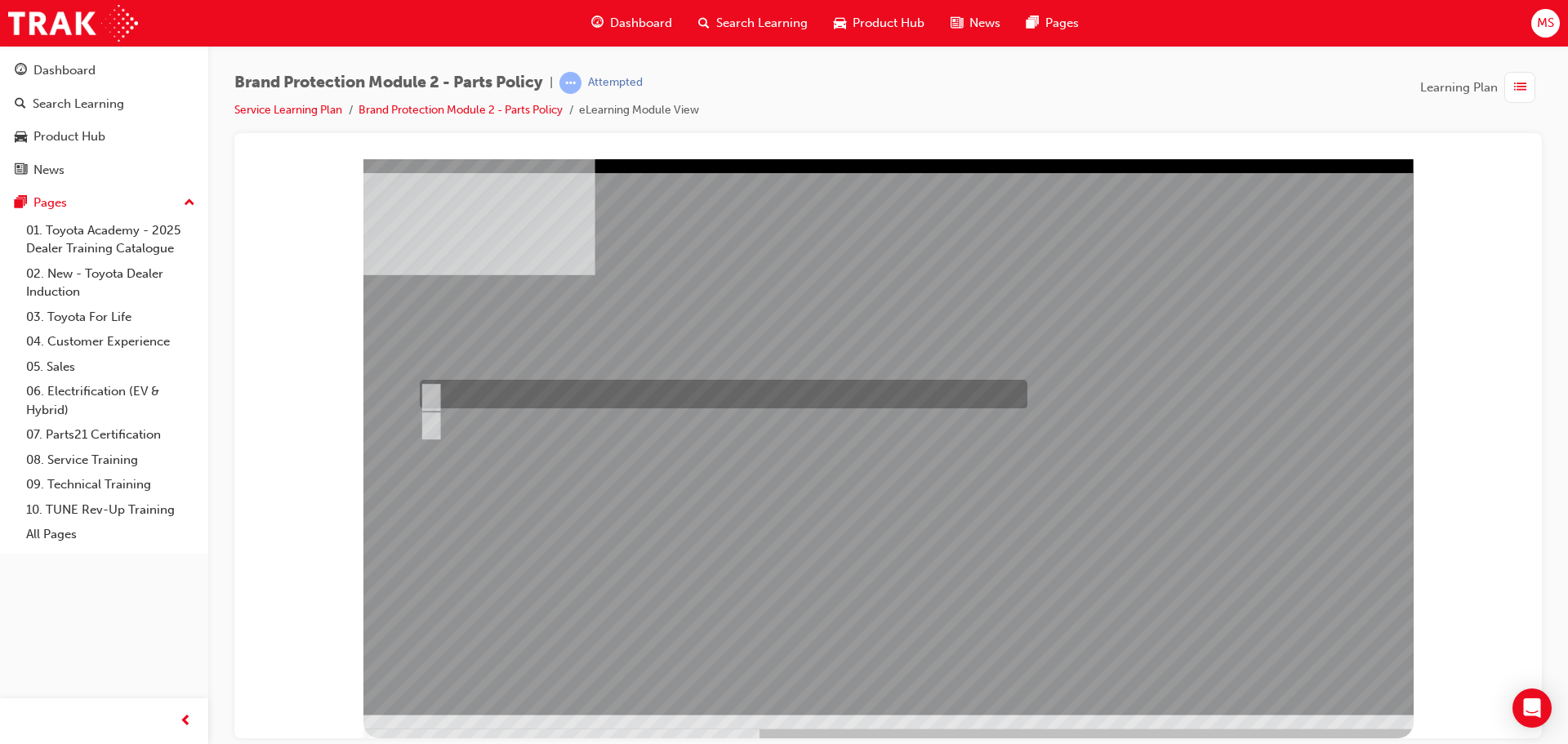
radio input "true"
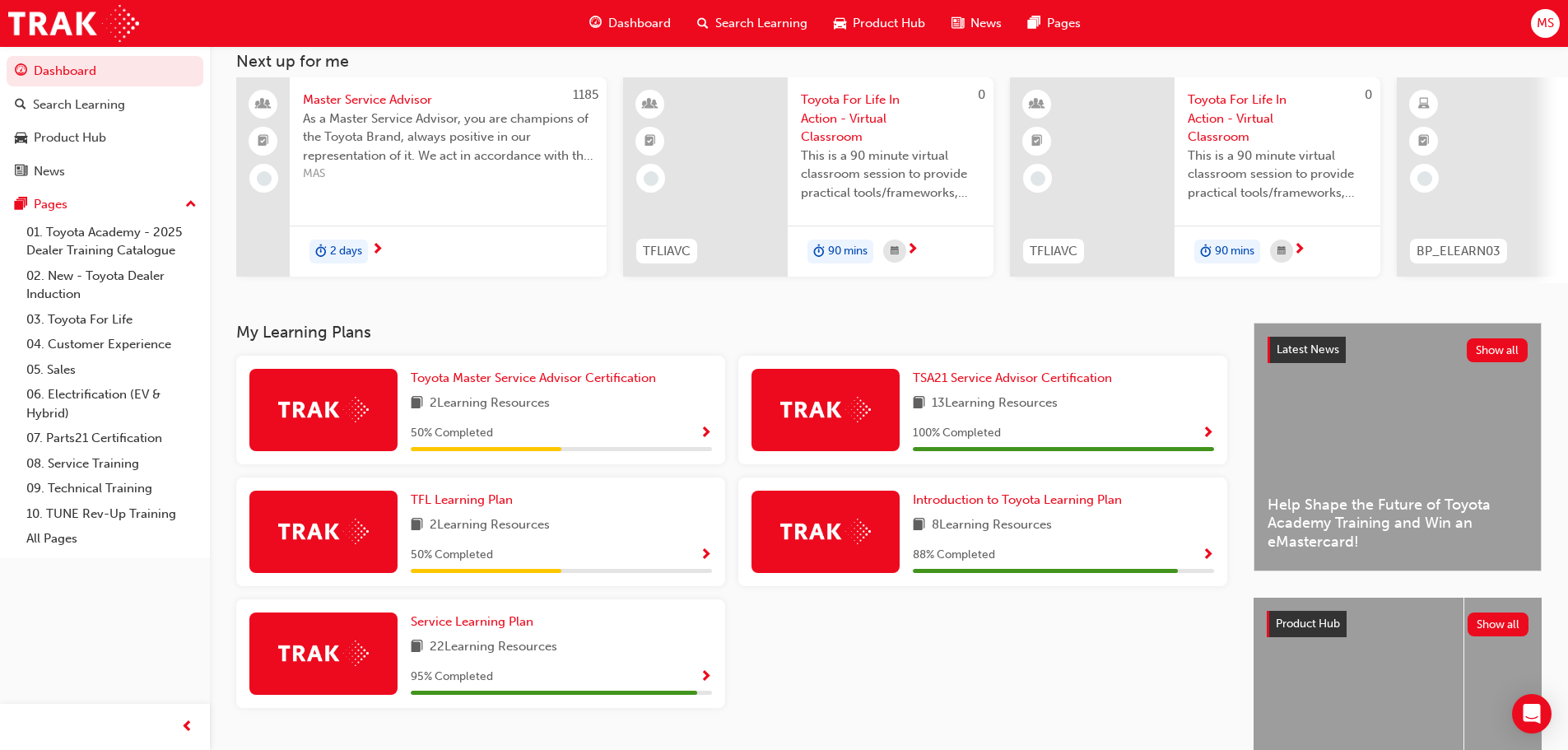
scroll to position [234, 0]
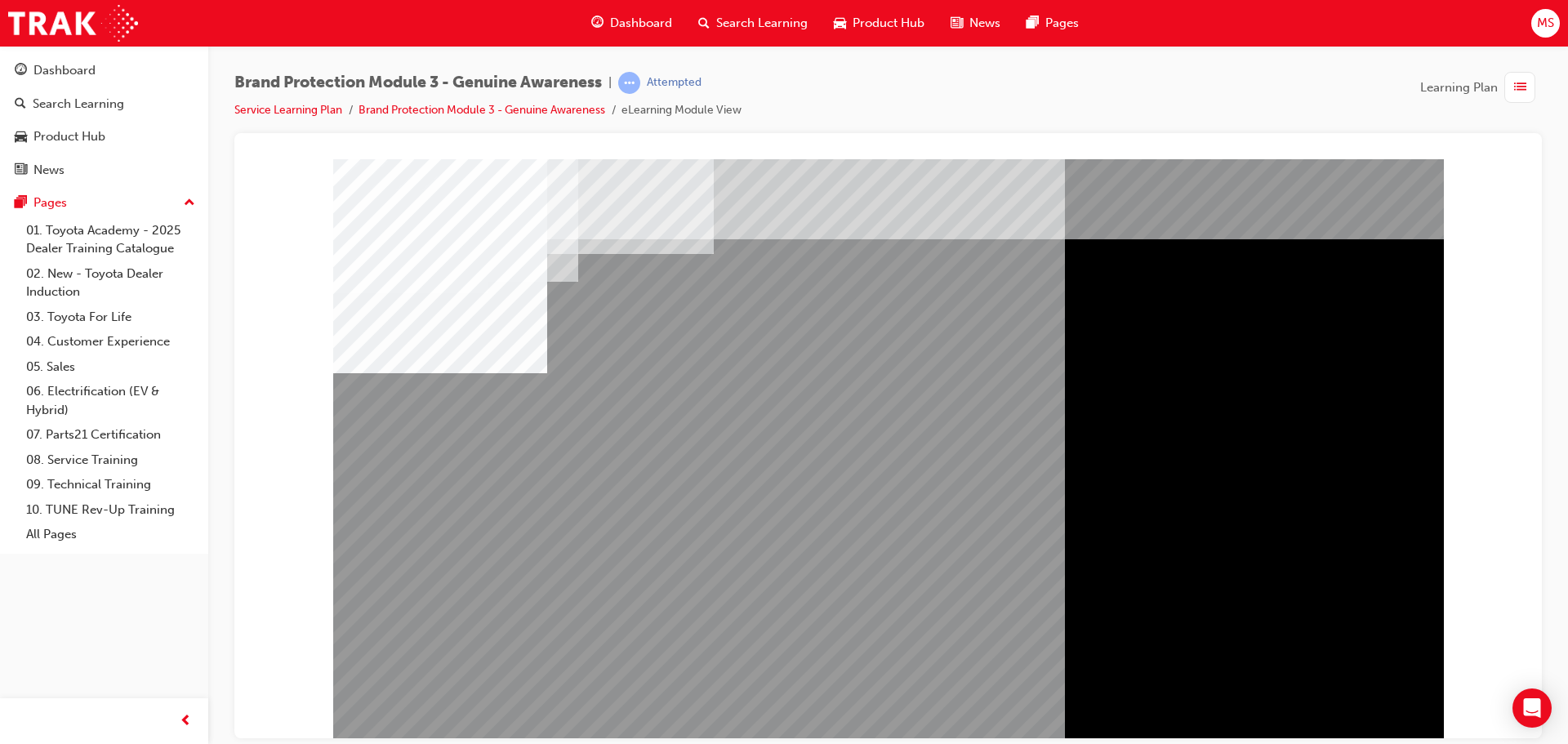
drag, startPoint x: 1302, startPoint y: 715, endPoint x: 1322, endPoint y: 713, distance: 20.1
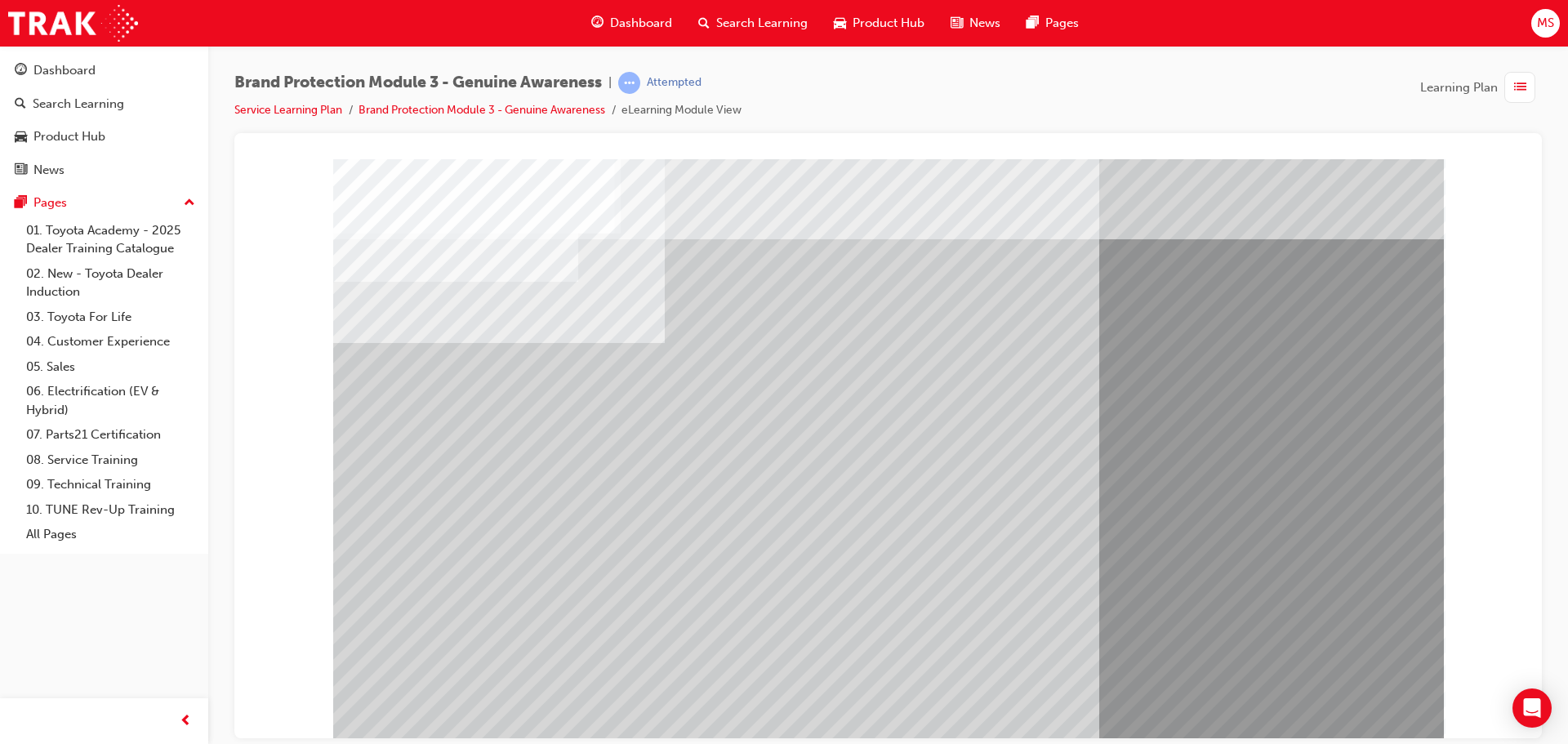
drag, startPoint x: 542, startPoint y: 646, endPoint x: 536, endPoint y: 614, distance: 32.6
drag, startPoint x: 1274, startPoint y: 672, endPoint x: 1310, endPoint y: 694, distance: 42.2
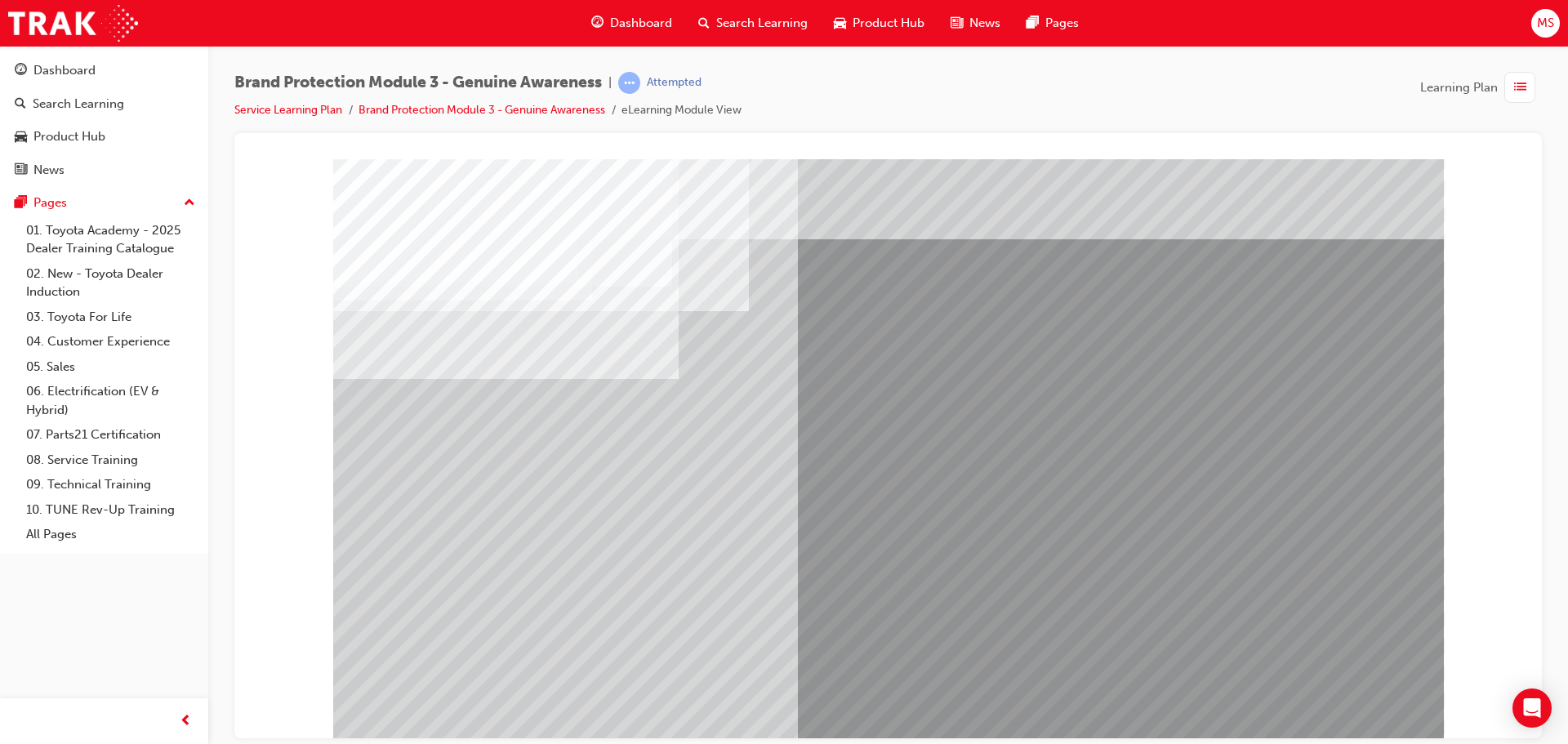
drag, startPoint x: 1346, startPoint y: 694, endPoint x: 1339, endPoint y: 699, distance: 8.6
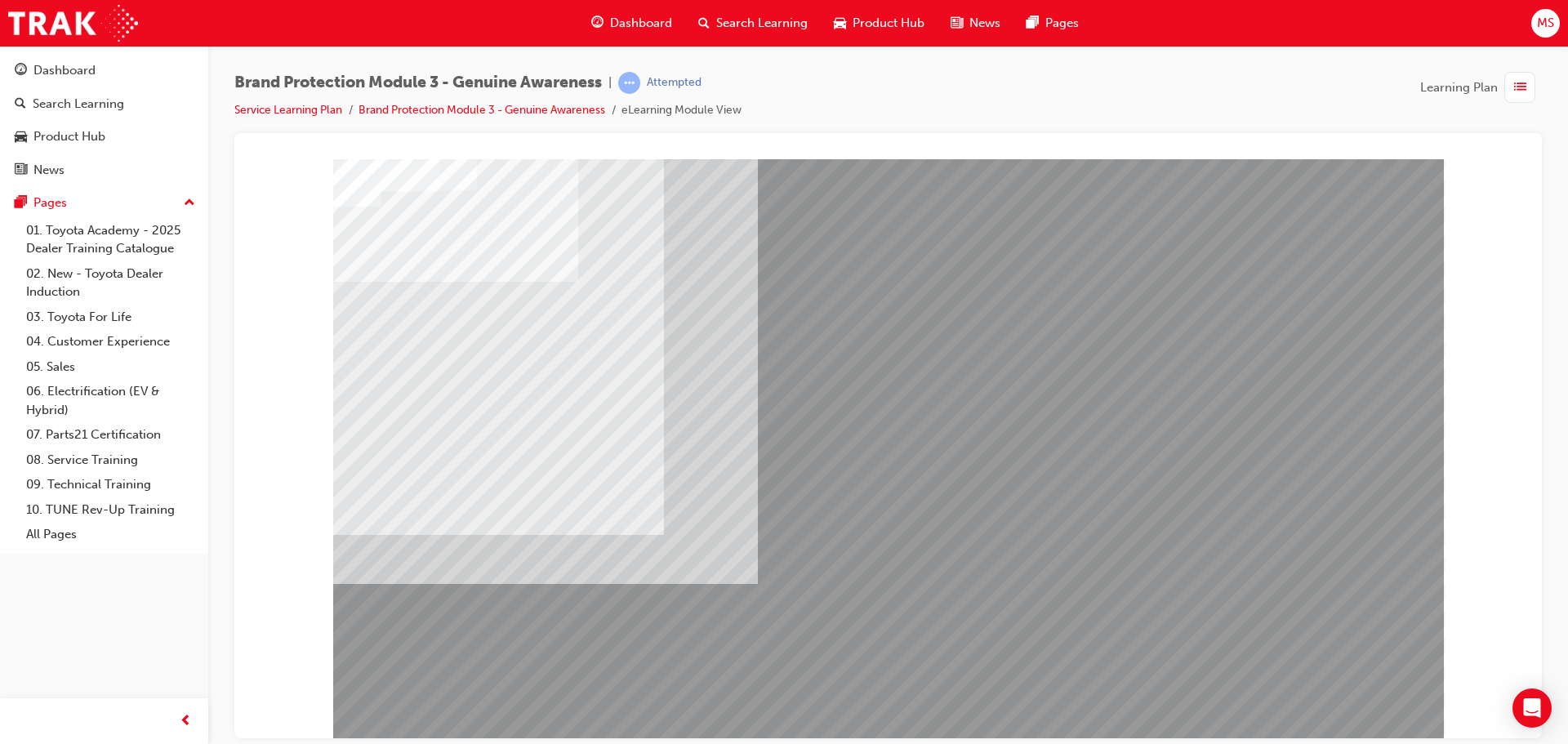
drag, startPoint x: 1170, startPoint y: 629, endPoint x: 1174, endPoint y: 607, distance: 22.4
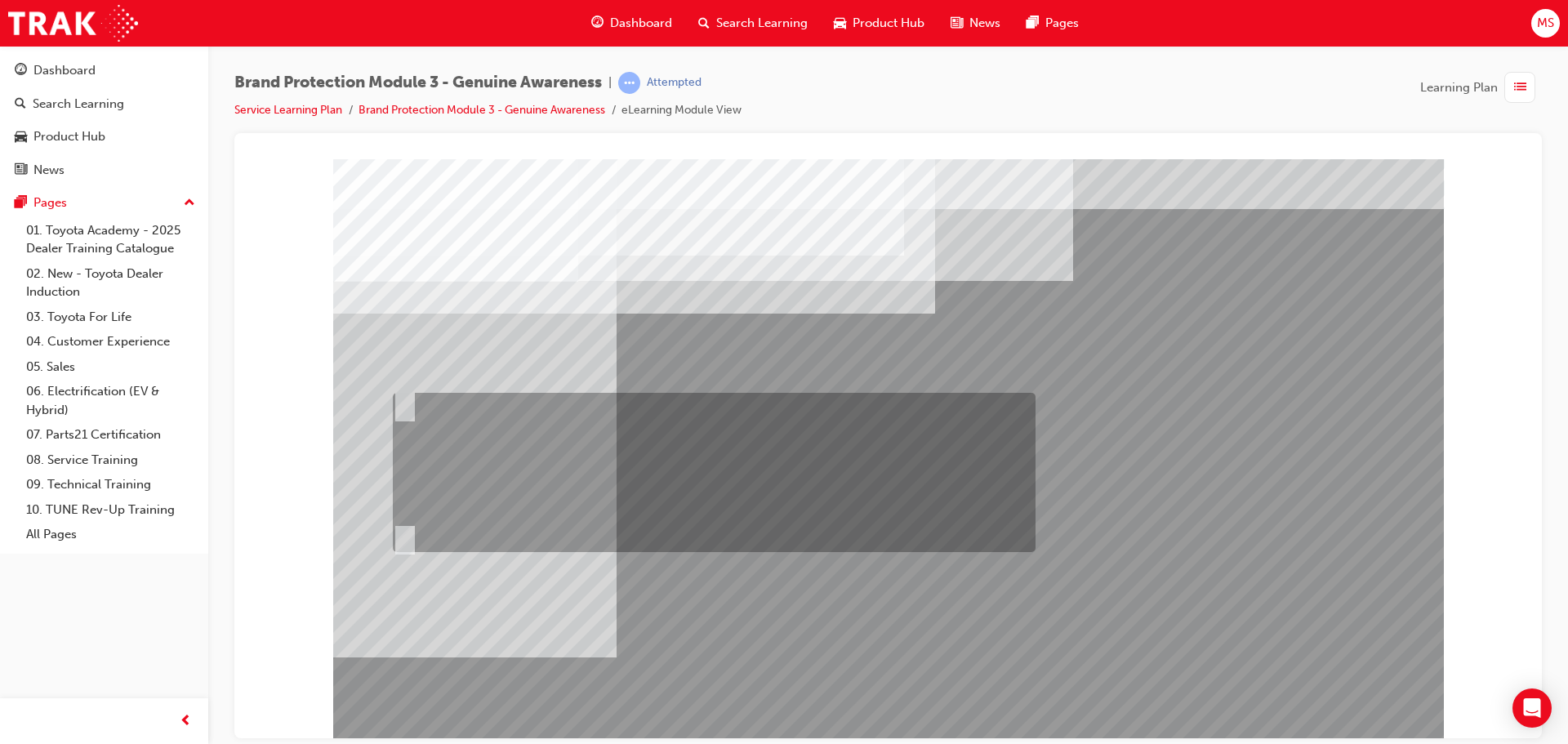
radio input "true"
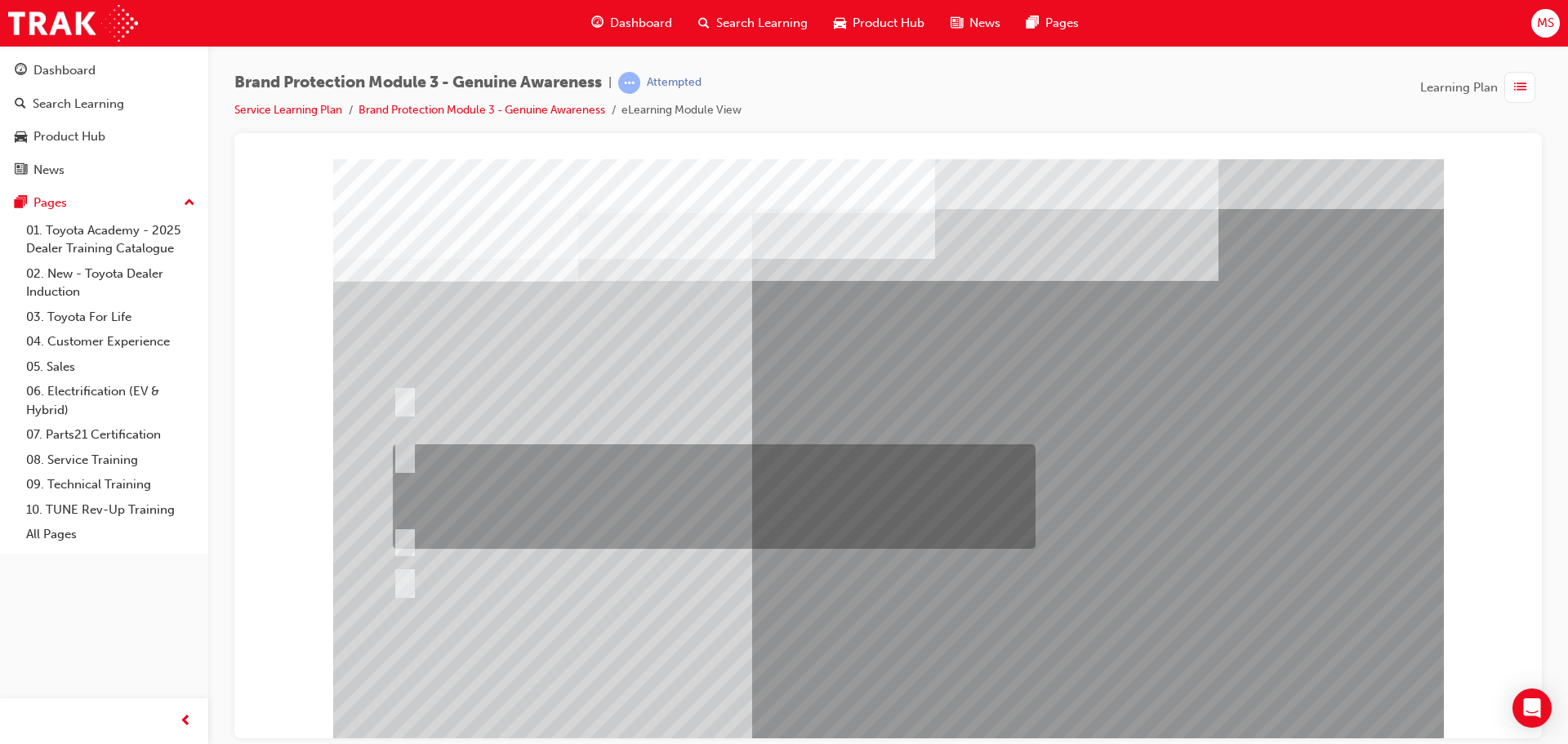
radio input "true"
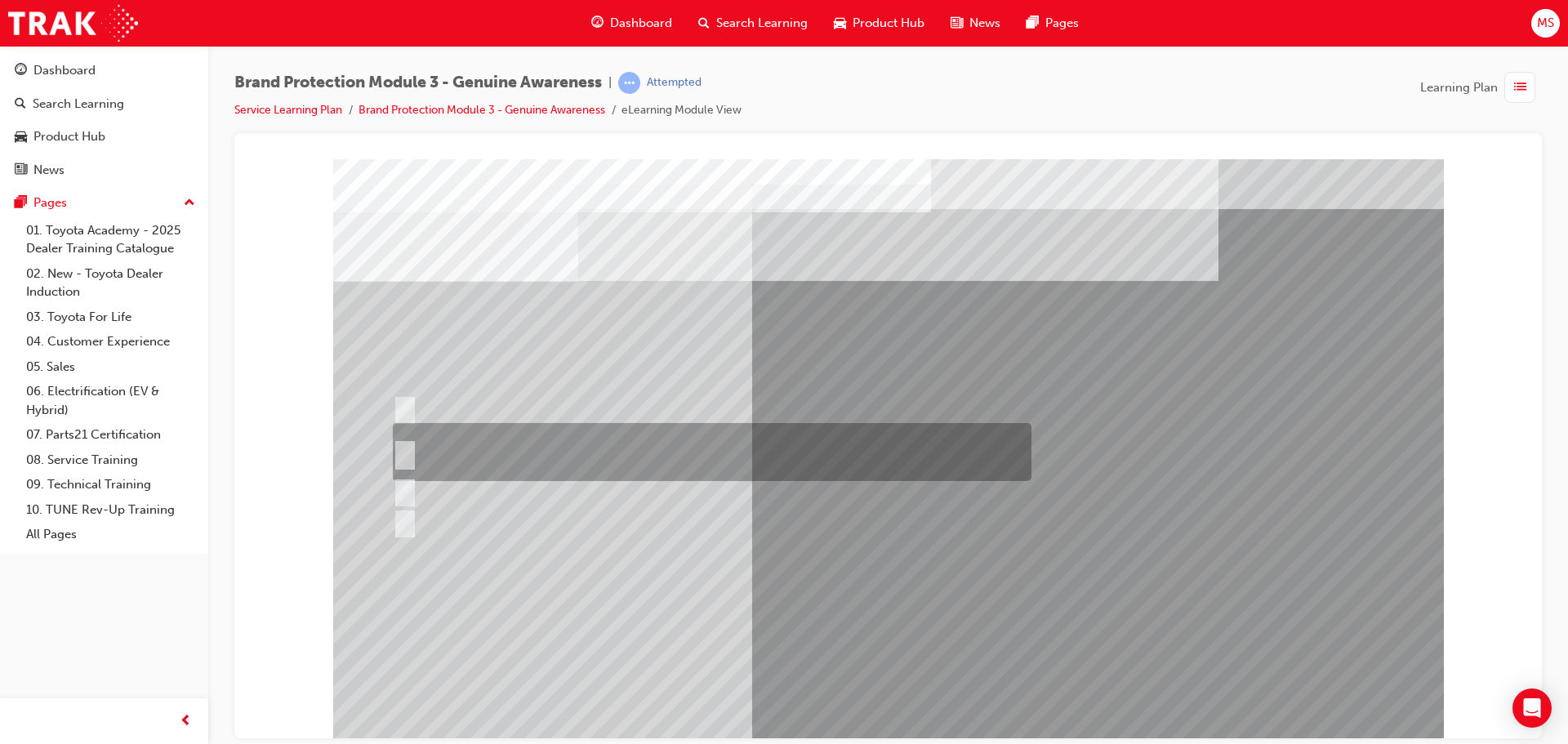
radio input "true"
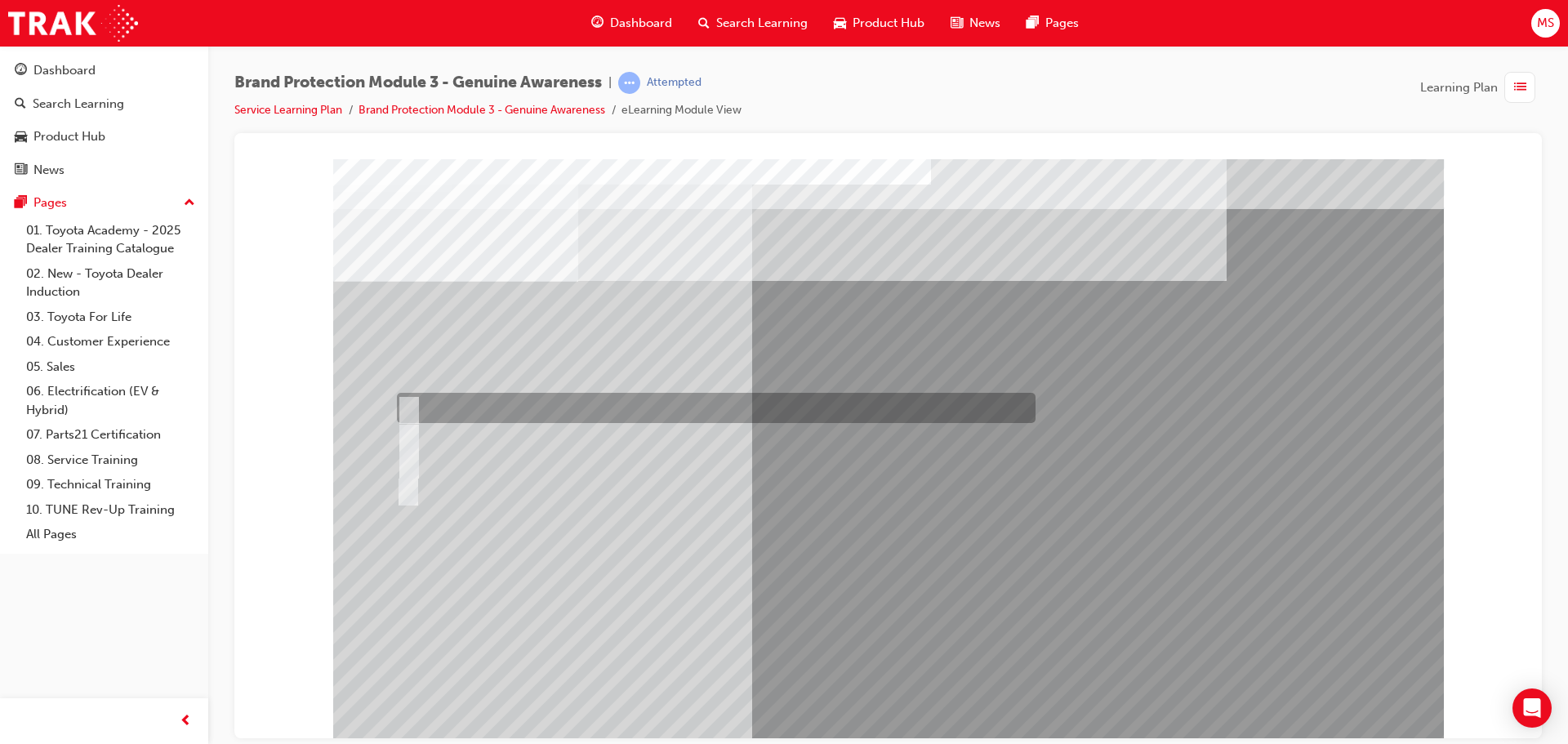
radio input "true"
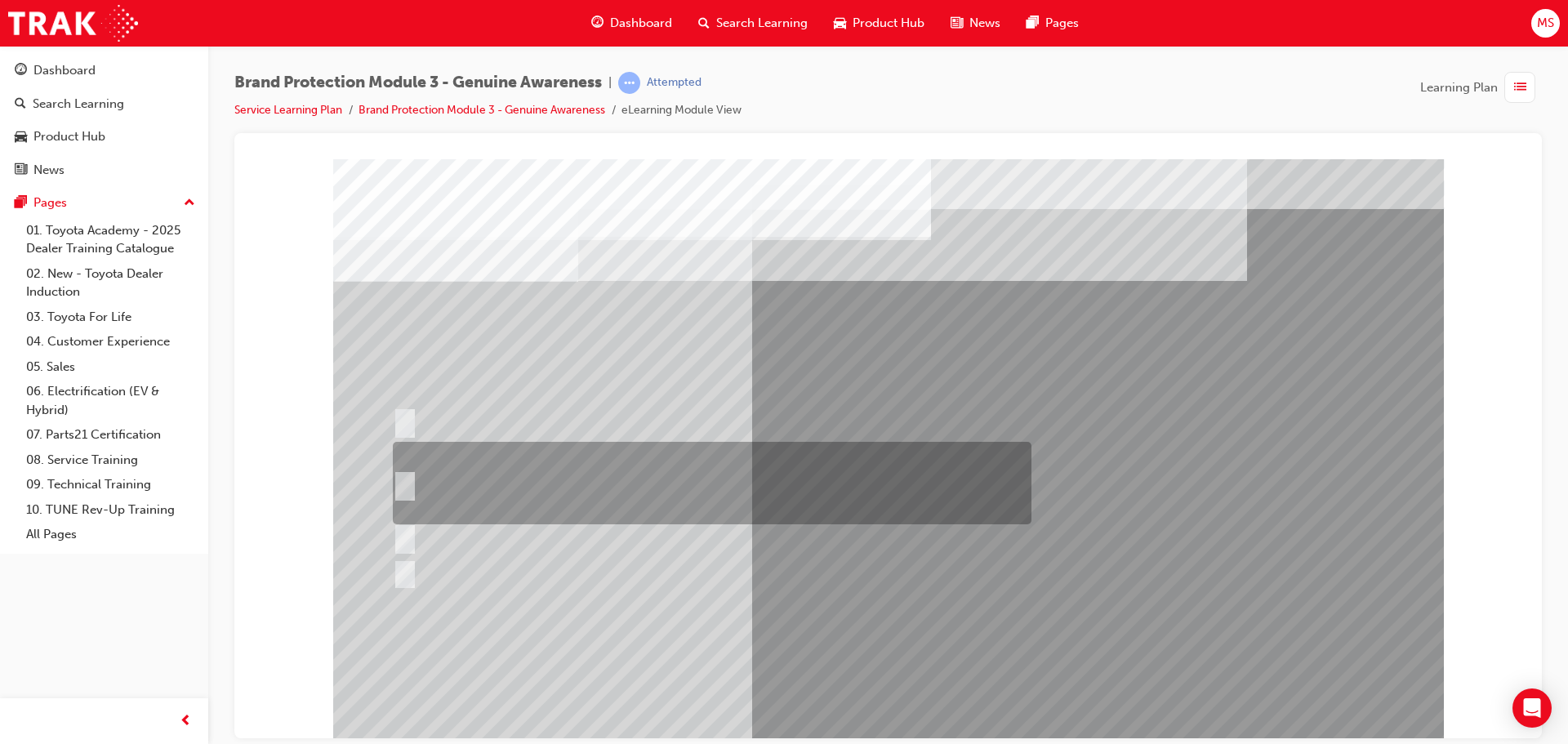
radio input "true"
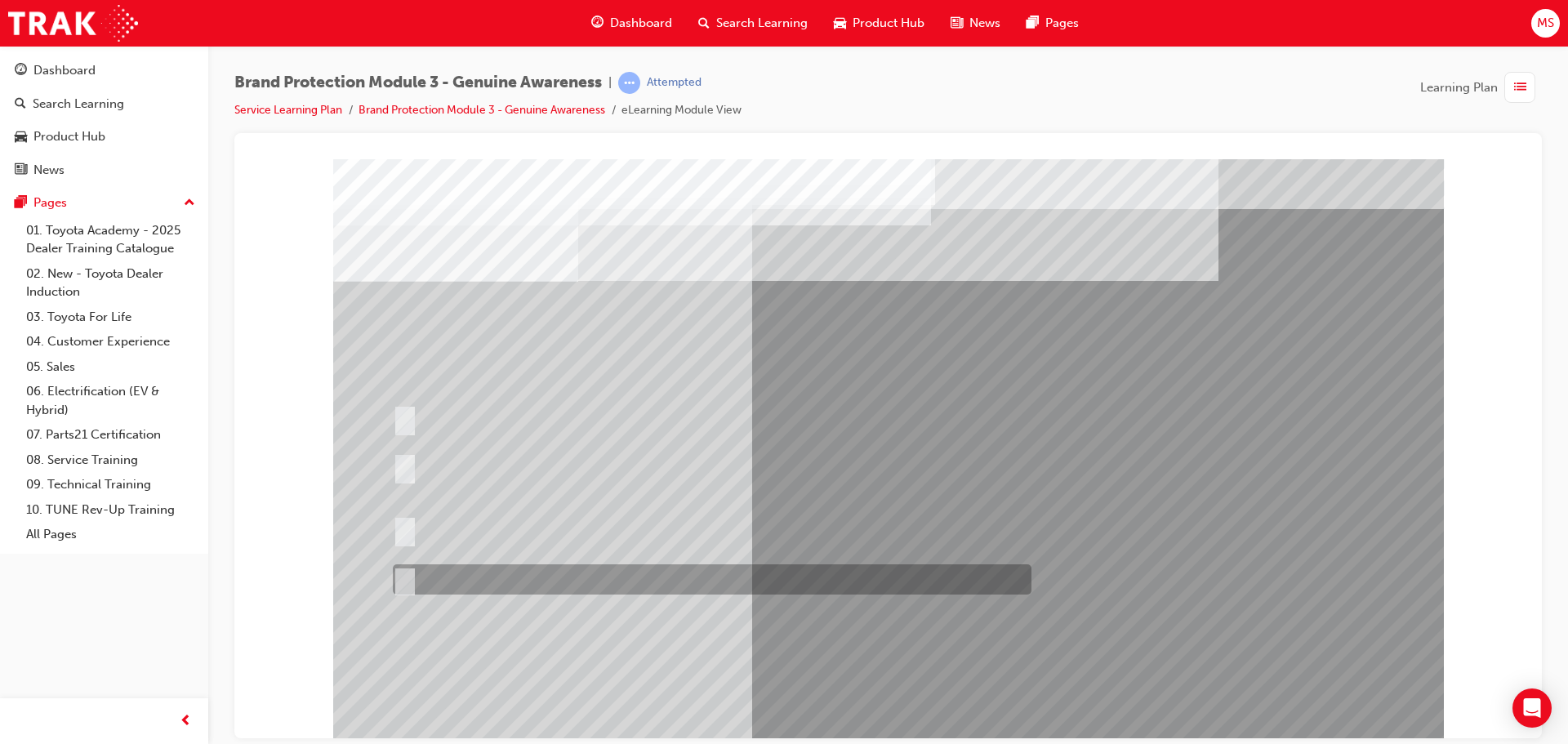
radio input "true"
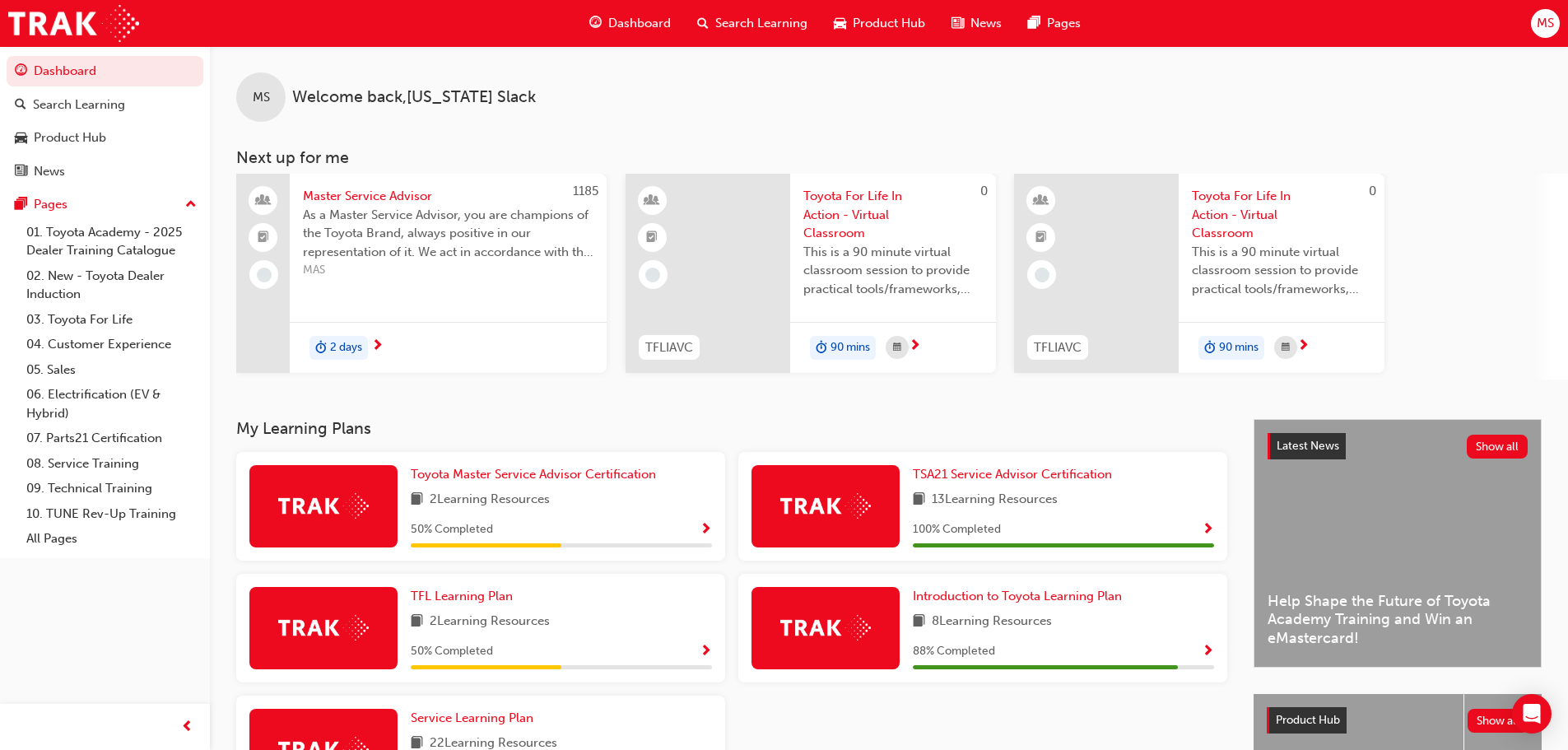
scroll to position [228, 0]
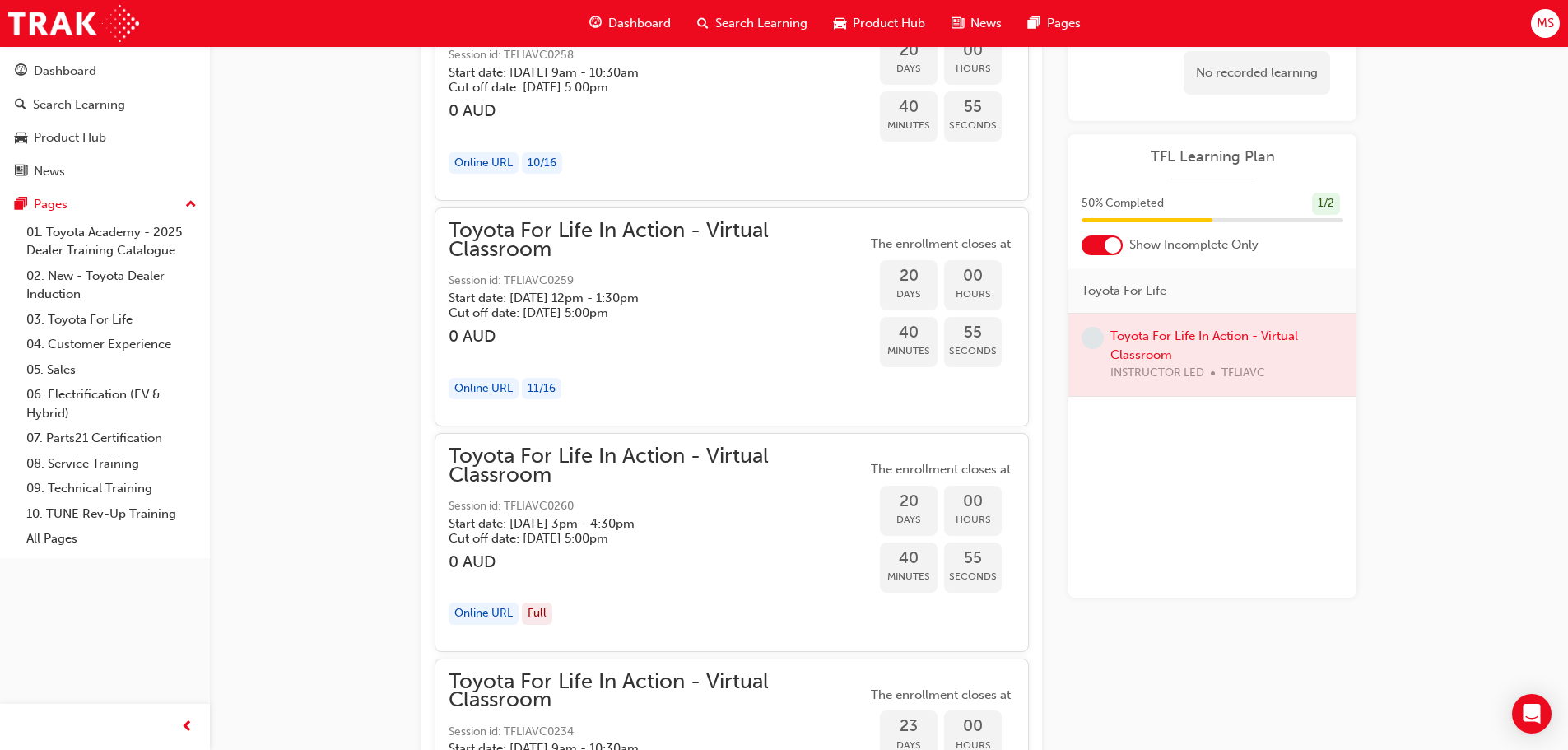
scroll to position [10154, 0]
